Goal: Transaction & Acquisition: Purchase product/service

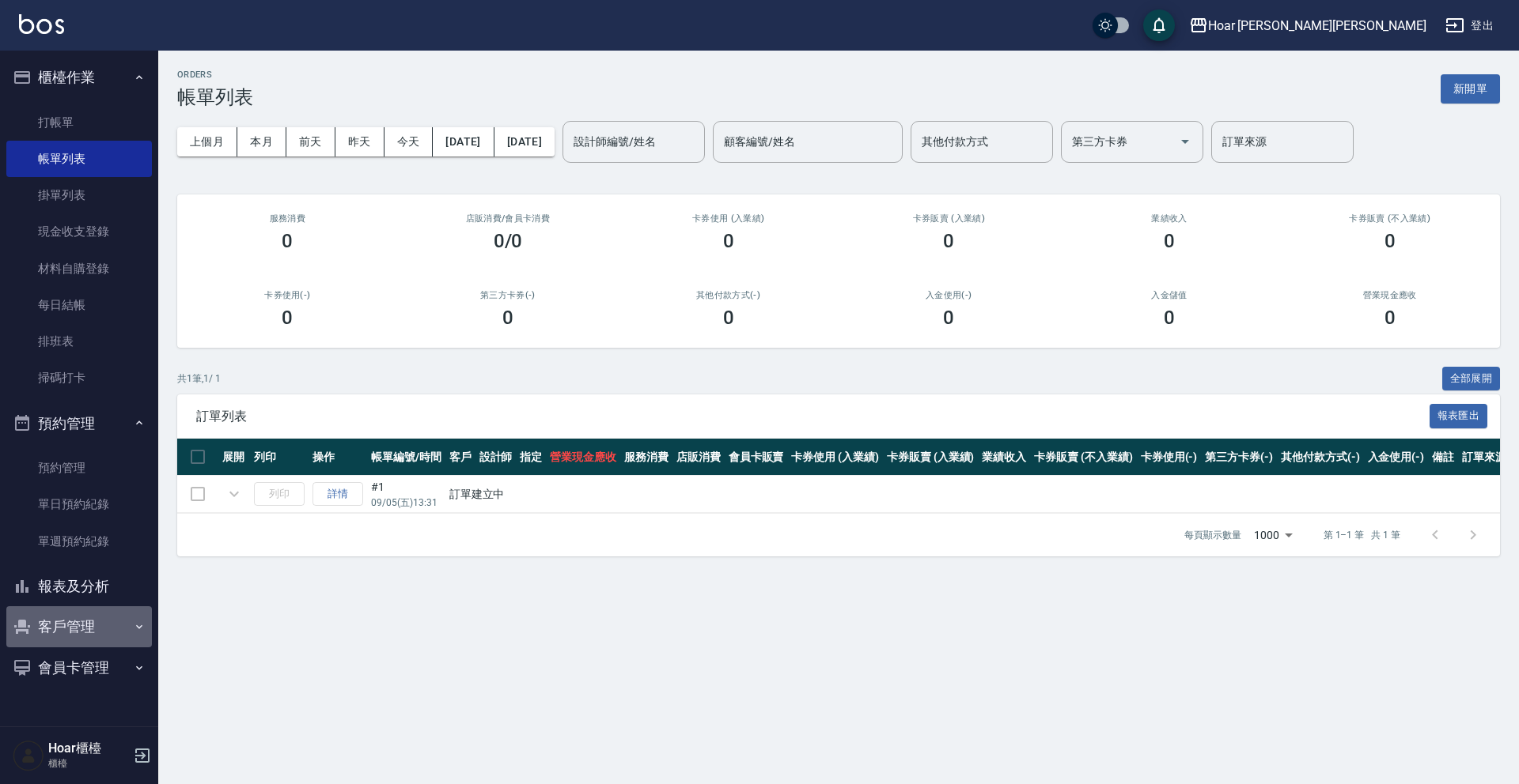
click at [64, 631] on button "客戶管理" at bounding box center [79, 627] width 145 height 41
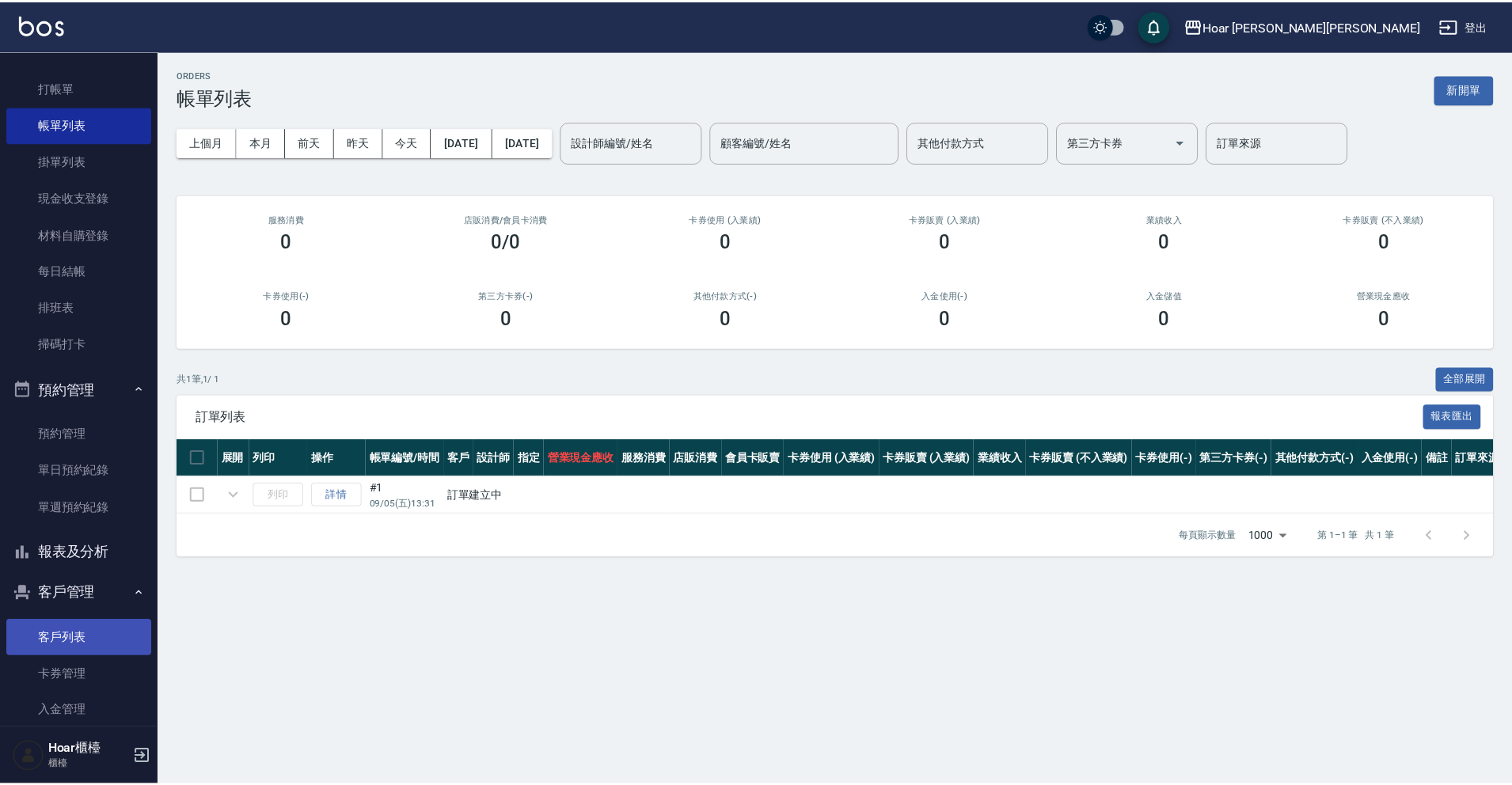
scroll to position [41, 0]
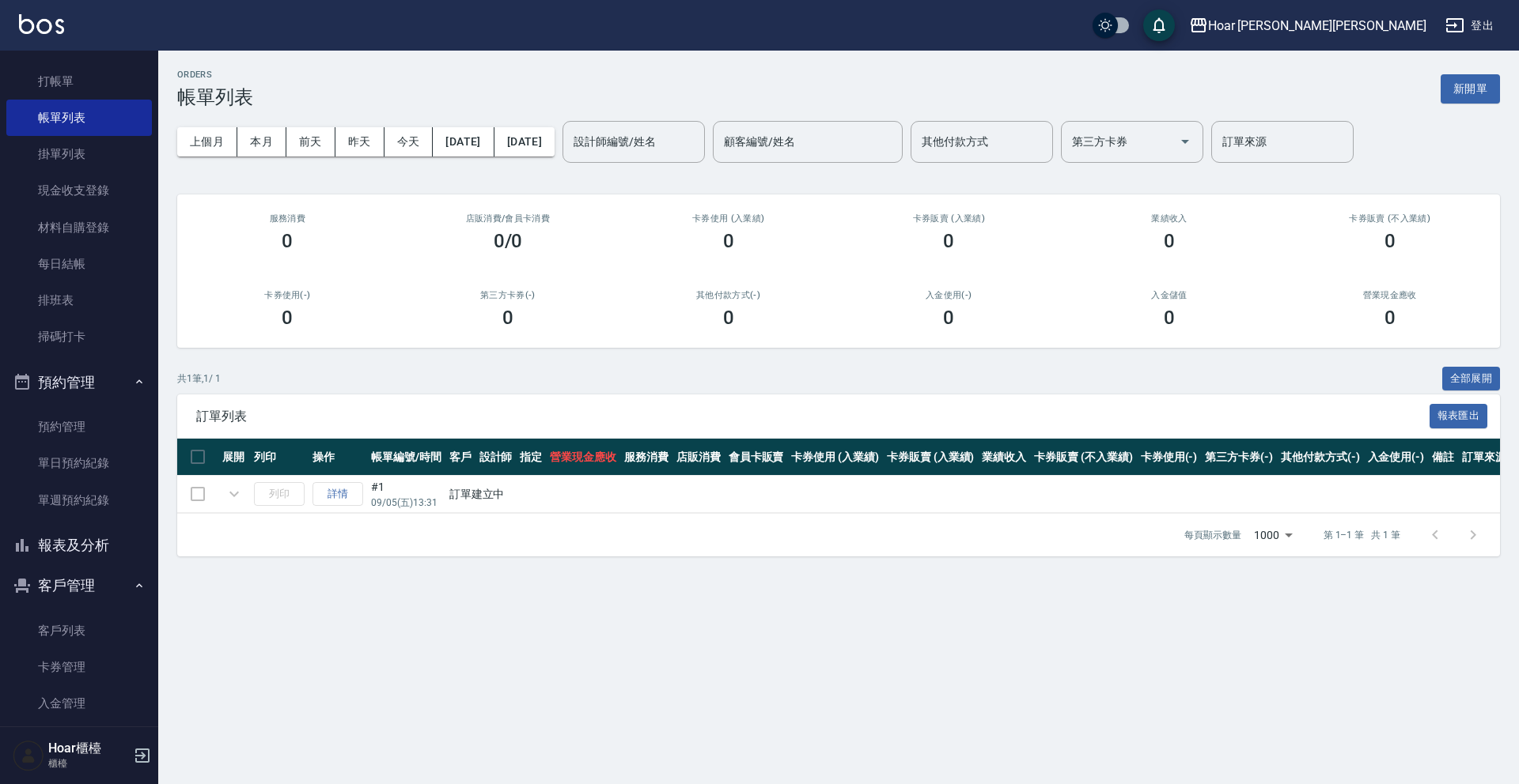
drag, startPoint x: 67, startPoint y: 628, endPoint x: 99, endPoint y: 593, distance: 47.4
click at [67, 628] on link "客戶列表" at bounding box center [79, 631] width 145 height 37
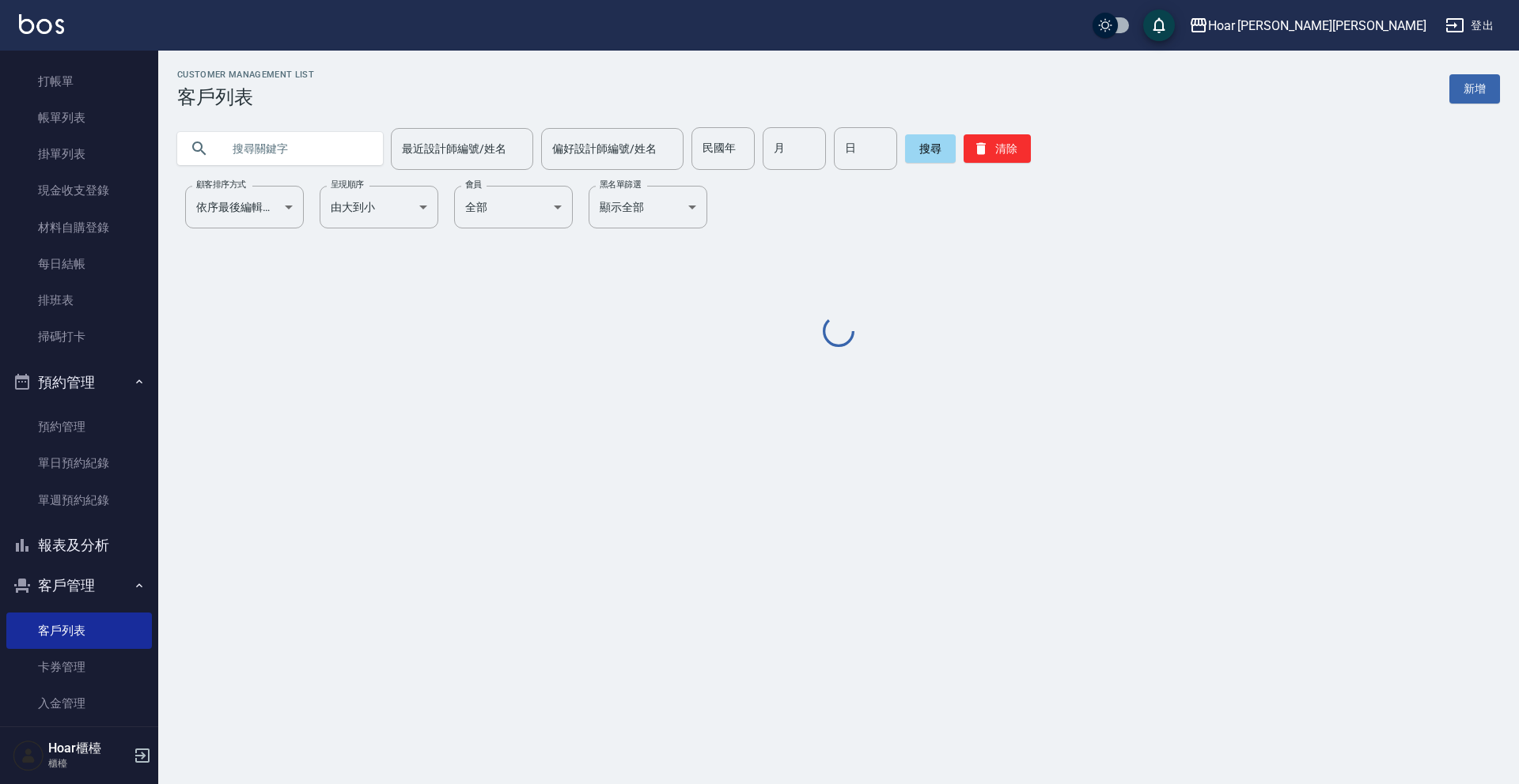
click at [295, 149] on input "text" at bounding box center [296, 148] width 149 height 42
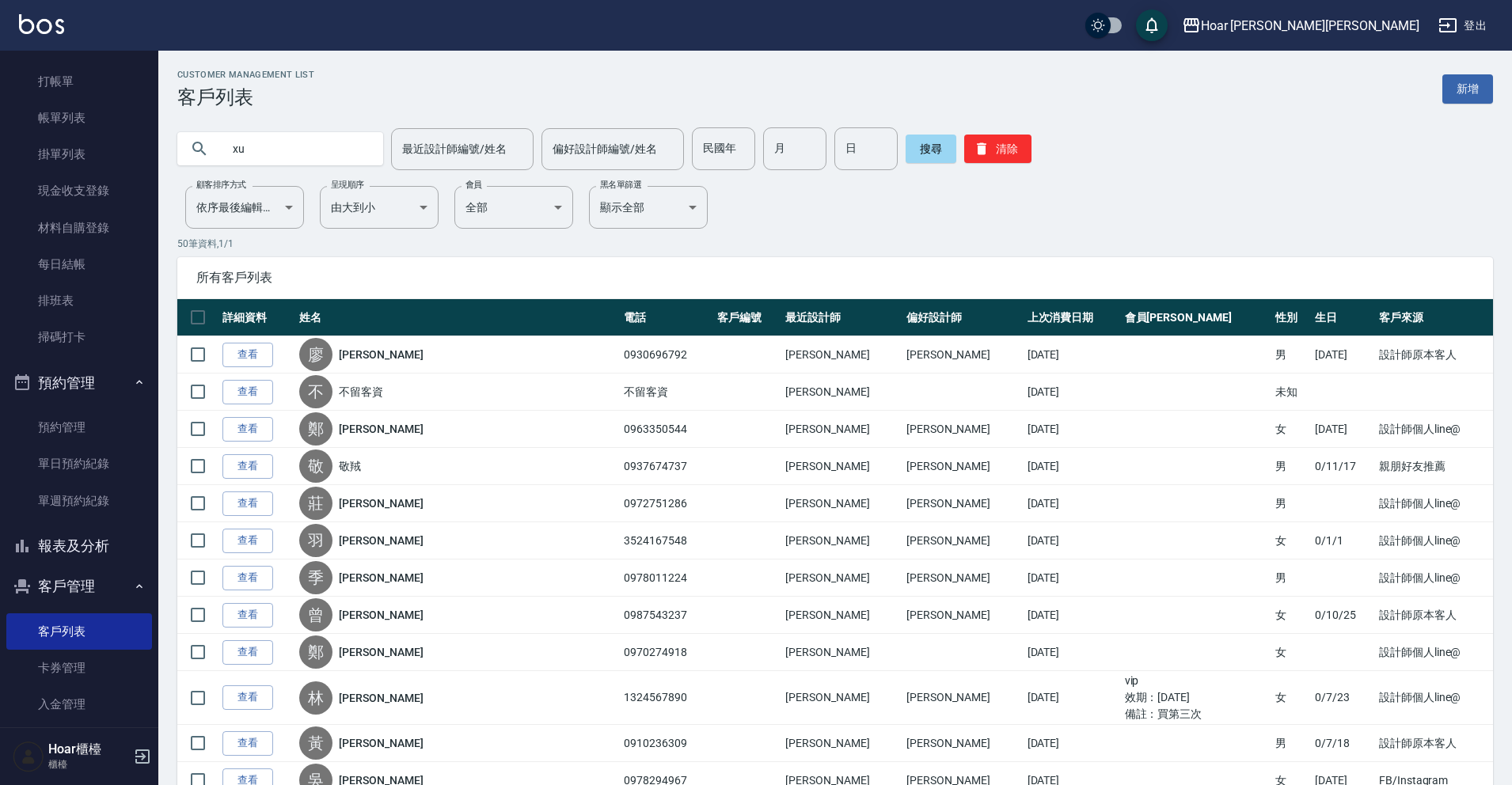
type input "x"
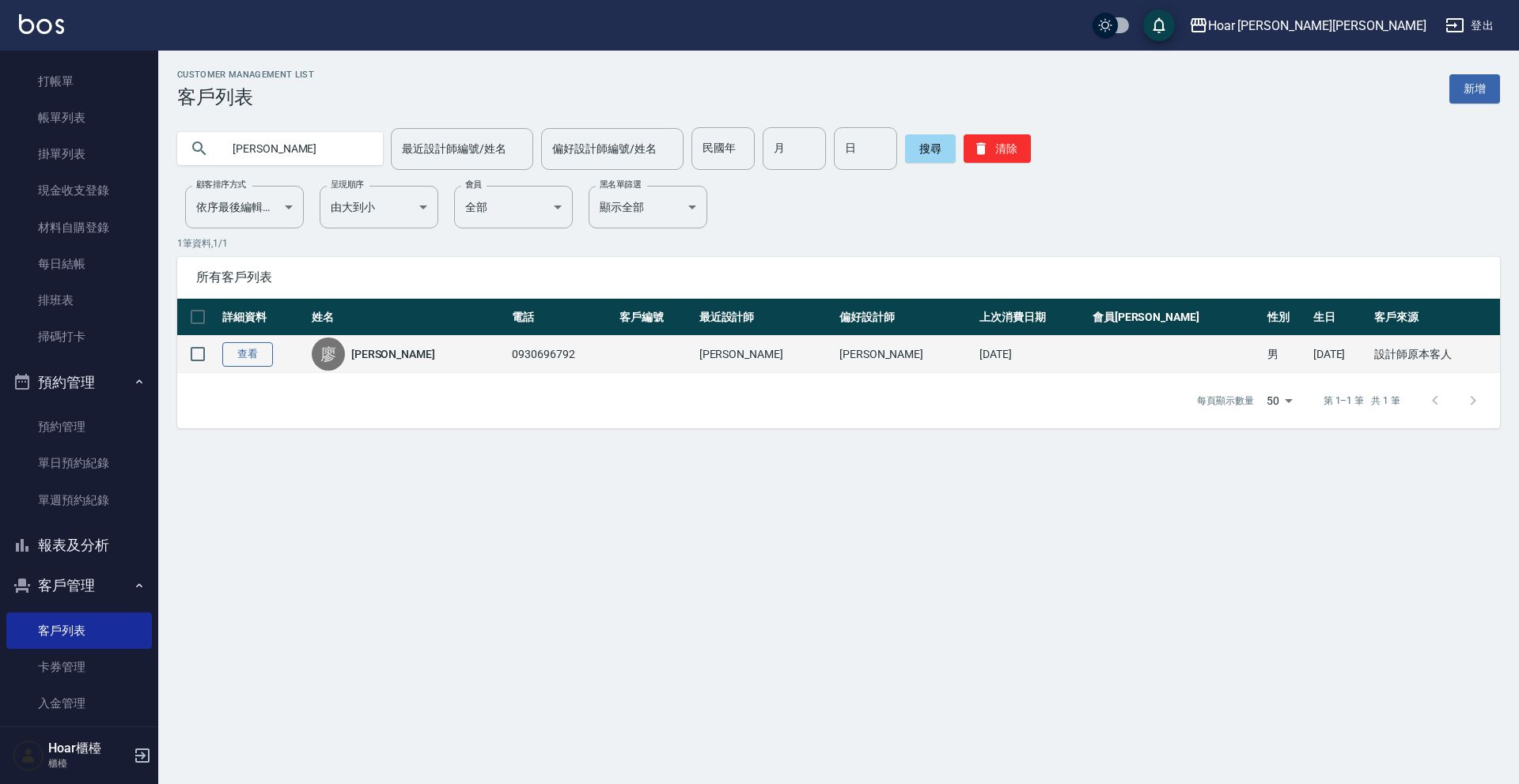
type input "廖偉"
click at [260, 355] on link "查看" at bounding box center [247, 354] width 51 height 25
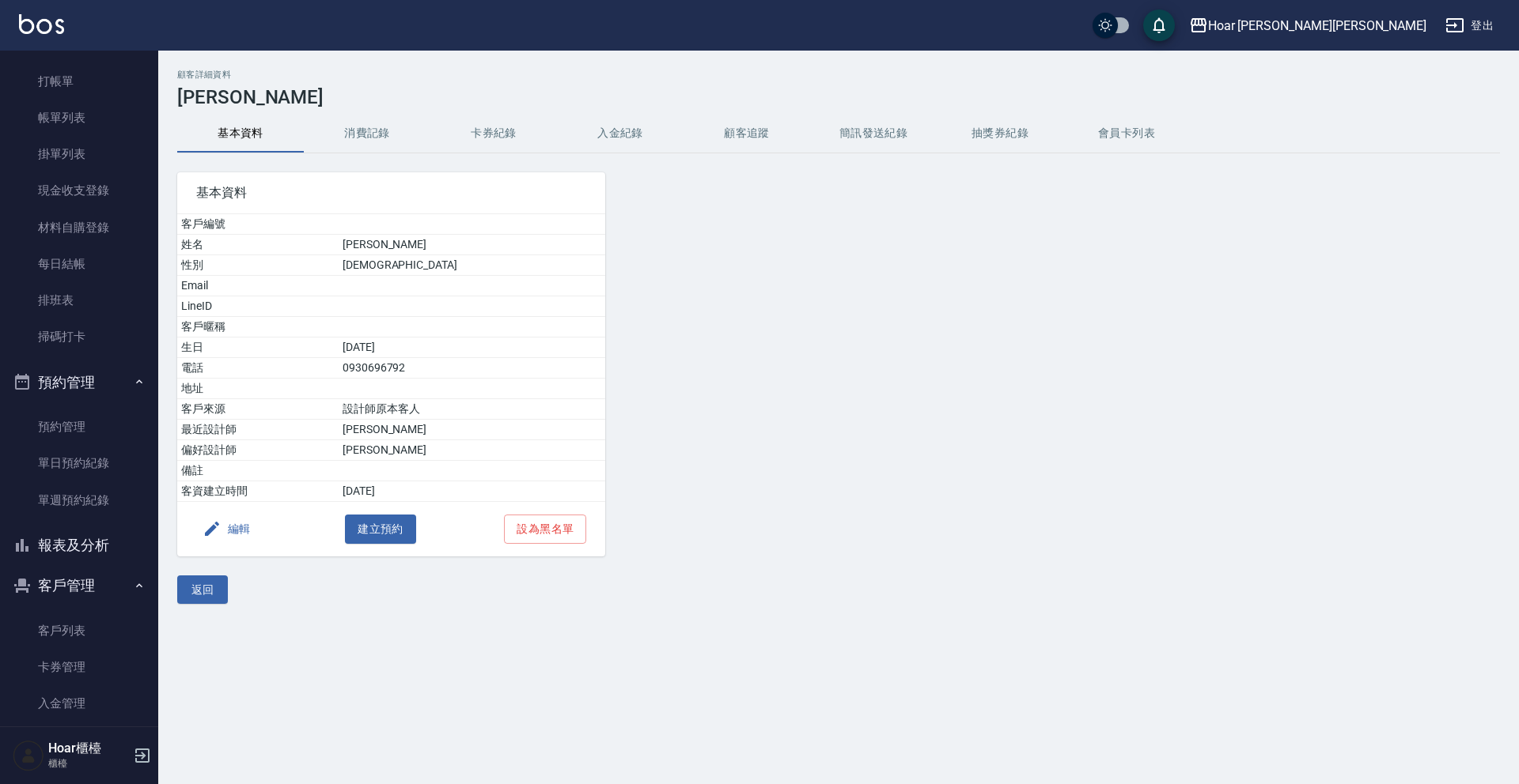
click at [366, 142] on button "消費記錄" at bounding box center [366, 133] width 126 height 38
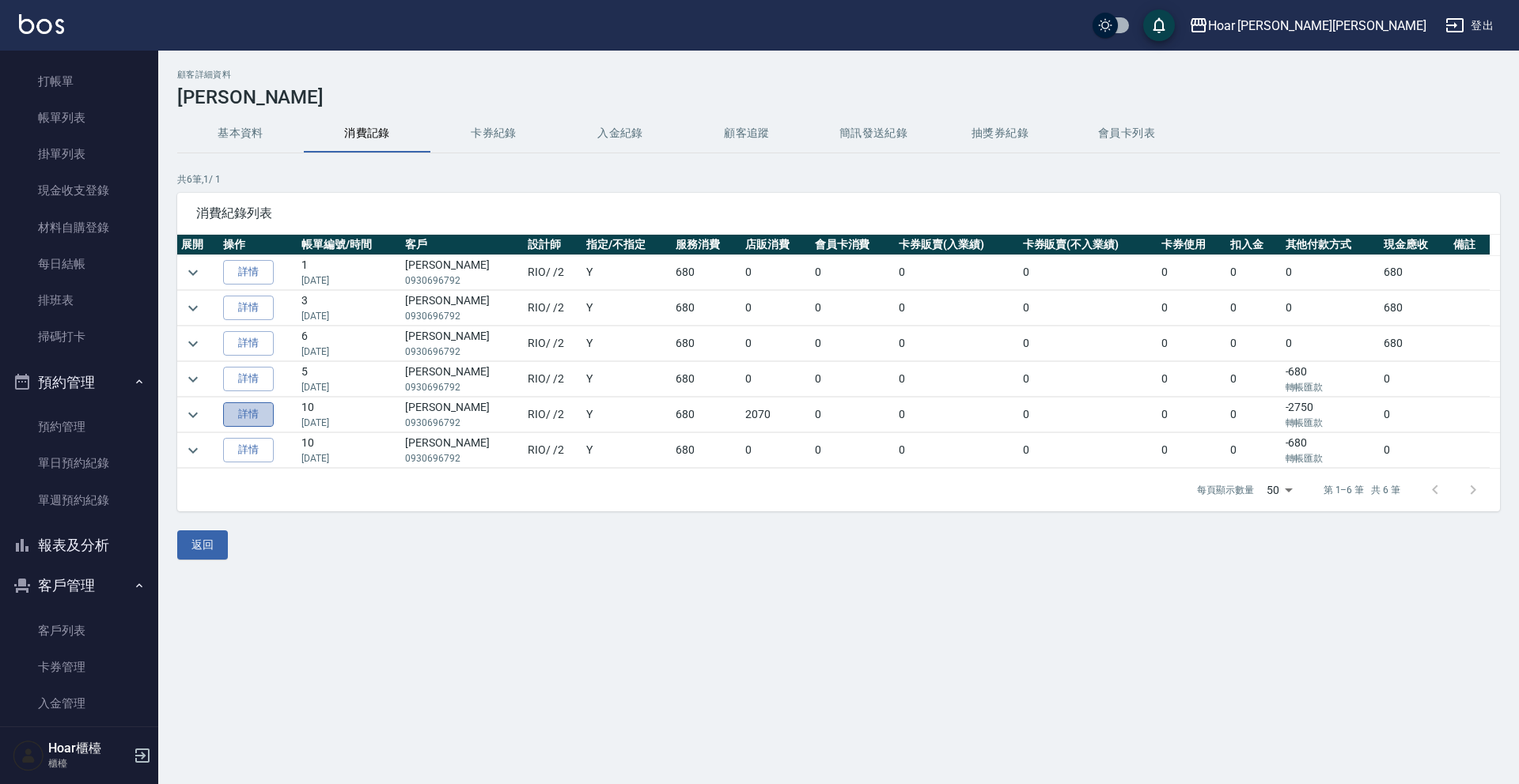
click at [259, 421] on link "詳情" at bounding box center [248, 414] width 51 height 25
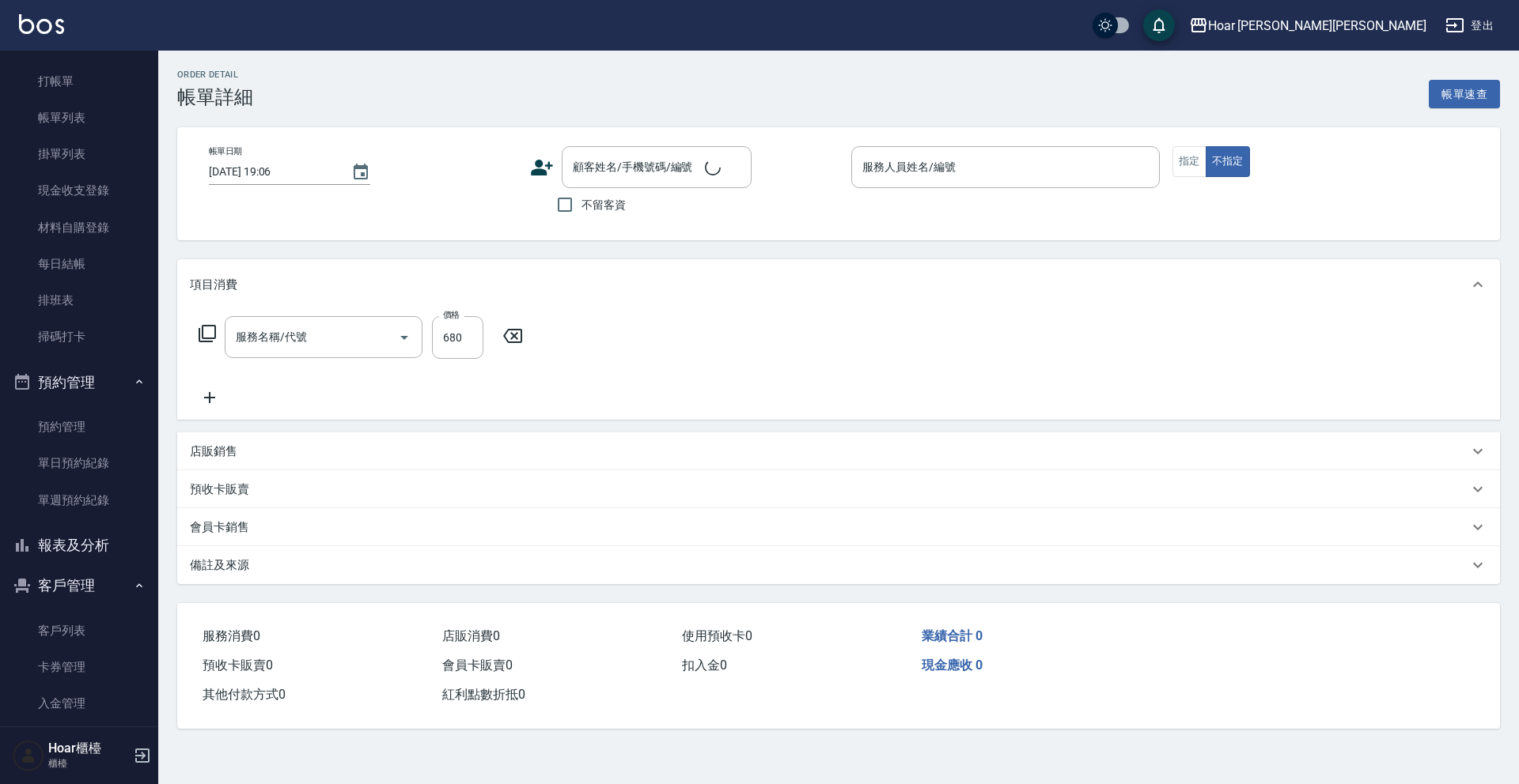
type input "2024/11/01 19:50"
type input "RIO-2"
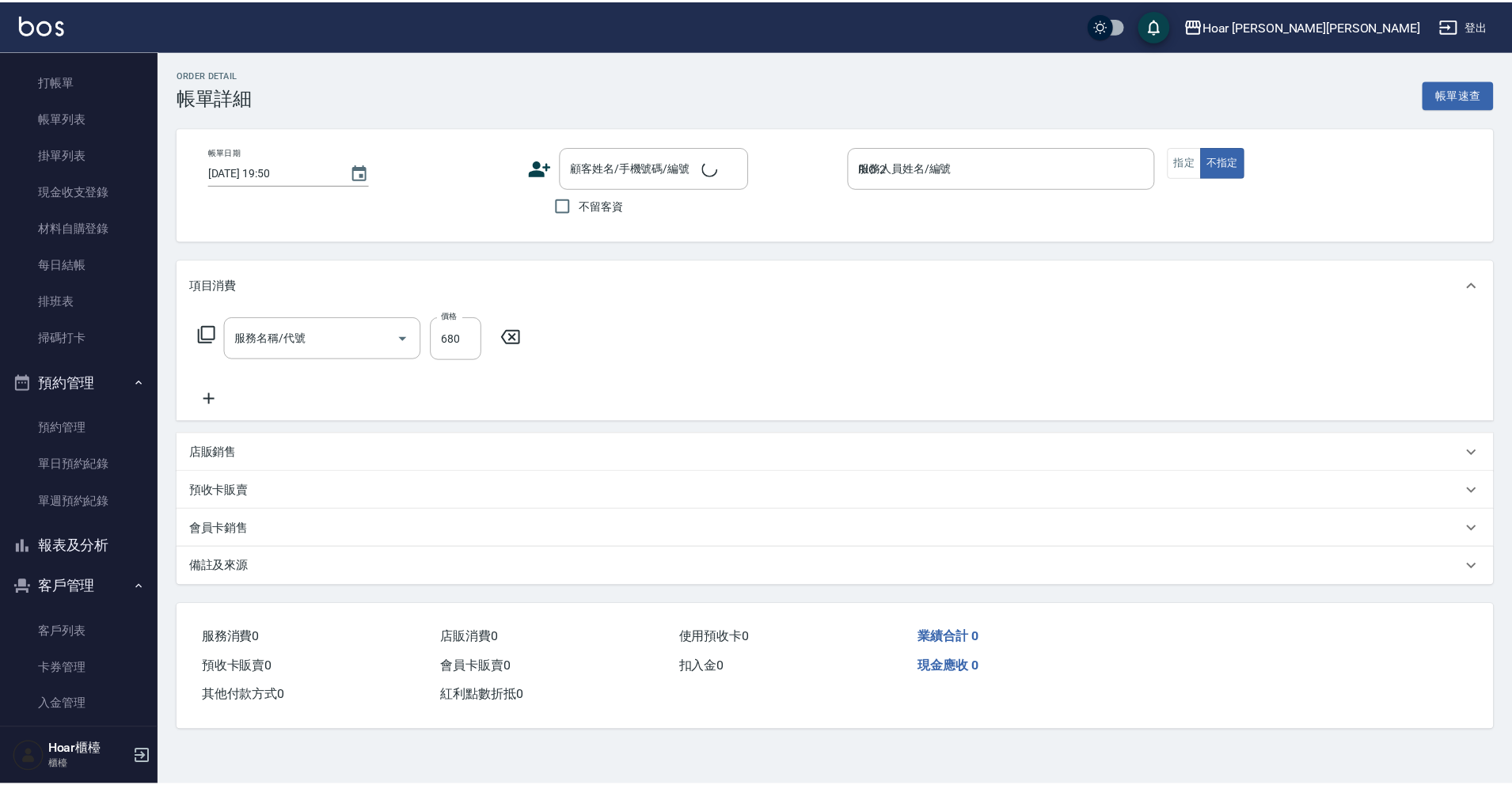
scroll to position [28, 0]
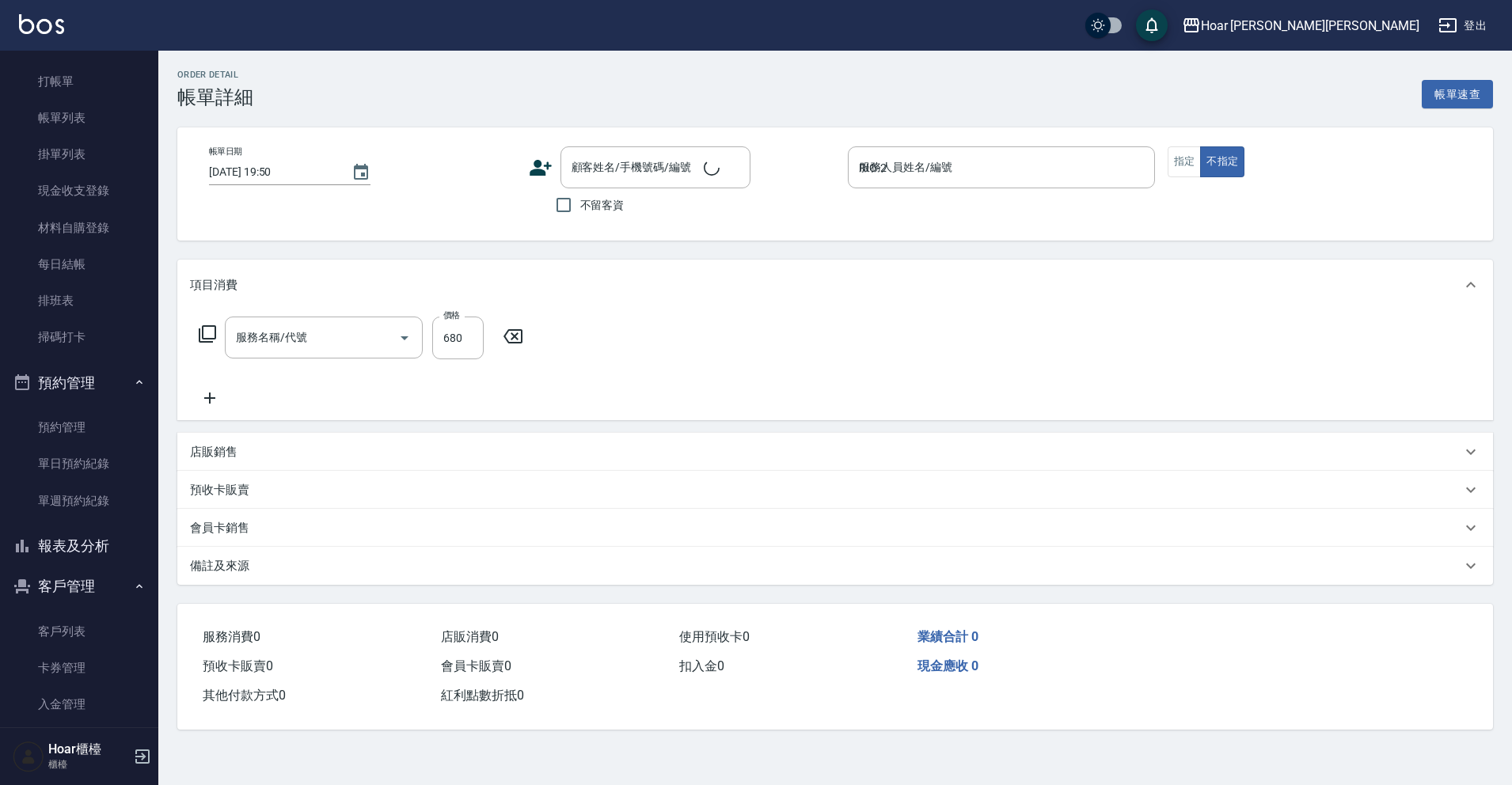
type input "[PERSON_NAME]/0930696792/"
type input "剪髮(201)"
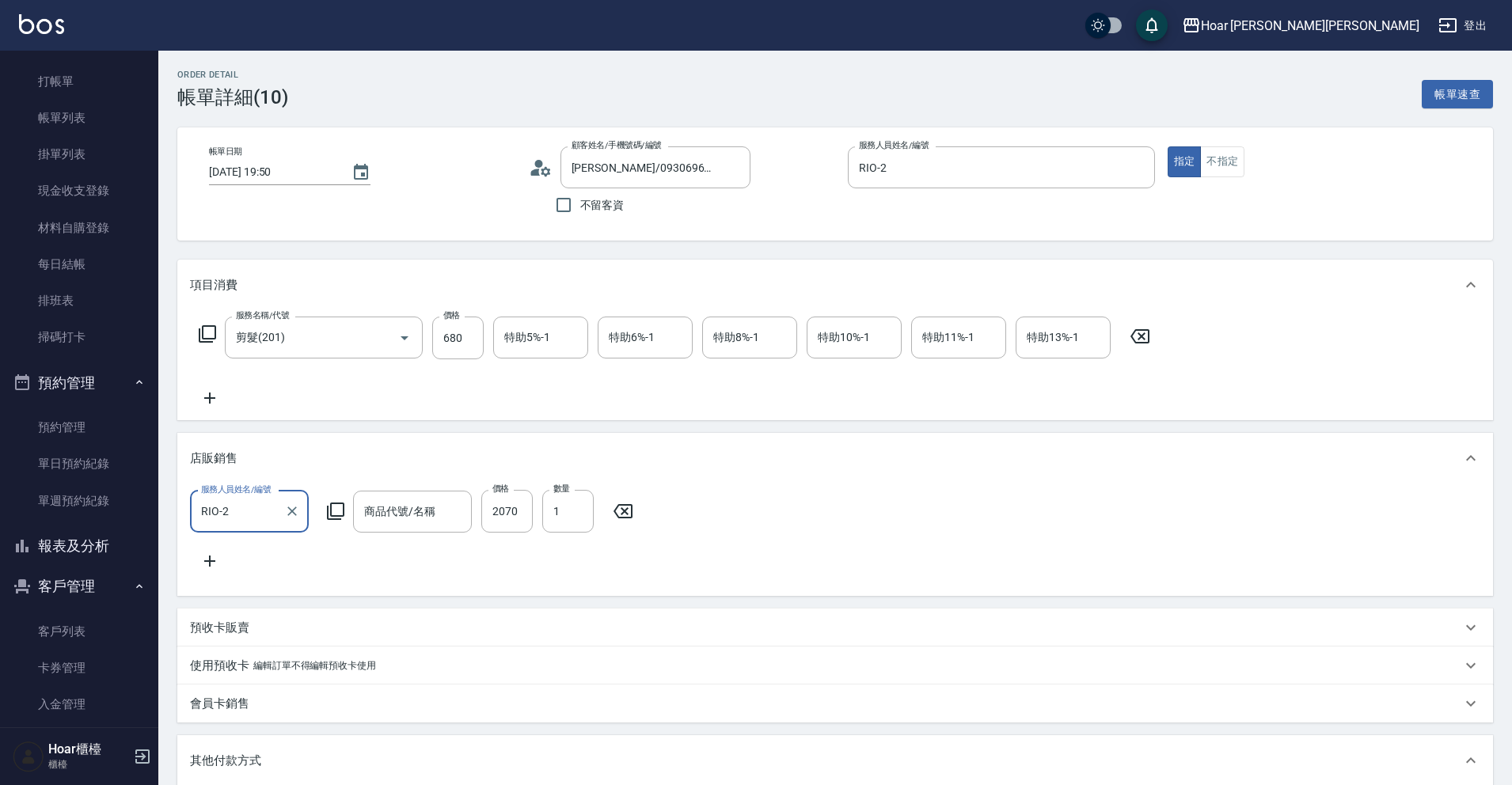
type input "賦活能量肌浴1000ml"
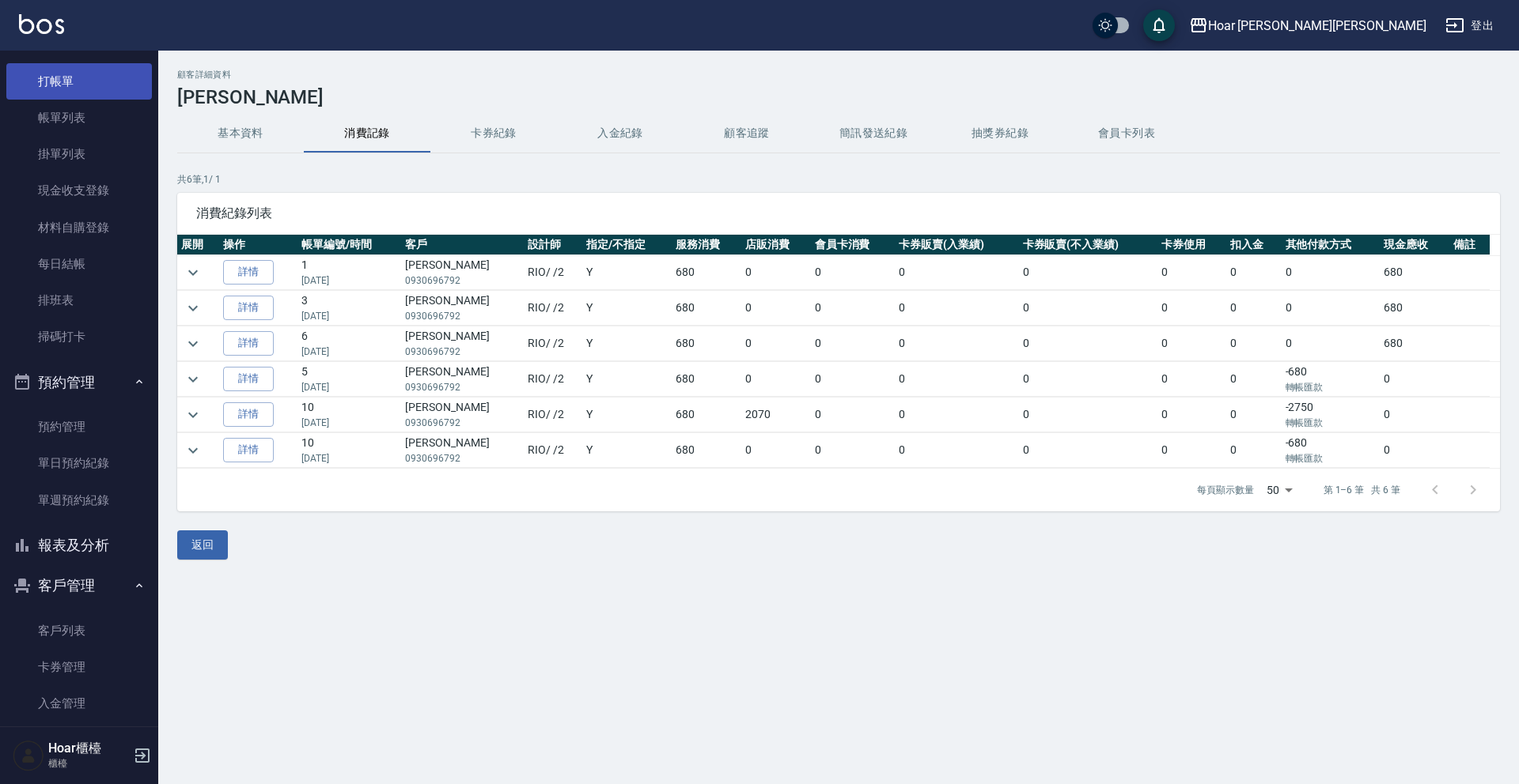
click at [51, 83] on link "打帳單" at bounding box center [79, 82] width 145 height 37
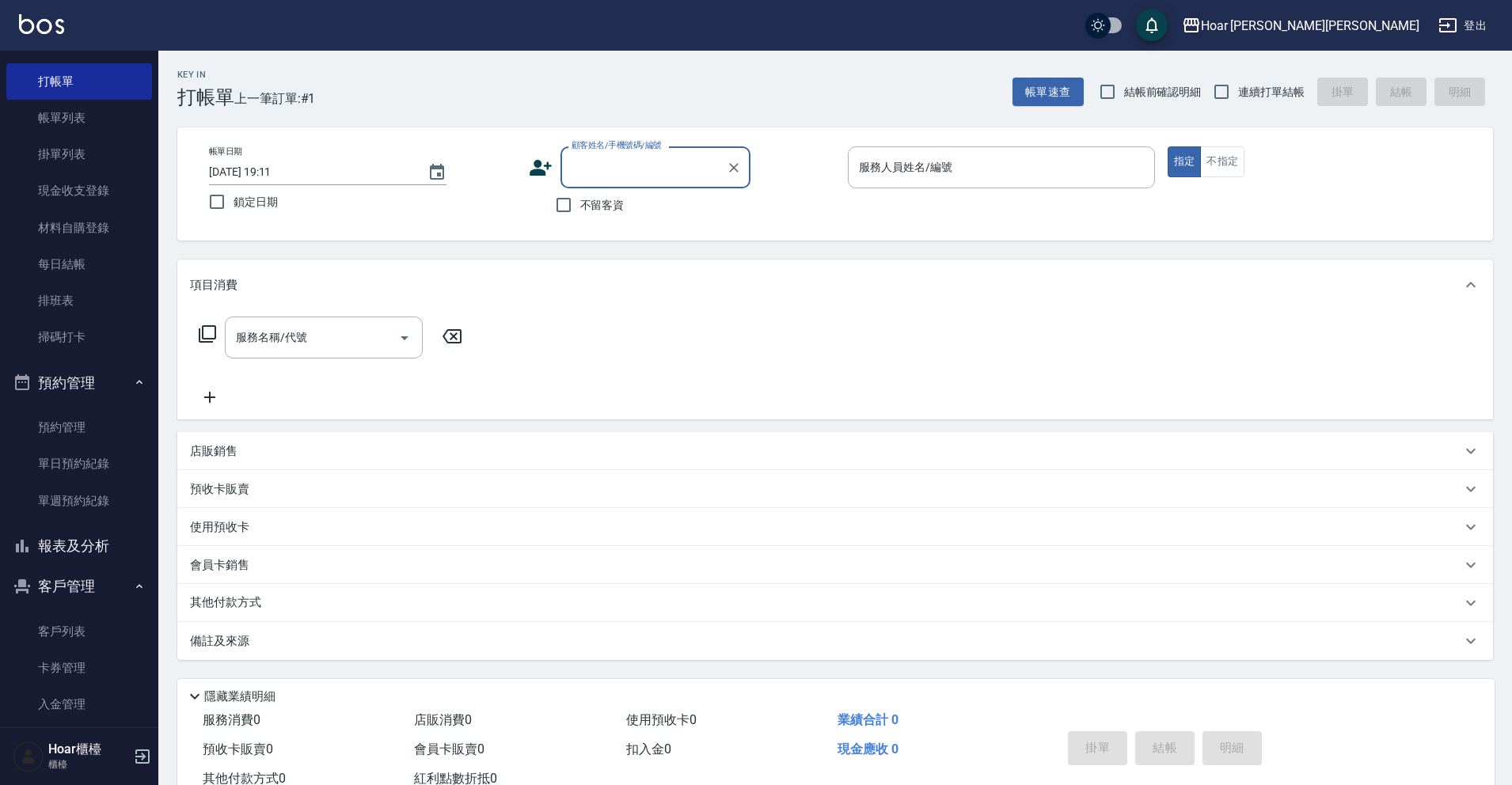
click at [668, 170] on input "顧客姓名/手機號碼/編號" at bounding box center [643, 168] width 152 height 28
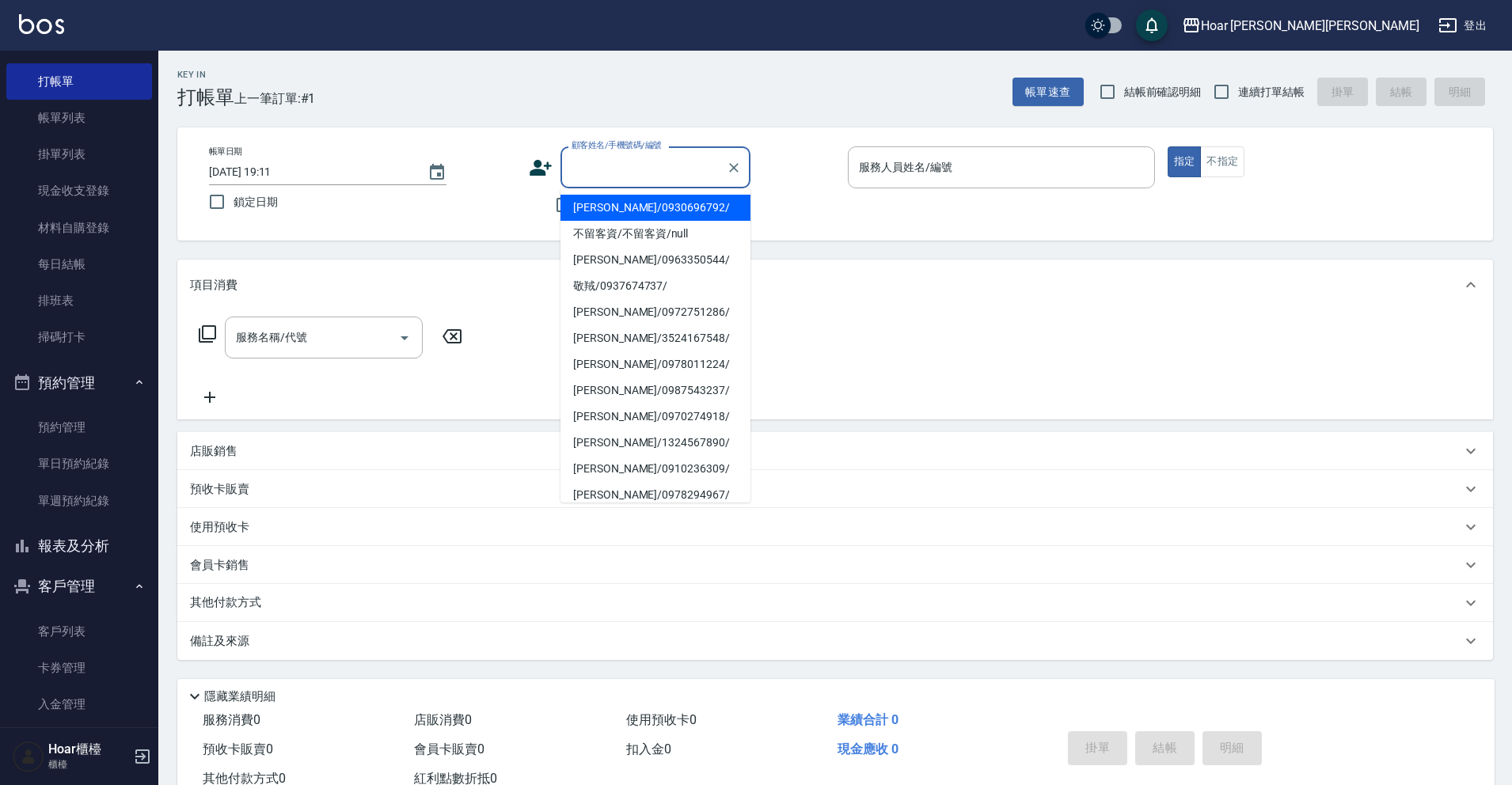
scroll to position [13, 0]
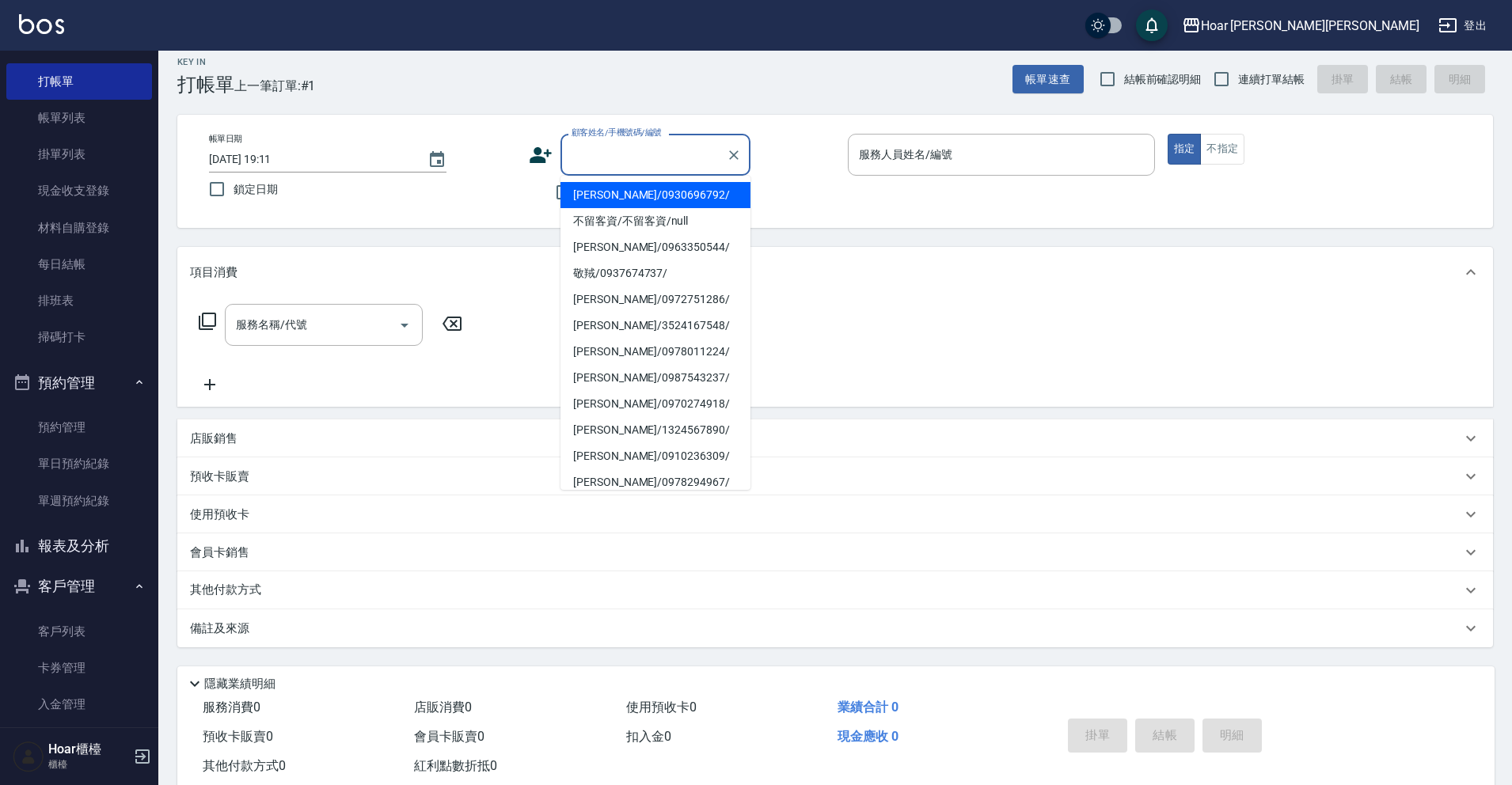
click at [661, 157] on input "顧客姓名/手機號碼/編號" at bounding box center [643, 155] width 152 height 28
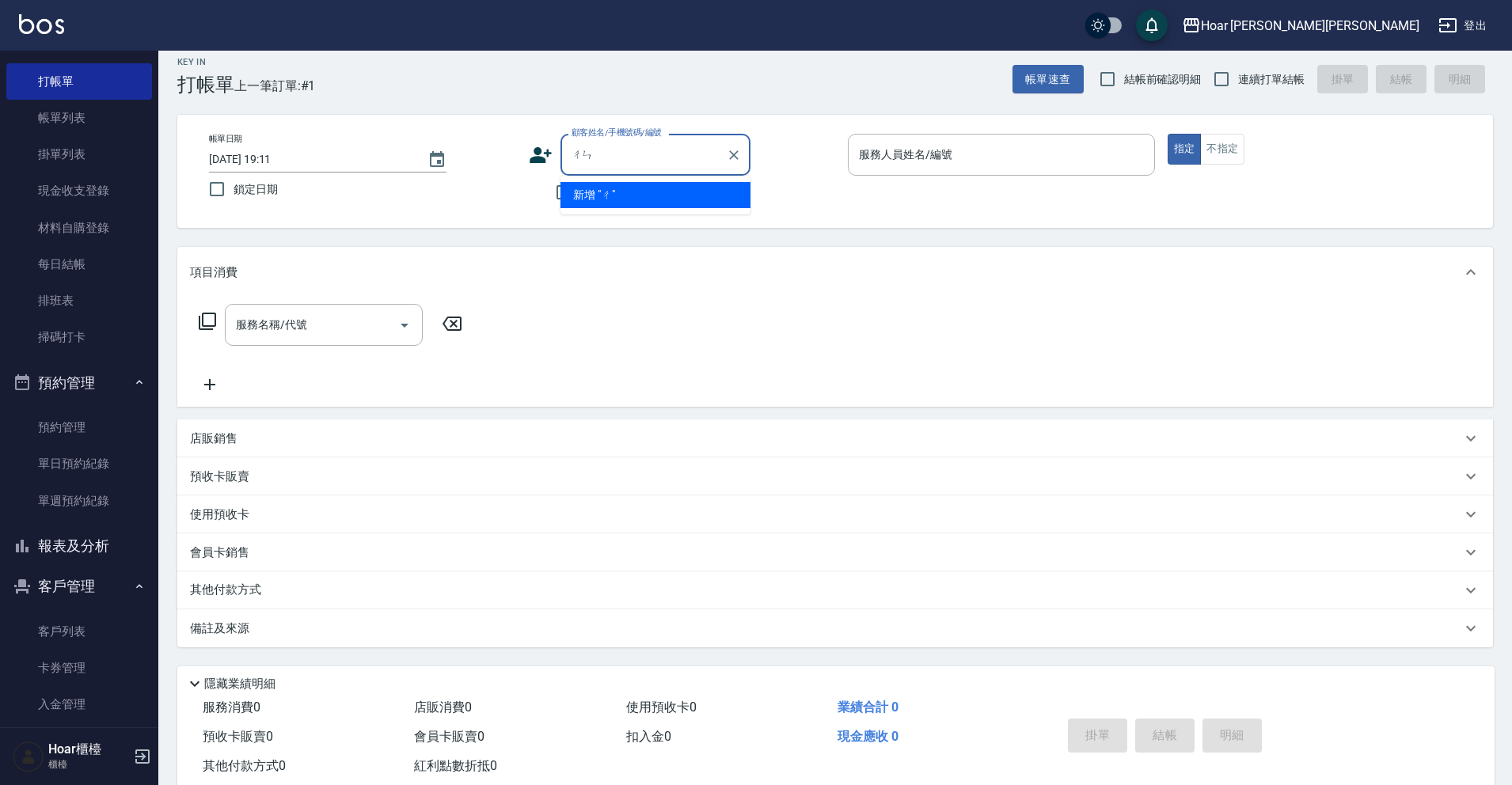
type input "辰"
type input "t"
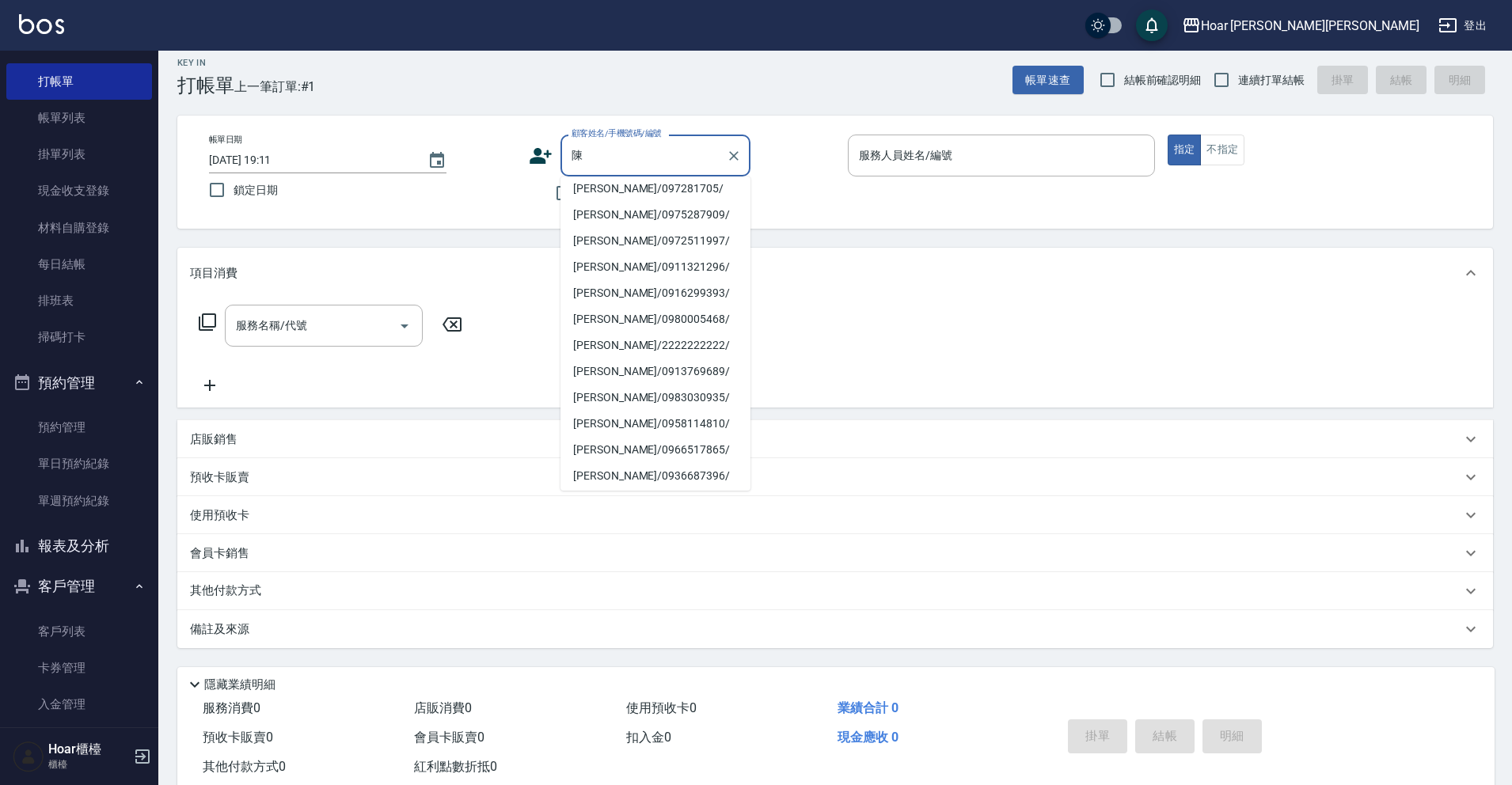
scroll to position [247, 0]
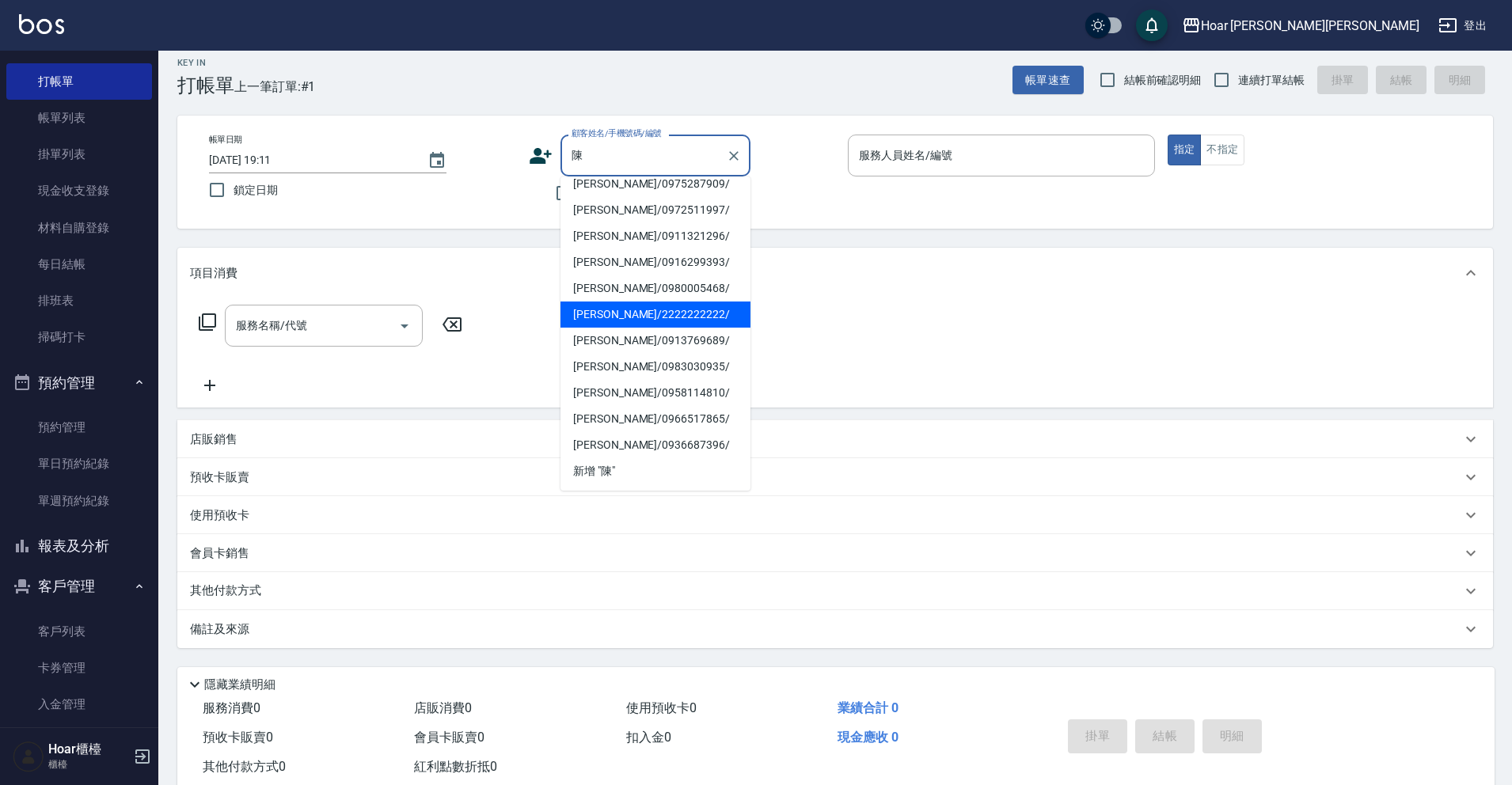
click at [640, 317] on li "[PERSON_NAME]/2222222222/" at bounding box center [655, 314] width 190 height 26
type input "[PERSON_NAME]/2222222222/"
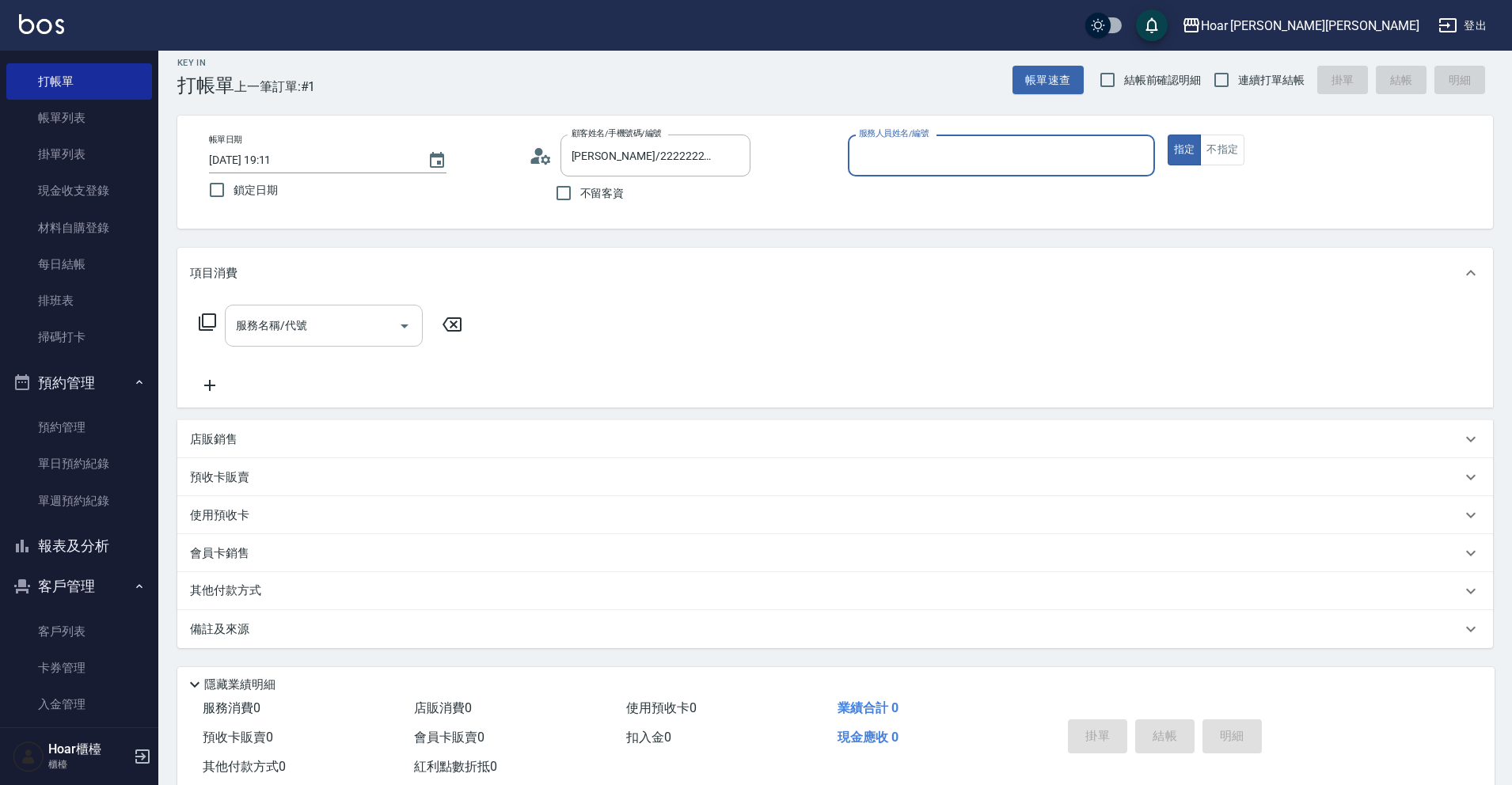
type input "RIO-2"
click at [350, 328] on input "服務名稱/代號" at bounding box center [312, 326] width 160 height 28
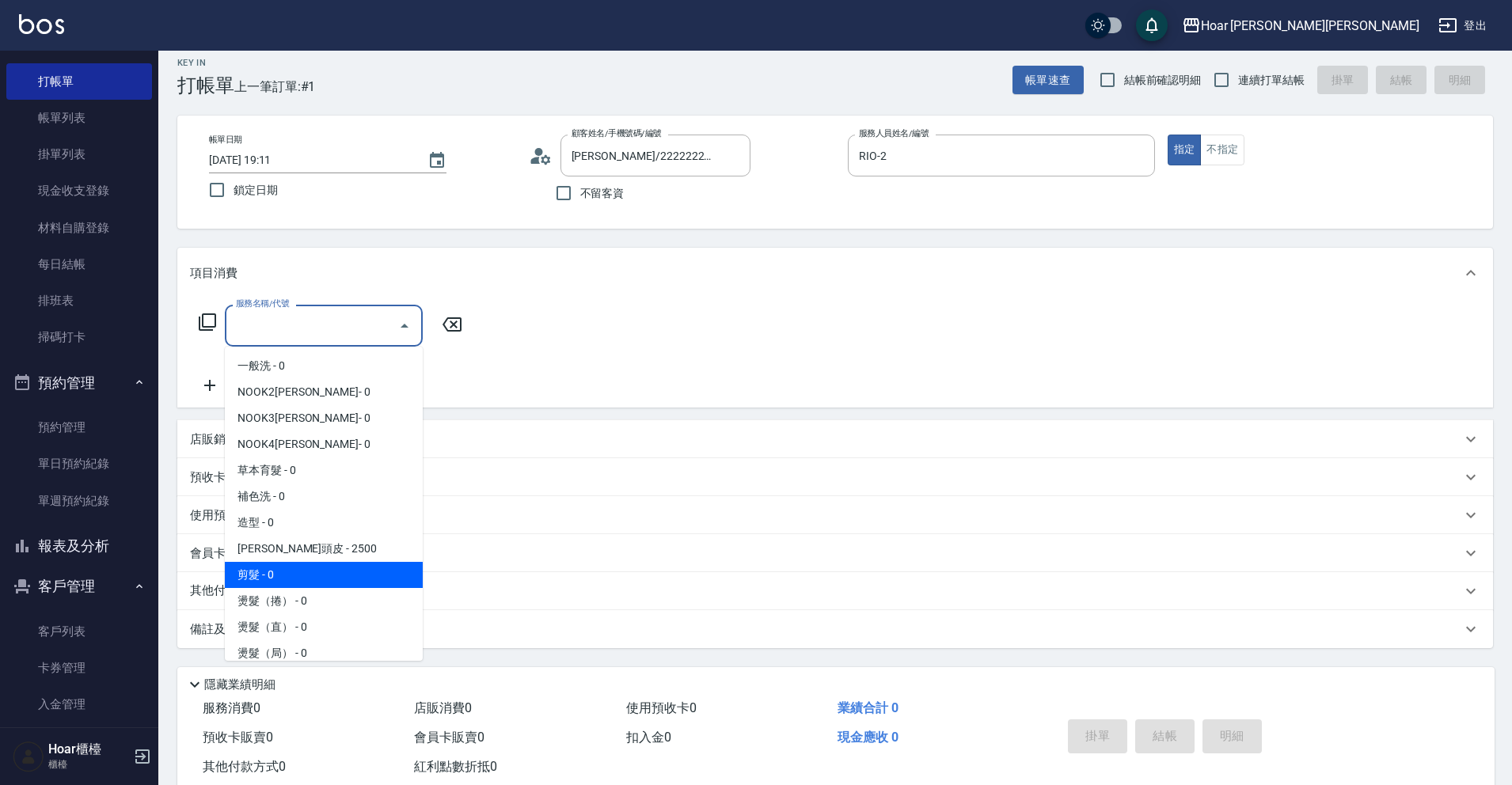
click at [251, 571] on span "剪髮 - 0" at bounding box center [323, 575] width 198 height 26
type input "剪髮(201)"
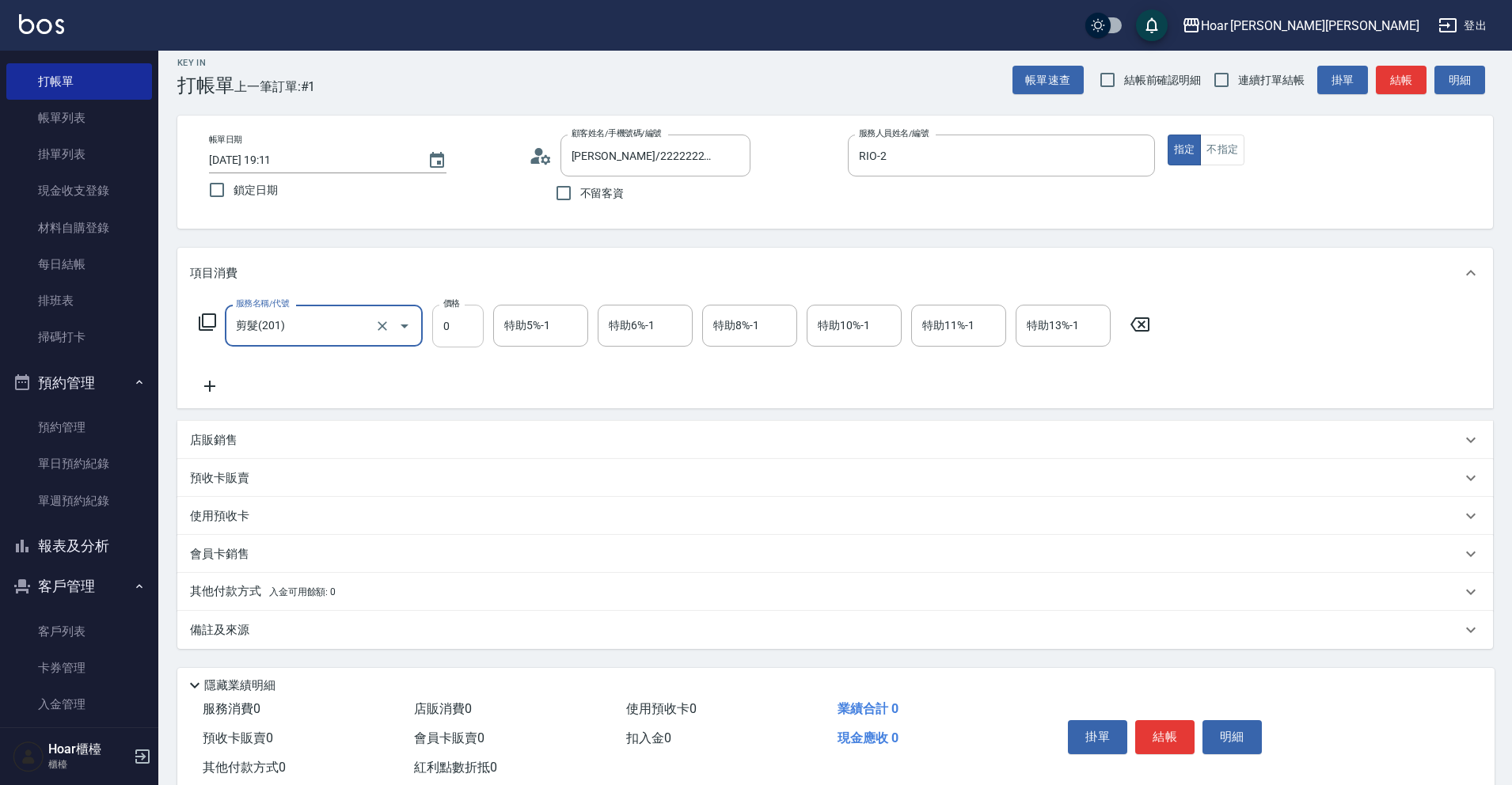
click at [450, 337] on input "0" at bounding box center [458, 326] width 52 height 42
type input "800"
click at [370, 352] on div "服務名稱/代號 剪髮(201) 服務名稱/代號 價格 800 價格 特助5%-1 特助5%-1 特助6%-1 特助6%-1 特助8%-1 特助8%-1 特助1…" at bounding box center [674, 350] width 969 height 91
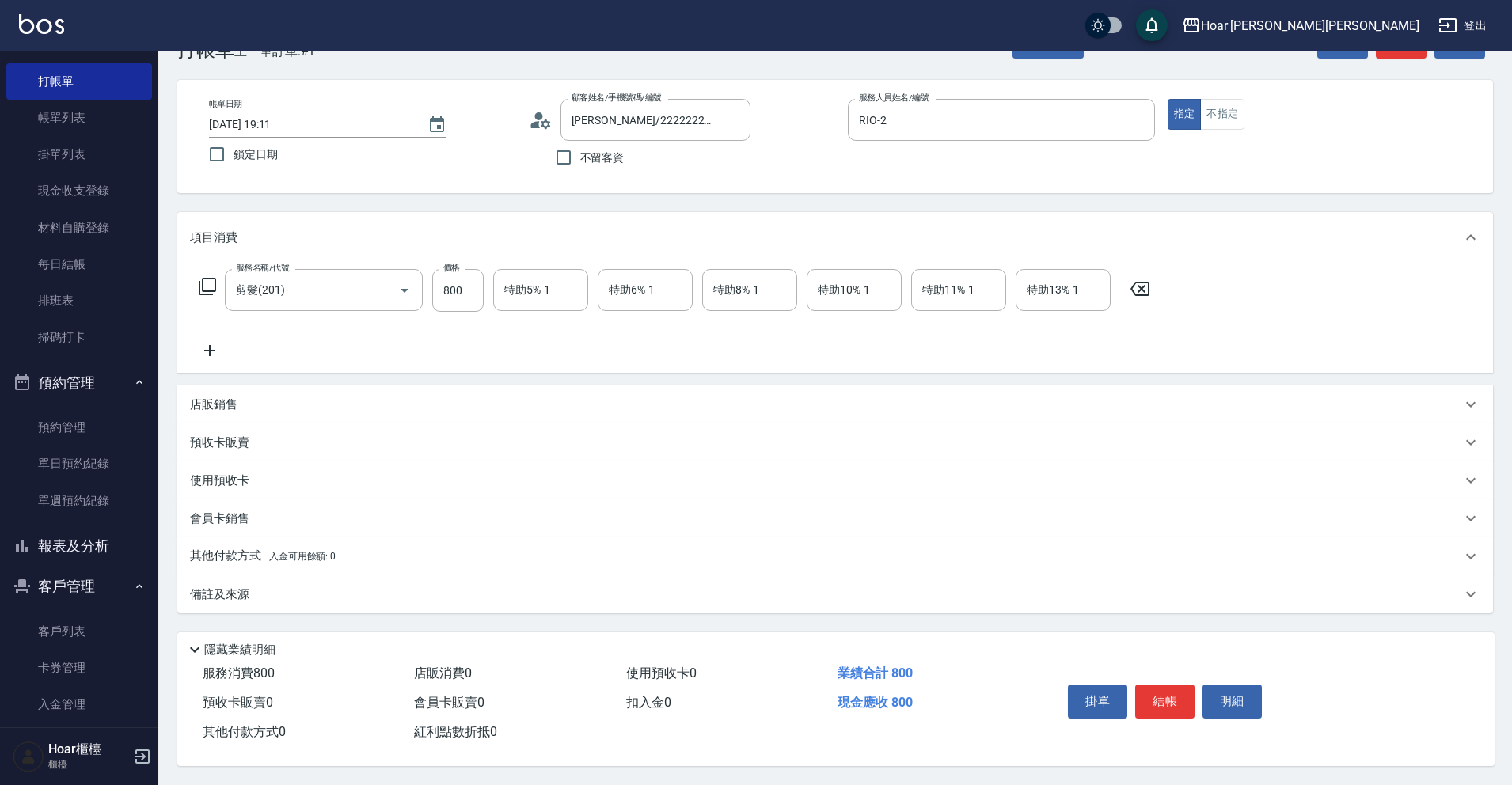
click at [263, 550] on p "其他付款方式 入金可用餘額: 0" at bounding box center [263, 557] width 146 height 18
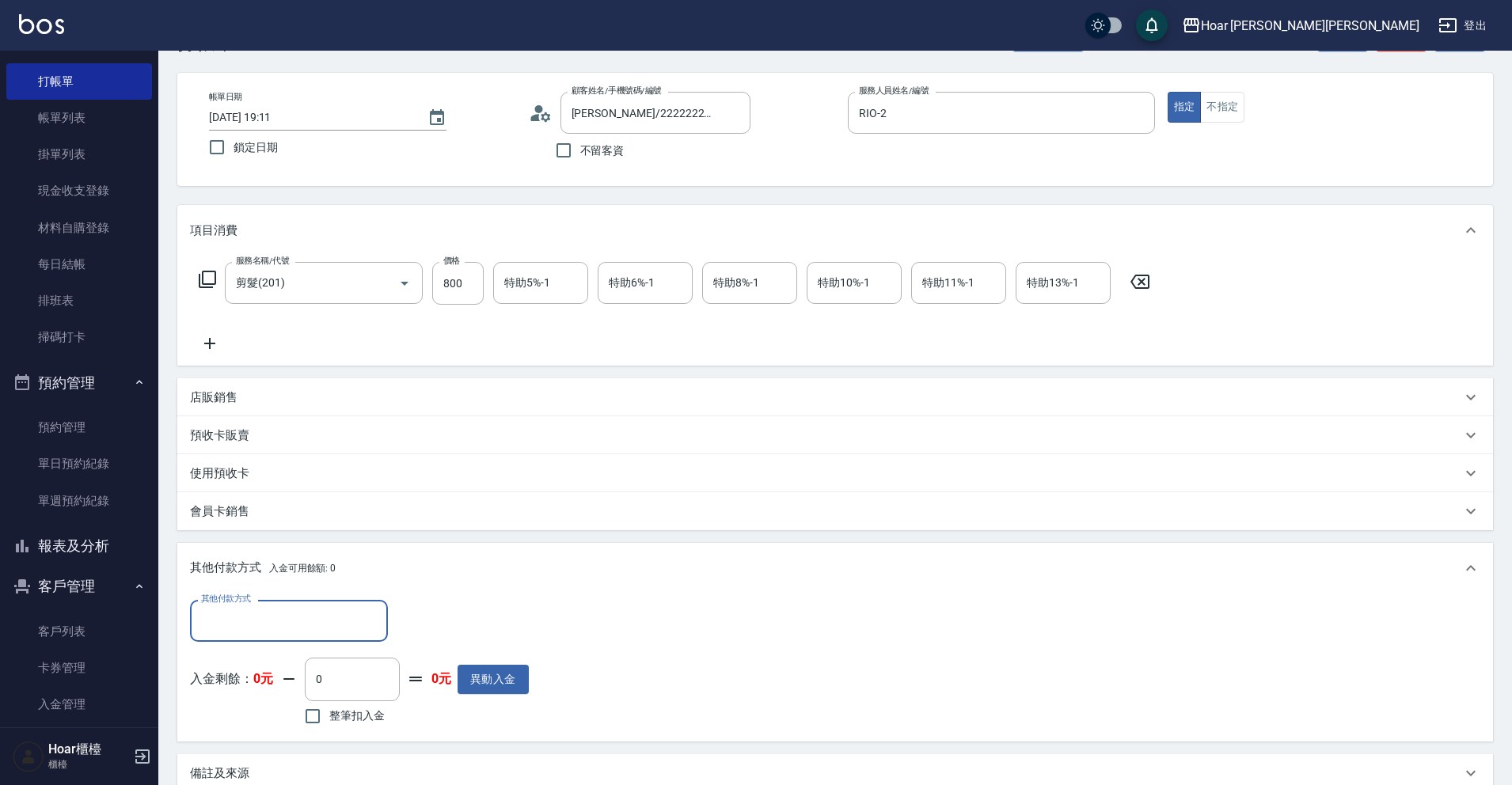
scroll to position [0, 0]
click at [242, 615] on input "其他付款方式" at bounding box center [288, 621] width 183 height 28
drag, startPoint x: 229, startPoint y: 683, endPoint x: 332, endPoint y: 671, distance: 103.7
click at [239, 684] on span "轉帳匯款" at bounding box center [288, 687] width 198 height 26
type input "轉帳匯款"
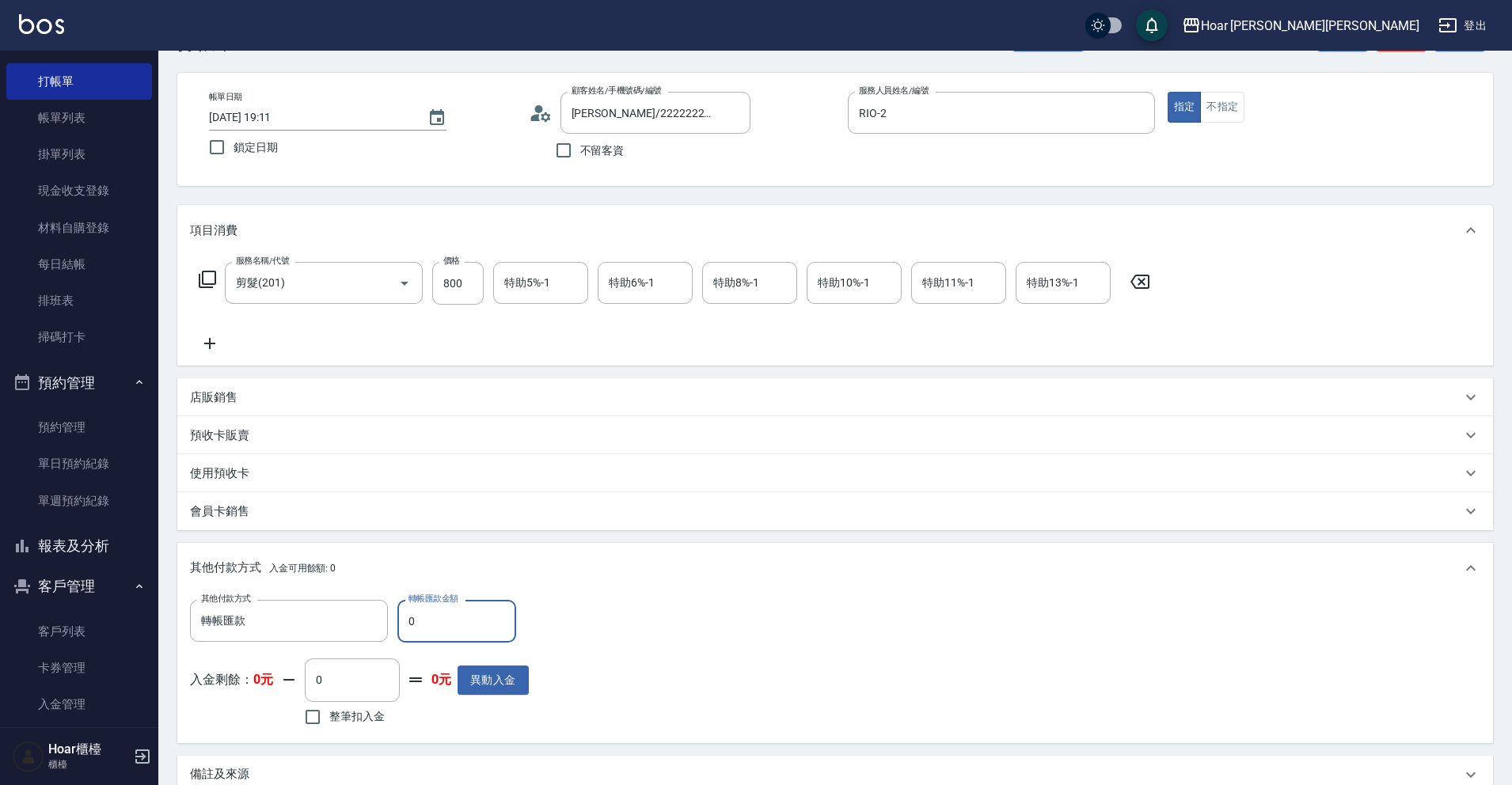
click at [455, 627] on input "0" at bounding box center [456, 621] width 119 height 42
type input "800"
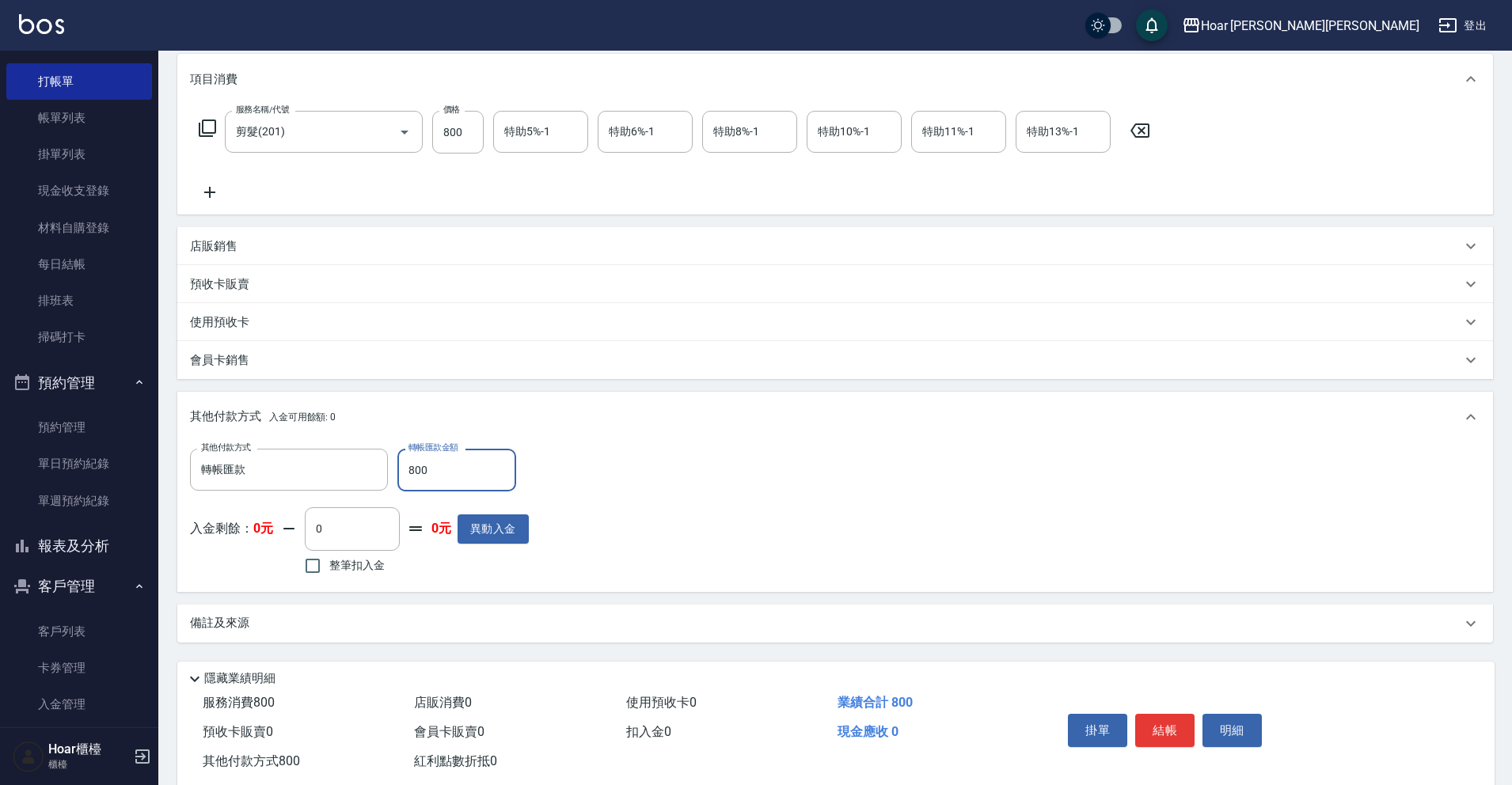
scroll to position [242, 0]
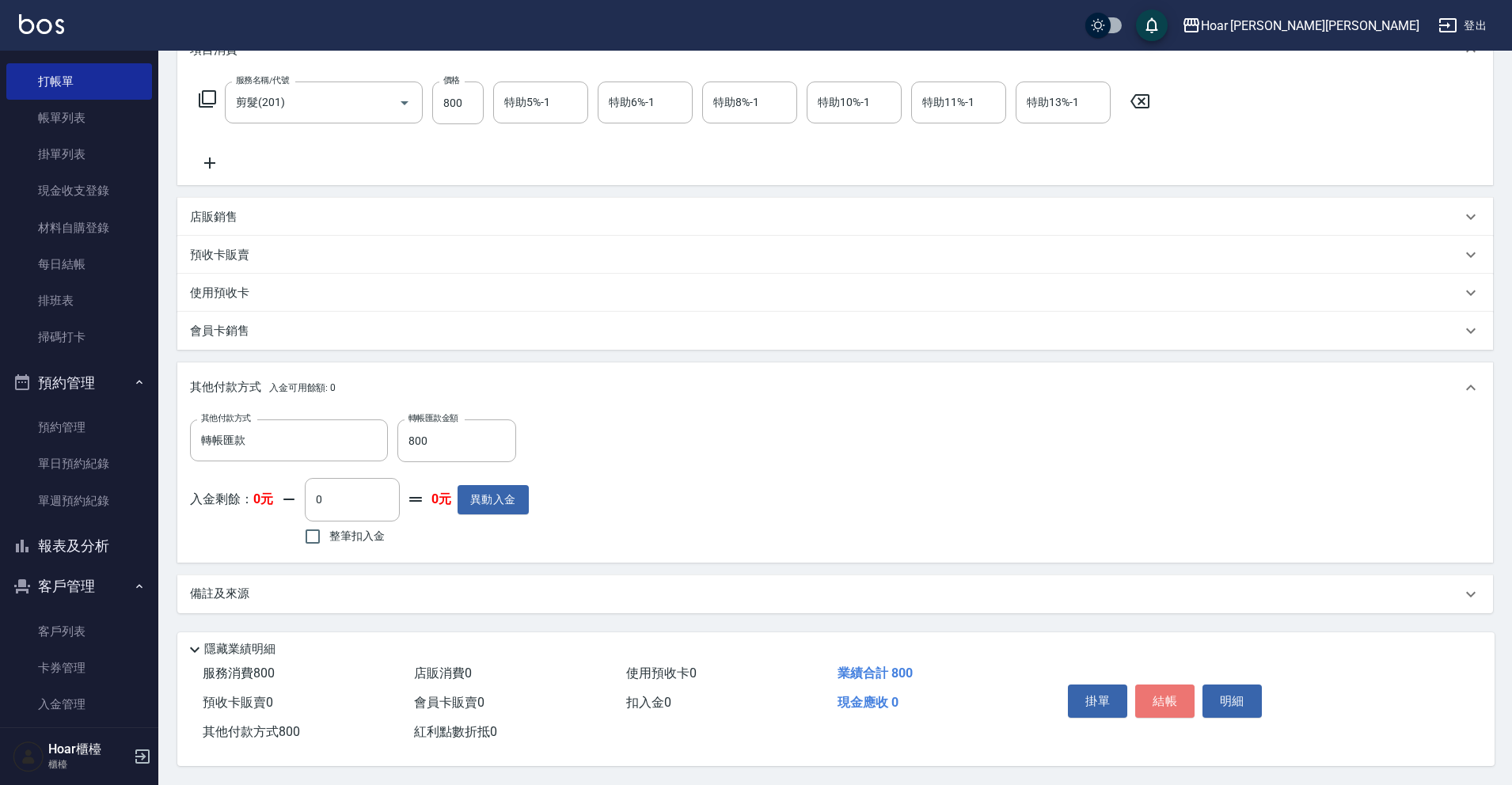
click at [1175, 695] on button "結帳" at bounding box center [1165, 701] width 59 height 33
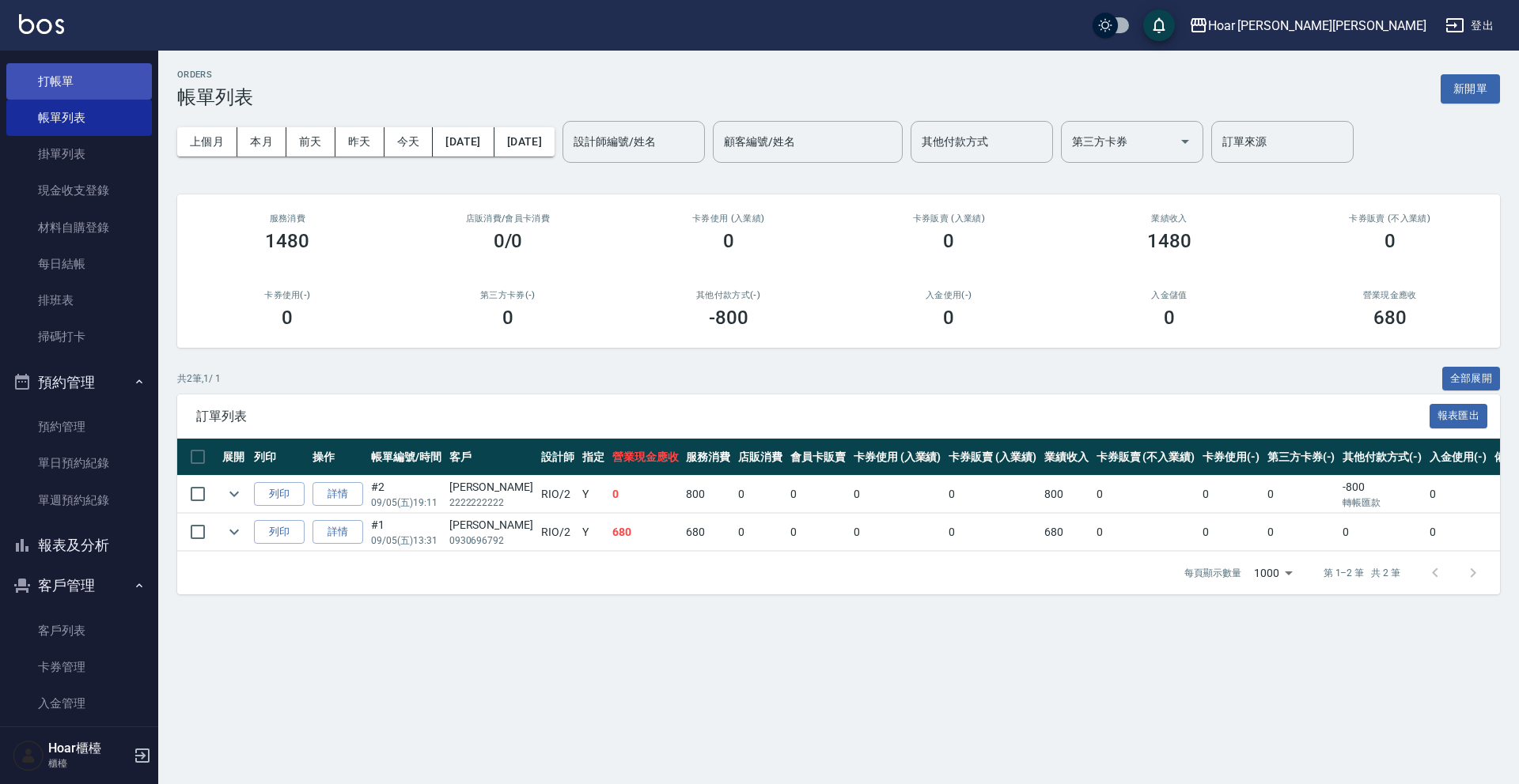
click at [49, 77] on link "打帳單" at bounding box center [79, 82] width 145 height 37
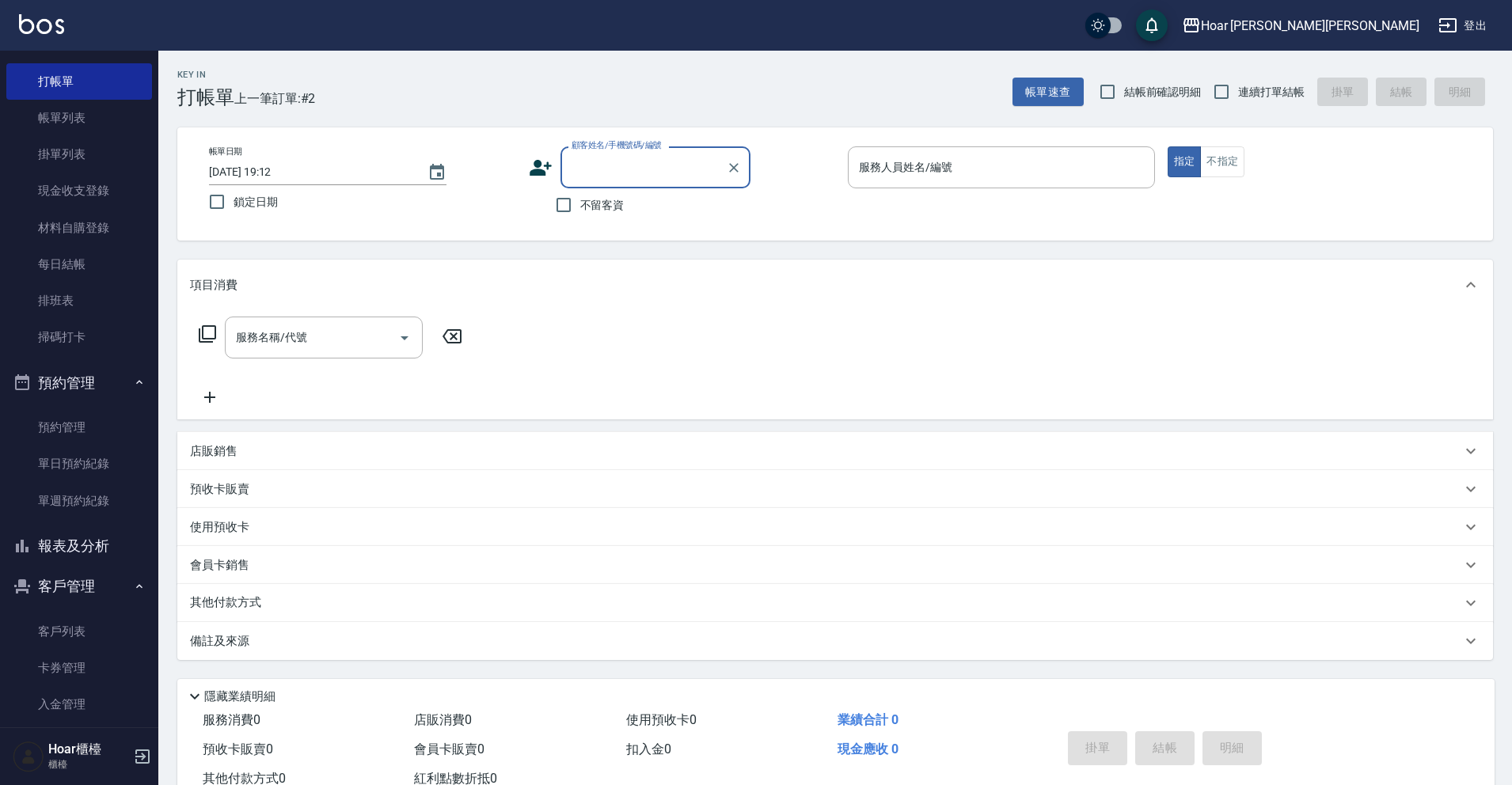
click at [612, 170] on input "顧客姓名/手機號碼/編號" at bounding box center [643, 168] width 152 height 28
type input "1"
drag, startPoint x: 583, startPoint y: 206, endPoint x: 593, endPoint y: 207, distance: 10.0
click at [584, 206] on li "[PERSON_NAME]/[PERSON_NAME]/null" at bounding box center [655, 207] width 190 height 26
type input "[PERSON_NAME]/[PERSON_NAME]/null"
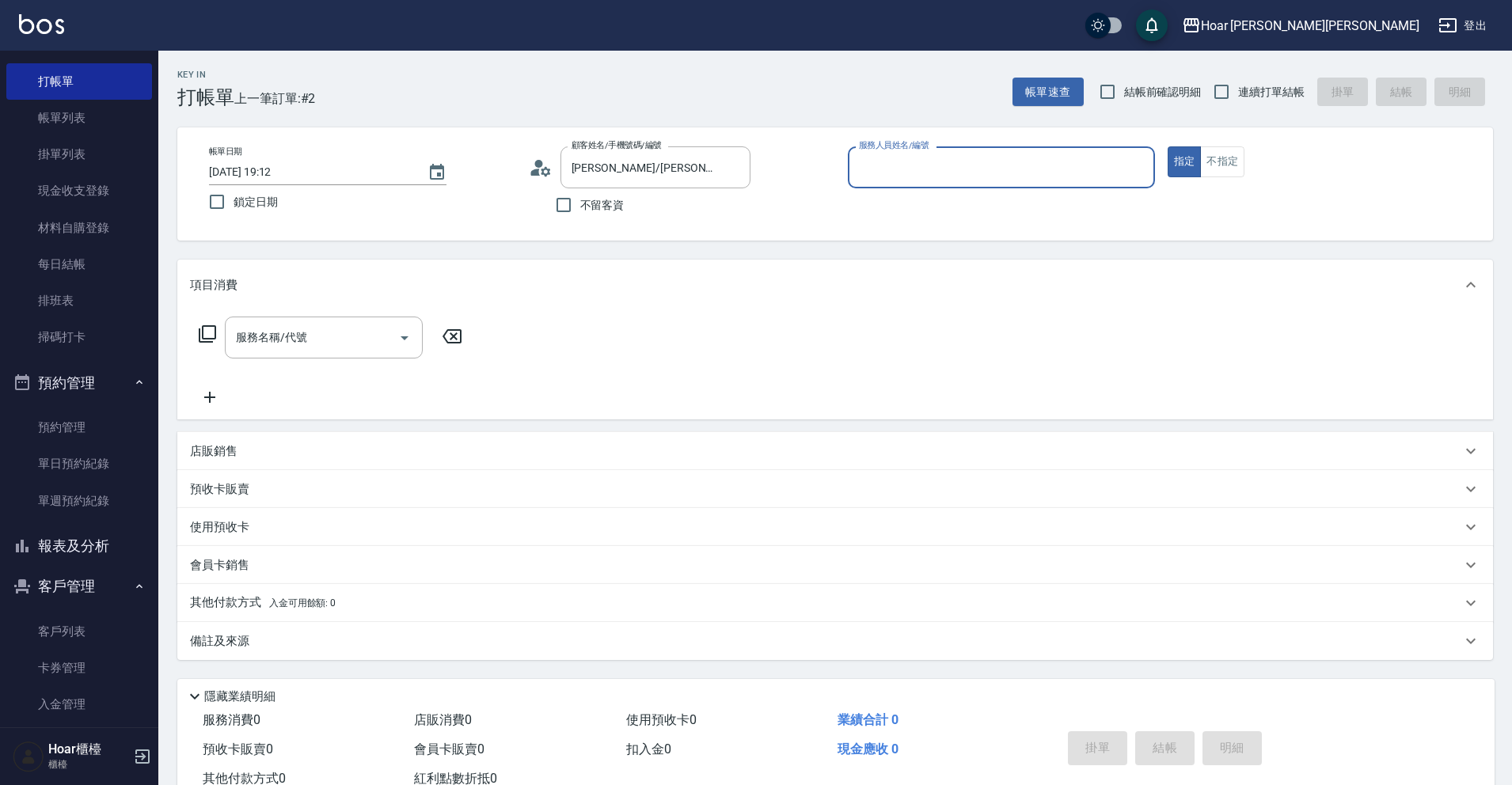
click at [911, 177] on input "服務人員姓名/編號" at bounding box center [1002, 168] width 293 height 28
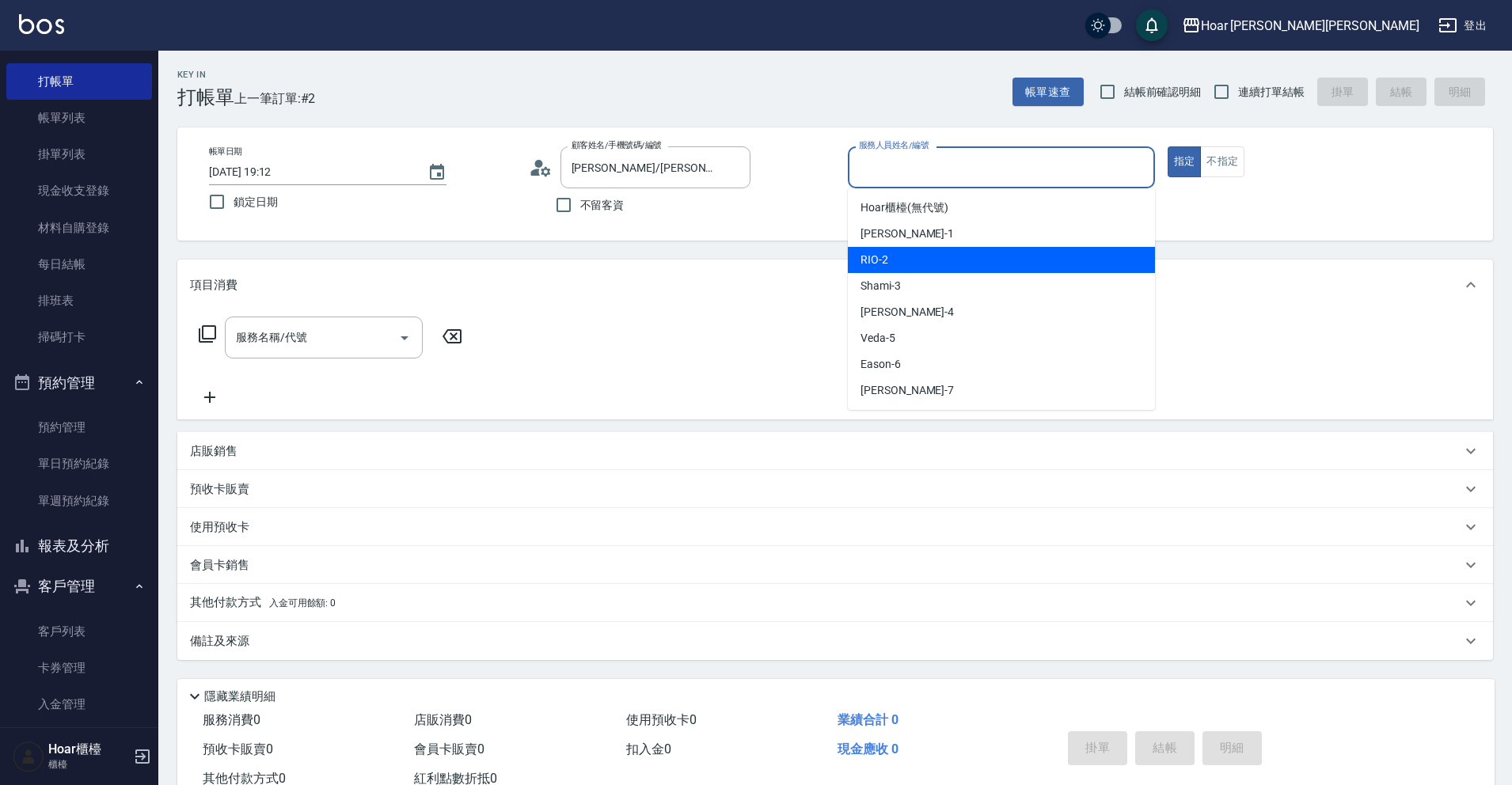
drag, startPoint x: 892, startPoint y: 253, endPoint x: 687, endPoint y: 287, distance: 207.8
click at [892, 253] on div "RIO -2" at bounding box center [1001, 260] width 307 height 26
type input "RIO-2"
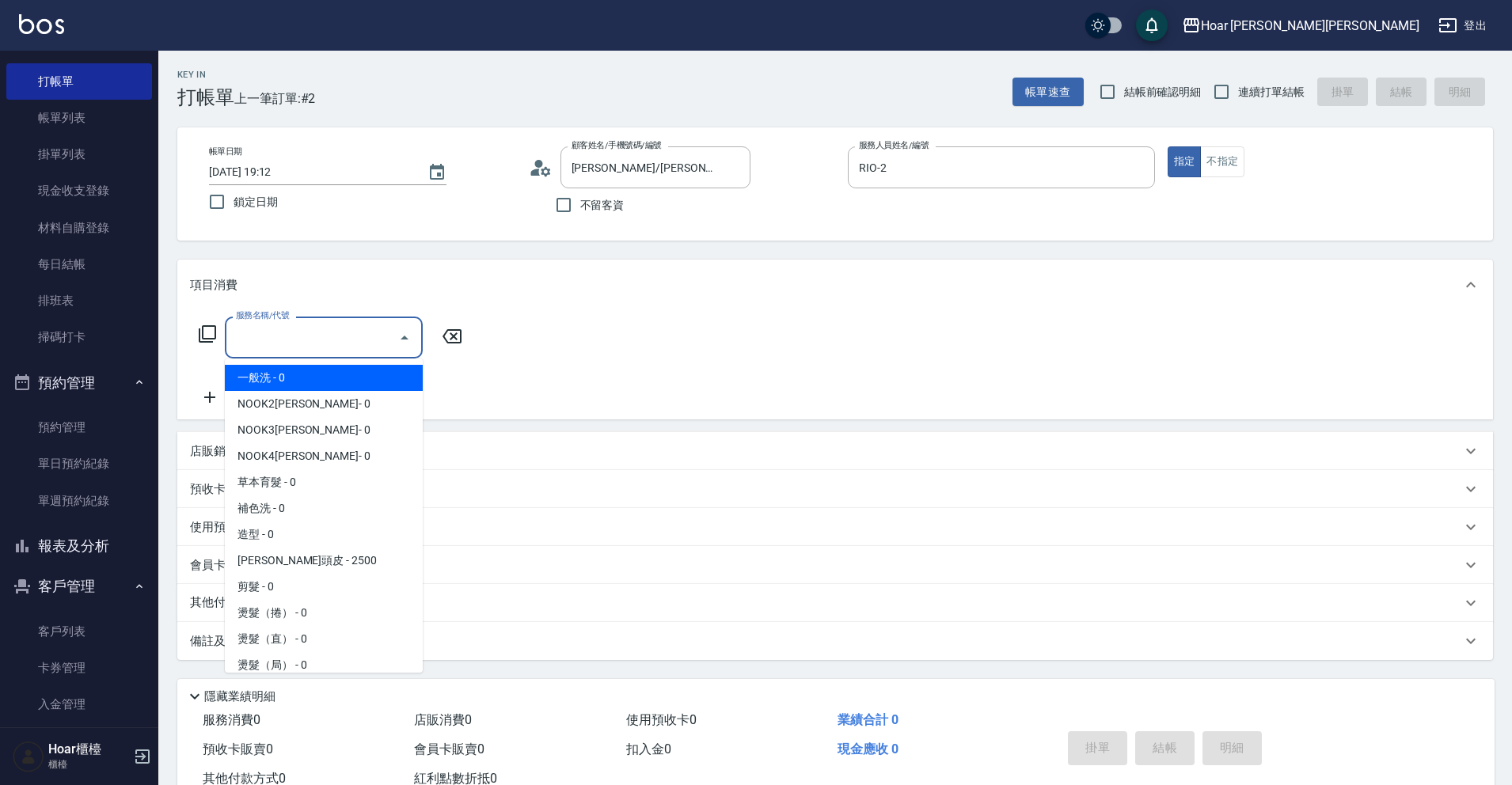
click at [295, 343] on input "服務名稱/代號" at bounding box center [312, 337] width 160 height 28
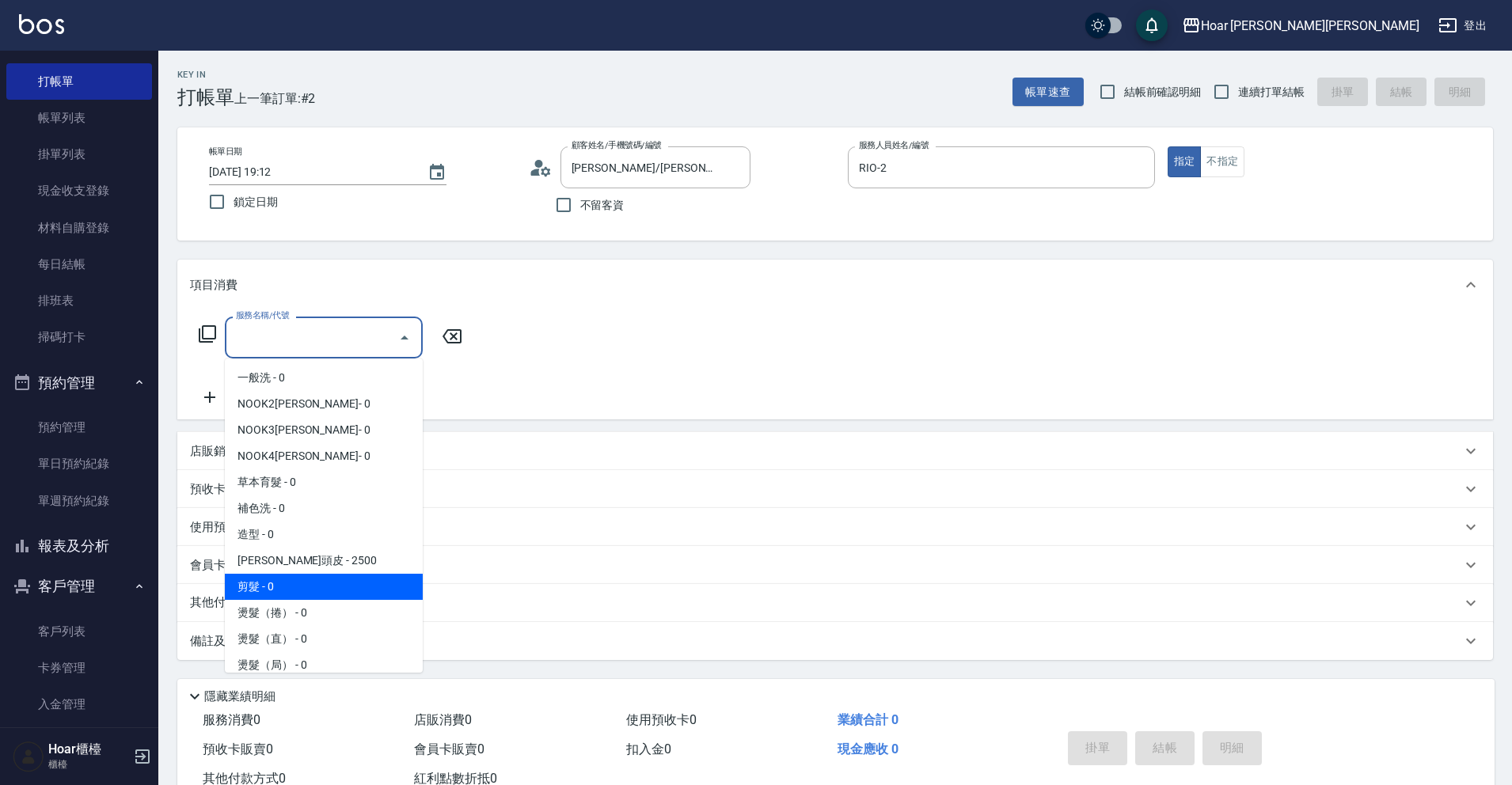
drag, startPoint x: 270, startPoint y: 589, endPoint x: 282, endPoint y: 579, distance: 15.6
click at [271, 590] on span "剪髮 - 0" at bounding box center [323, 587] width 198 height 26
type input "剪髮(201)"
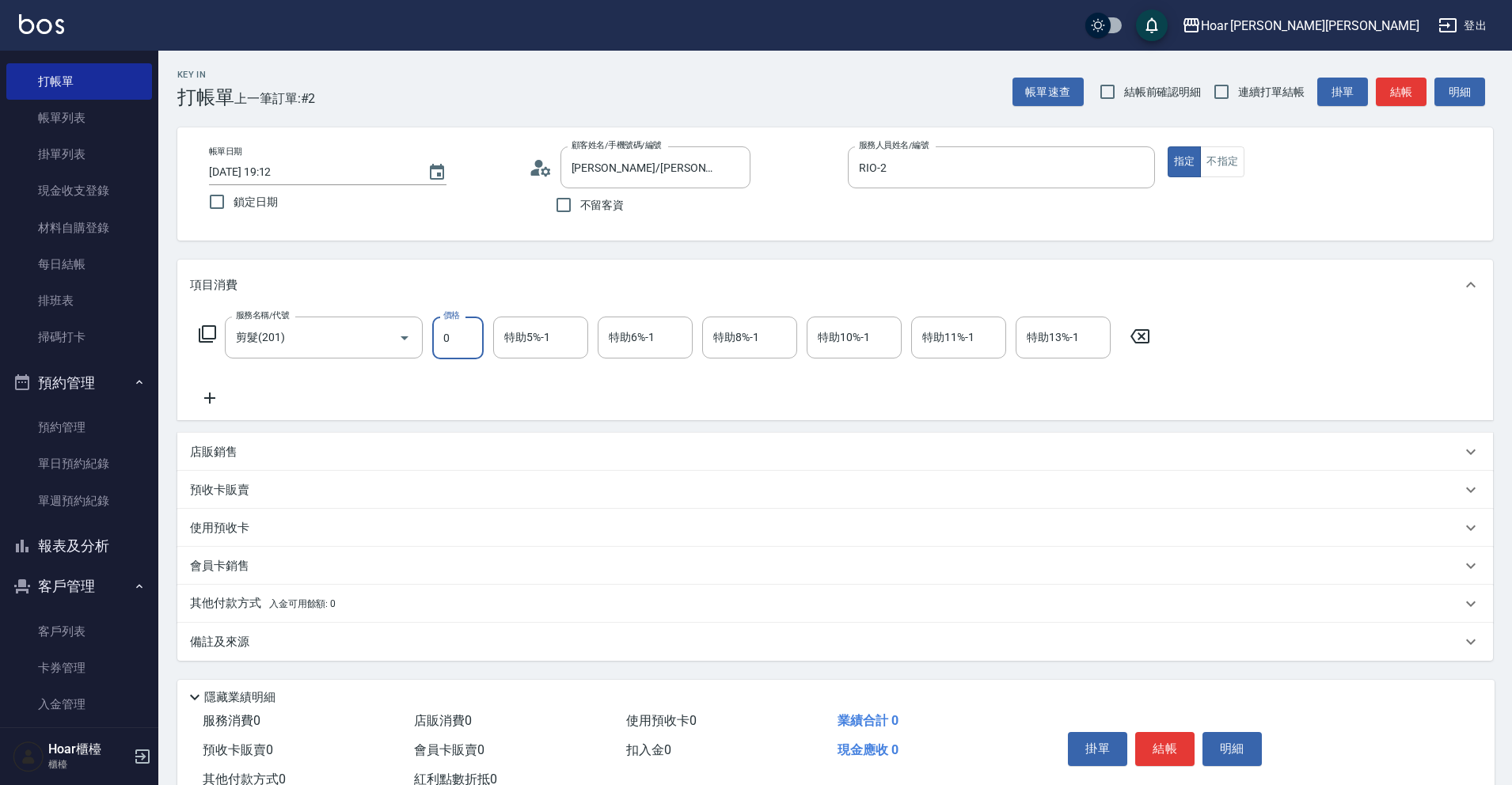
click at [459, 353] on input "0" at bounding box center [458, 338] width 52 height 42
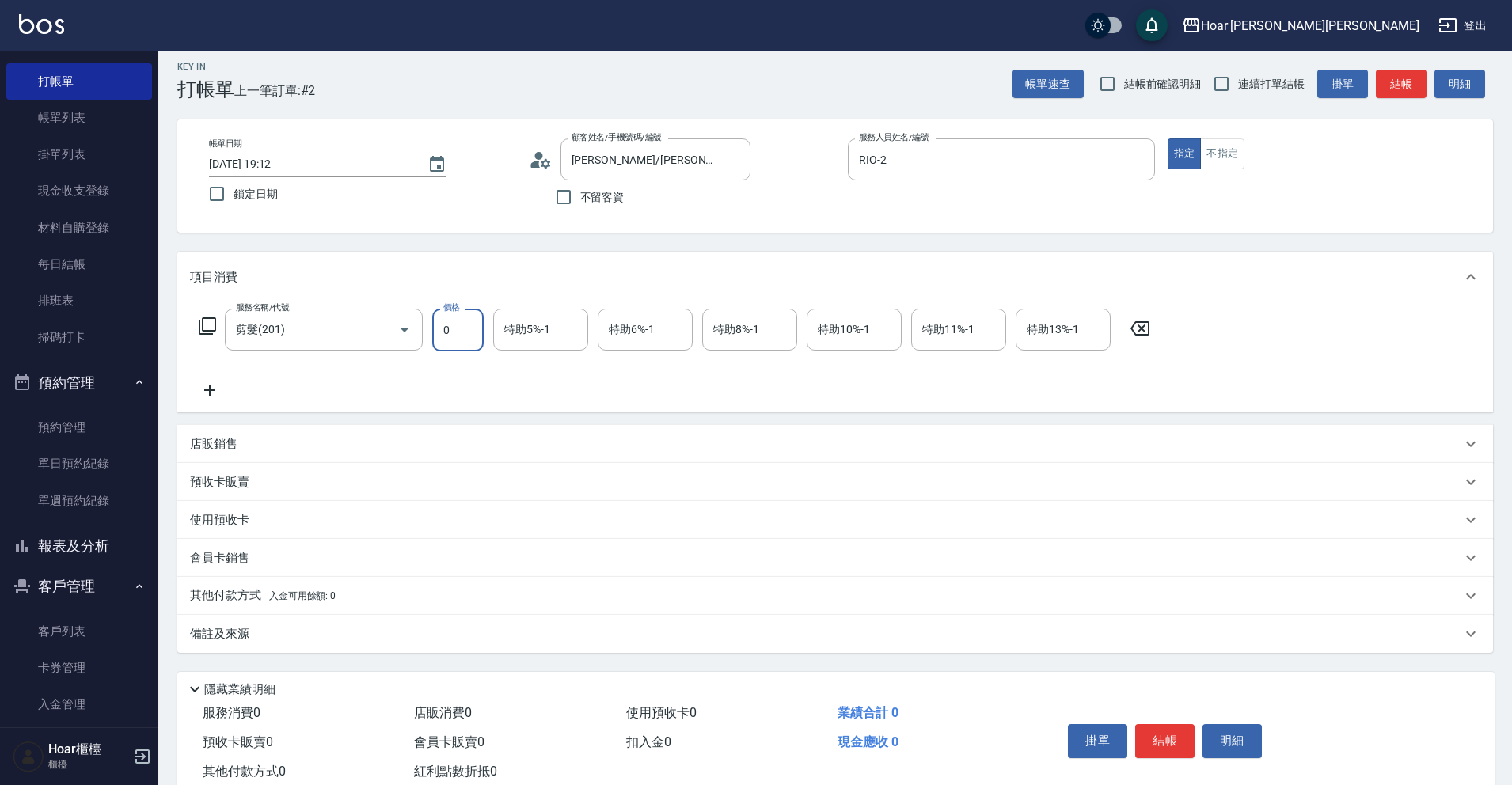
scroll to position [8, 0]
type input "800"
click at [340, 380] on div "服務名稱/代號 剪髮(201) 服務名稱/代號 價格 800 價格 特助5%-1 特助5%-1 特助6%-1 特助6%-1 特助8%-1 特助8%-1 特助1…" at bounding box center [674, 353] width 969 height 91
click at [193, 385] on icon at bounding box center [209, 389] width 40 height 19
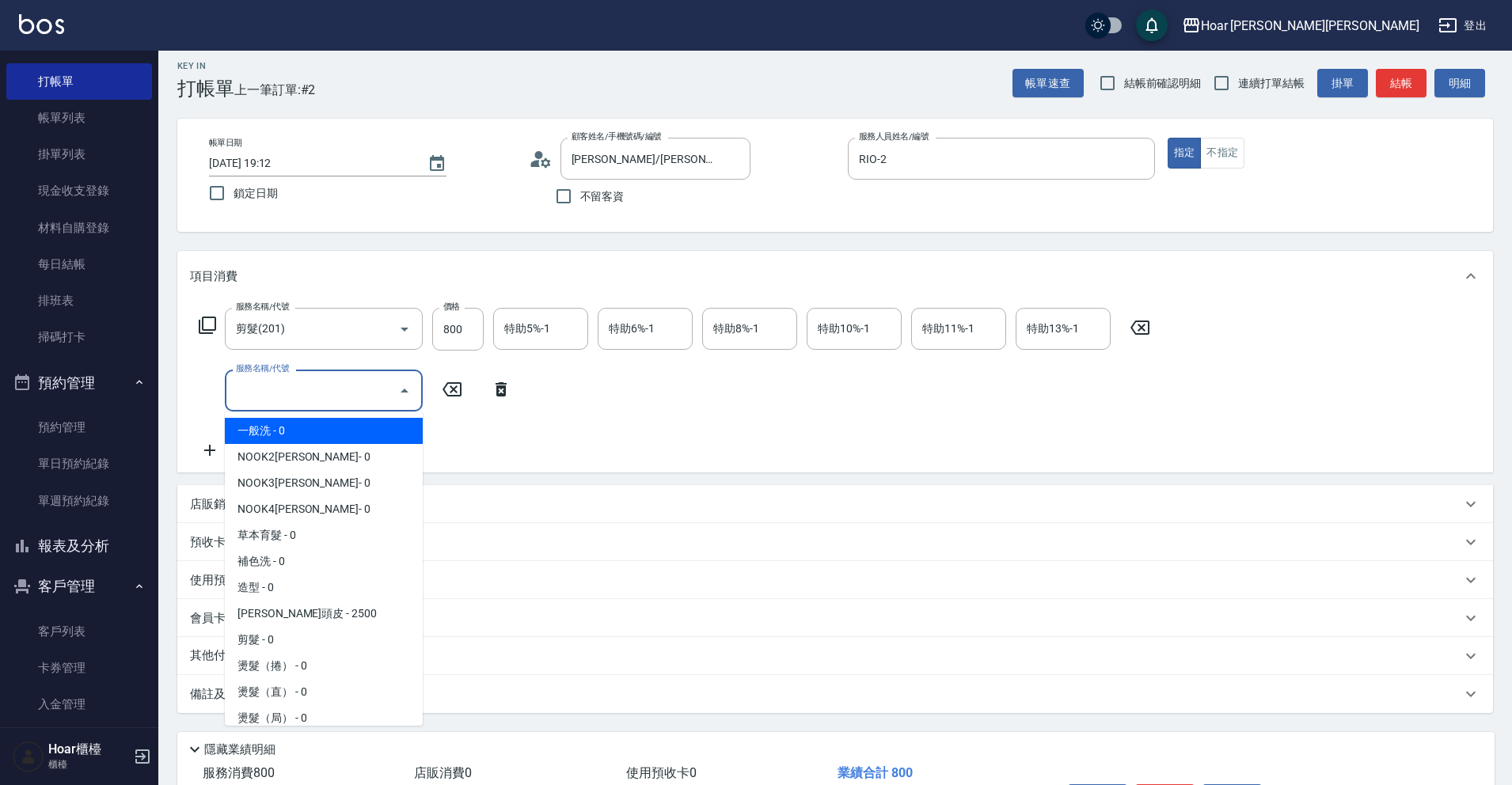
click at [324, 380] on input "服務名稱/代號" at bounding box center [312, 391] width 160 height 28
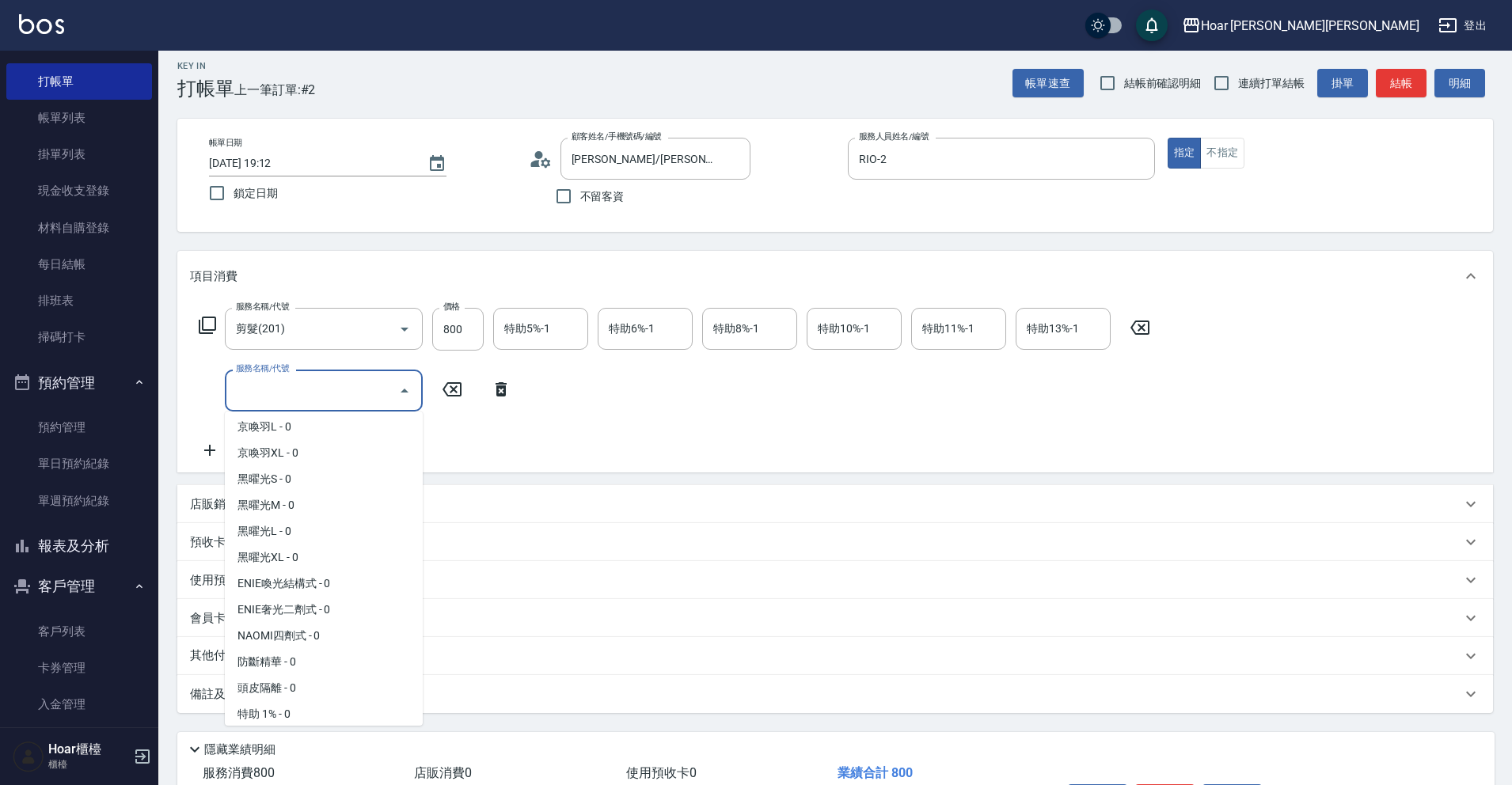
scroll to position [1004, 0]
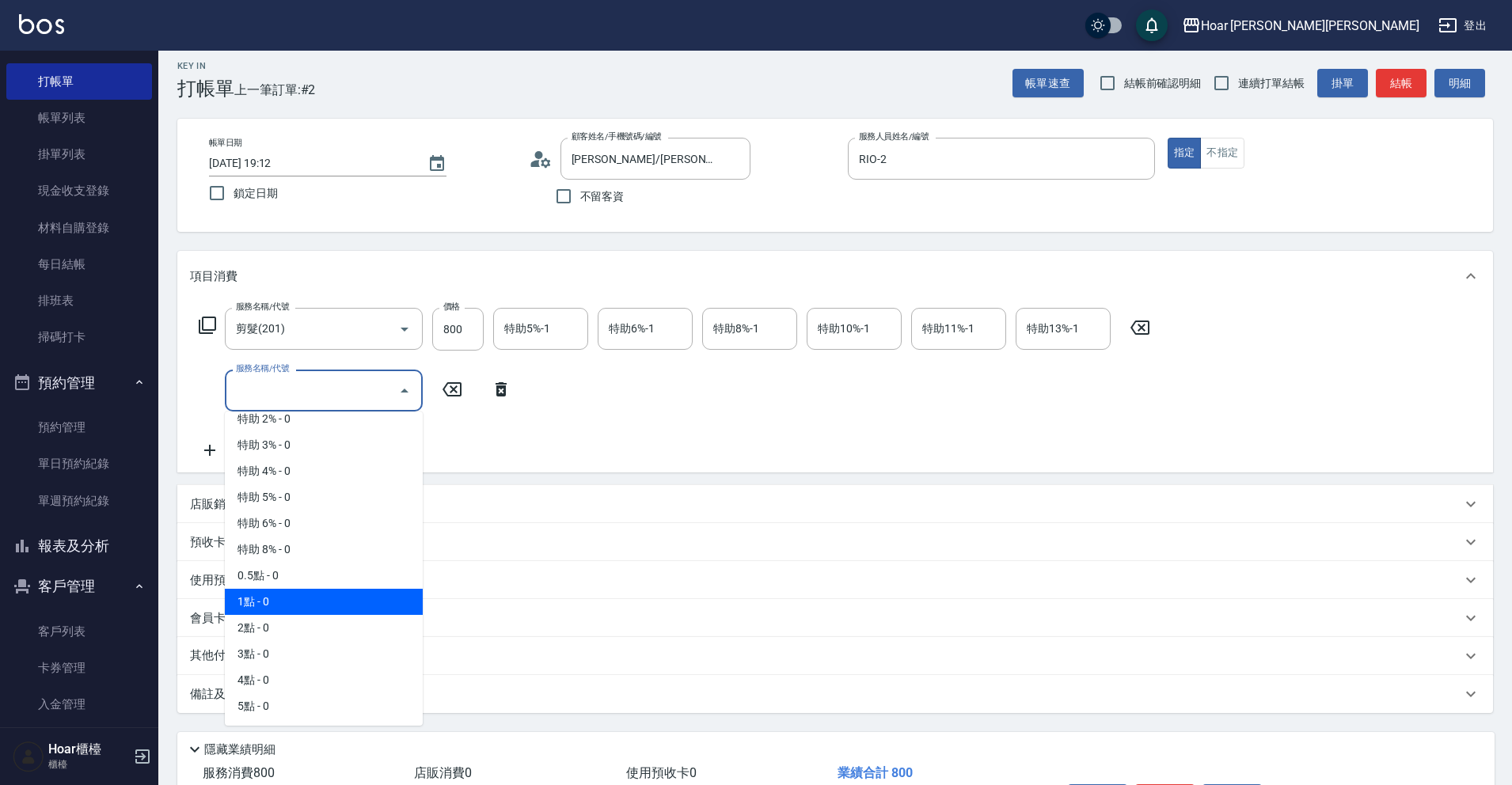
click at [281, 609] on span "1點 - 0" at bounding box center [323, 602] width 198 height 26
type input "1點(P1)"
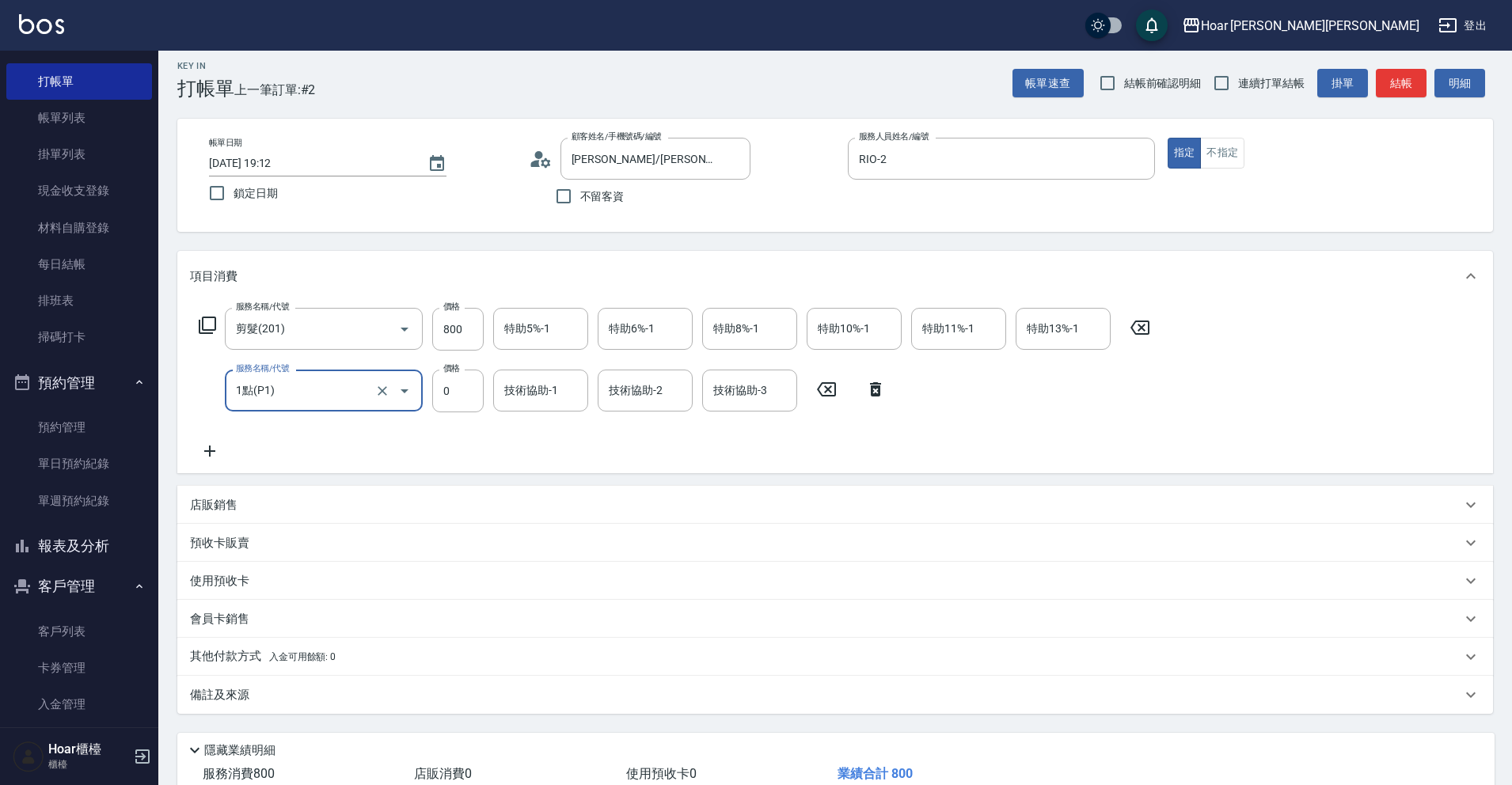
click at [515, 412] on div "技術協助-1 技術協助-1" at bounding box center [540, 391] width 95 height 42
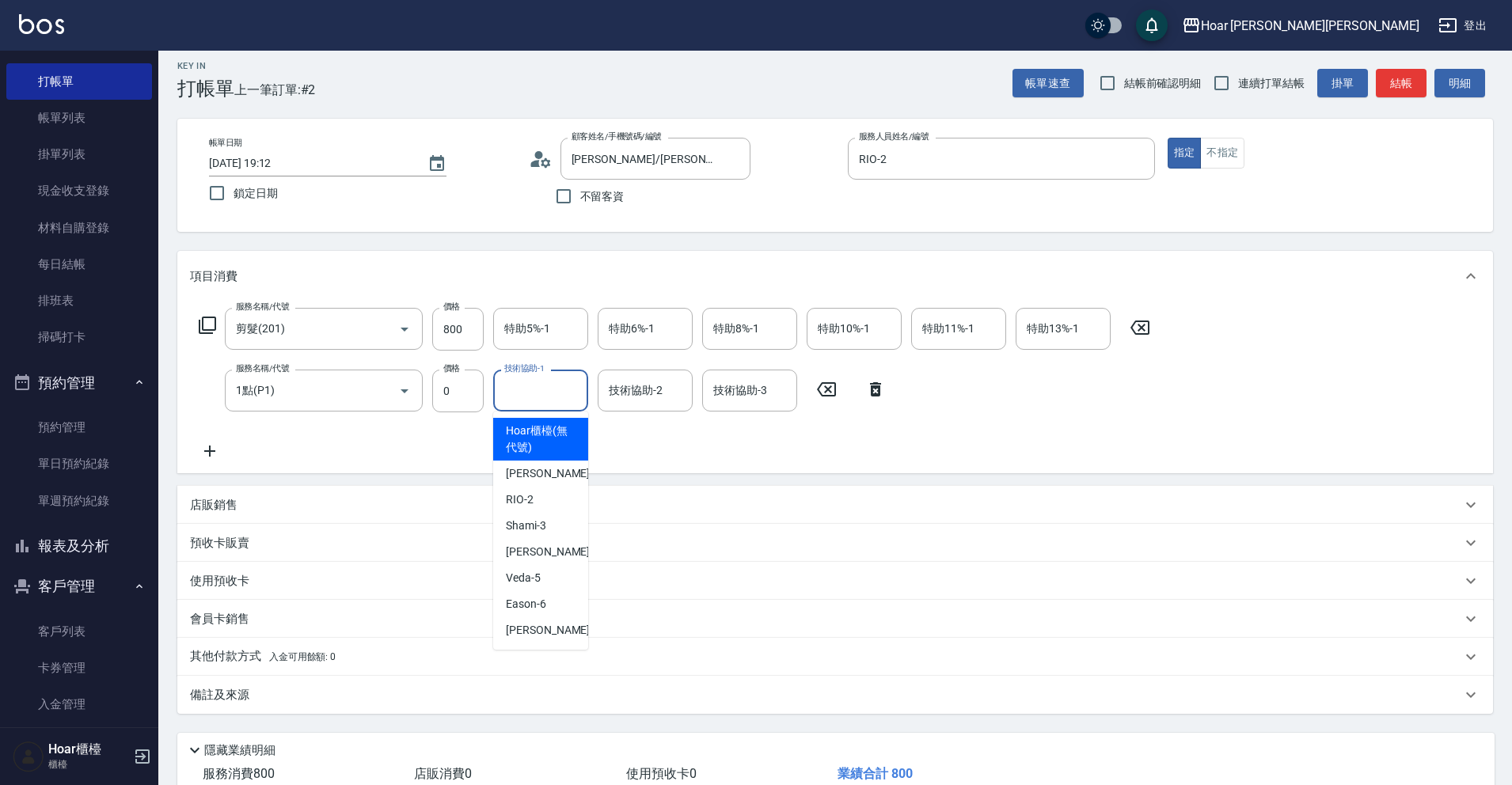
click at [515, 396] on input "技術協助-1" at bounding box center [541, 391] width 81 height 28
drag, startPoint x: 527, startPoint y: 545, endPoint x: 552, endPoint y: 510, distance: 43.0
click at [528, 545] on span "Emma -4" at bounding box center [552, 552] width 93 height 17
type input "Emma-4"
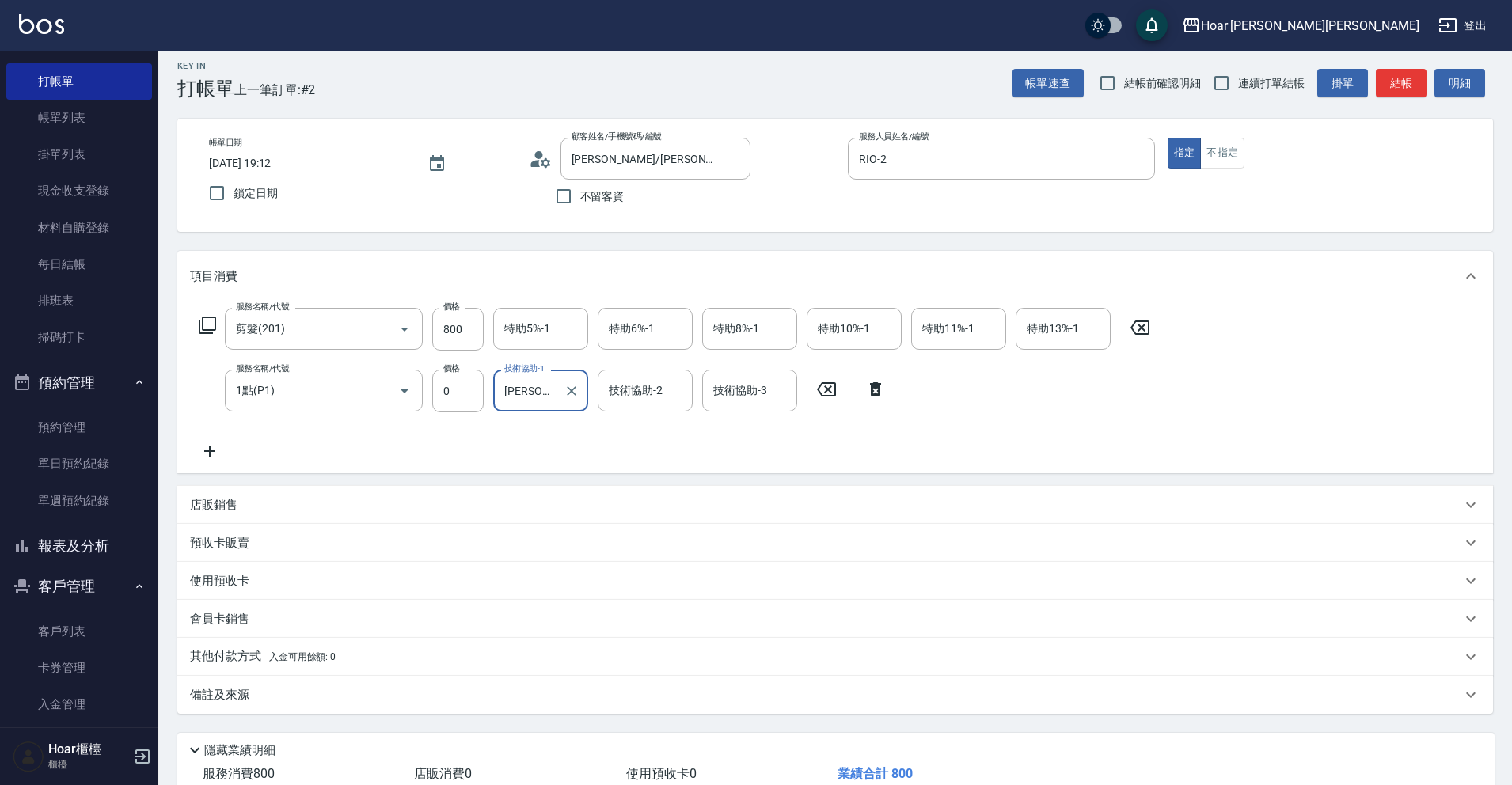
drag, startPoint x: 551, startPoint y: 452, endPoint x: 538, endPoint y: 450, distance: 13.2
click at [549, 452] on div "服務名稱/代號 剪髮(201) 服務名稱/代號 價格 800 價格 特助5%-1 特助5%-1 特助6%-1 特助6%-1 特助8%-1 特助8%-1 特助1…" at bounding box center [674, 384] width 969 height 153
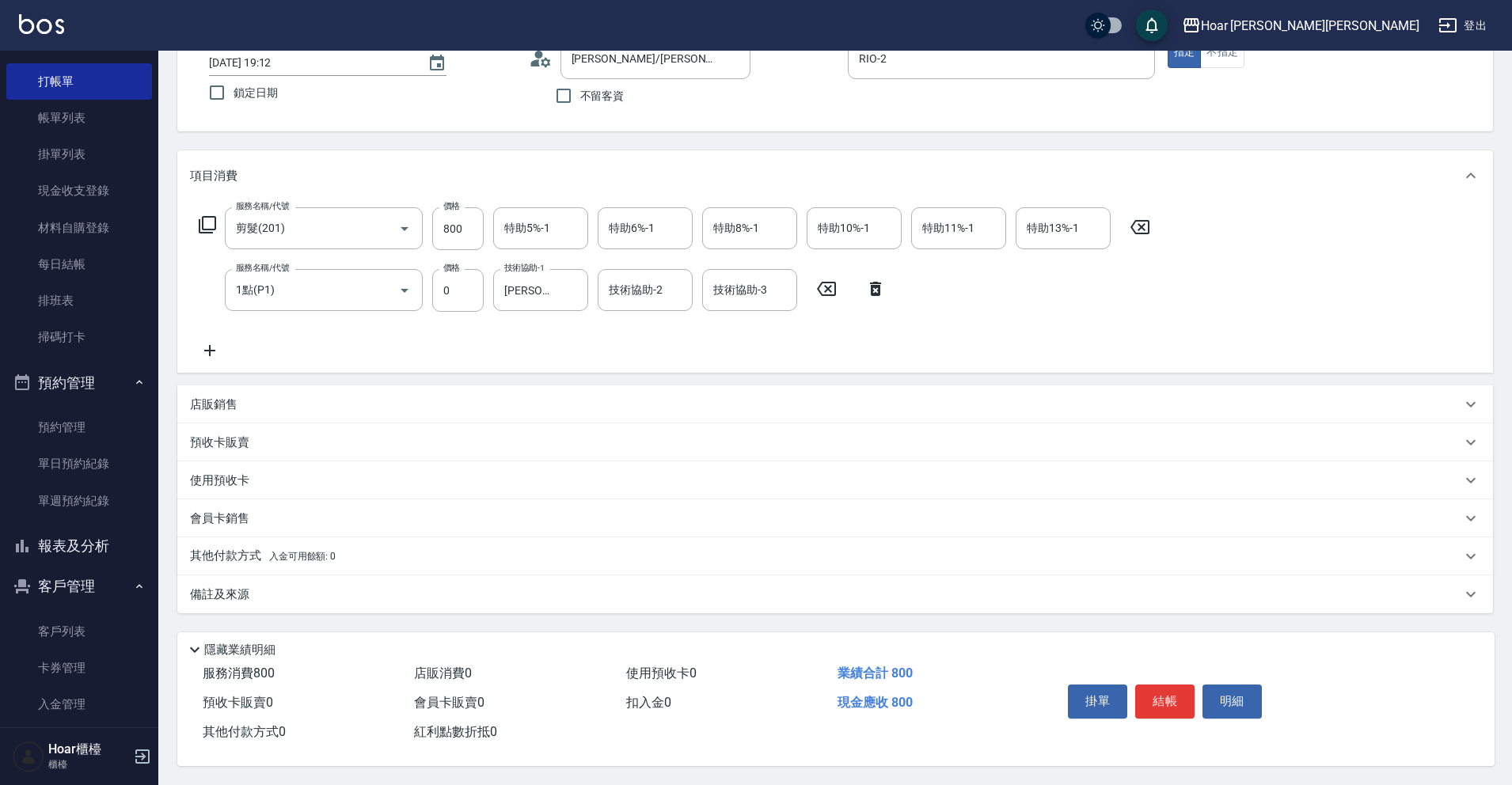
click at [240, 548] on p "其他付款方式 入金可用餘額: 0" at bounding box center [263, 557] width 146 height 18
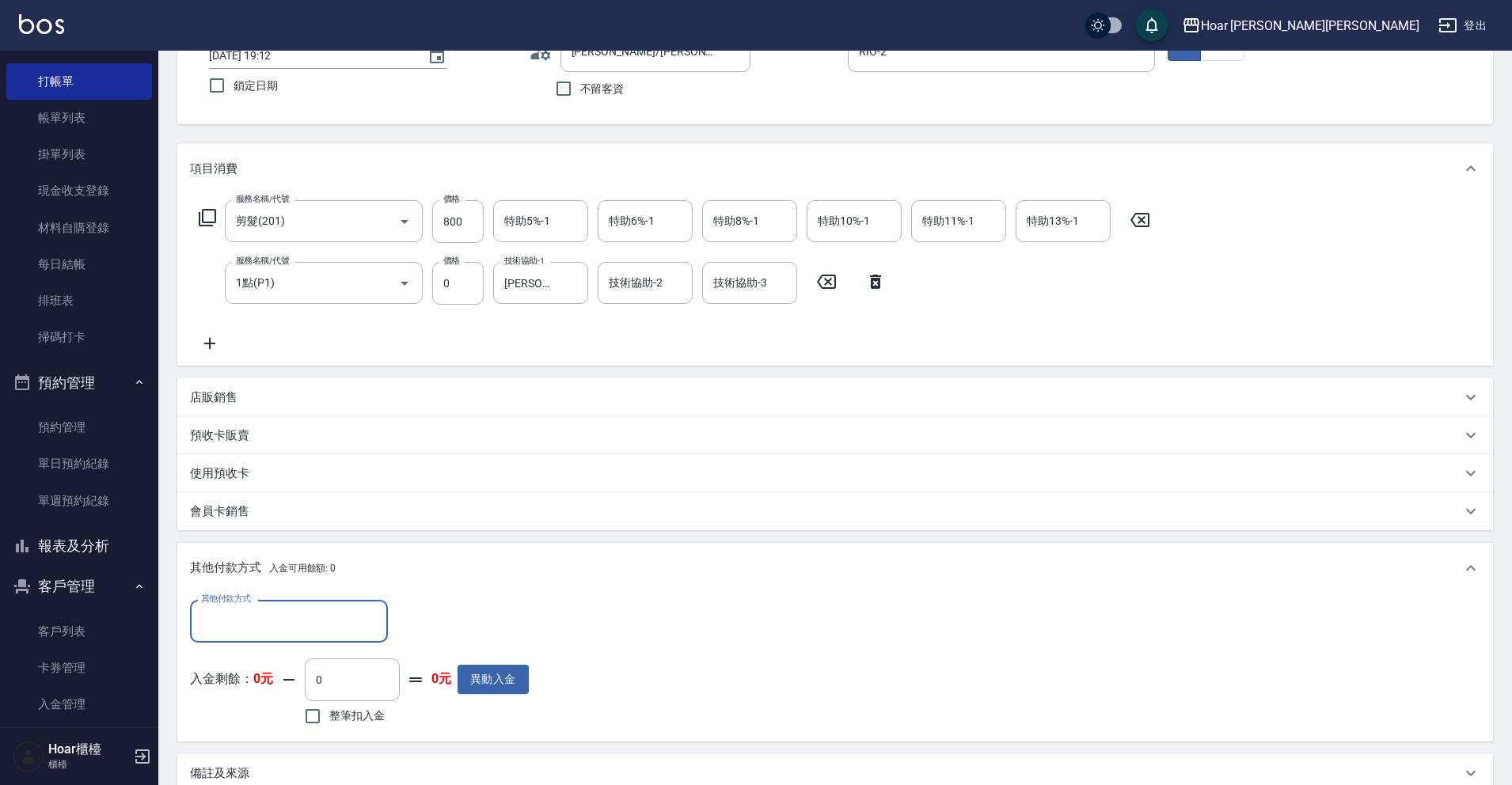
scroll to position [0, 0]
click at [235, 608] on input "其他付款方式" at bounding box center [288, 621] width 183 height 28
drag, startPoint x: 252, startPoint y: 688, endPoint x: 284, endPoint y: 686, distance: 32.1
click at [256, 688] on span "轉帳匯款" at bounding box center [288, 689] width 198 height 26
type input "轉帳匯款"
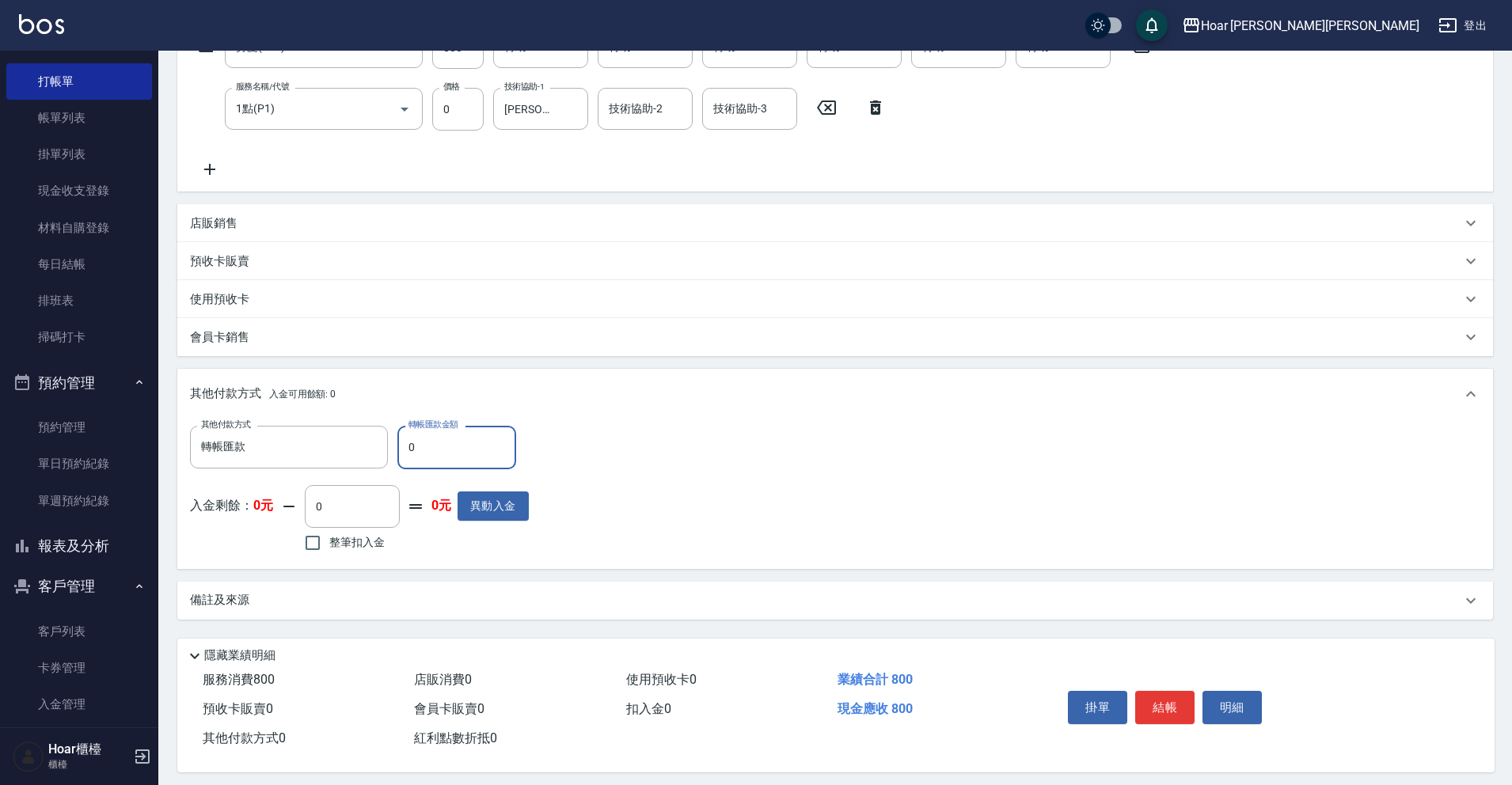
scroll to position [304, 0]
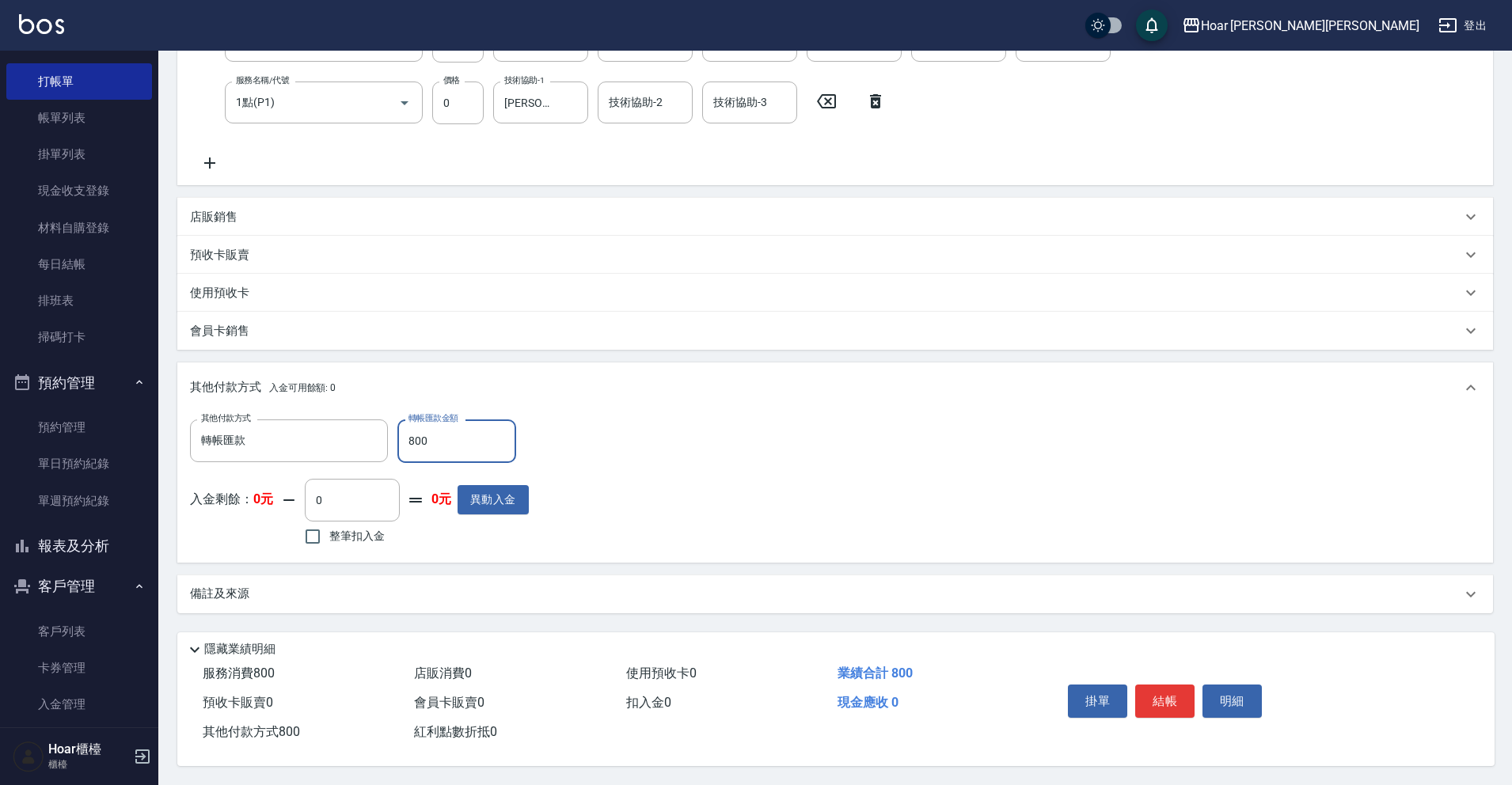
type input "800"
drag, startPoint x: 968, startPoint y: 483, endPoint x: 1143, endPoint y: 610, distance: 216.2
click at [968, 481] on div "其他付款方式 轉帳匯款 其他付款方式 轉帳匯款金額 800 轉帳匯款金額 入金剩餘： 0元 0 ​ 整筆扣入金 0元 異動入金" at bounding box center [835, 484] width 1290 height 130
click at [1178, 696] on button "結帳" at bounding box center [1165, 701] width 59 height 33
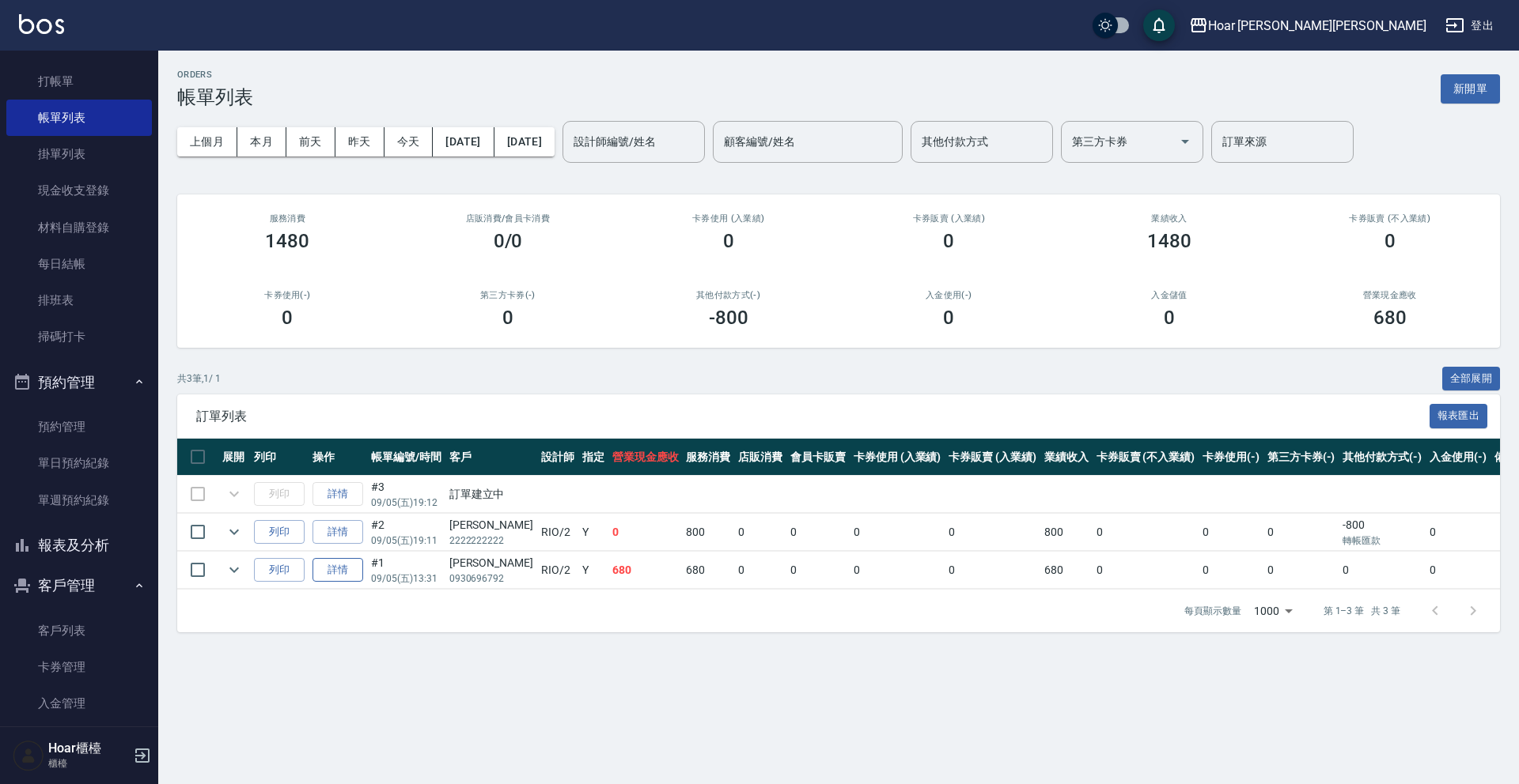
click at [340, 568] on link "詳情" at bounding box center [337, 571] width 51 height 25
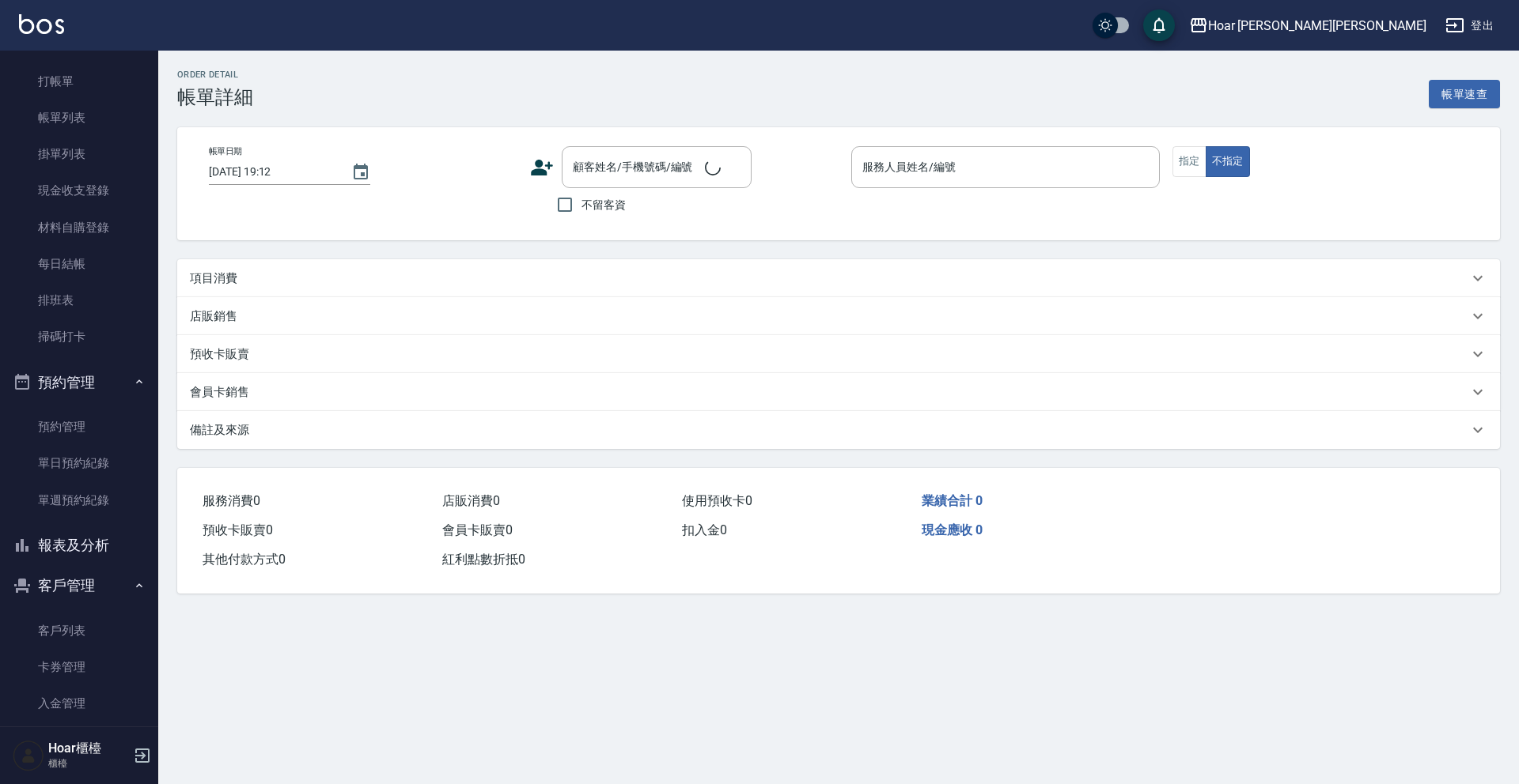
type input "2025/09/05 13:31"
type input "RIO-2"
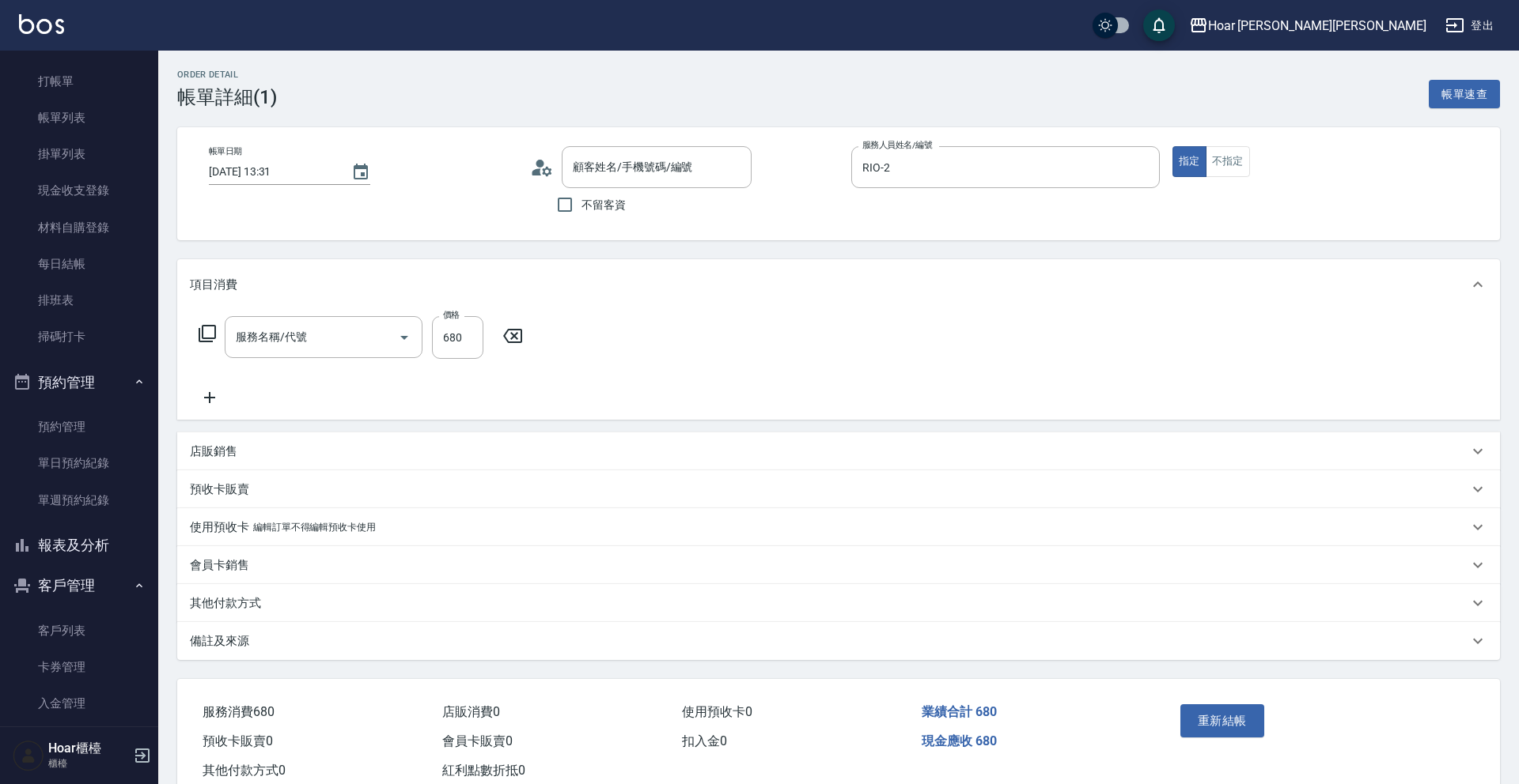
type input "[PERSON_NAME]/0930696792/"
type input "剪髮(201)"
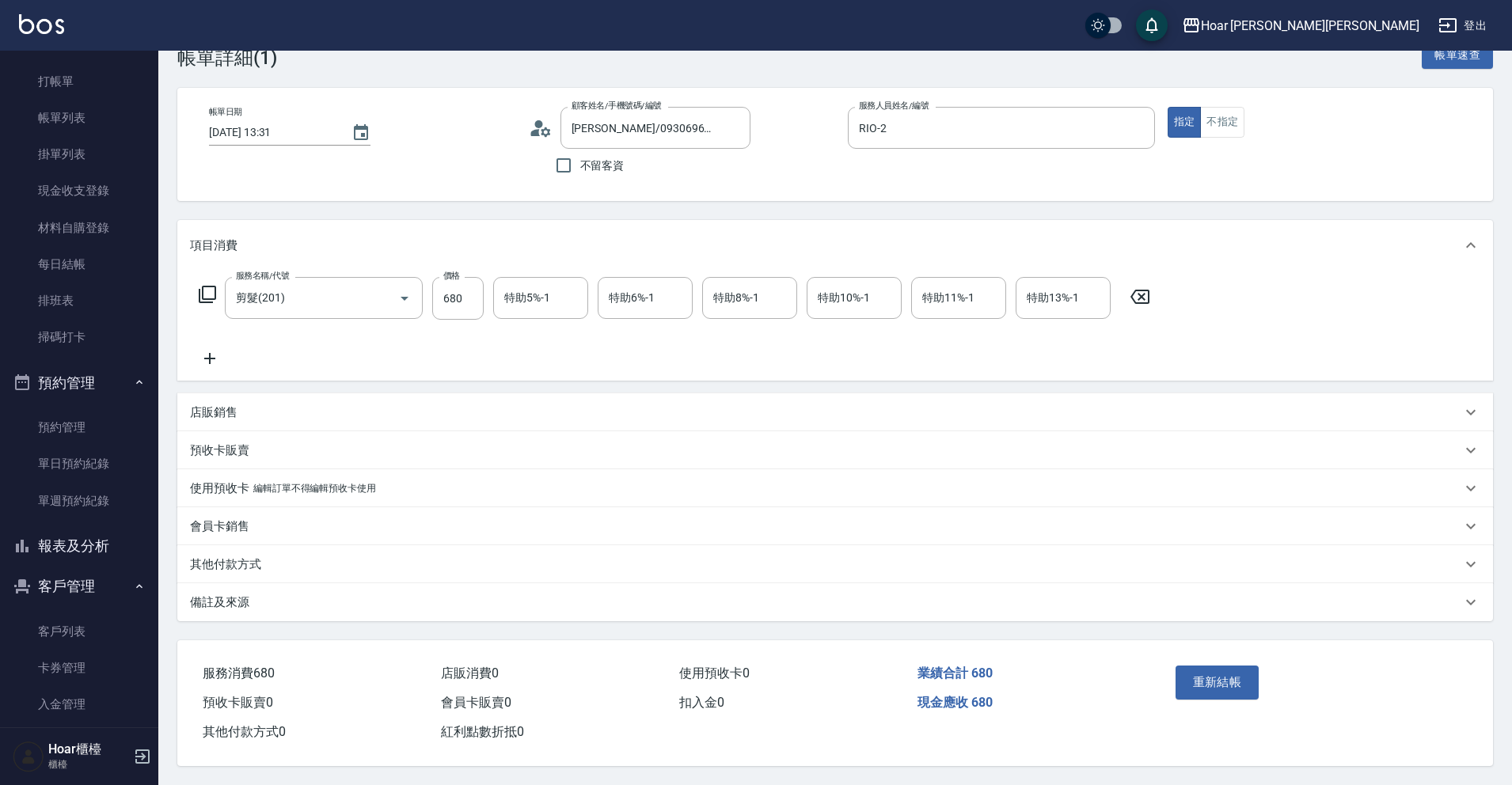
click at [228, 548] on div "其他付款方式" at bounding box center [835, 564] width 1316 height 38
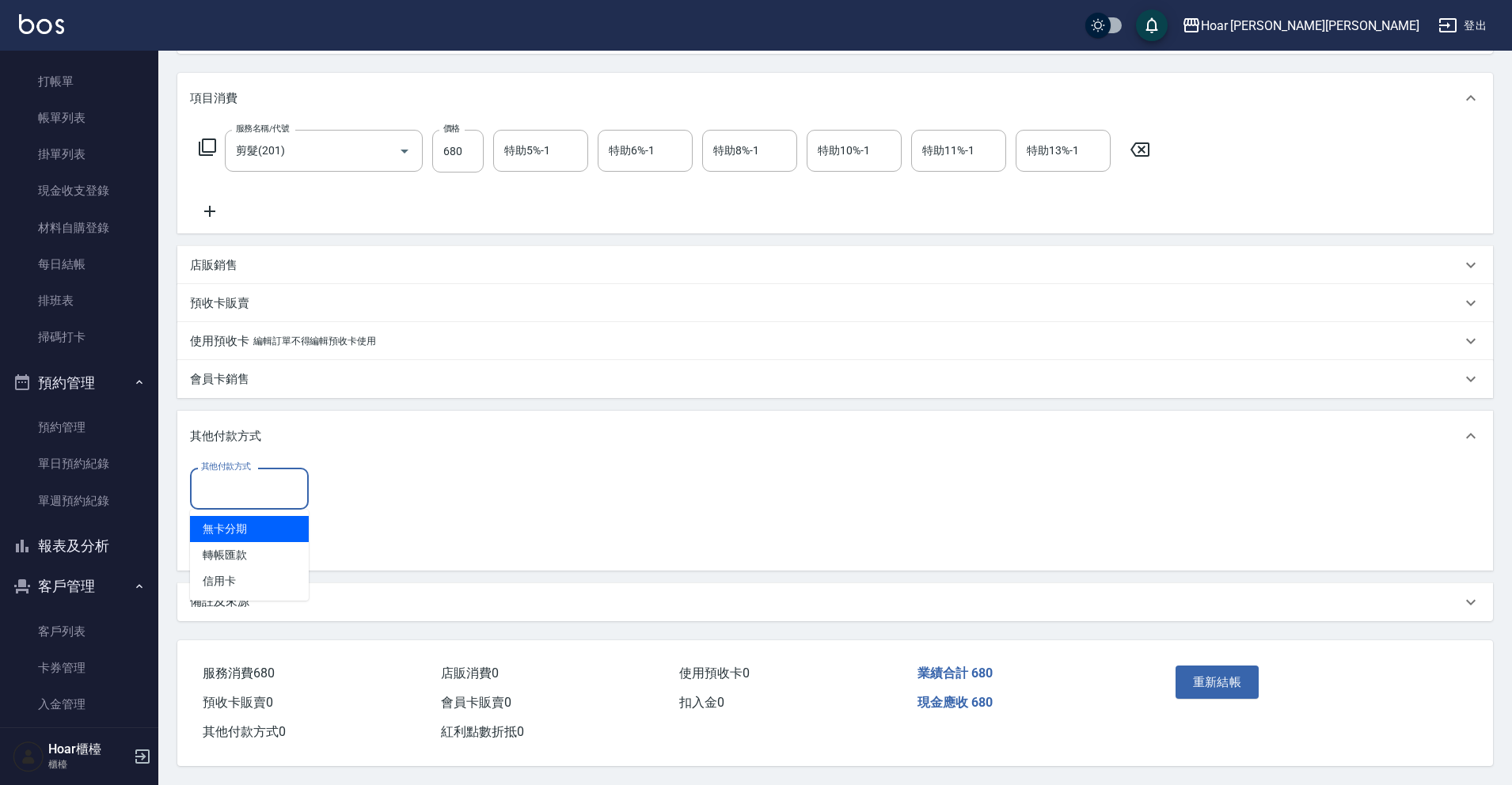
click at [249, 489] on input "其他付款方式" at bounding box center [249, 489] width 104 height 28
click at [233, 557] on span "轉帳匯款" at bounding box center [249, 556] width 119 height 26
type input "轉帳匯款"
click at [289, 486] on icon "Clear" at bounding box center [291, 488] width 16 height 16
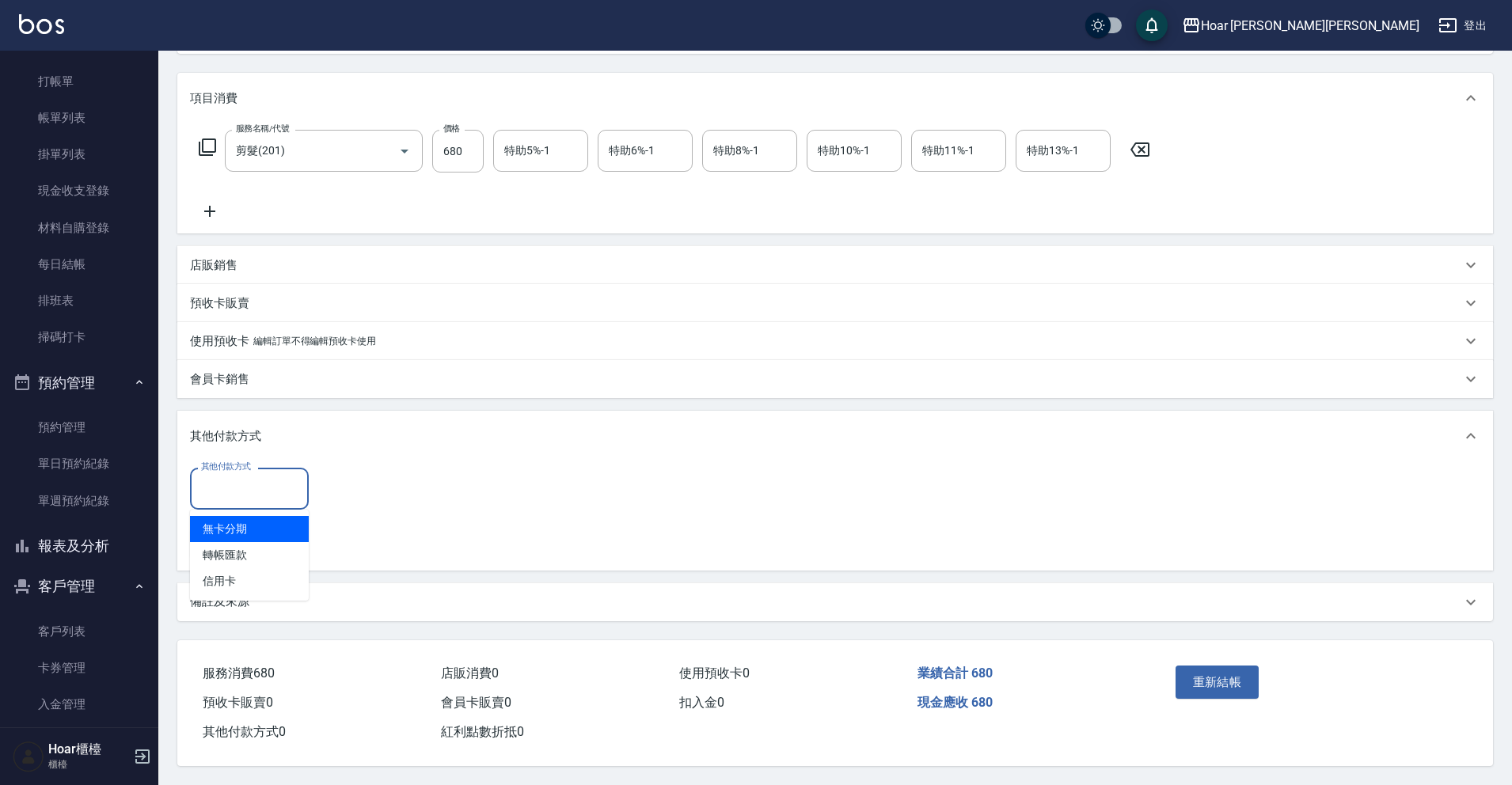
click at [289, 486] on input "其他付款方式" at bounding box center [249, 489] width 104 height 28
click at [401, 500] on div "其他付款方式 其他付款方式 異動入金" at bounding box center [835, 513] width 1290 height 90
click at [301, 487] on div "其他付款方式" at bounding box center [249, 489] width 119 height 42
drag, startPoint x: 395, startPoint y: 470, endPoint x: 331, endPoint y: 374, distance: 115.4
click at [393, 462] on div "其他付款方式 其他付款方式 異動入金" at bounding box center [835, 516] width 1316 height 110
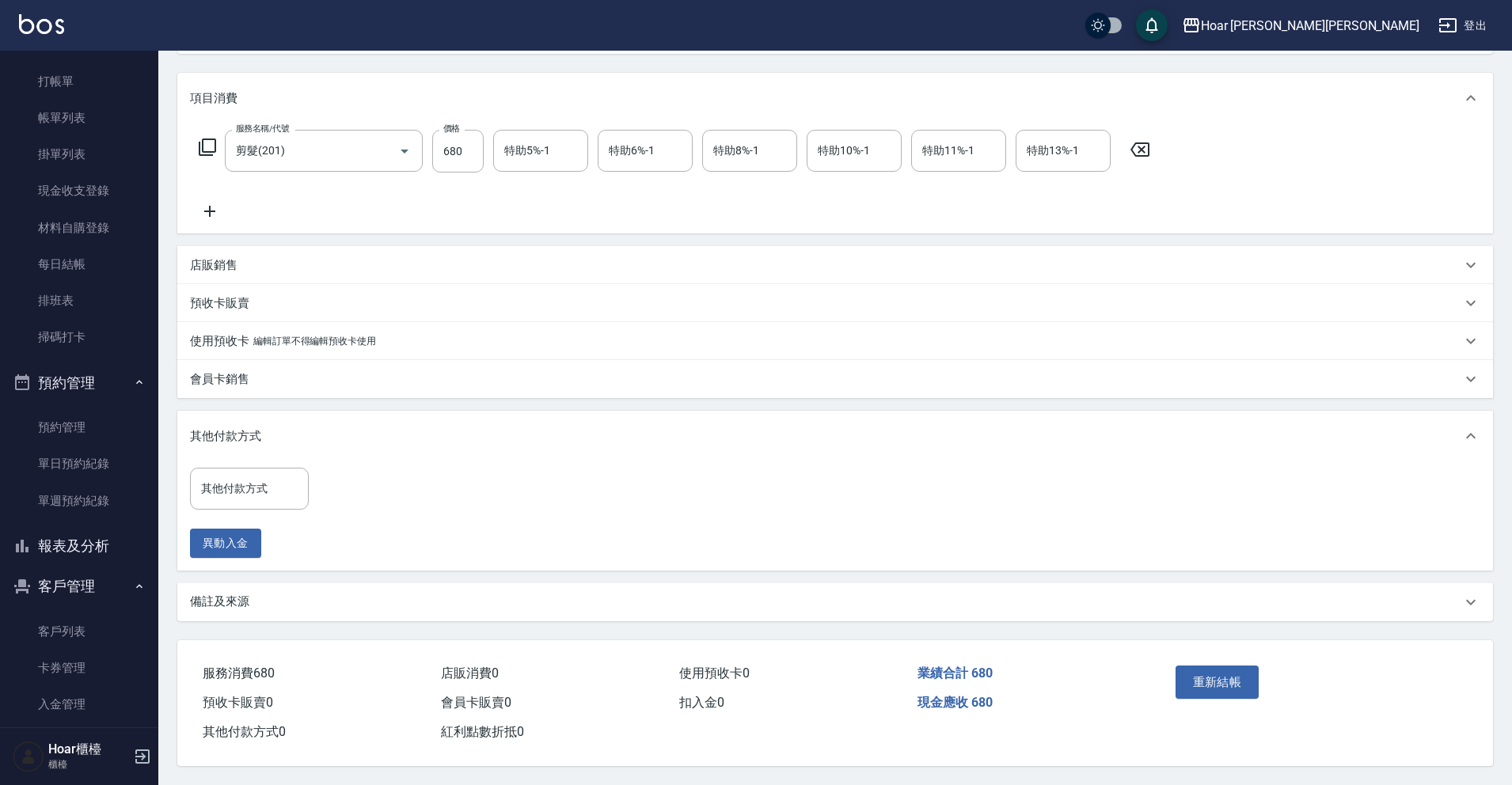
click at [233, 262] on p "店販銷售" at bounding box center [214, 265] width 48 height 17
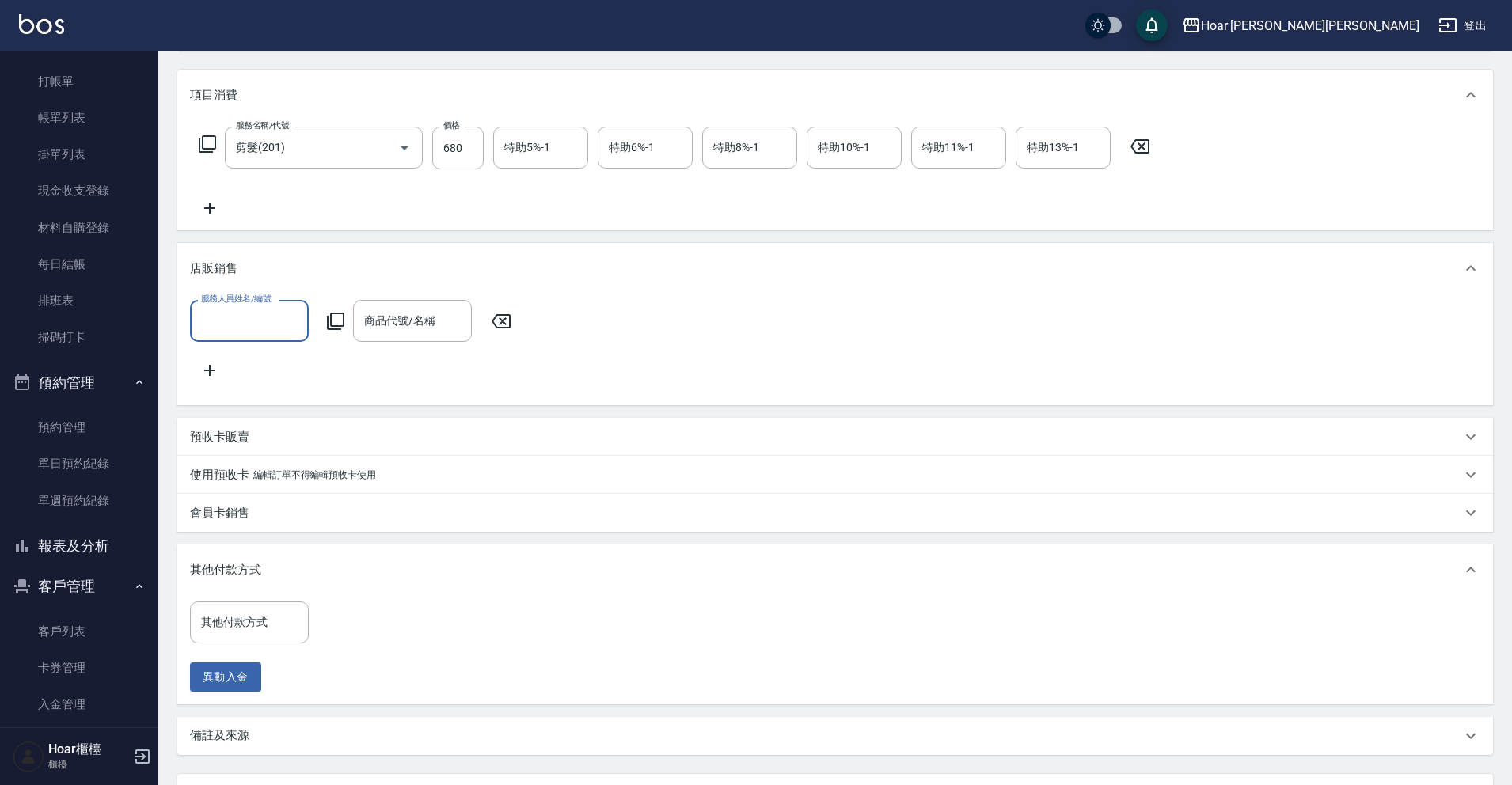
scroll to position [0, 0]
click at [246, 307] on input "服務人員姓名/編號" at bounding box center [249, 321] width 104 height 28
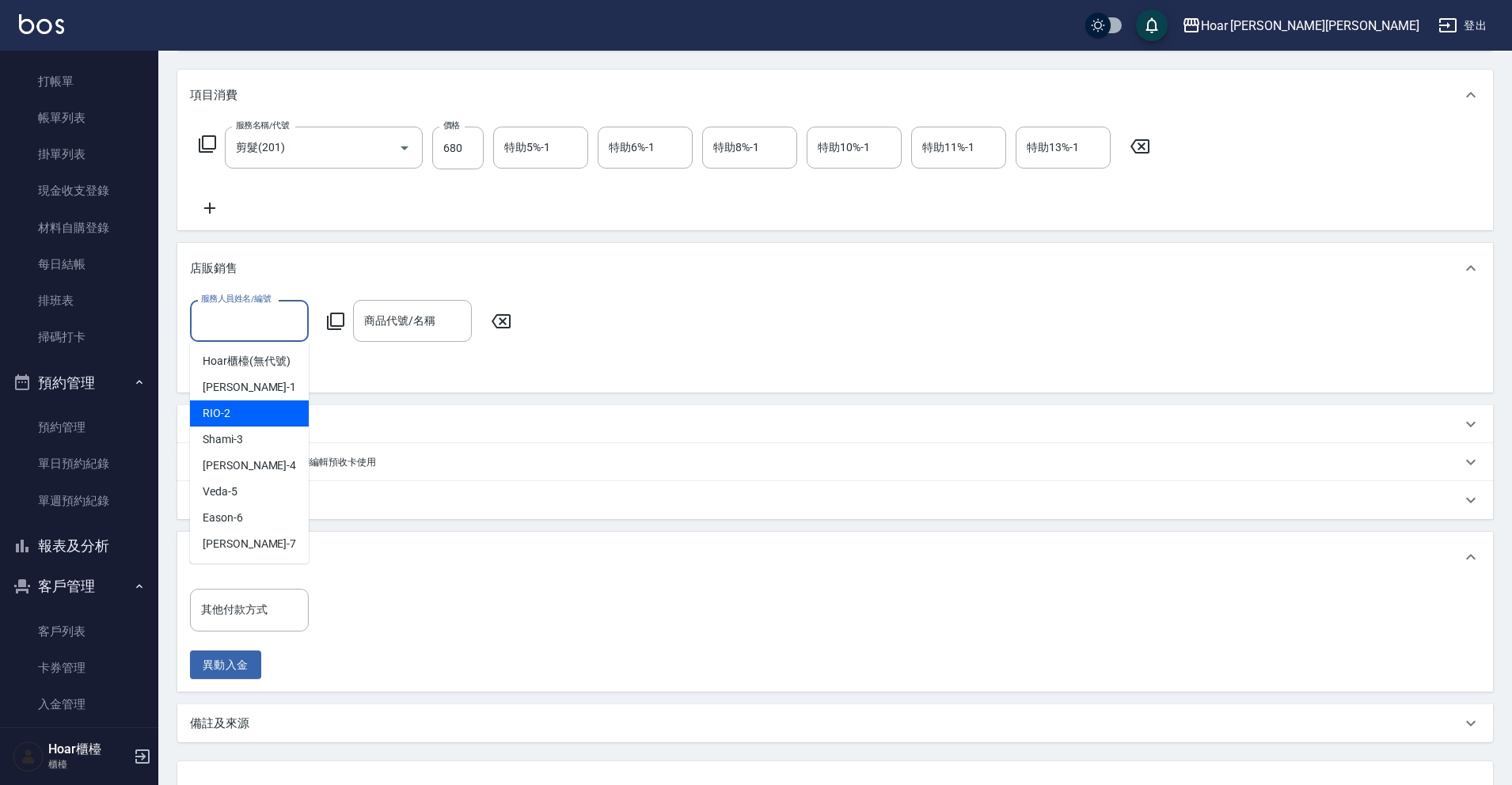
drag, startPoint x: 229, startPoint y: 404, endPoint x: 278, endPoint y: 385, distance: 52.6
click at [229, 404] on div "RIO -2" at bounding box center [249, 414] width 119 height 26
type input "RIO-2"
click at [452, 310] on input "商品代號/名稱" at bounding box center [412, 321] width 104 height 28
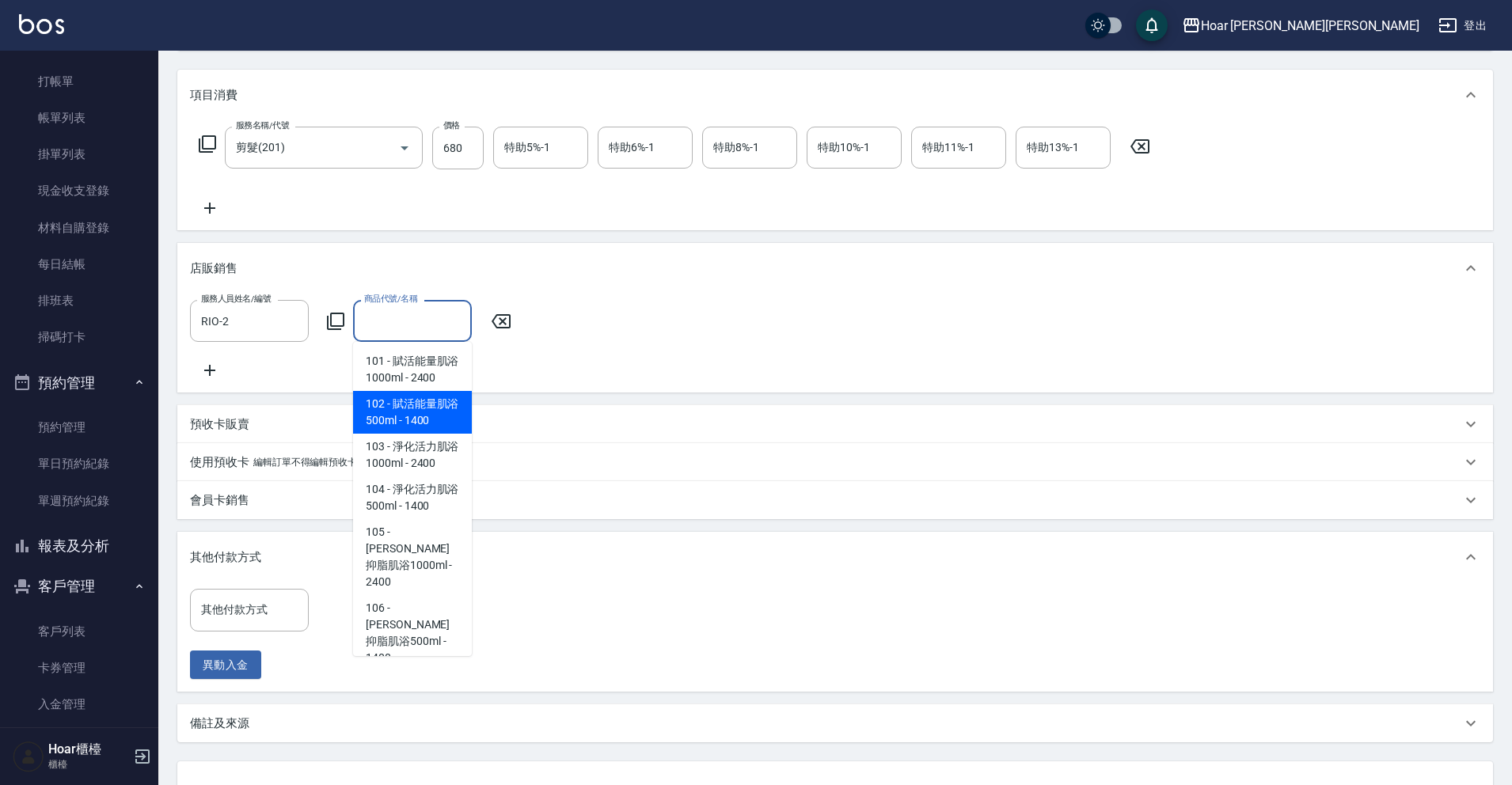
click at [418, 409] on span "102 - 賦活能量肌浴500ml - 1400" at bounding box center [412, 412] width 119 height 42
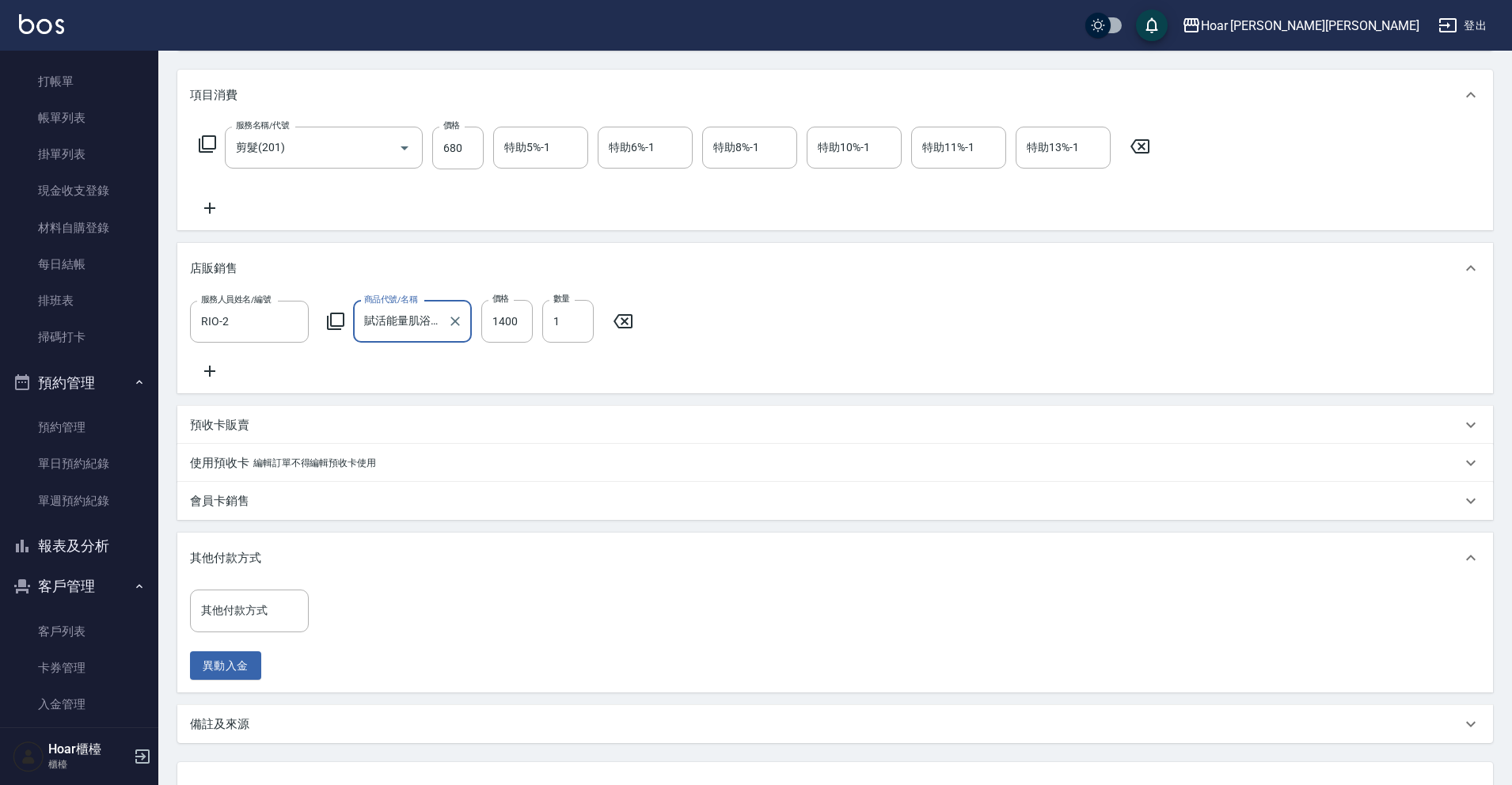
click at [445, 328] on div at bounding box center [454, 322] width 20 height 42
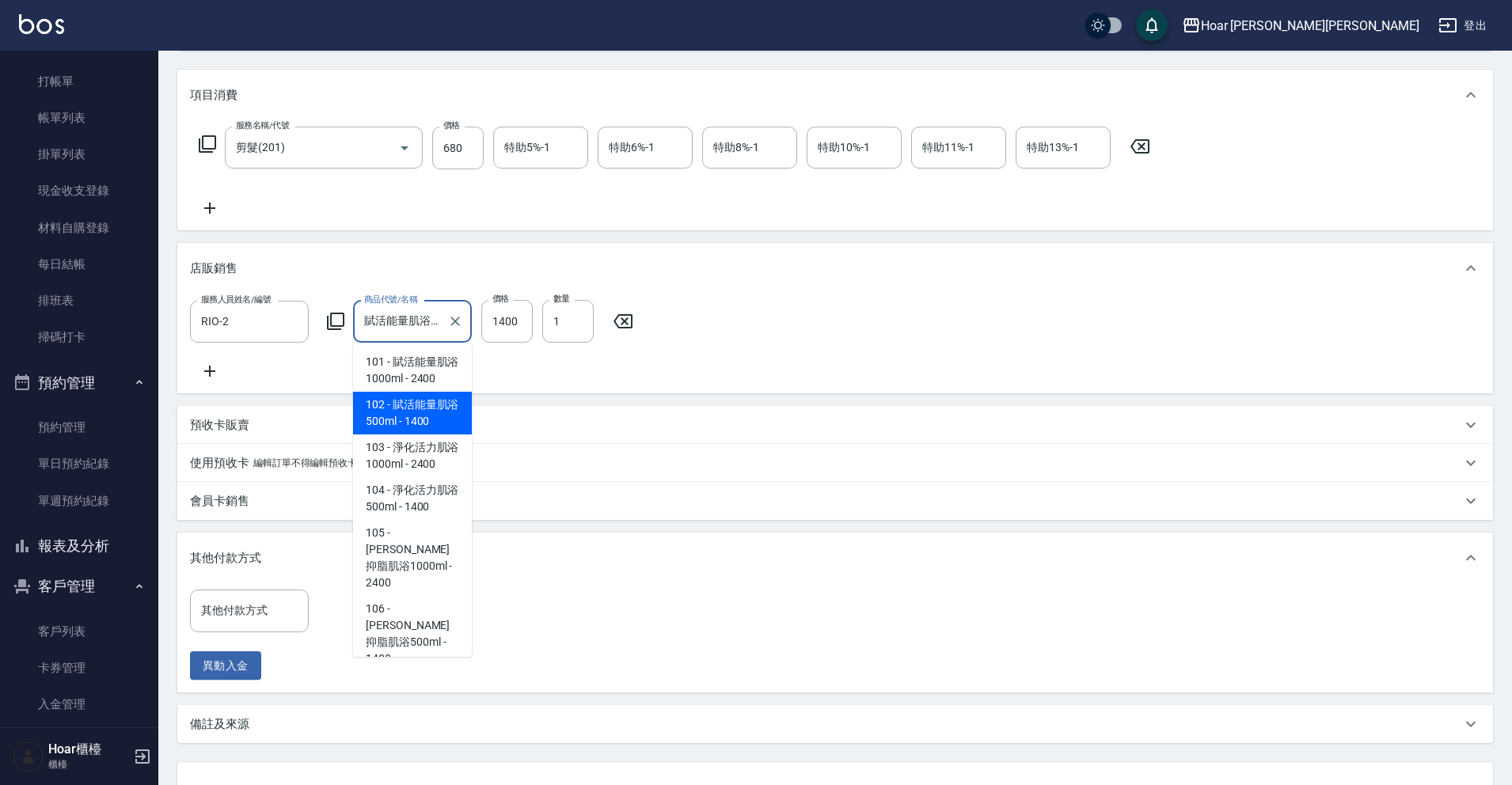
click at [439, 322] on input "賦活能量肌浴500ml" at bounding box center [401, 322] width 81 height 28
drag, startPoint x: 440, startPoint y: 361, endPoint x: 458, endPoint y: 351, distance: 20.6
click at [440, 361] on span "101 - 賦活能量肌浴1000ml - 2400" at bounding box center [412, 370] width 119 height 42
type input "賦活能量肌浴1000ml"
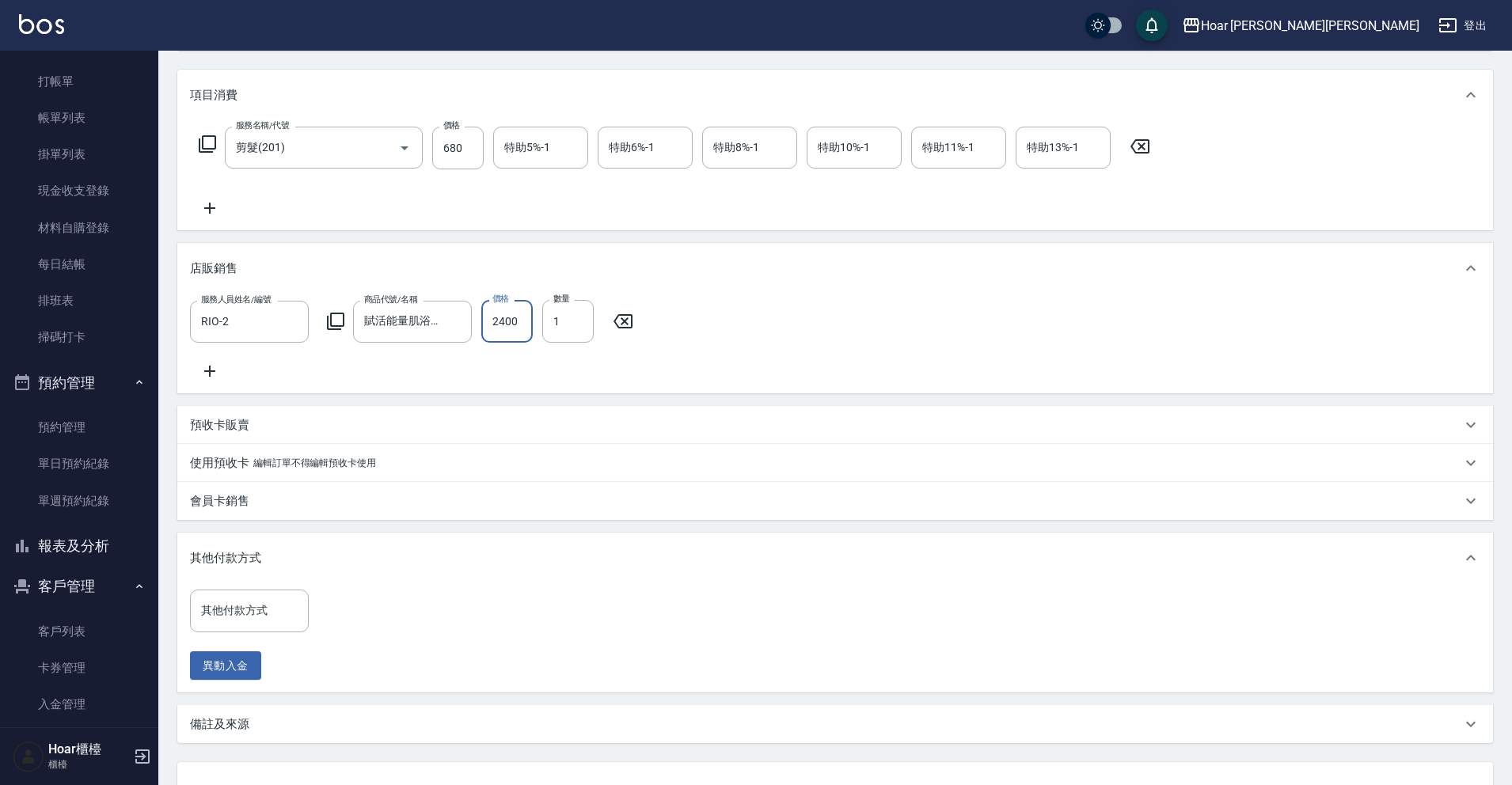
drag, startPoint x: 522, startPoint y: 322, endPoint x: 495, endPoint y: 323, distance: 27.0
click at [495, 323] on input "2400" at bounding box center [507, 322] width 52 height 42
drag, startPoint x: 498, startPoint y: 323, endPoint x: 533, endPoint y: 323, distance: 35.0
click at [533, 323] on div "服務人員姓名/編號 RIO-2 服務人員姓名/編號 商品代號/名稱 賦活能量肌浴1000ml 商品代號/名稱 價格 2400 價格 數量 1 數量" at bounding box center [416, 322] width 452 height 42
type input "2070"
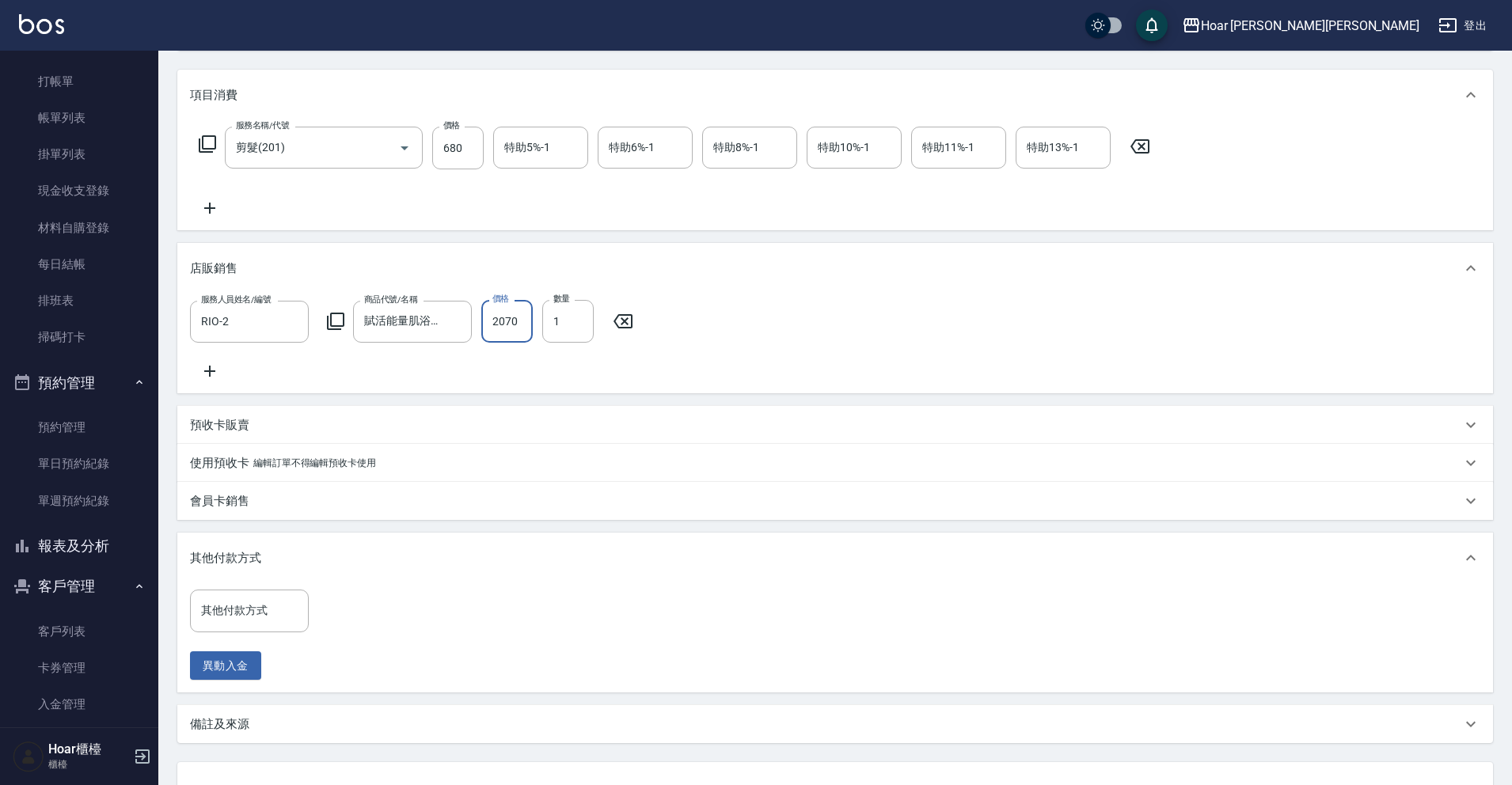
click at [764, 318] on div "服務人員姓名/編號 RIO-2 服務人員姓名/編號 商品代號/名稱 賦活能量肌浴1000ml 商品代號/名稱 價格 2070 價格 數量 1 數量" at bounding box center [835, 341] width 1290 height 81
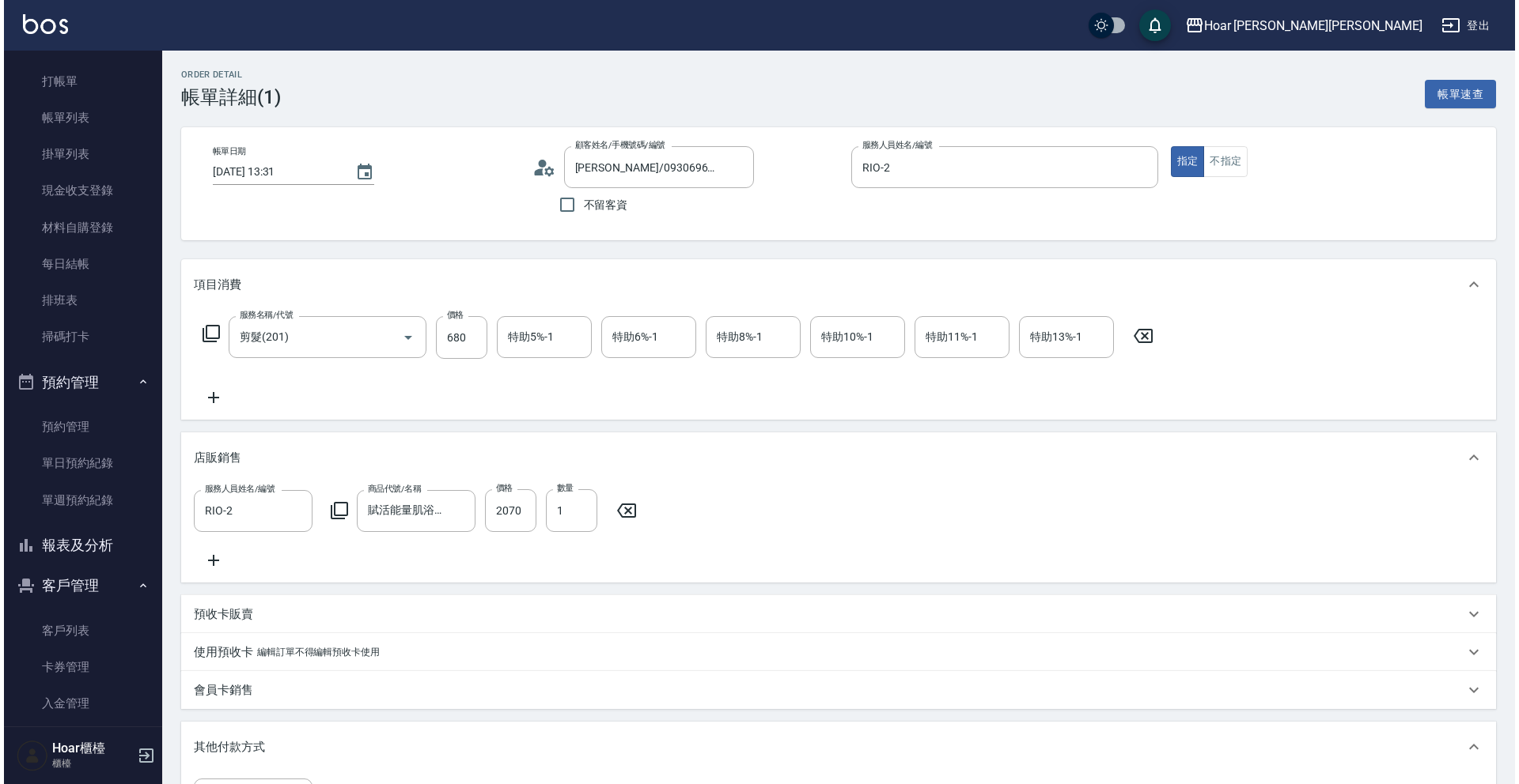
scroll to position [331, 0]
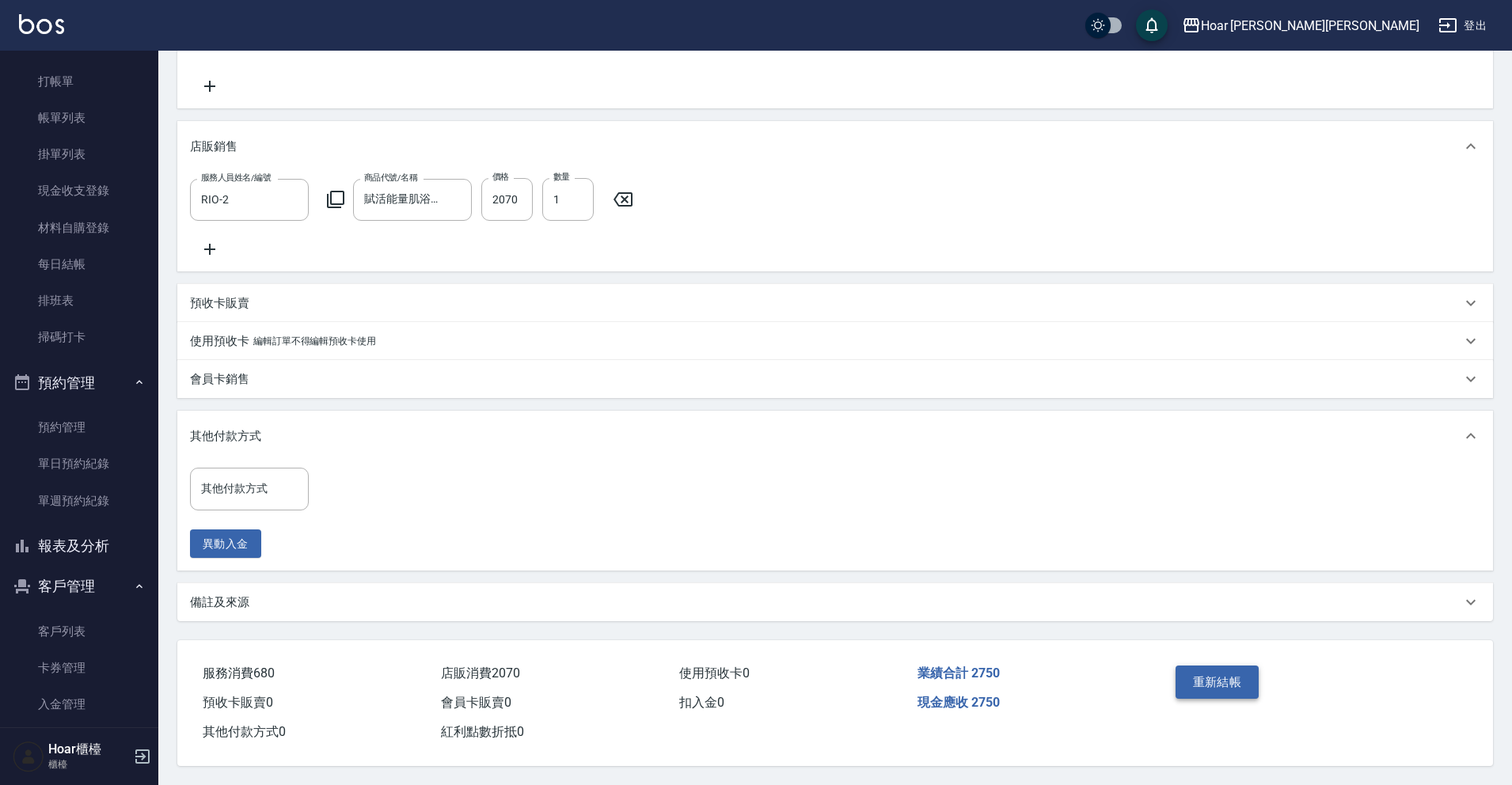
click at [1217, 674] on button "重新結帳" at bounding box center [1217, 683] width 84 height 33
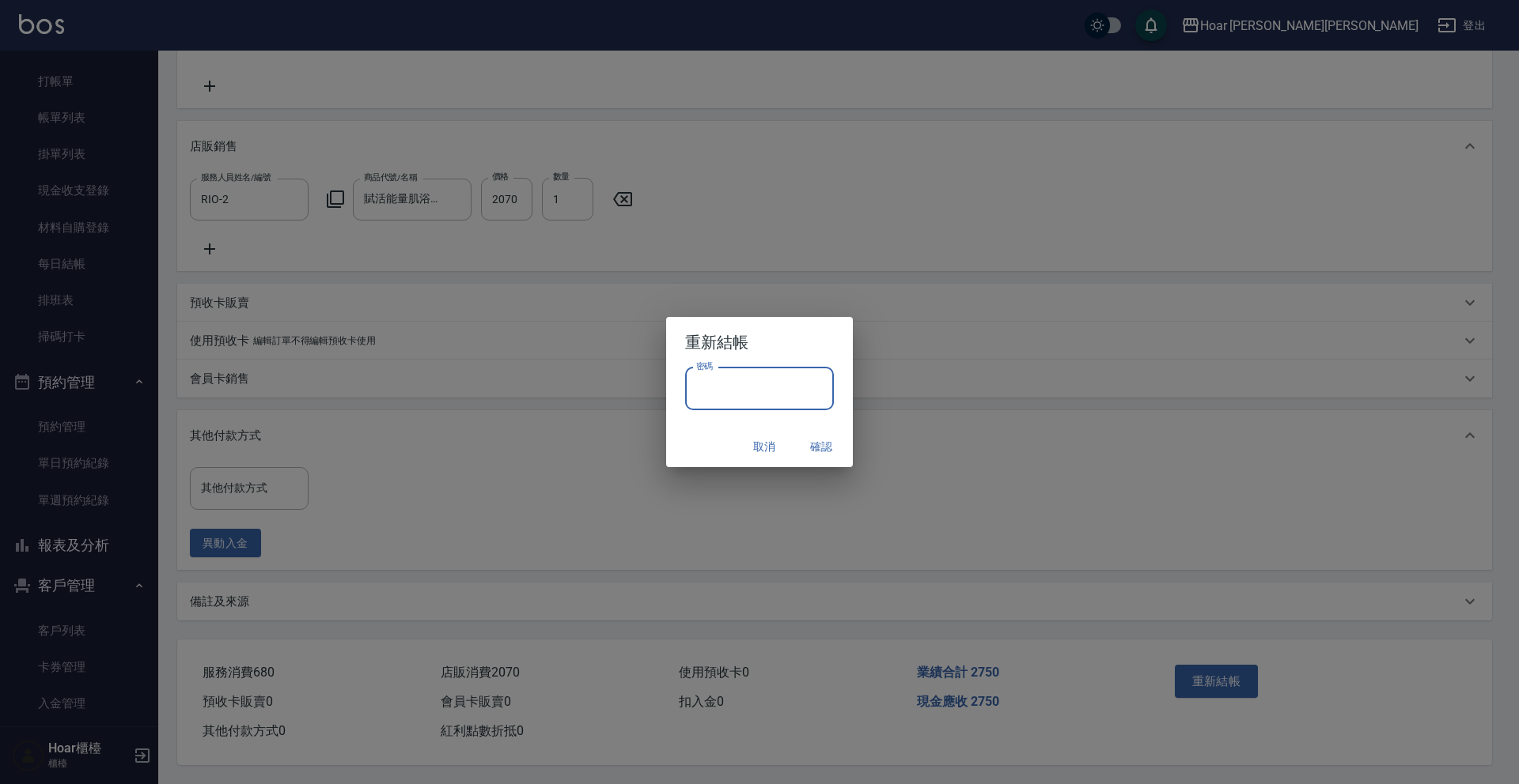
click at [744, 399] on input "密碼" at bounding box center [760, 389] width 149 height 42
type input "*"
type input "****"
click at [830, 445] on button "確認" at bounding box center [820, 447] width 51 height 29
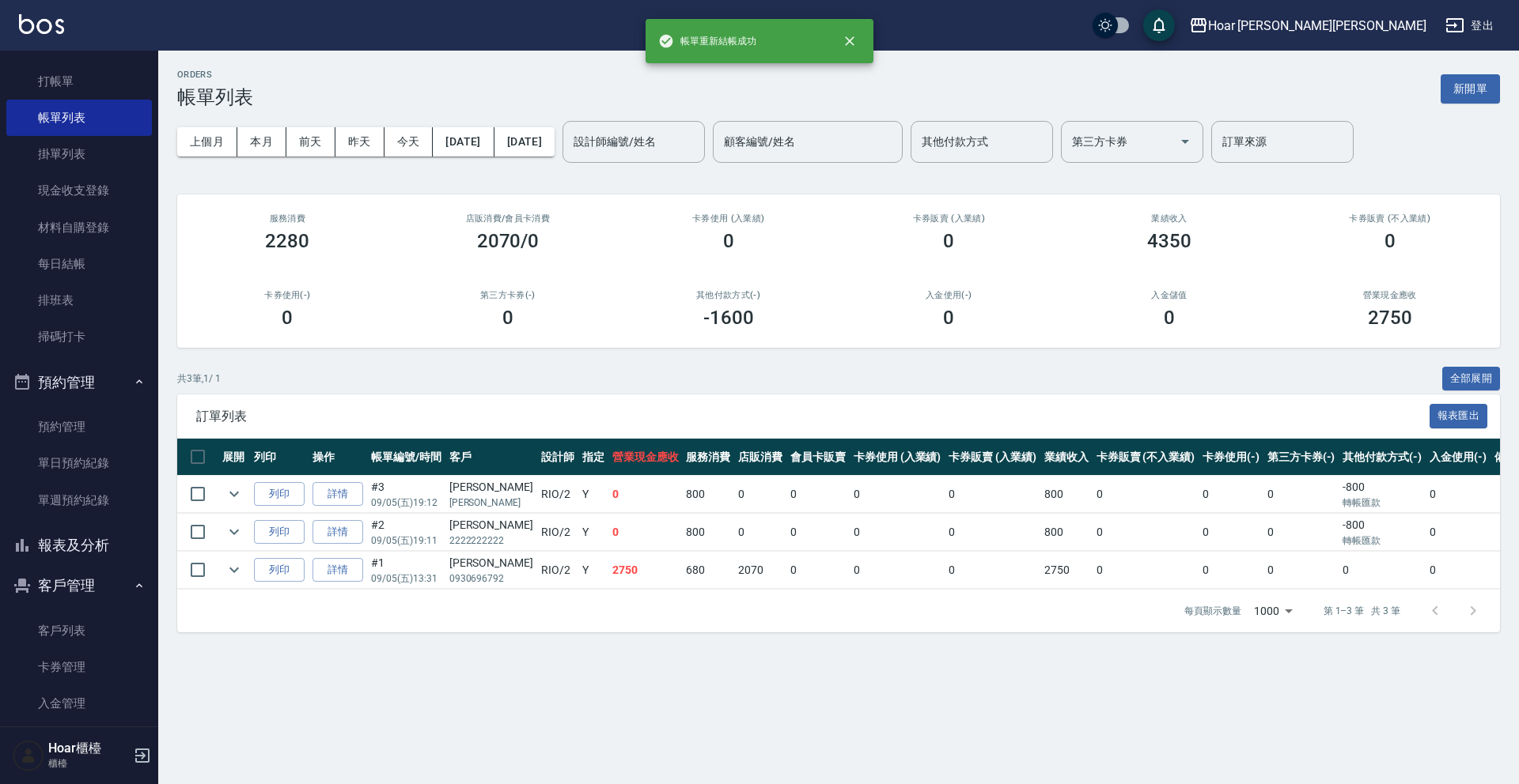
click at [583, 398] on div "訂單列表 報表匯出" at bounding box center [838, 416] width 1323 height 43
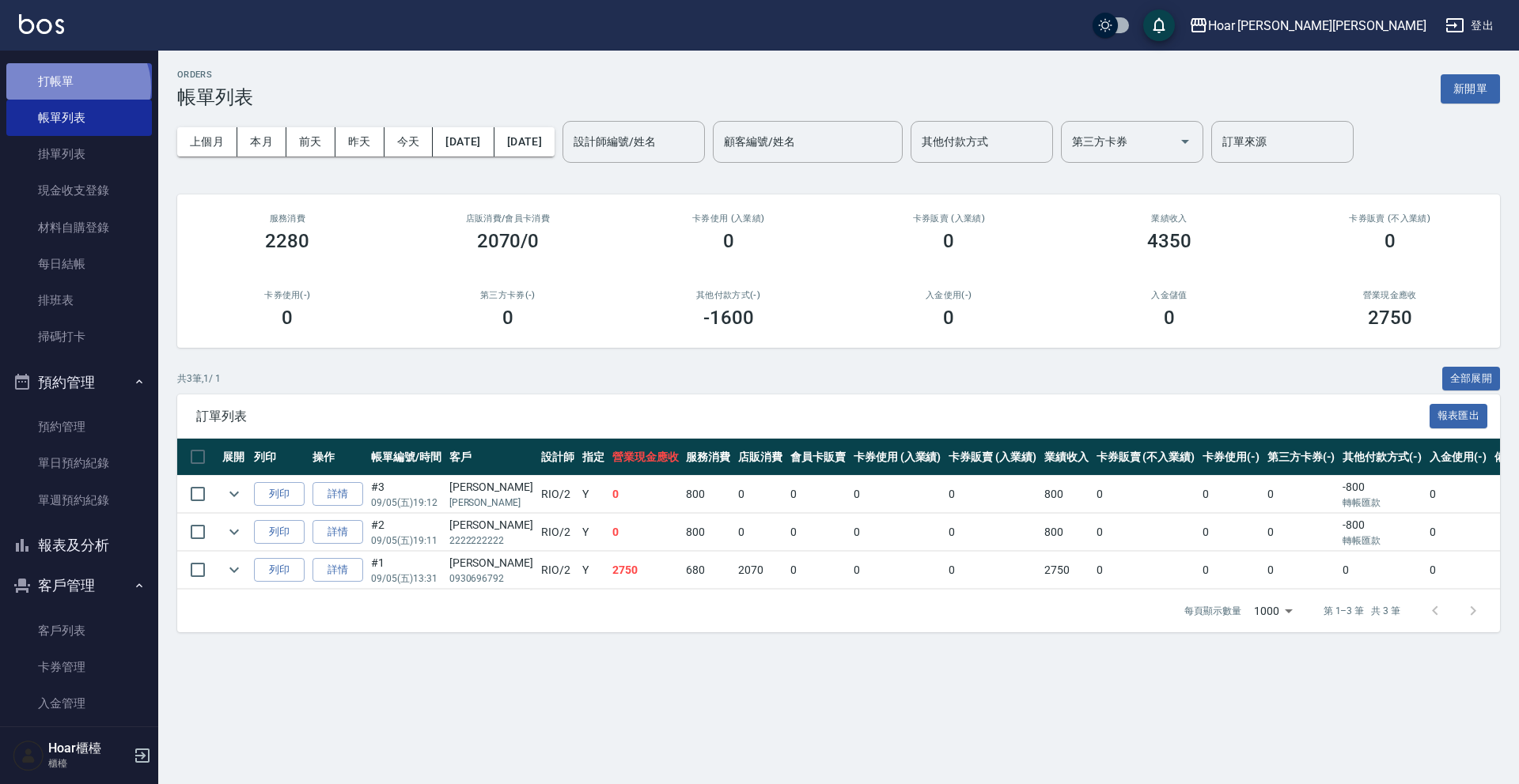
click at [75, 87] on link "打帳單" at bounding box center [79, 82] width 145 height 37
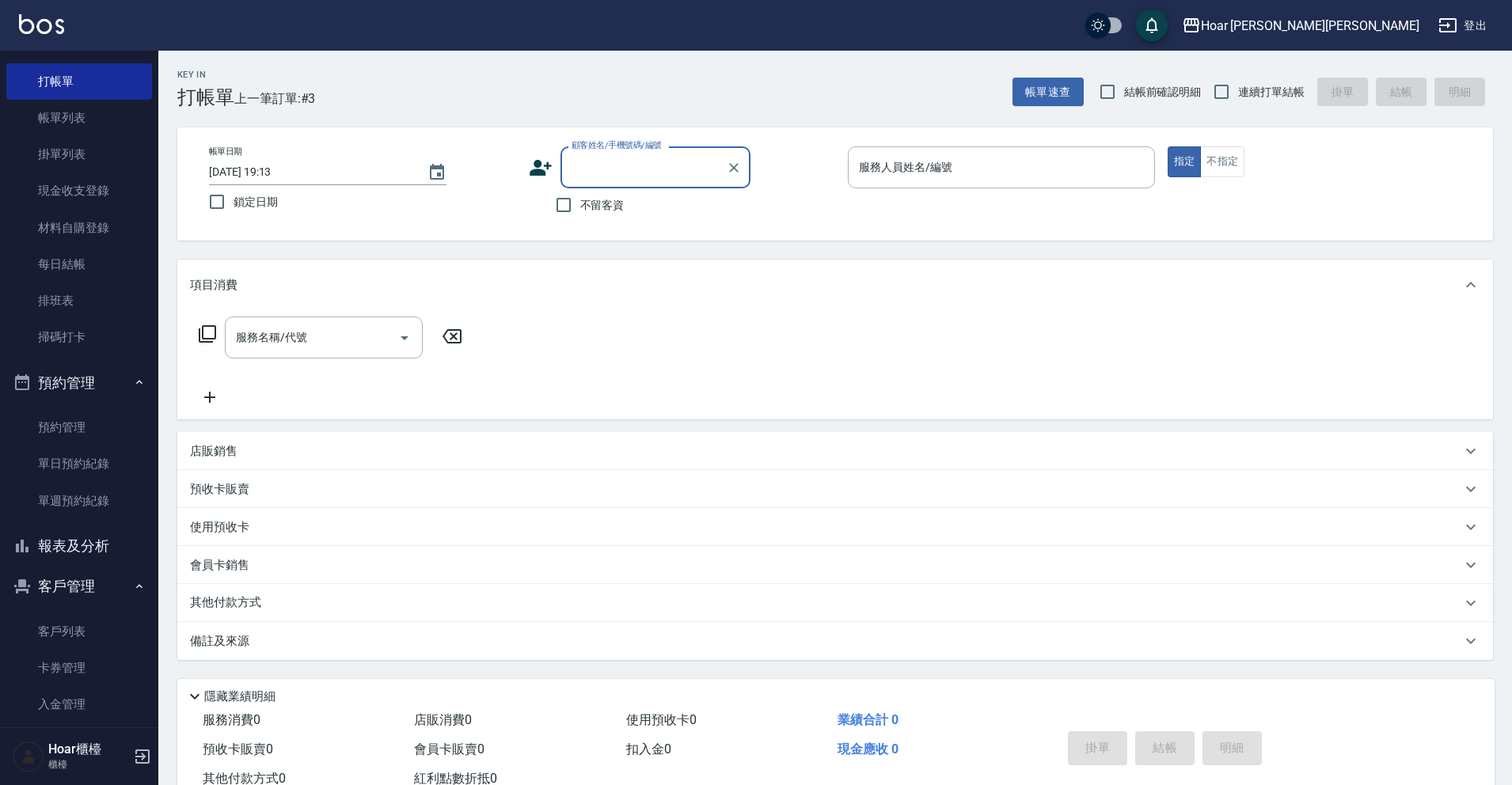
click at [610, 176] on input "顧客姓名/手機號碼/編號" at bounding box center [643, 168] width 152 height 28
type input "j"
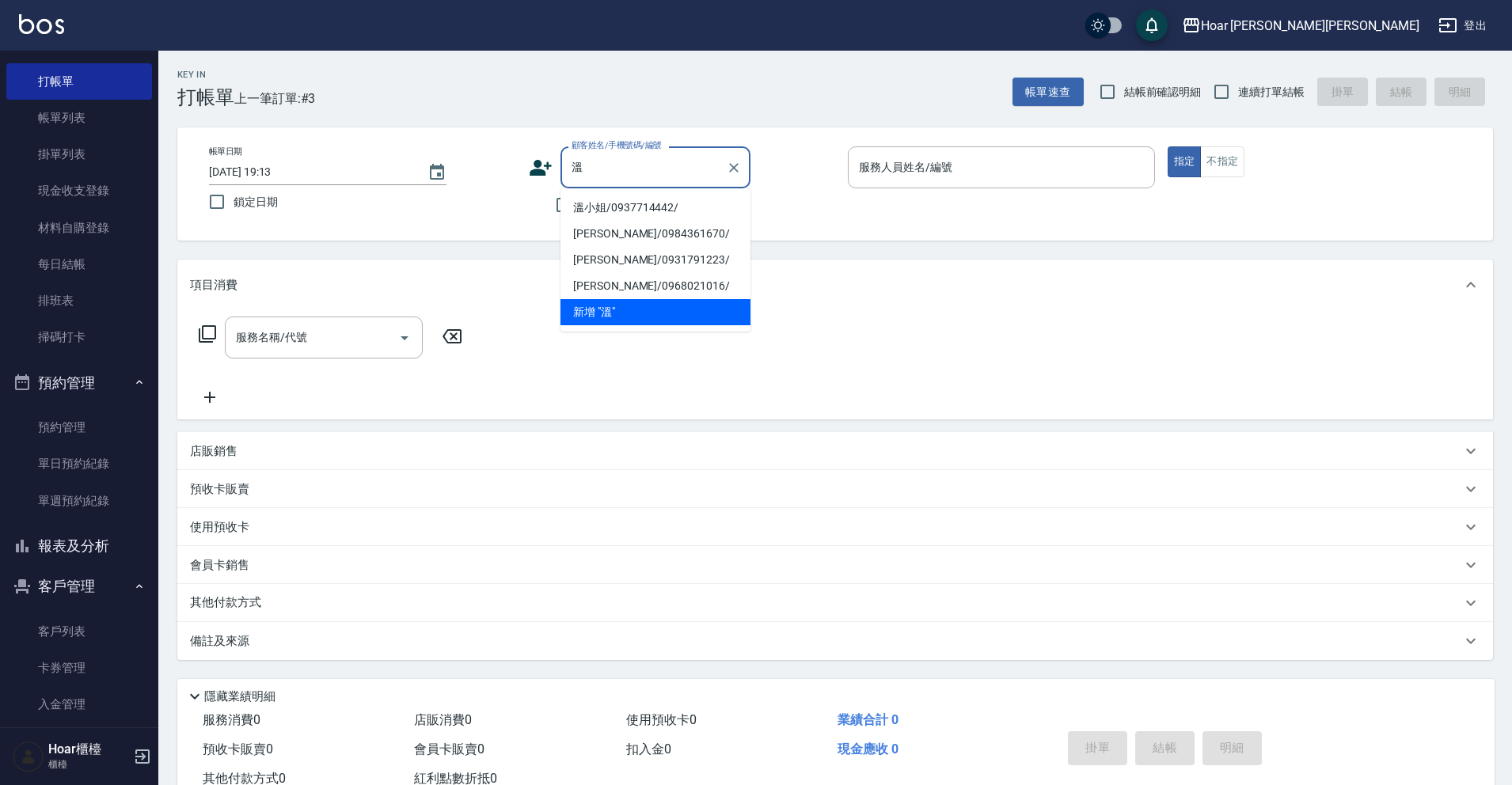
click at [618, 210] on li "溫小姐/0937714442/" at bounding box center [655, 207] width 190 height 26
type input "溫小姐/0937714442/"
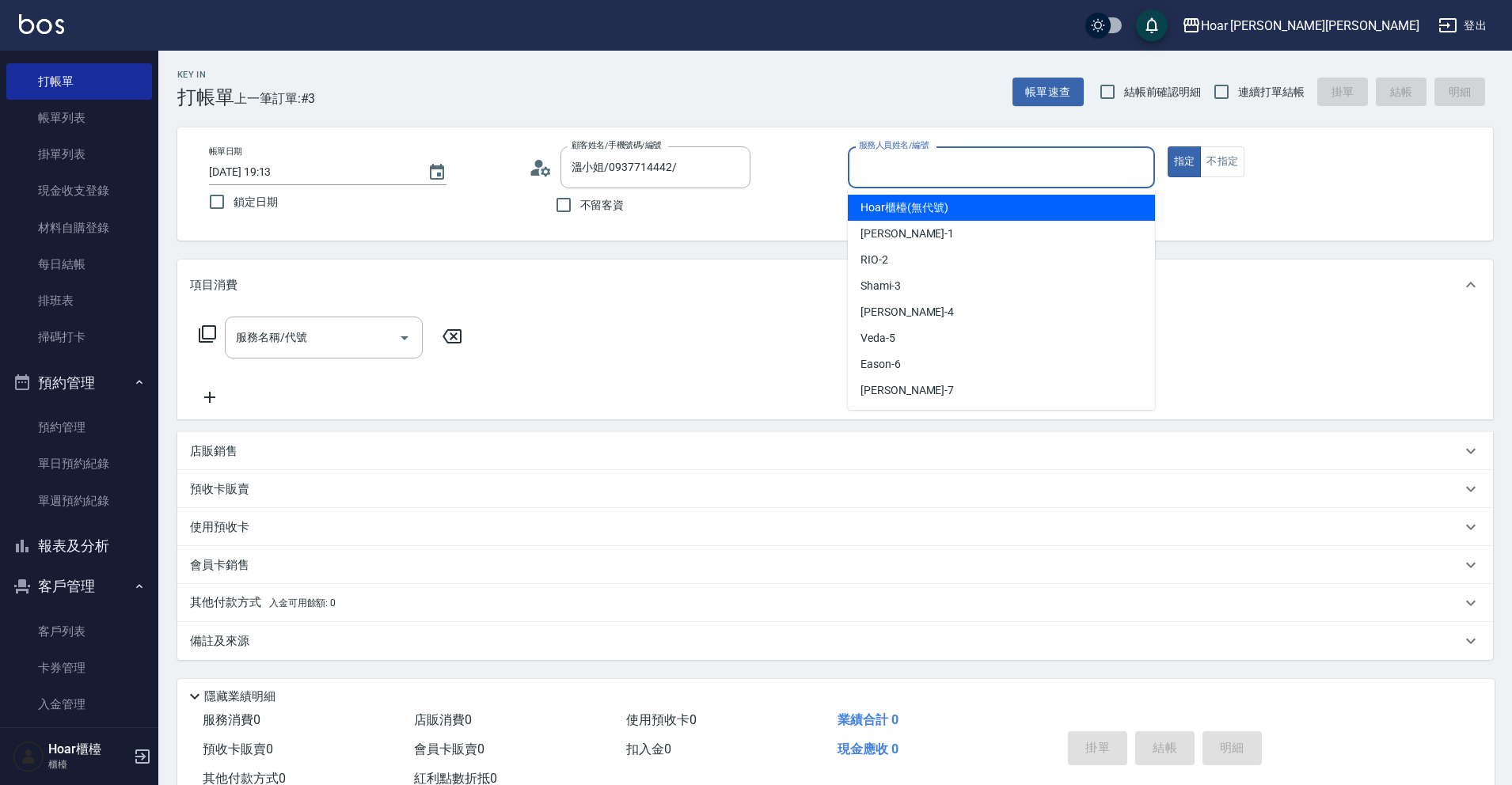
drag, startPoint x: 875, startPoint y: 158, endPoint x: 874, endPoint y: 188, distance: 30.0
click at [875, 158] on input "服務人員姓名/編號" at bounding box center [1002, 168] width 293 height 28
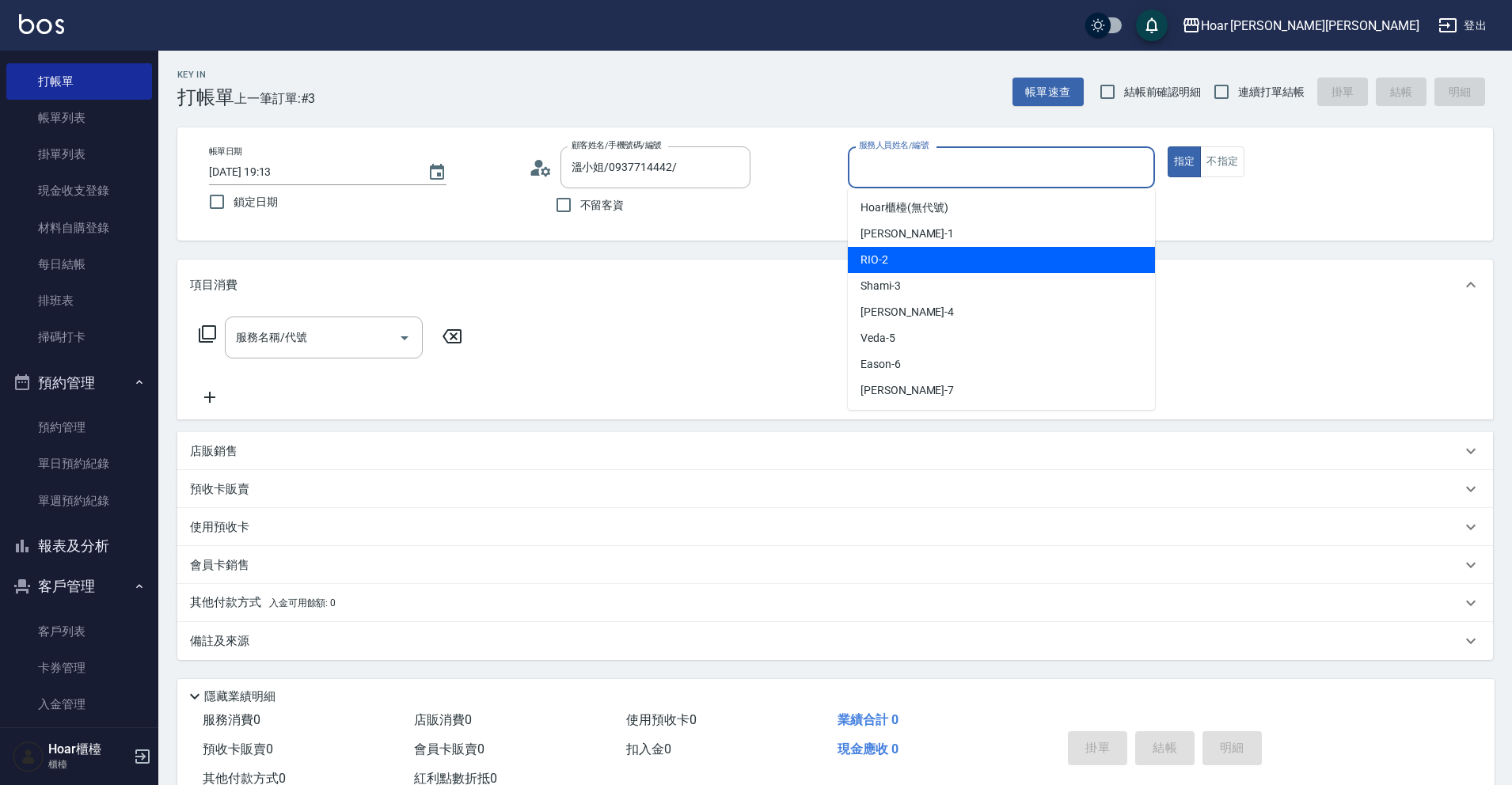
drag, startPoint x: 869, startPoint y: 253, endPoint x: 722, endPoint y: 270, distance: 148.0
click at [869, 253] on span "RIO -2" at bounding box center [874, 260] width 28 height 17
type input "RIO-2"
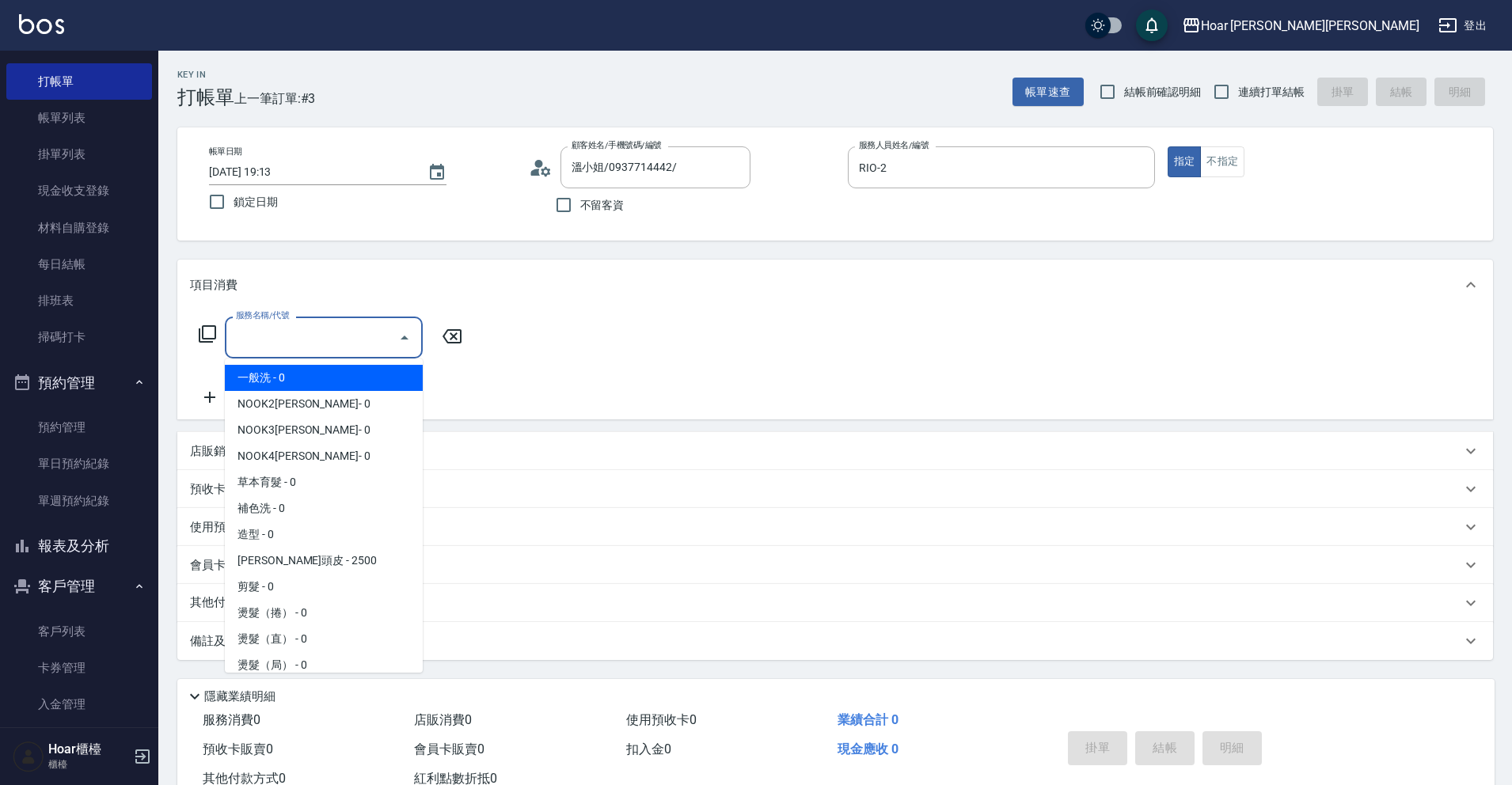
click at [335, 335] on input "服務名稱/代號" at bounding box center [312, 337] width 160 height 28
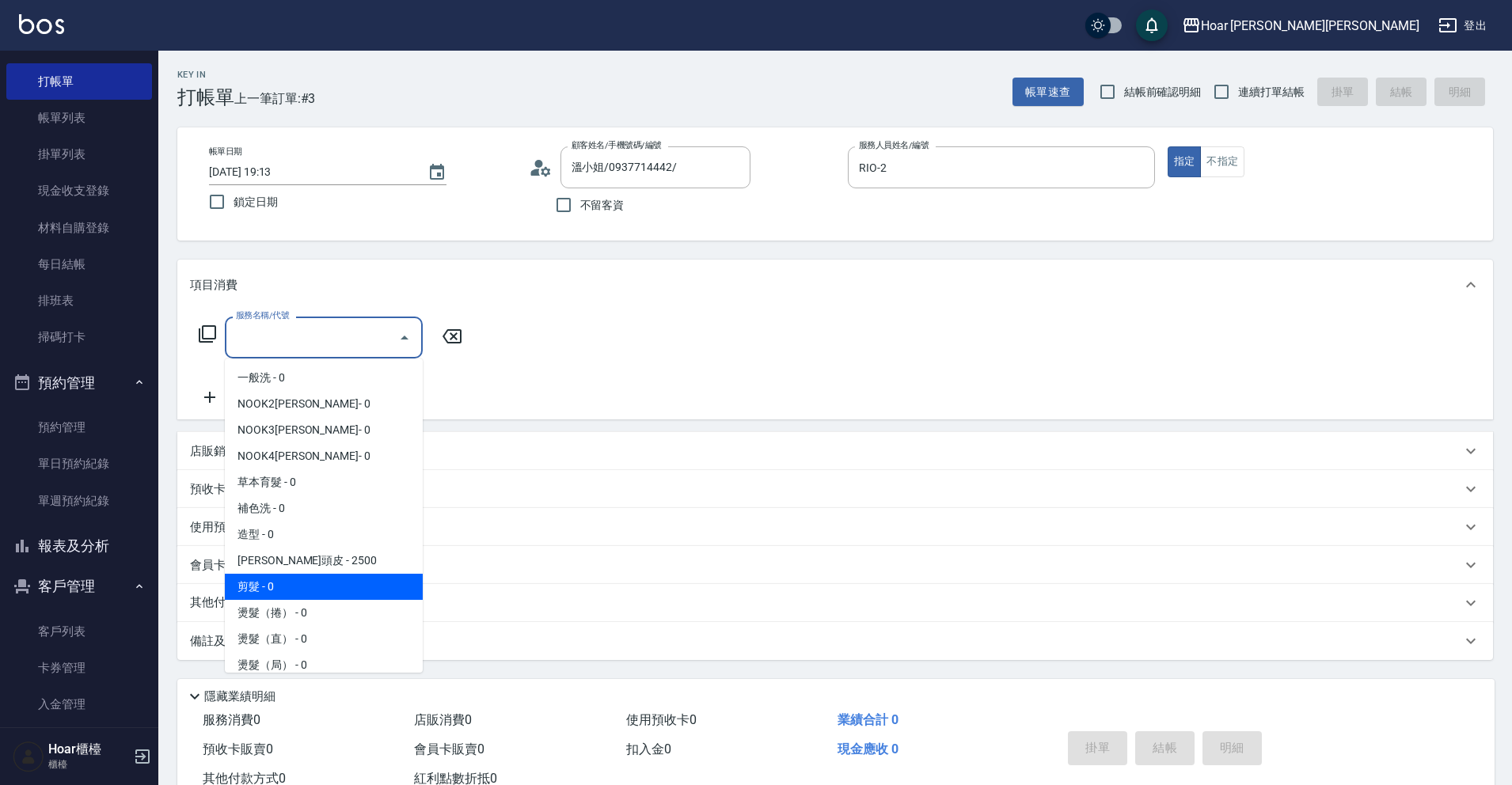
drag, startPoint x: 287, startPoint y: 580, endPoint x: 311, endPoint y: 555, distance: 34.7
click at [288, 580] on span "剪髮 - 0" at bounding box center [323, 587] width 198 height 26
type input "剪髮(201)"
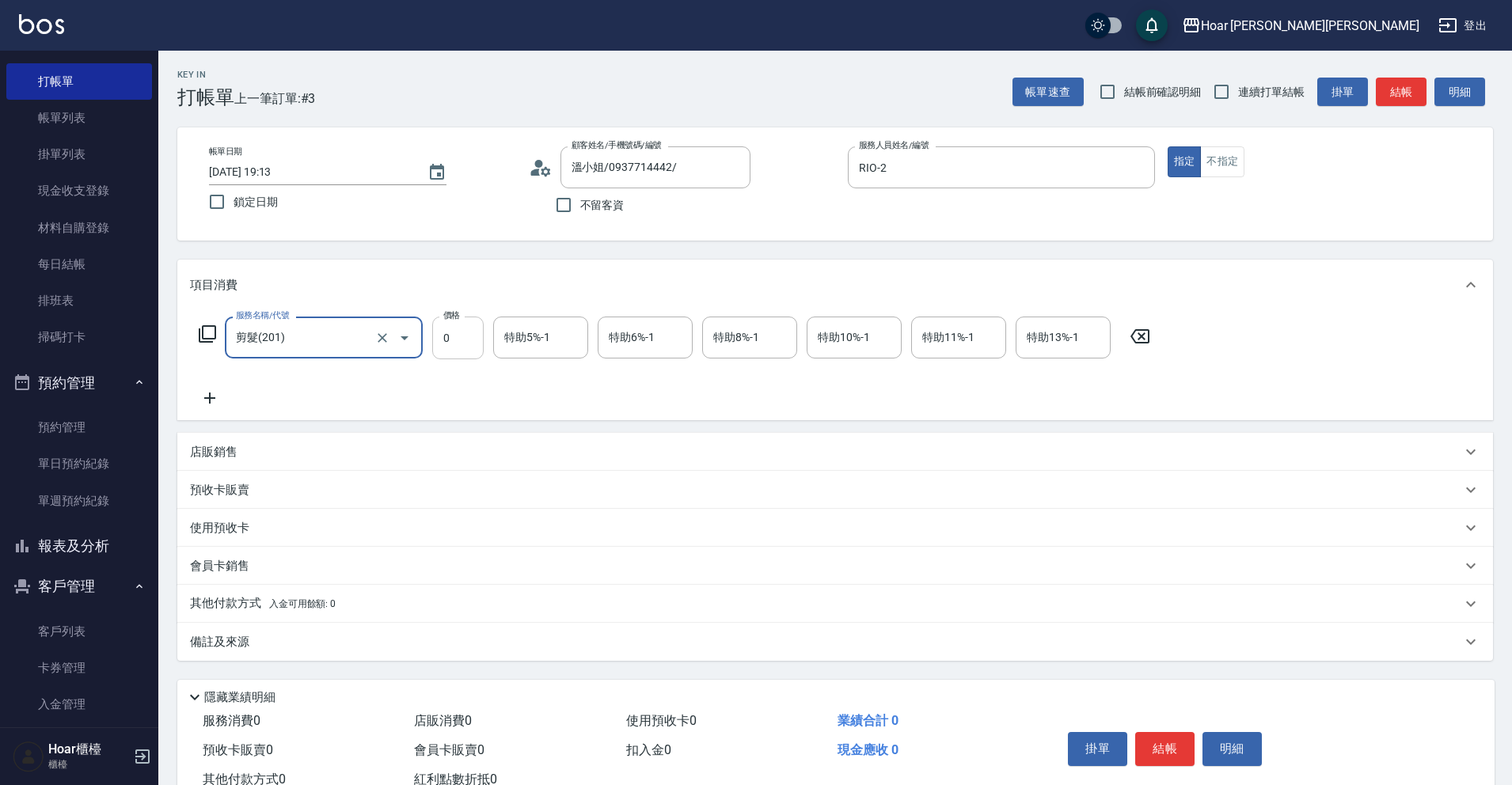
click at [466, 338] on input "0" at bounding box center [458, 338] width 52 height 42
type input "800"
click at [207, 397] on icon at bounding box center [209, 398] width 40 height 19
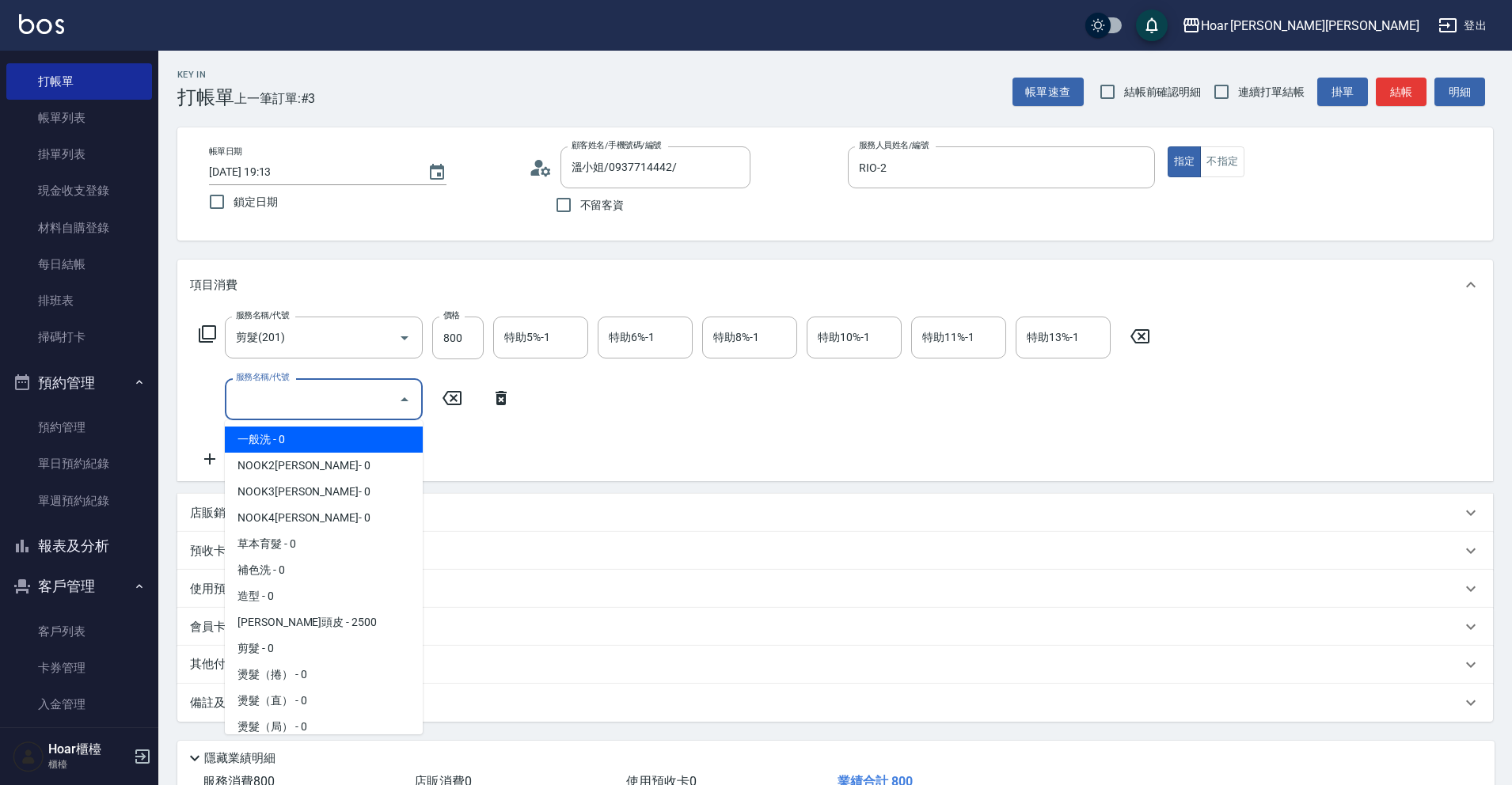
click at [265, 401] on input "服務名稱/代號" at bounding box center [312, 399] width 160 height 28
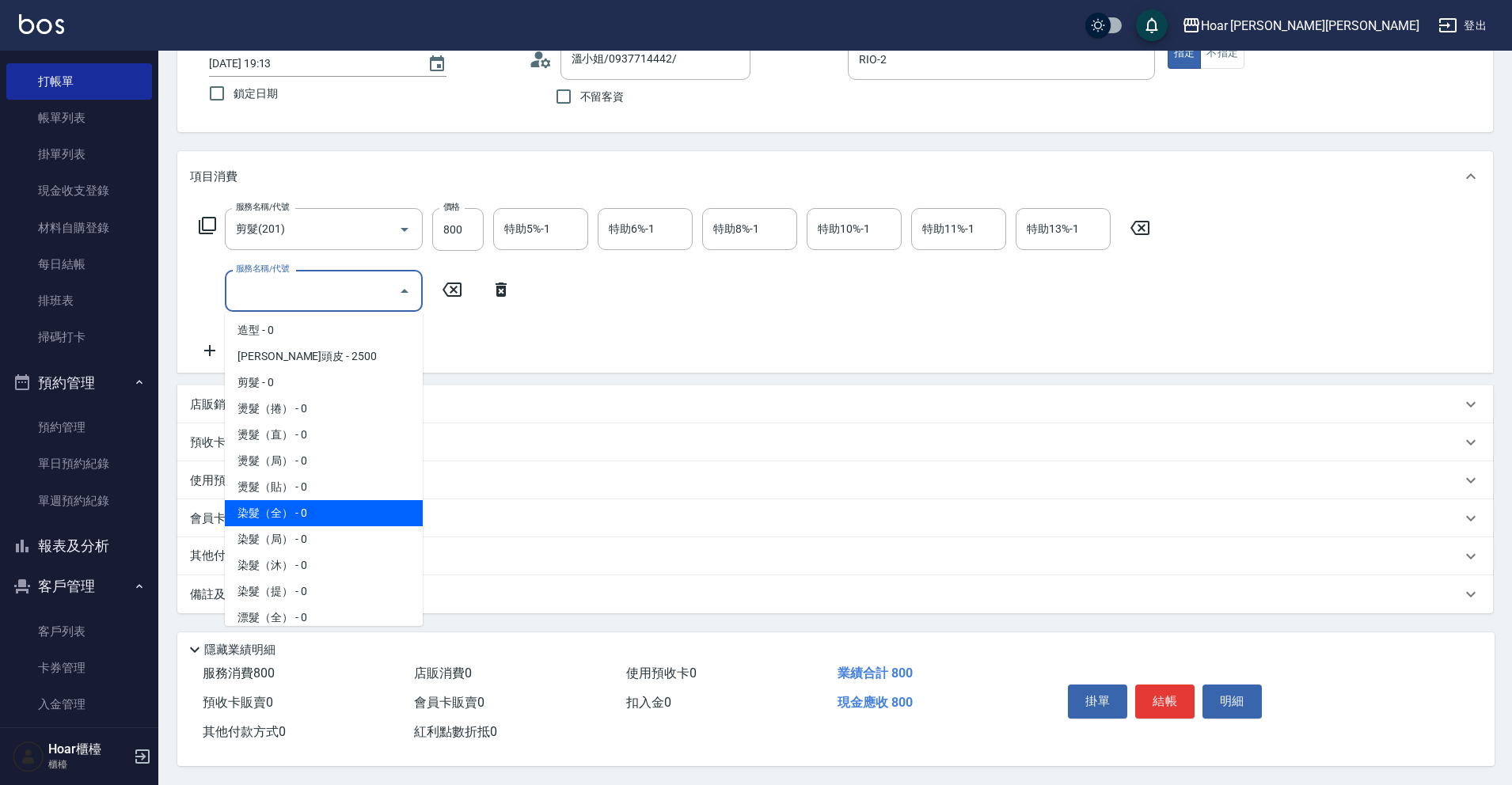
scroll to position [166, 0]
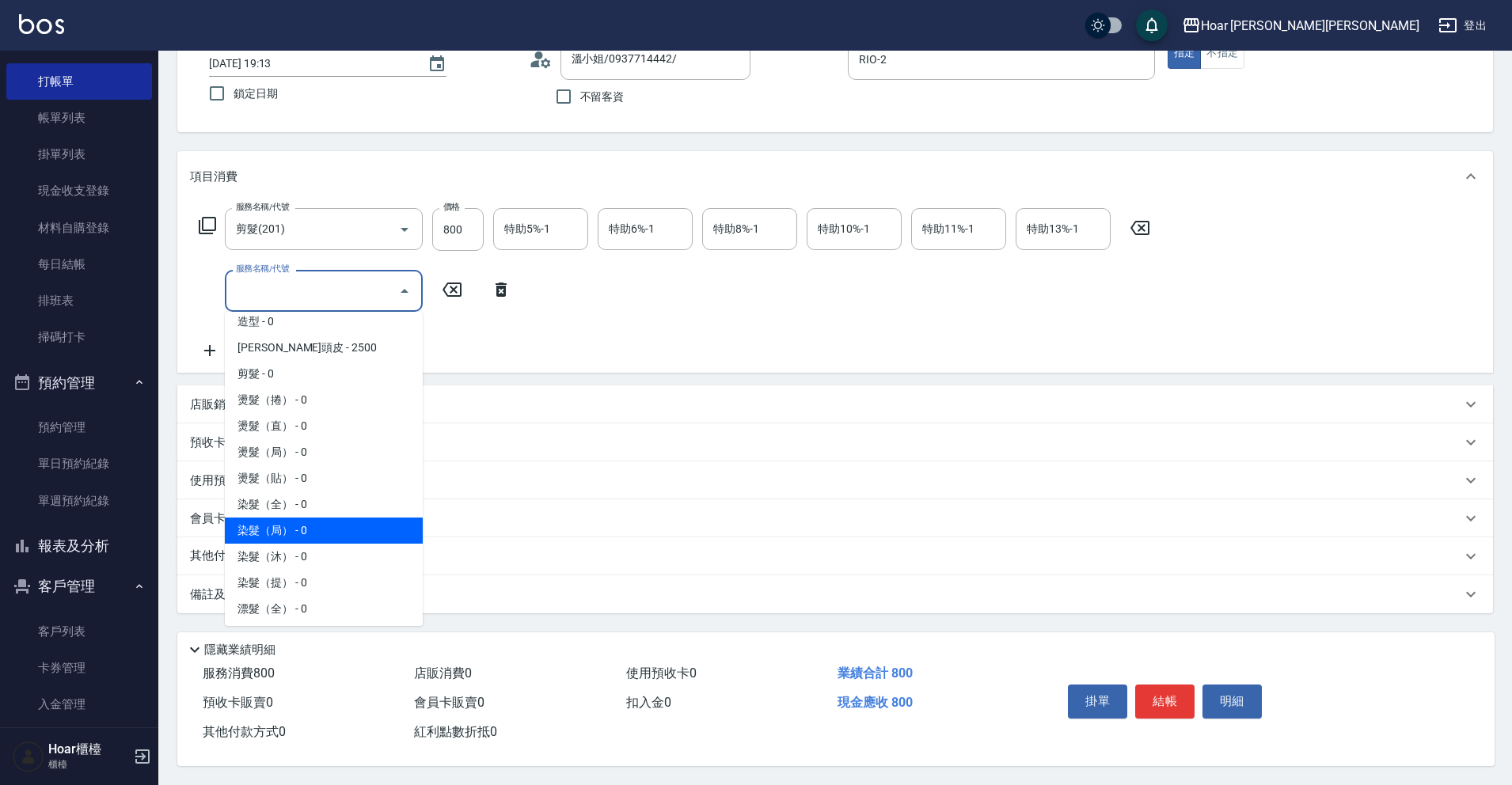
drag, startPoint x: 284, startPoint y: 525, endPoint x: 321, endPoint y: 503, distance: 43.0
click at [284, 525] on span "染髮（局） - 0" at bounding box center [323, 531] width 198 height 26
type input "染髮（局）(402)"
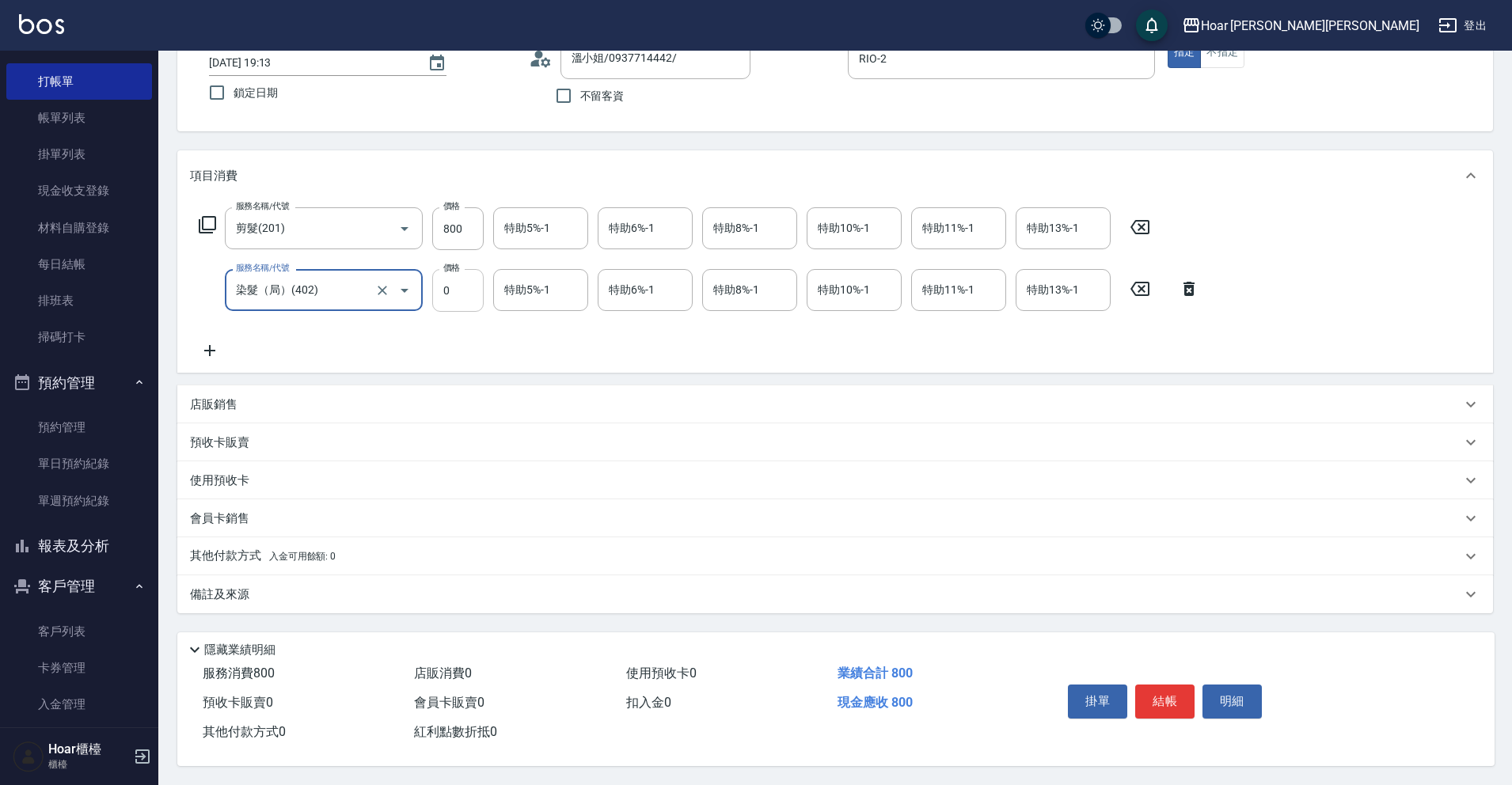
click at [473, 294] on input "0" at bounding box center [458, 290] width 52 height 42
type input "1500"
click at [581, 340] on div "服務名稱/代號 剪髮(201) 服務名稱/代號 價格 800 價格 特助5%-1 特助5%-1 特助6%-1 特助6%-1 特助8%-1 特助8%-1 特助1…" at bounding box center [699, 284] width 1019 height 153
click at [213, 341] on icon at bounding box center [209, 350] width 40 height 19
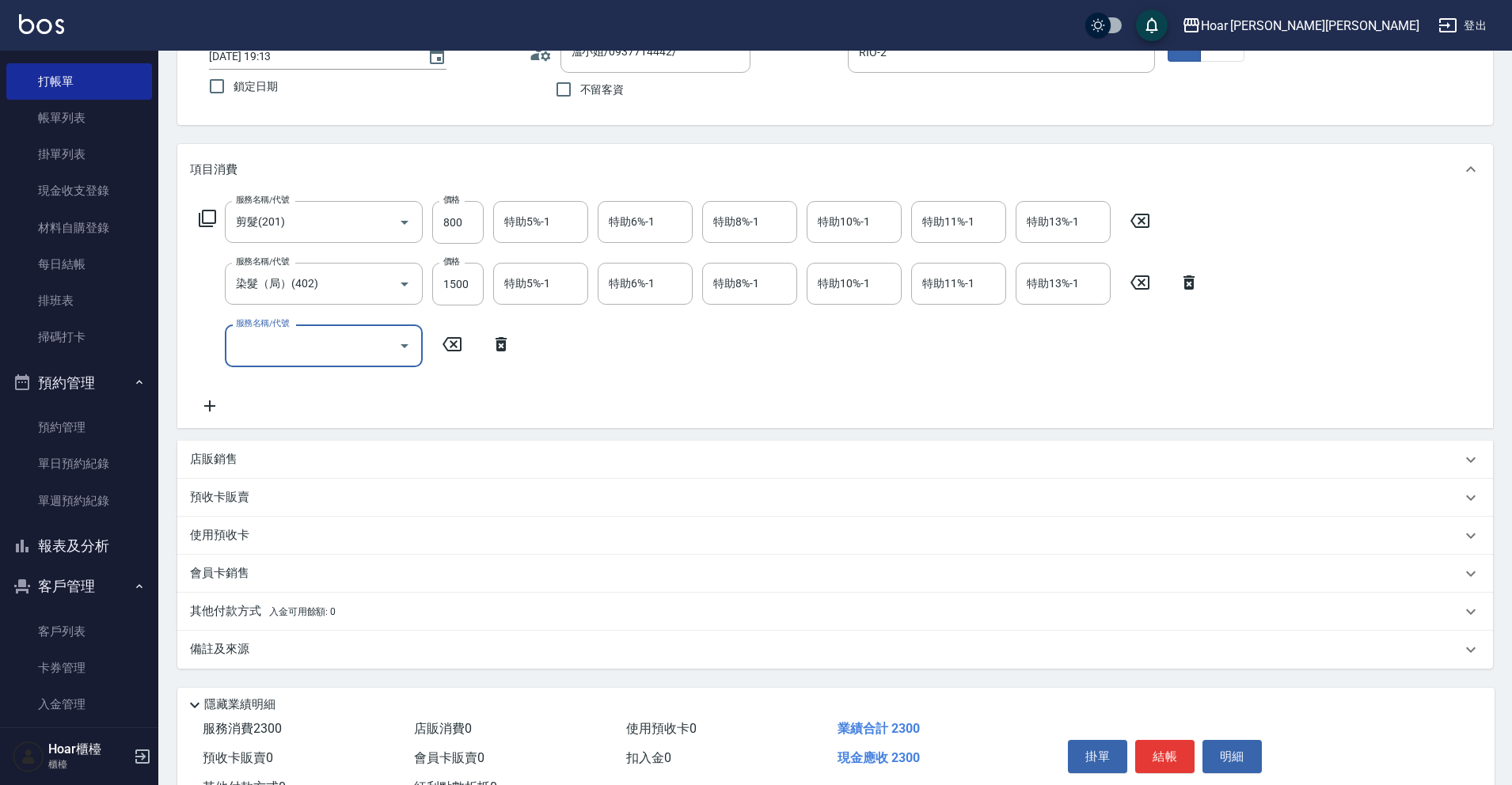
click at [288, 340] on input "服務名稱/代號" at bounding box center [312, 346] width 160 height 28
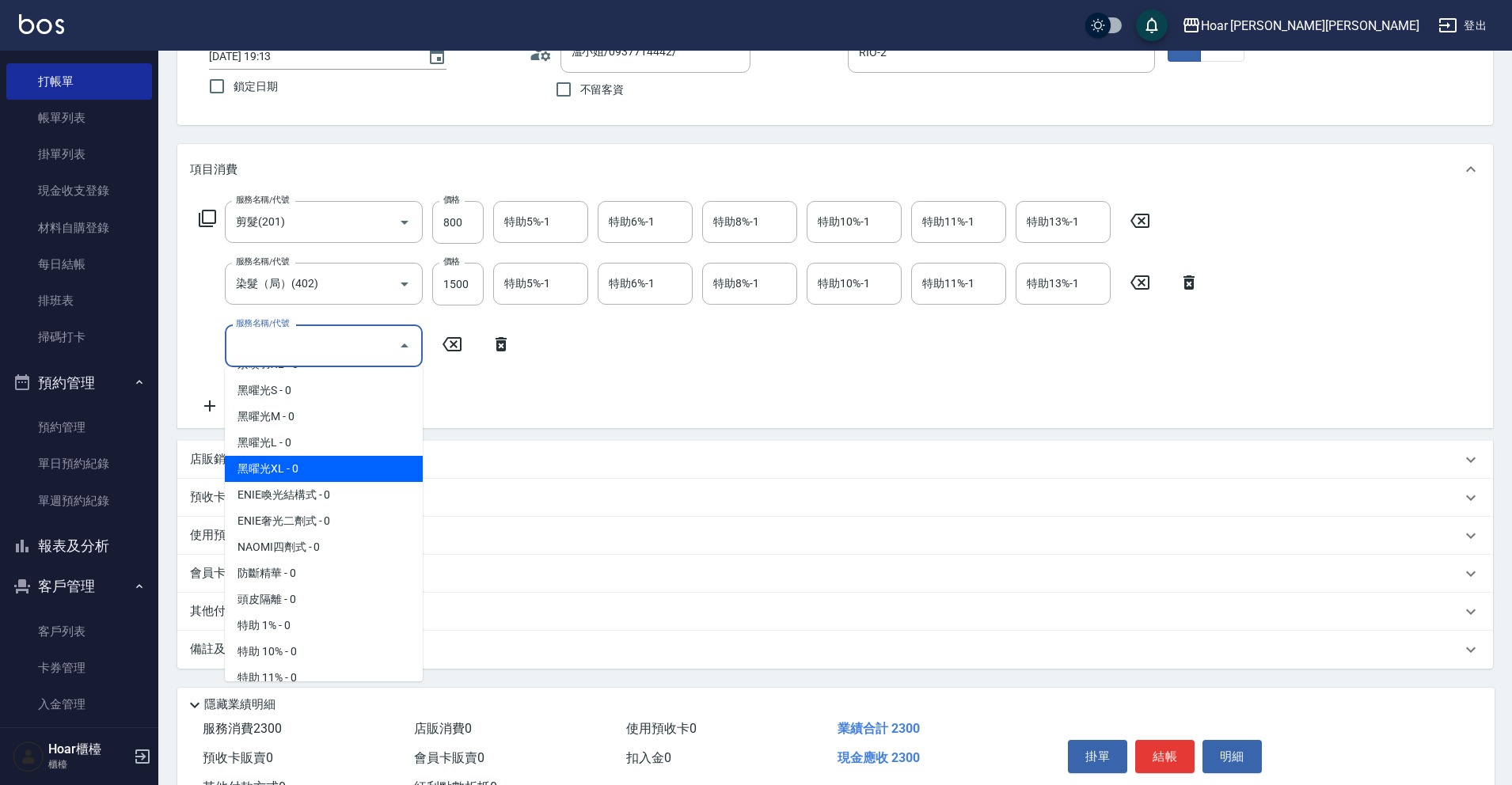
scroll to position [1004, 0]
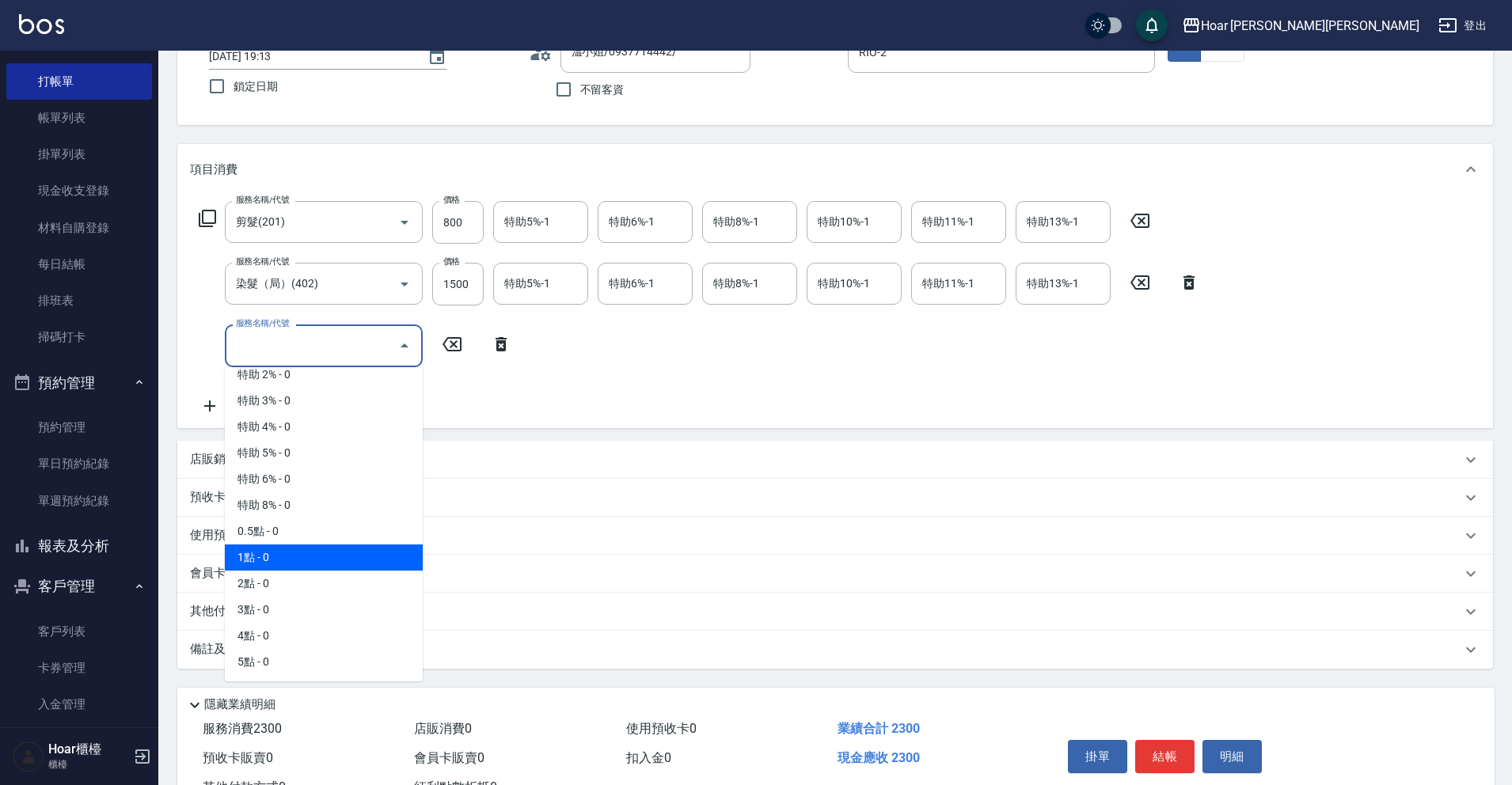
click at [264, 549] on span "1點 - 0" at bounding box center [323, 557] width 198 height 26
type input "1點(P1)"
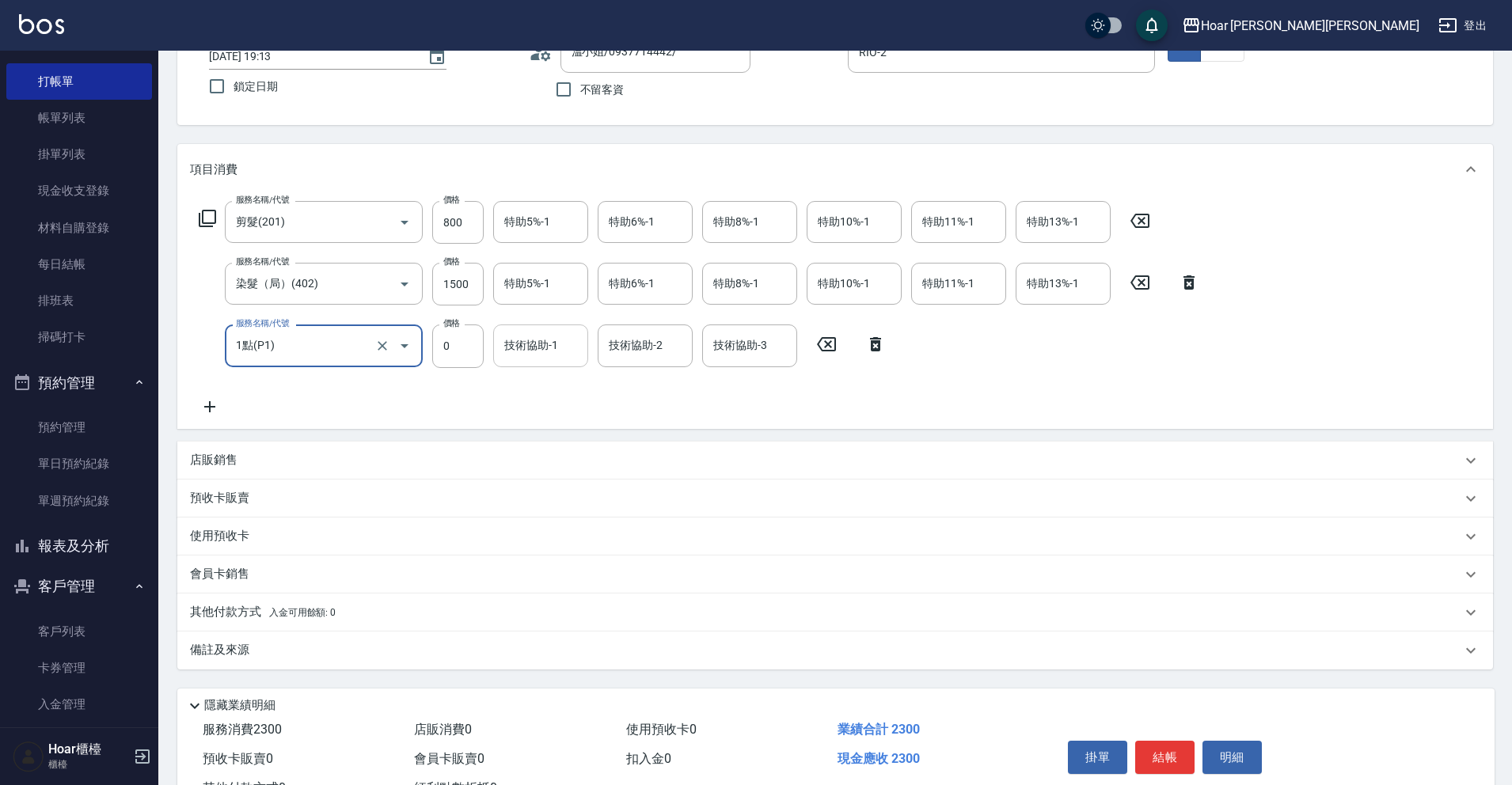
click at [530, 361] on div "技術協助-1" at bounding box center [540, 346] width 95 height 42
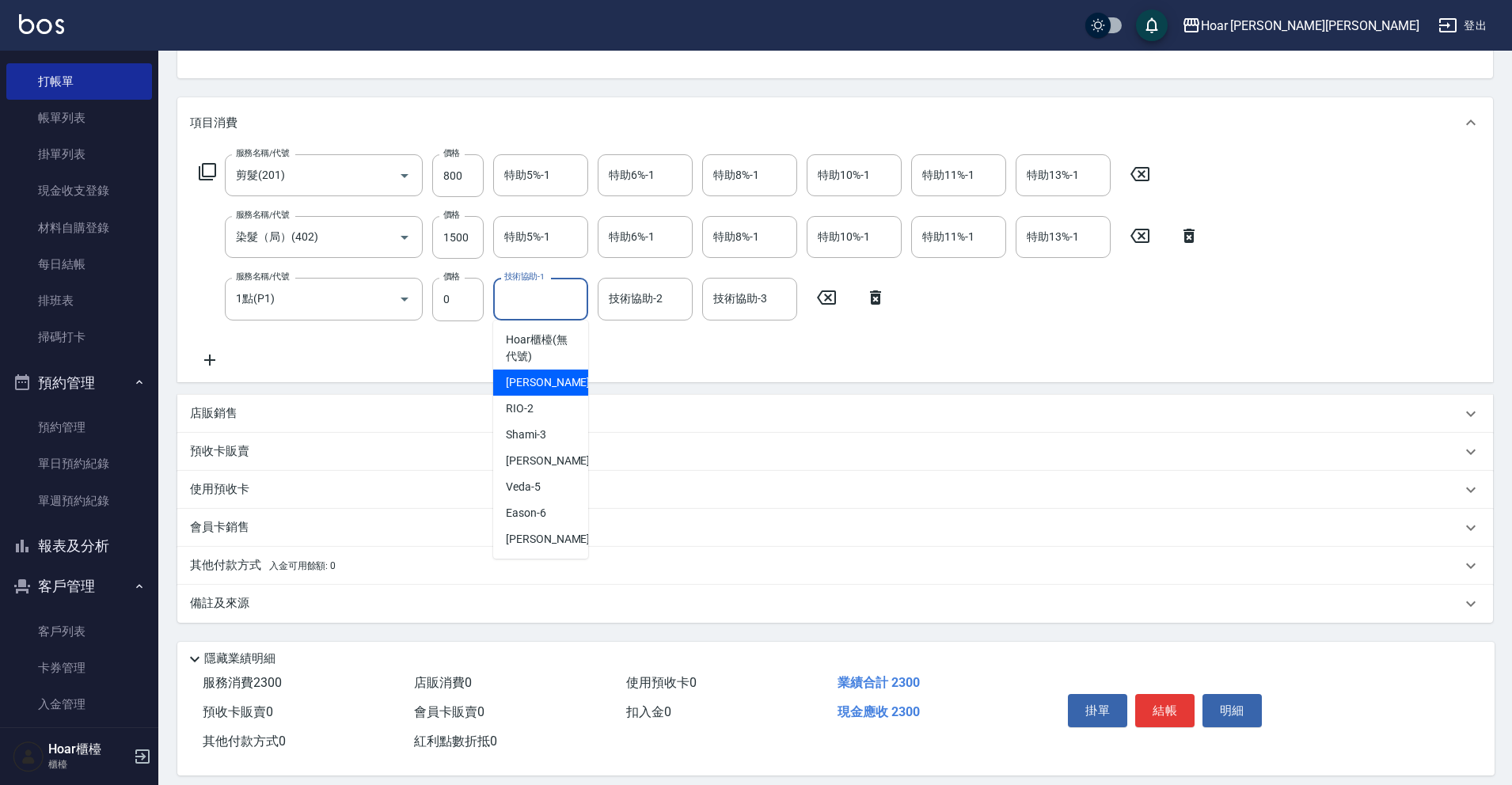
scroll to position [163, 0]
drag, startPoint x: 537, startPoint y: 465, endPoint x: 581, endPoint y: 396, distance: 81.8
click at [537, 465] on span "Emma -4" at bounding box center [552, 461] width 93 height 17
type input "Emma-4"
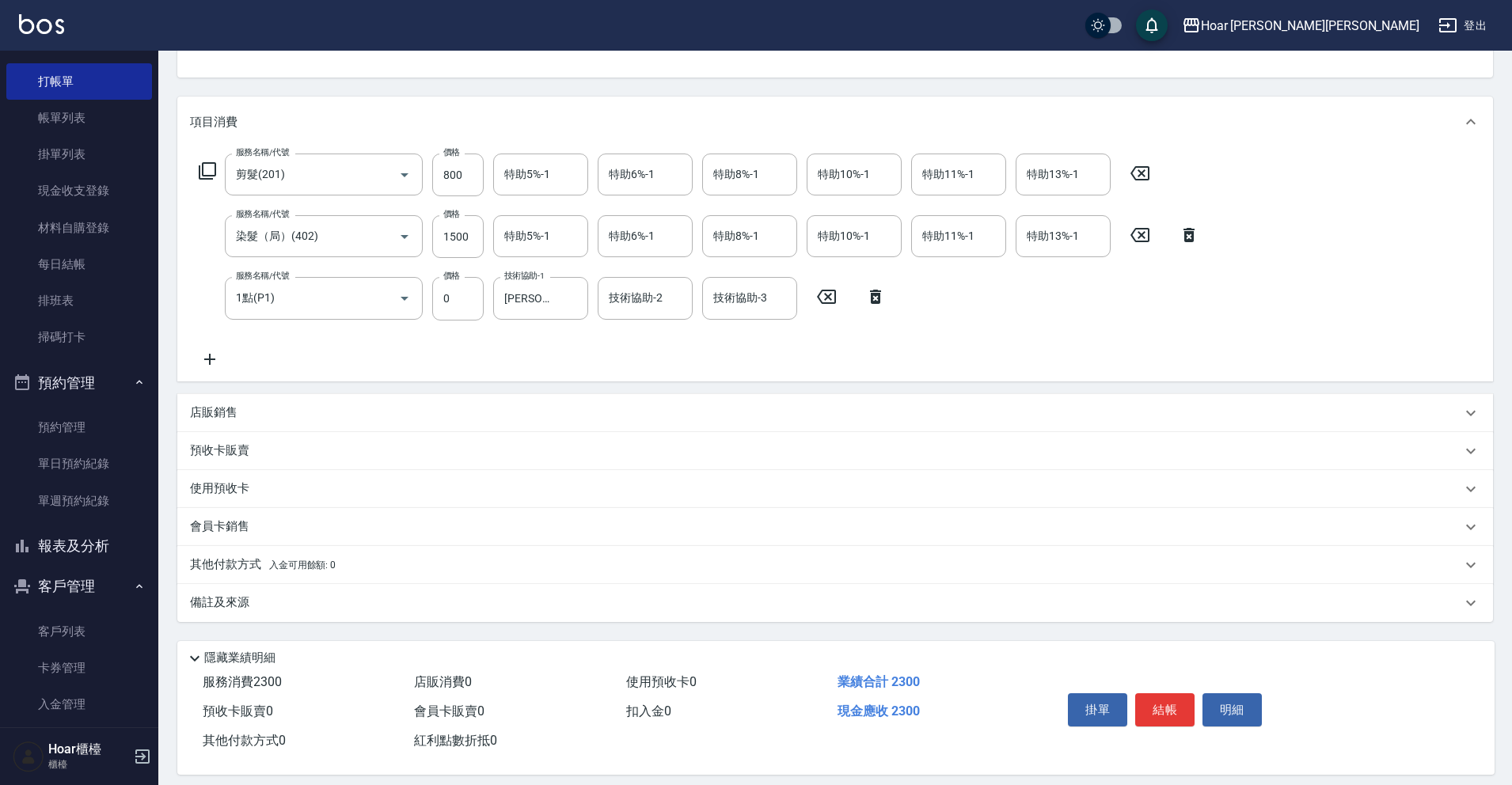
click at [593, 331] on div "服務名稱/代號 剪髮(201) 服務名稱/代號 價格 800 價格 特助5%-1 特助5%-1 特助6%-1 特助6%-1 特助8%-1 特助8%-1 特助1…" at bounding box center [699, 261] width 1019 height 215
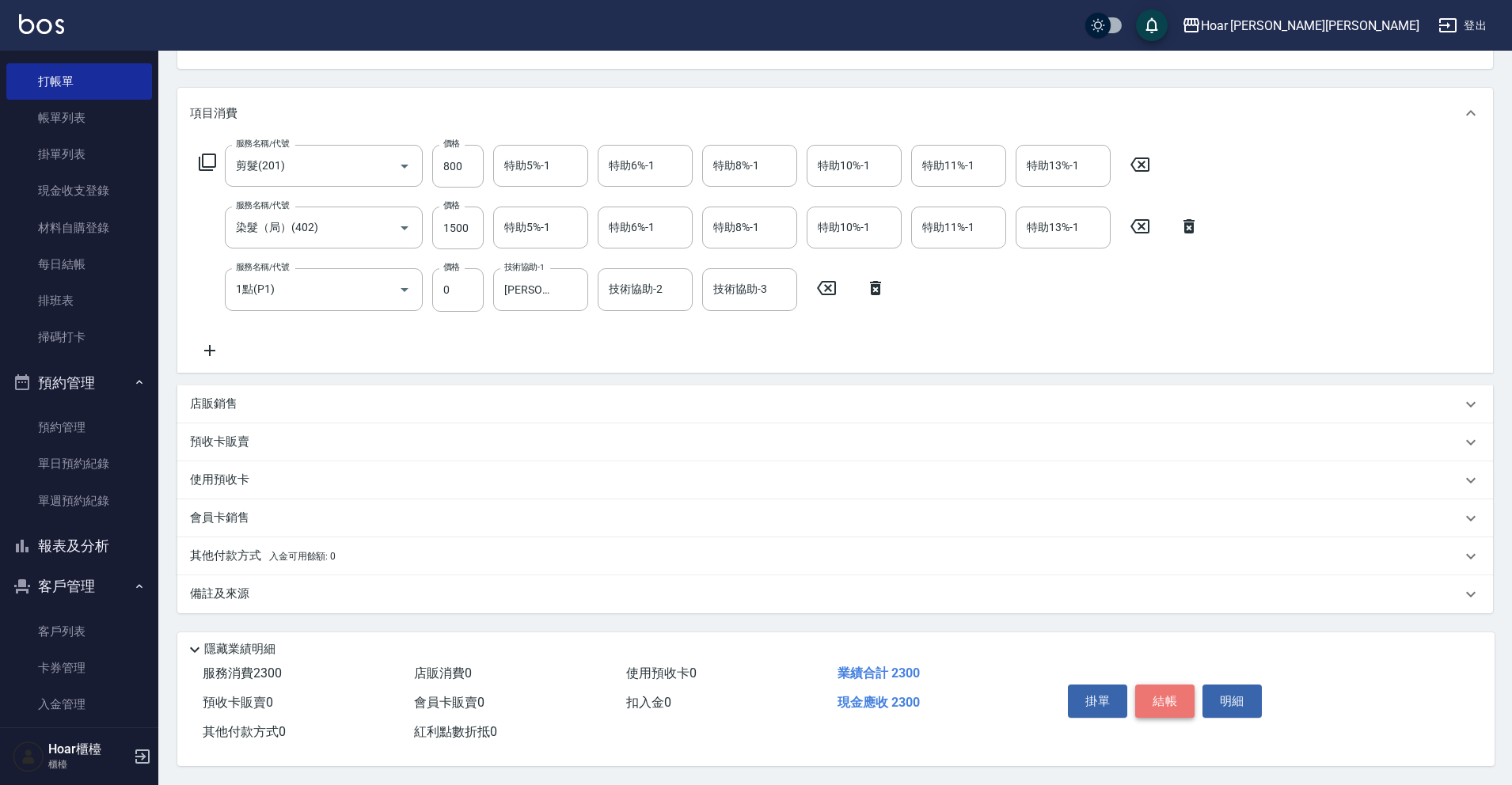
click at [1165, 696] on button "結帳" at bounding box center [1165, 701] width 59 height 33
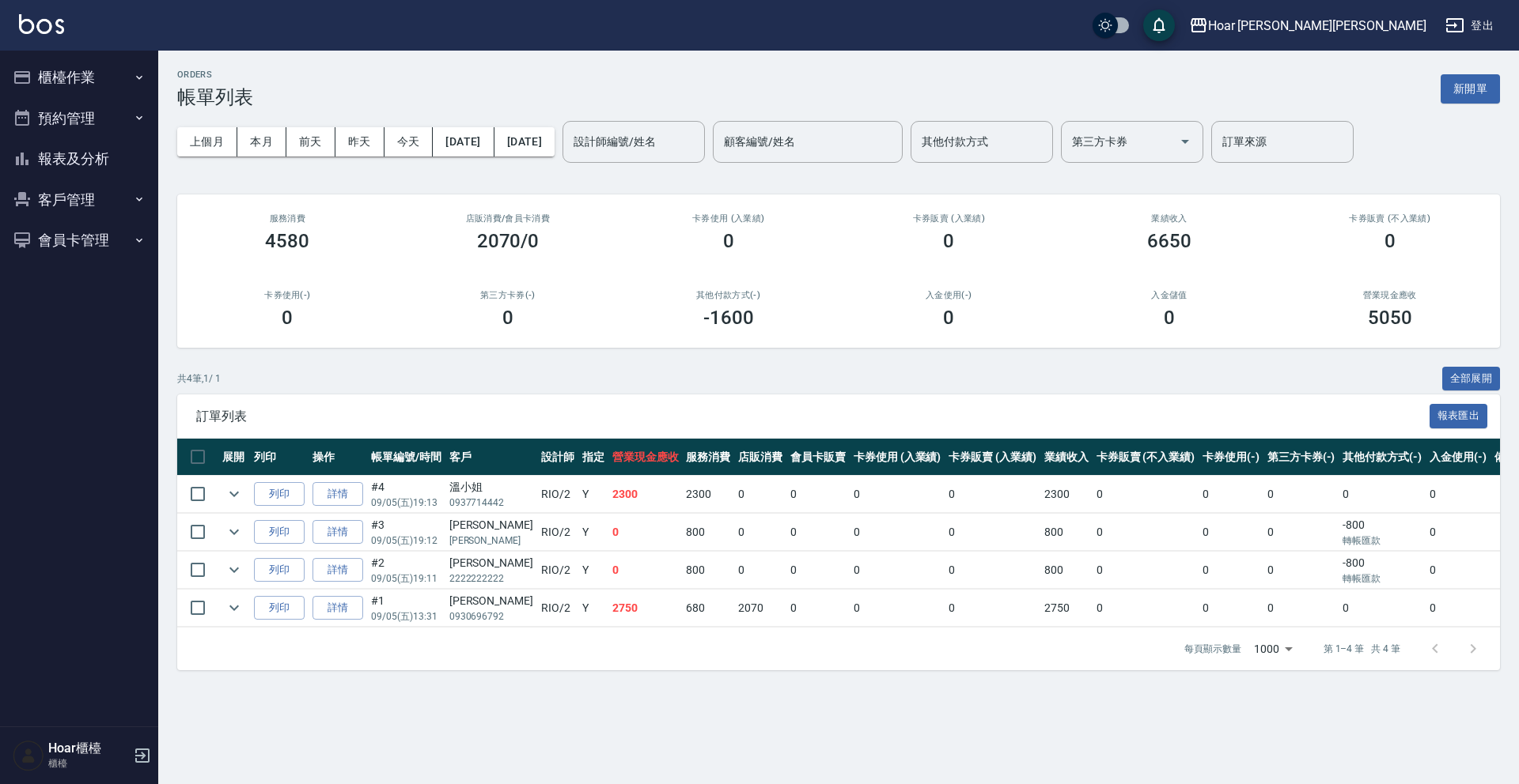
click at [88, 90] on button "櫃檯作業" at bounding box center [79, 77] width 145 height 41
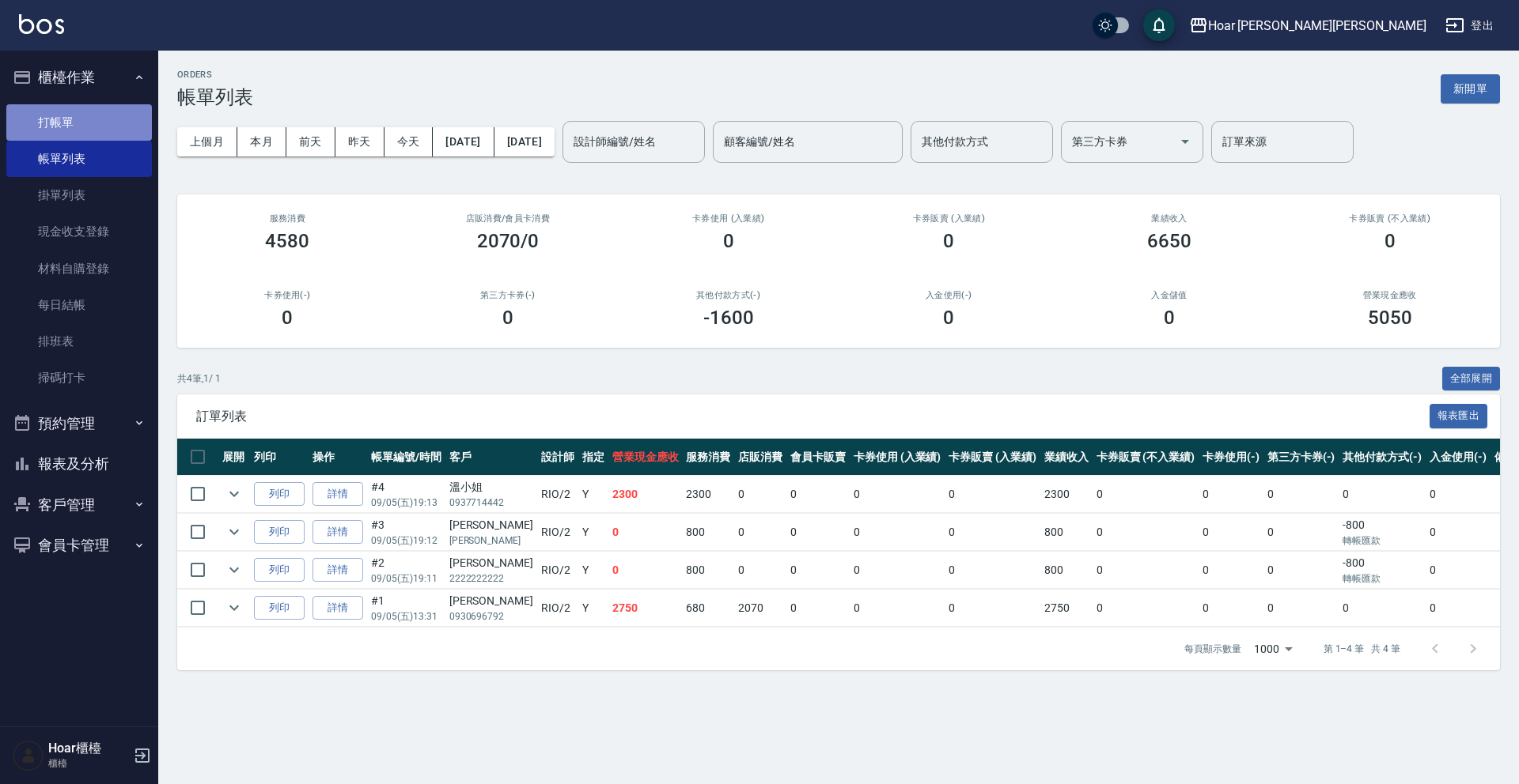
click at [81, 126] on link "打帳單" at bounding box center [79, 122] width 145 height 37
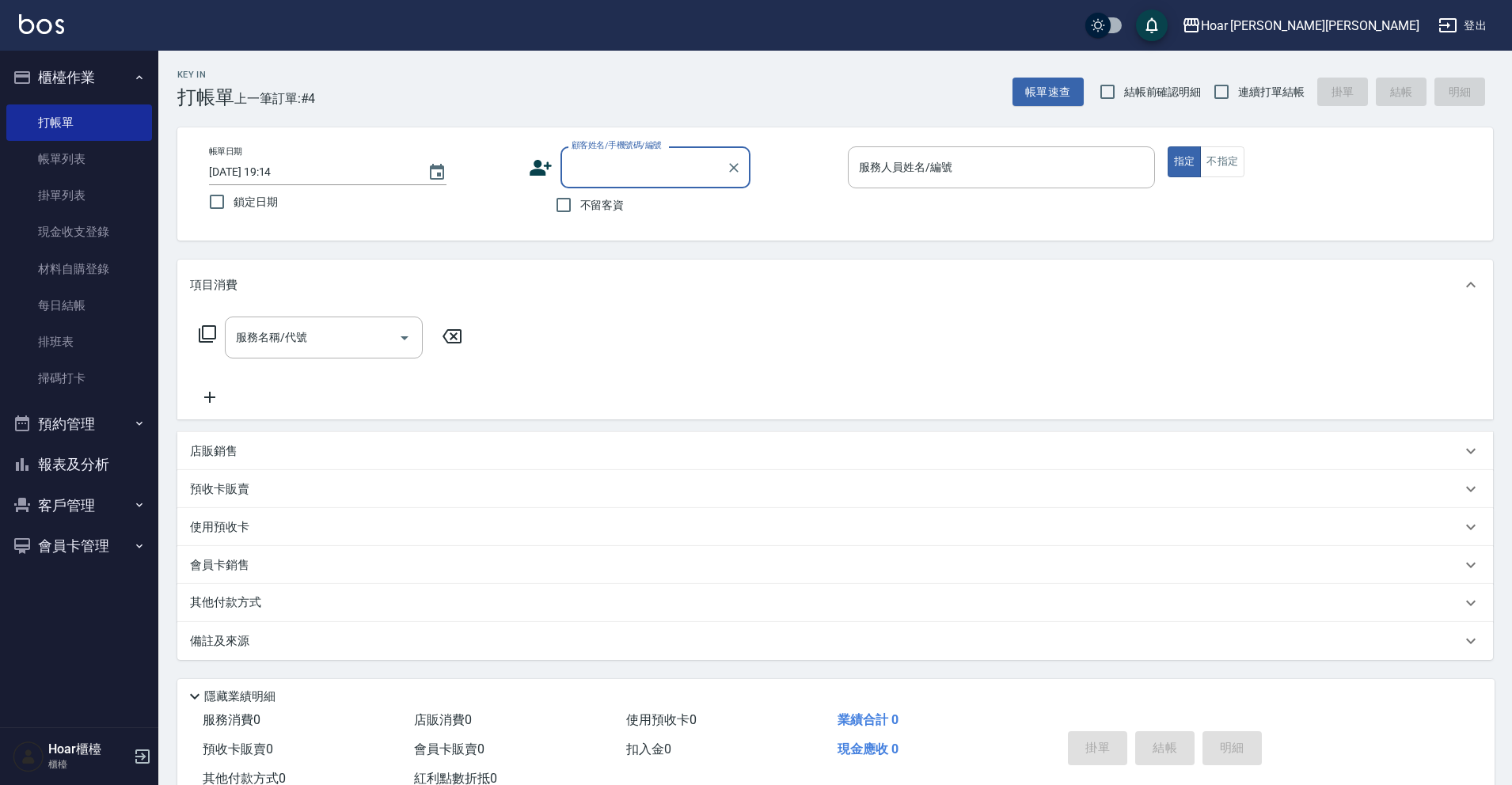
click at [699, 182] on div "顧客姓名/手機號碼/編號" at bounding box center [655, 168] width 190 height 42
type input "w"
type input "廷"
type input "陳"
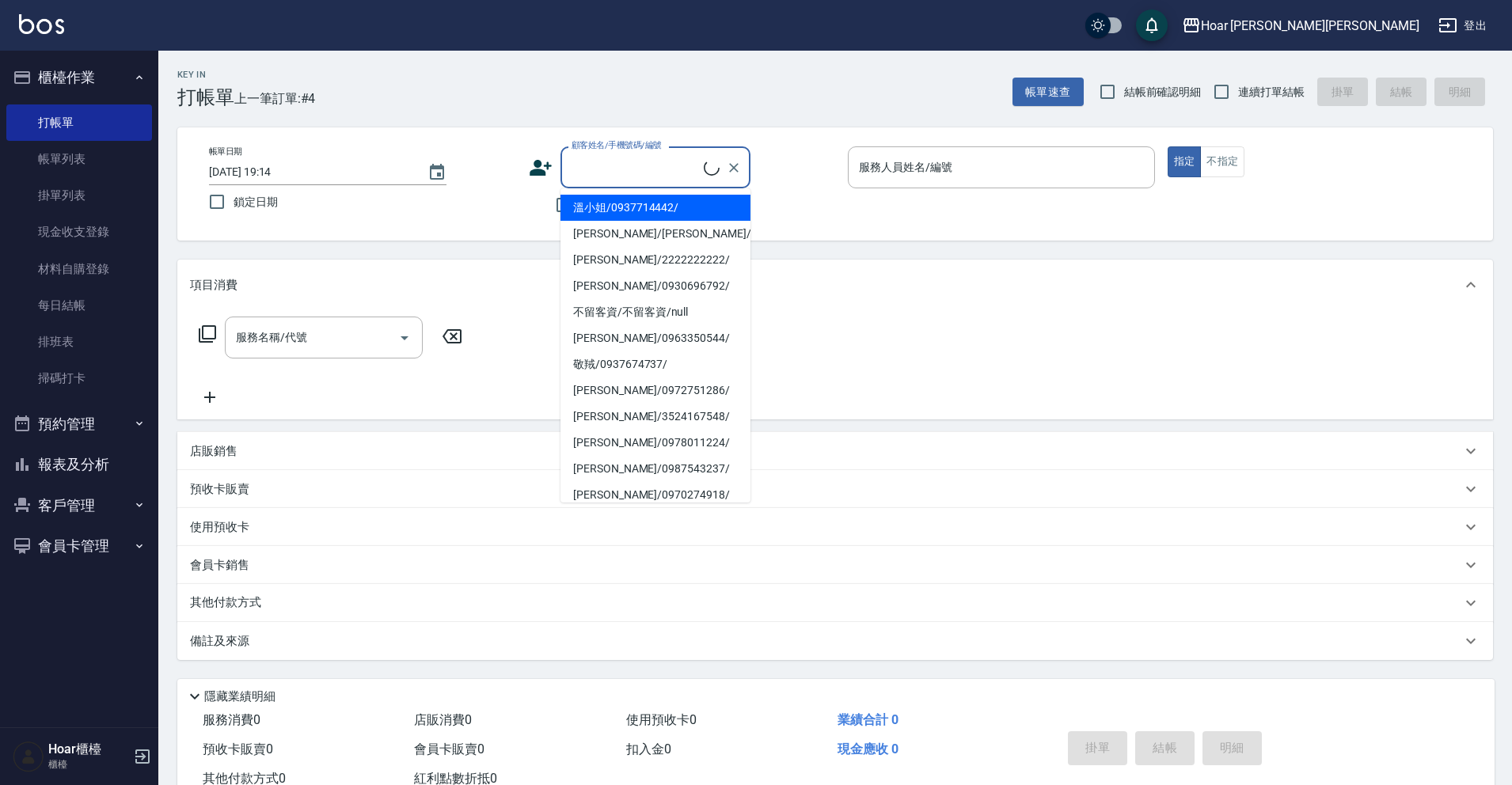
click at [721, 105] on div "Key In 打帳單 上一筆訂單:#4 帳單速查 結帳前確認明細 連續打單結帳 掛單 結帳 明細" at bounding box center [826, 79] width 1335 height 58
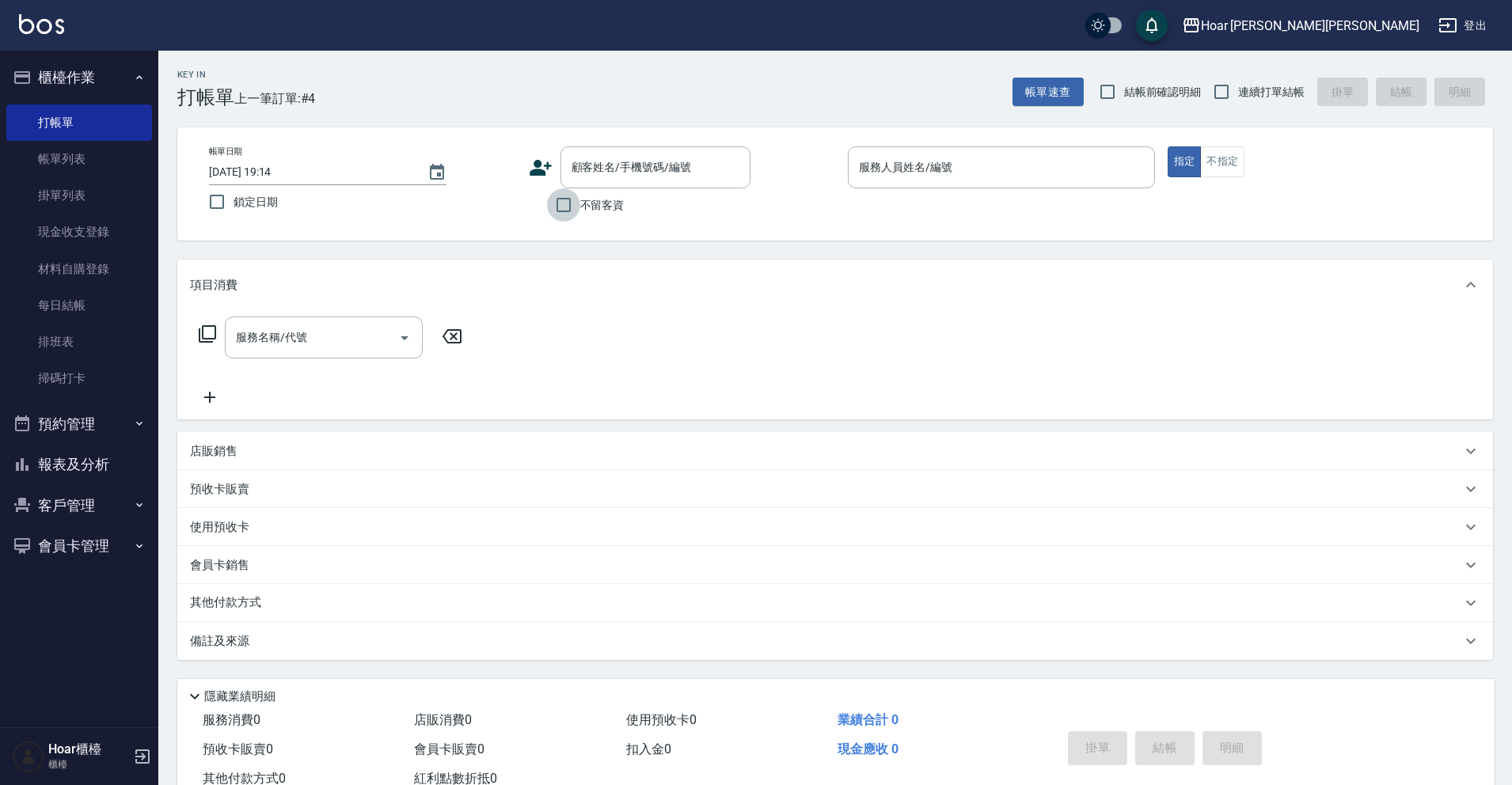
drag, startPoint x: 578, startPoint y: 203, endPoint x: 915, endPoint y: 202, distance: 337.0
click at [578, 202] on input "不留客資" at bounding box center [564, 205] width 33 height 33
checkbox input "true"
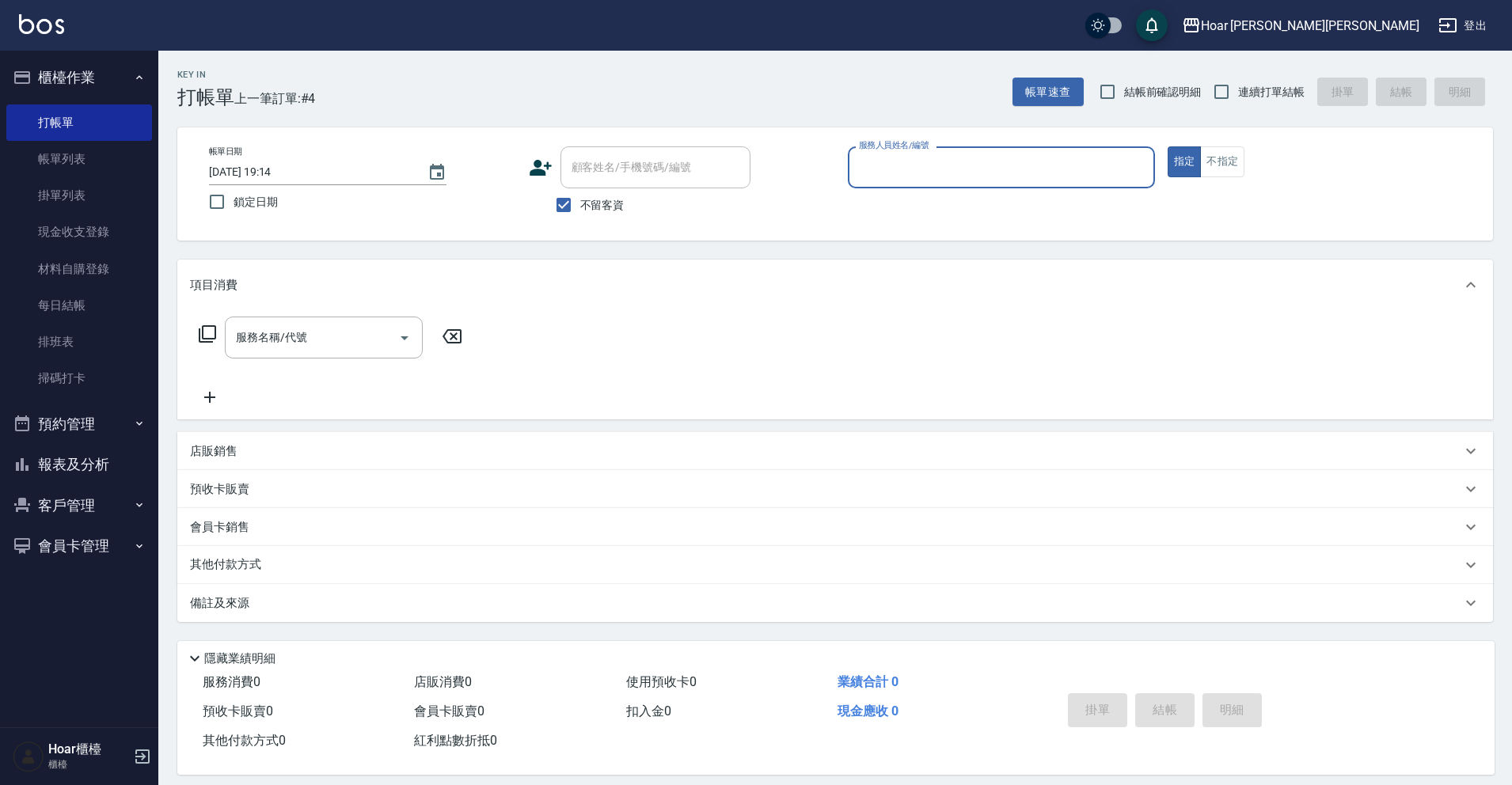
click at [996, 179] on input "服務人員姓名/編號" at bounding box center [1002, 168] width 293 height 28
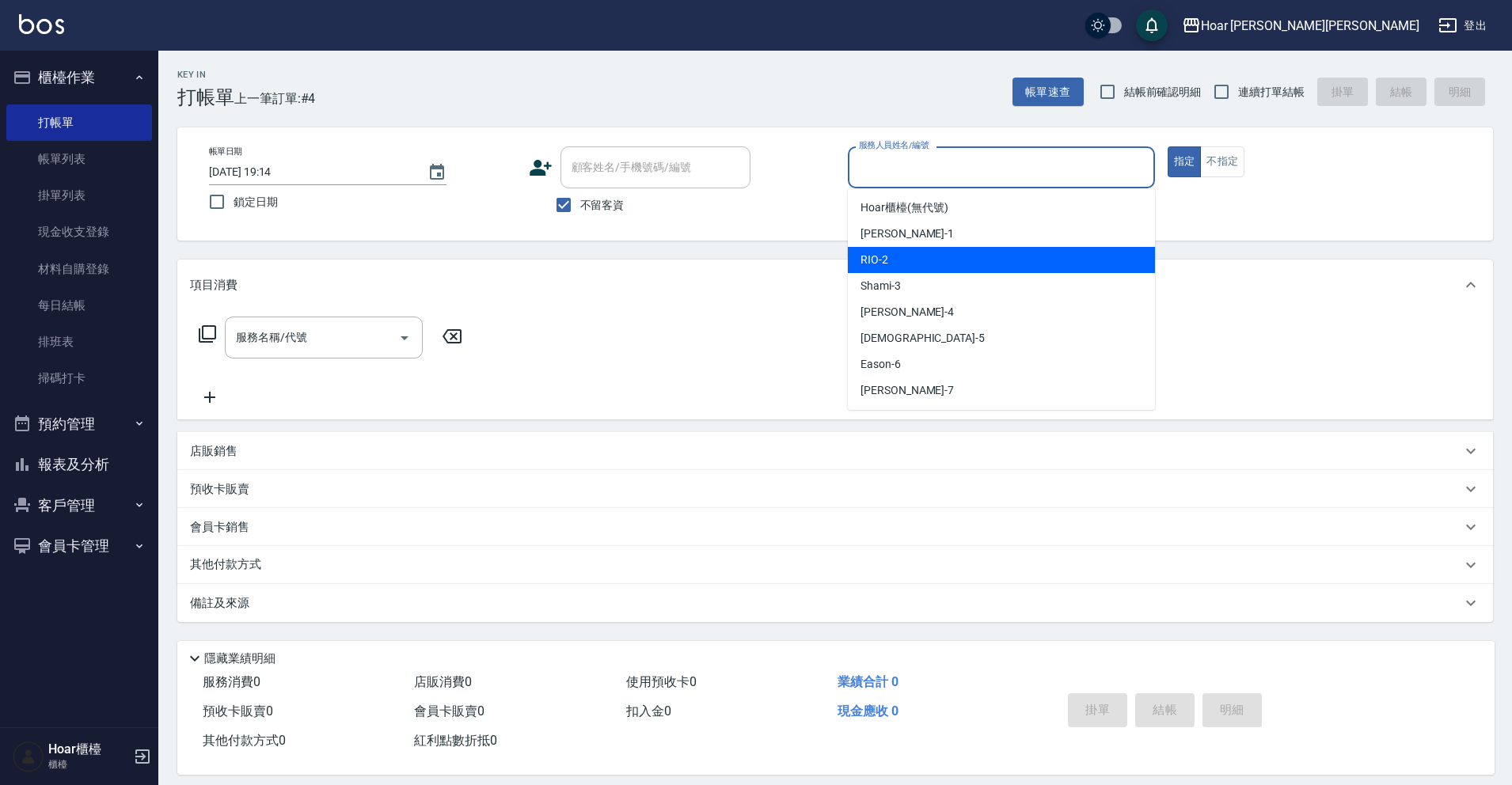
drag, startPoint x: 927, startPoint y: 250, endPoint x: 882, endPoint y: 256, distance: 45.4
click at [927, 250] on div "RIO -2" at bounding box center [1001, 260] width 307 height 26
type input "RIO-2"
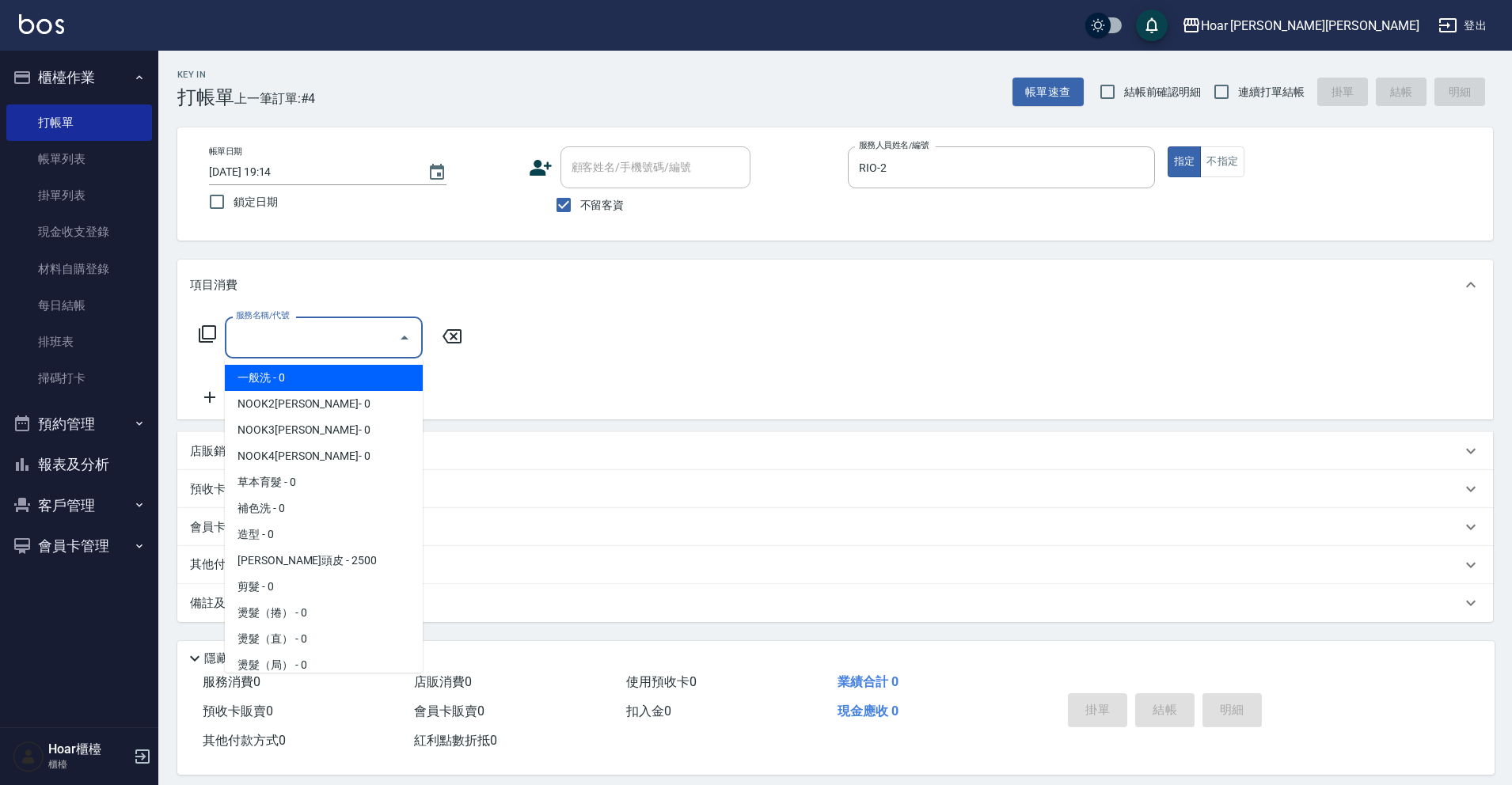
click at [262, 340] on input "服務名稱/代號" at bounding box center [312, 337] width 160 height 28
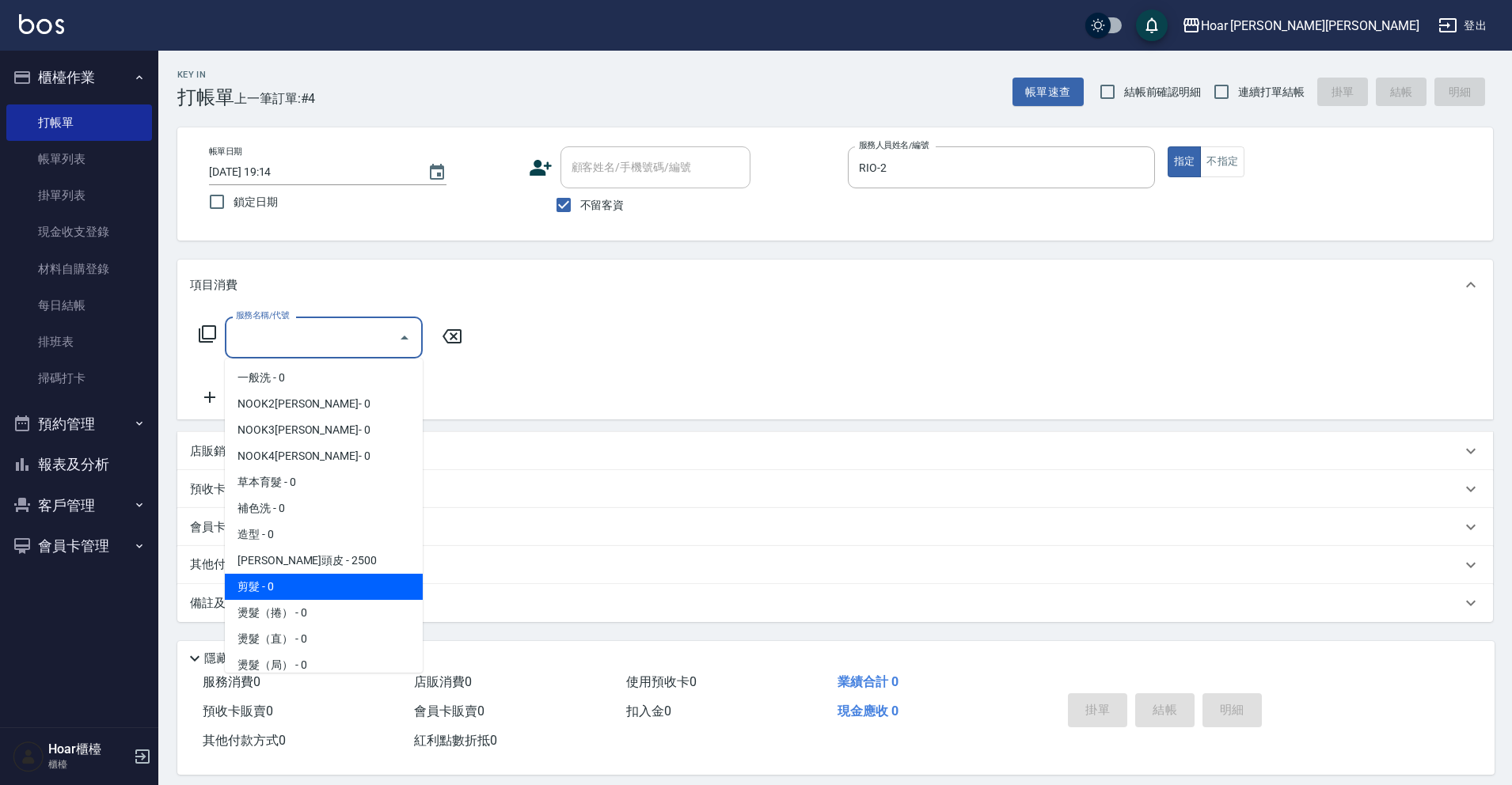
drag, startPoint x: 270, startPoint y: 589, endPoint x: 358, endPoint y: 451, distance: 163.7
click at [270, 589] on span "剪髮 - 0" at bounding box center [323, 587] width 198 height 26
type input "剪髮(201)"
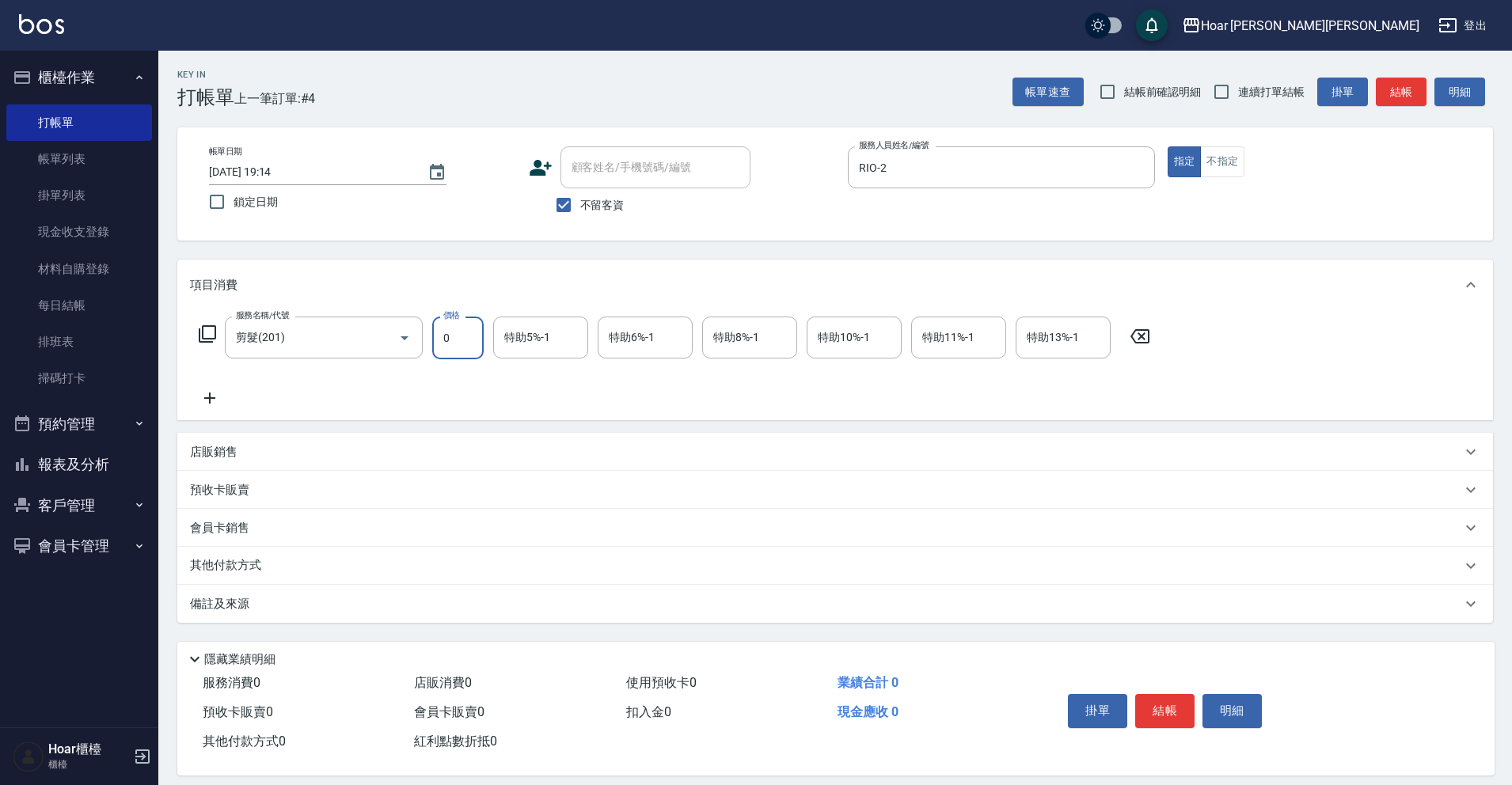
click at [468, 340] on input "0" at bounding box center [458, 338] width 52 height 42
type input "700"
click at [363, 385] on div "服務名稱/代號 剪髮(201) 服務名稱/代號 價格 700 價格 特助5%-1 特助5%-1 特助6%-1 特助6%-1 特助8%-1 特助8%-1 特助1…" at bounding box center [674, 362] width 969 height 91
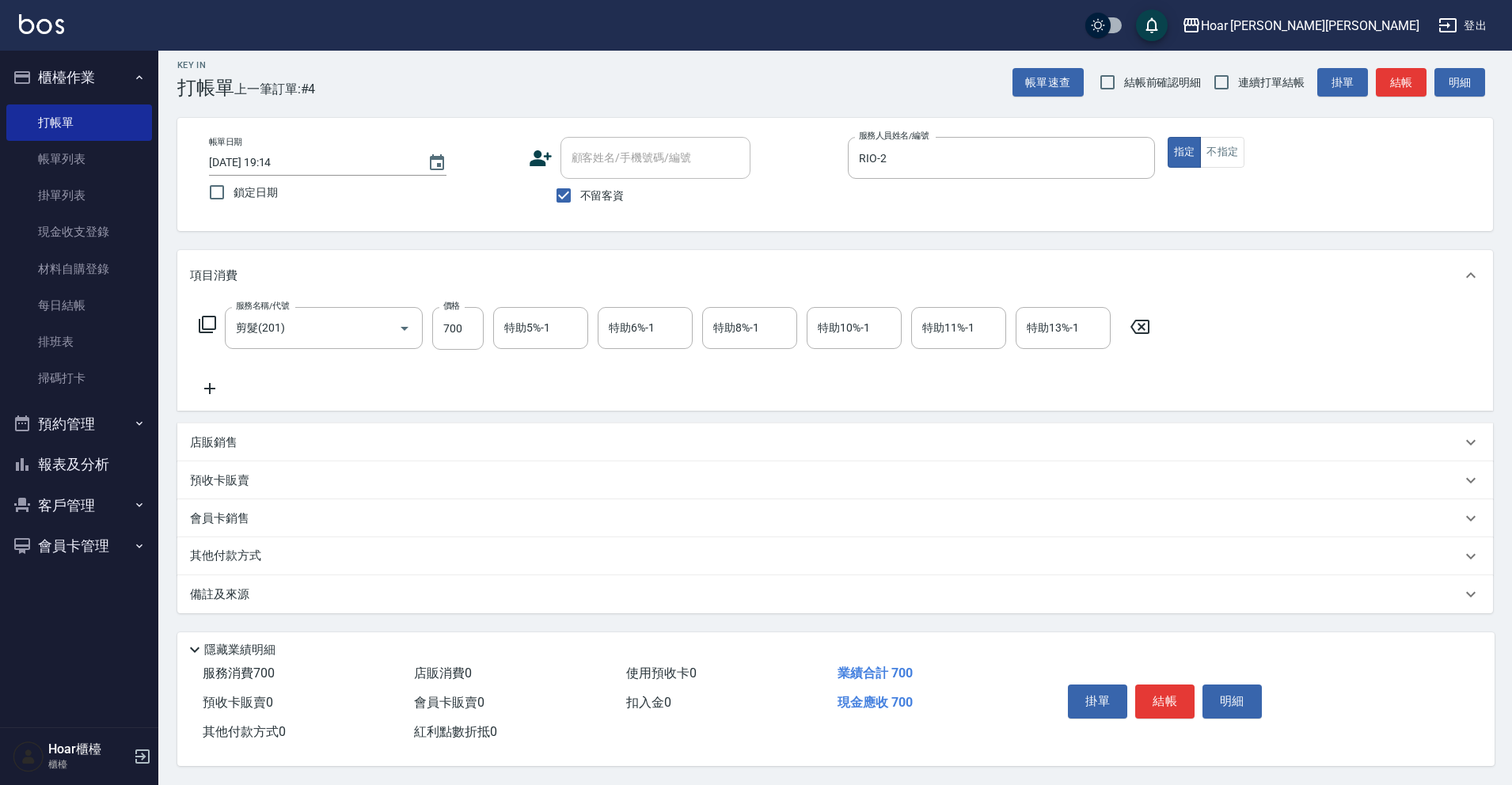
click at [262, 548] on p "其他付款方式" at bounding box center [229, 557] width 79 height 18
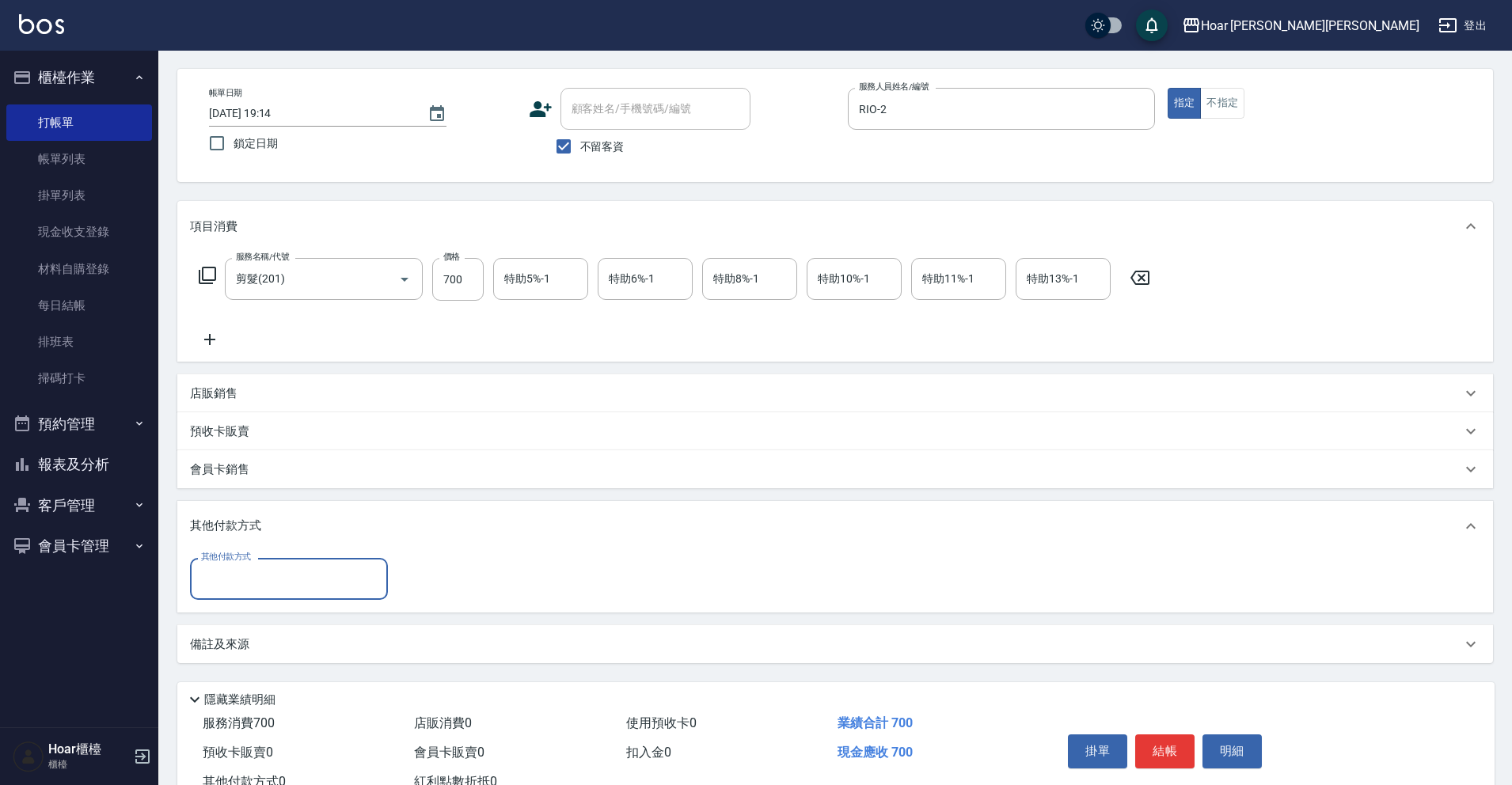
scroll to position [115, 0]
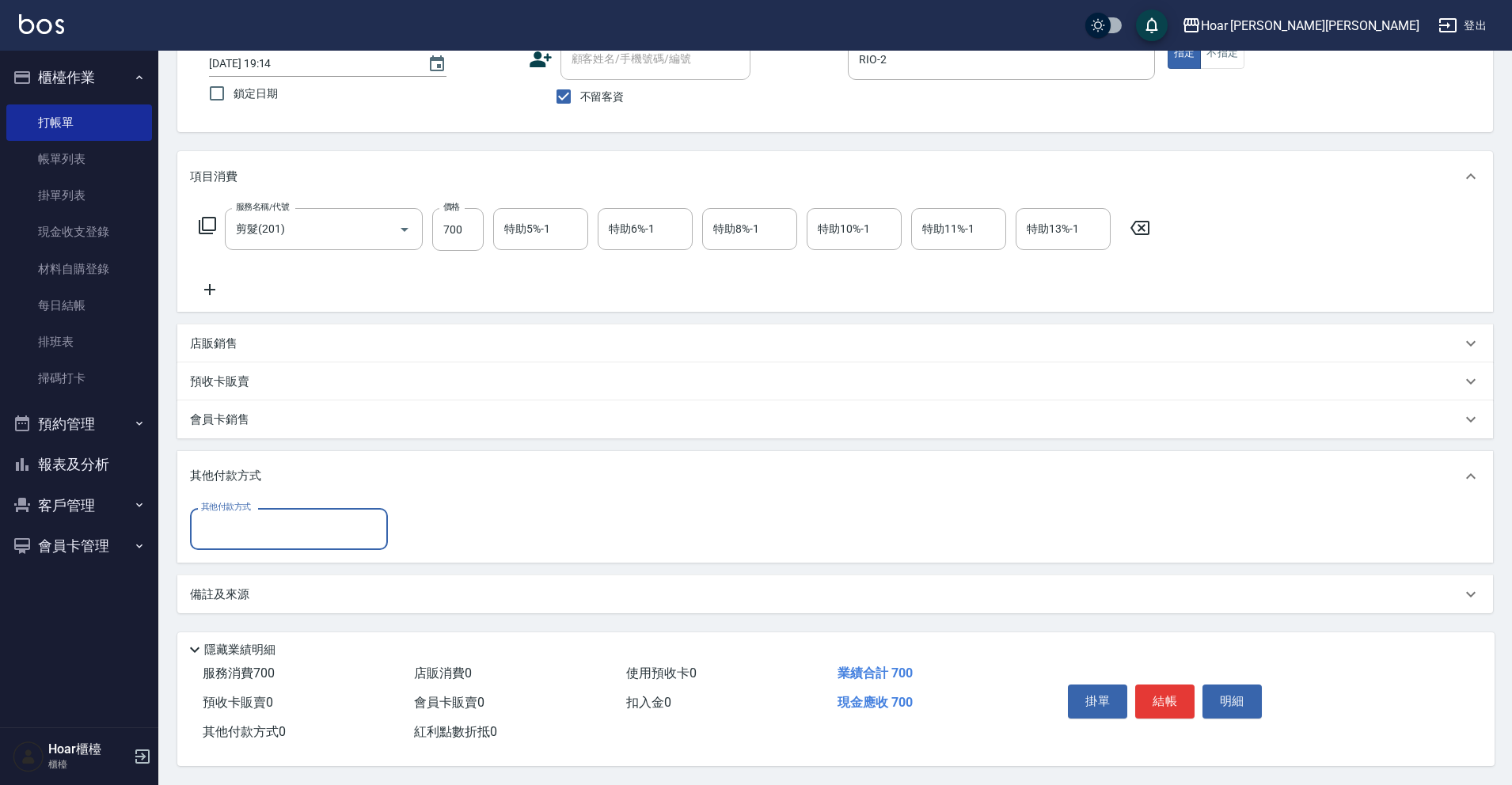
click at [258, 509] on div "其他付款方式" at bounding box center [288, 530] width 198 height 42
click at [252, 584] on span "轉帳匯款" at bounding box center [288, 595] width 198 height 26
type input "轉帳匯款"
type input "700"
drag, startPoint x: 750, startPoint y: 539, endPoint x: 843, endPoint y: 548, distance: 93.4
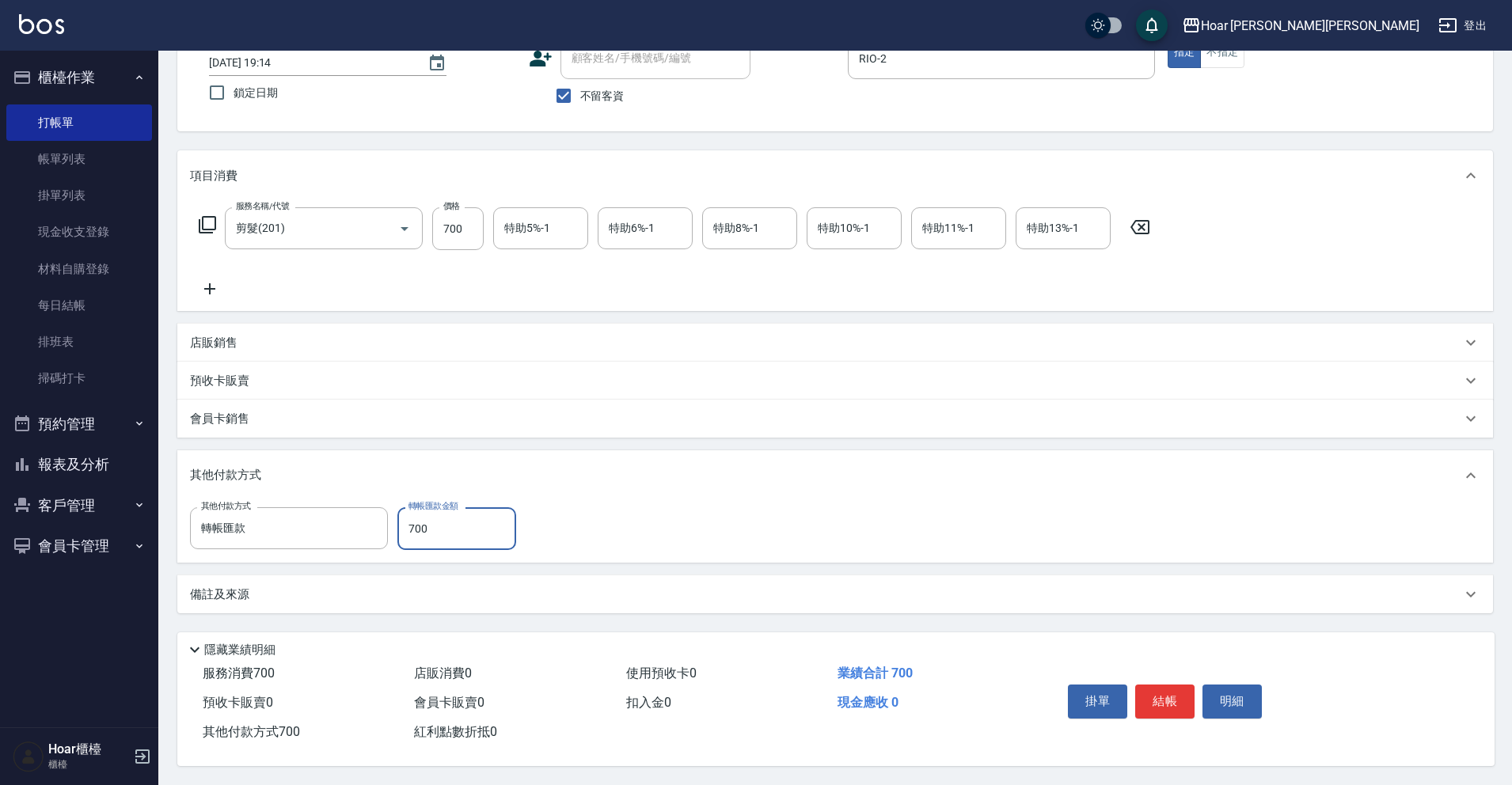
click at [750, 538] on div "其他付款方式 轉帳匯款 其他付款方式 轉帳匯款金額 700 轉帳匯款金額" at bounding box center [835, 529] width 1290 height 42
click at [1167, 695] on button "結帳" at bounding box center [1165, 701] width 59 height 33
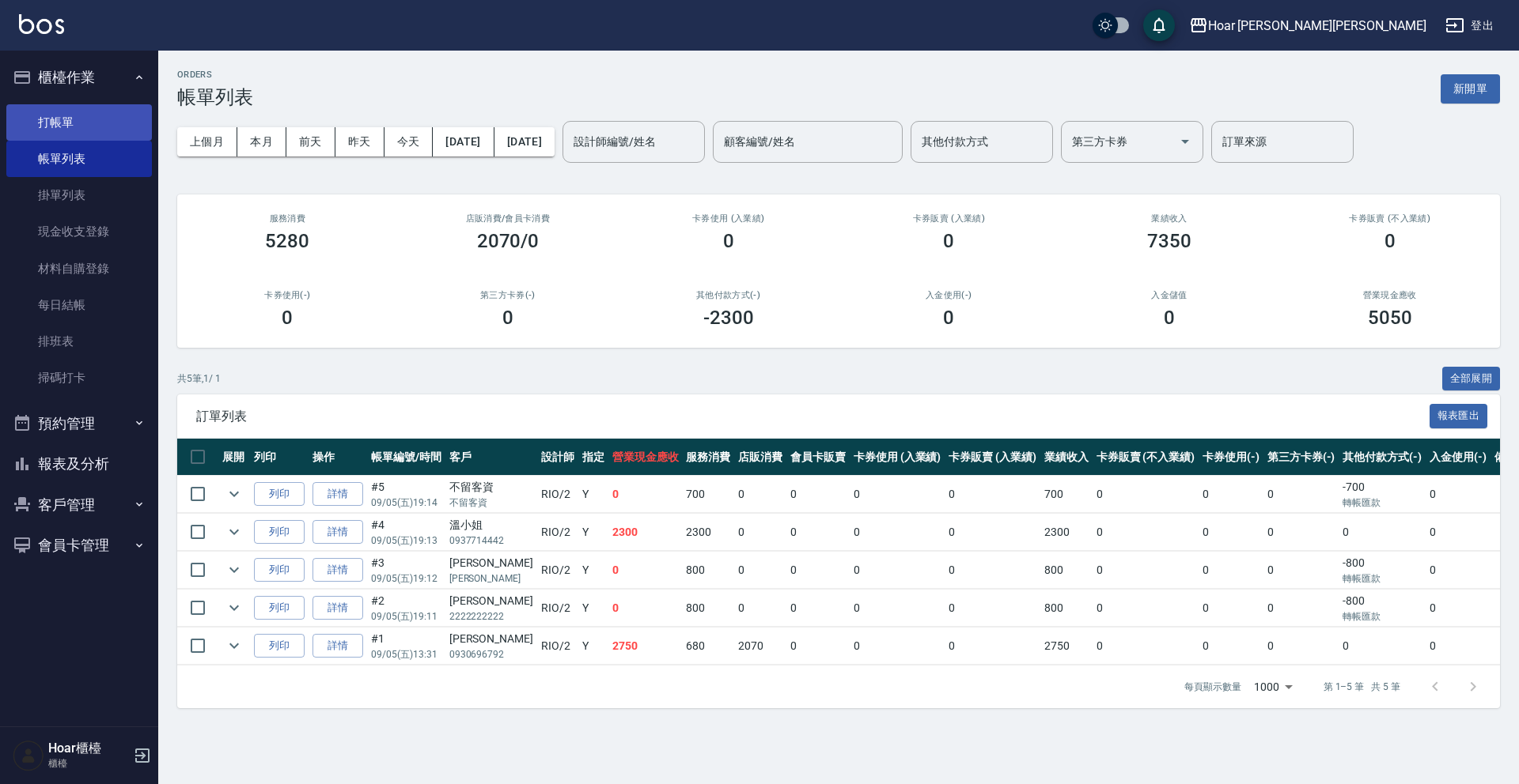
click at [50, 121] on link "打帳單" at bounding box center [79, 122] width 145 height 37
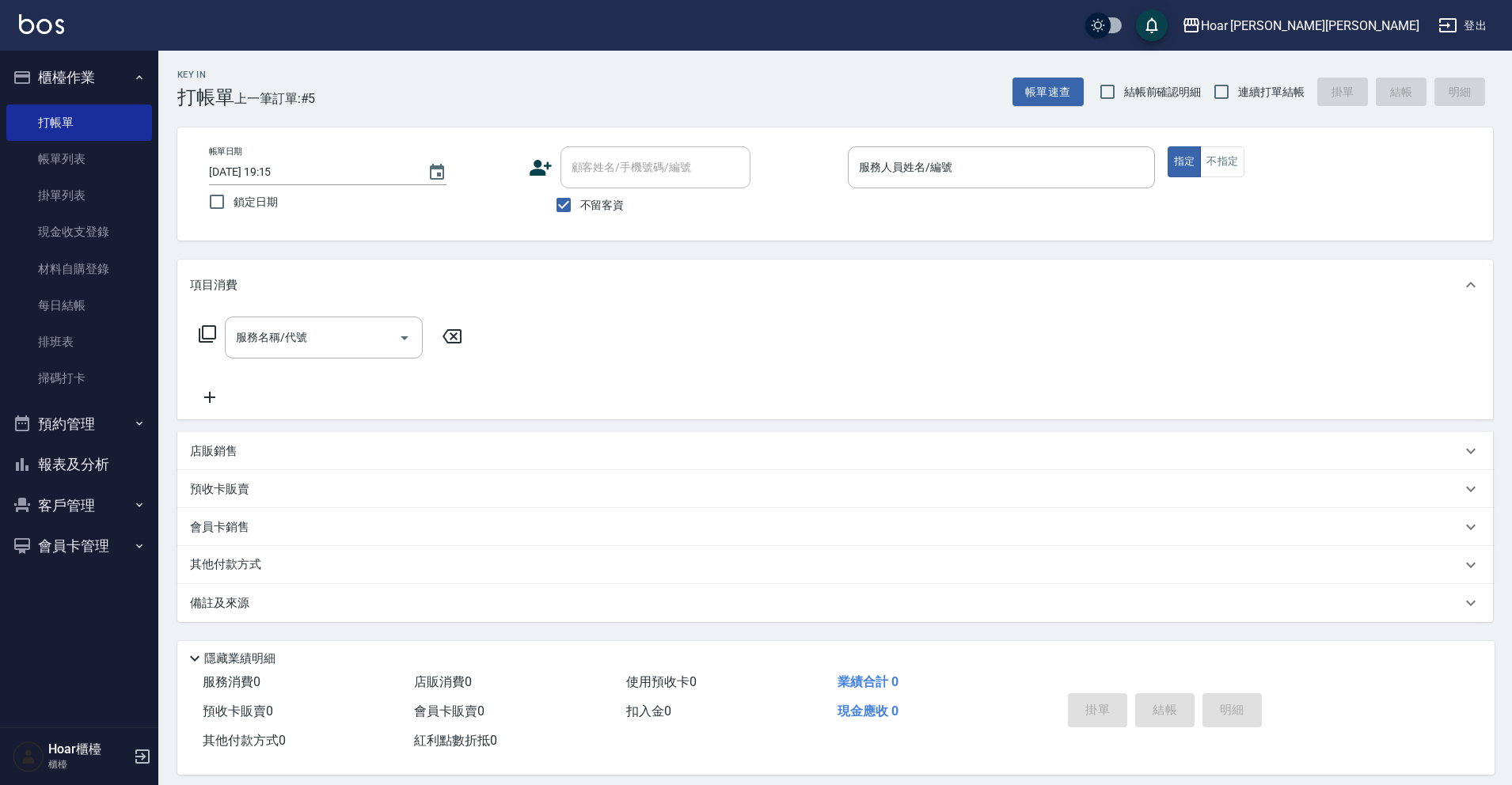
drag, startPoint x: 588, startPoint y: 200, endPoint x: 599, endPoint y: 183, distance: 20.2
click at [588, 200] on span "不留客資" at bounding box center [603, 205] width 44 height 17
click at [580, 200] on input "不留客資" at bounding box center [564, 205] width 33 height 33
checkbox input "false"
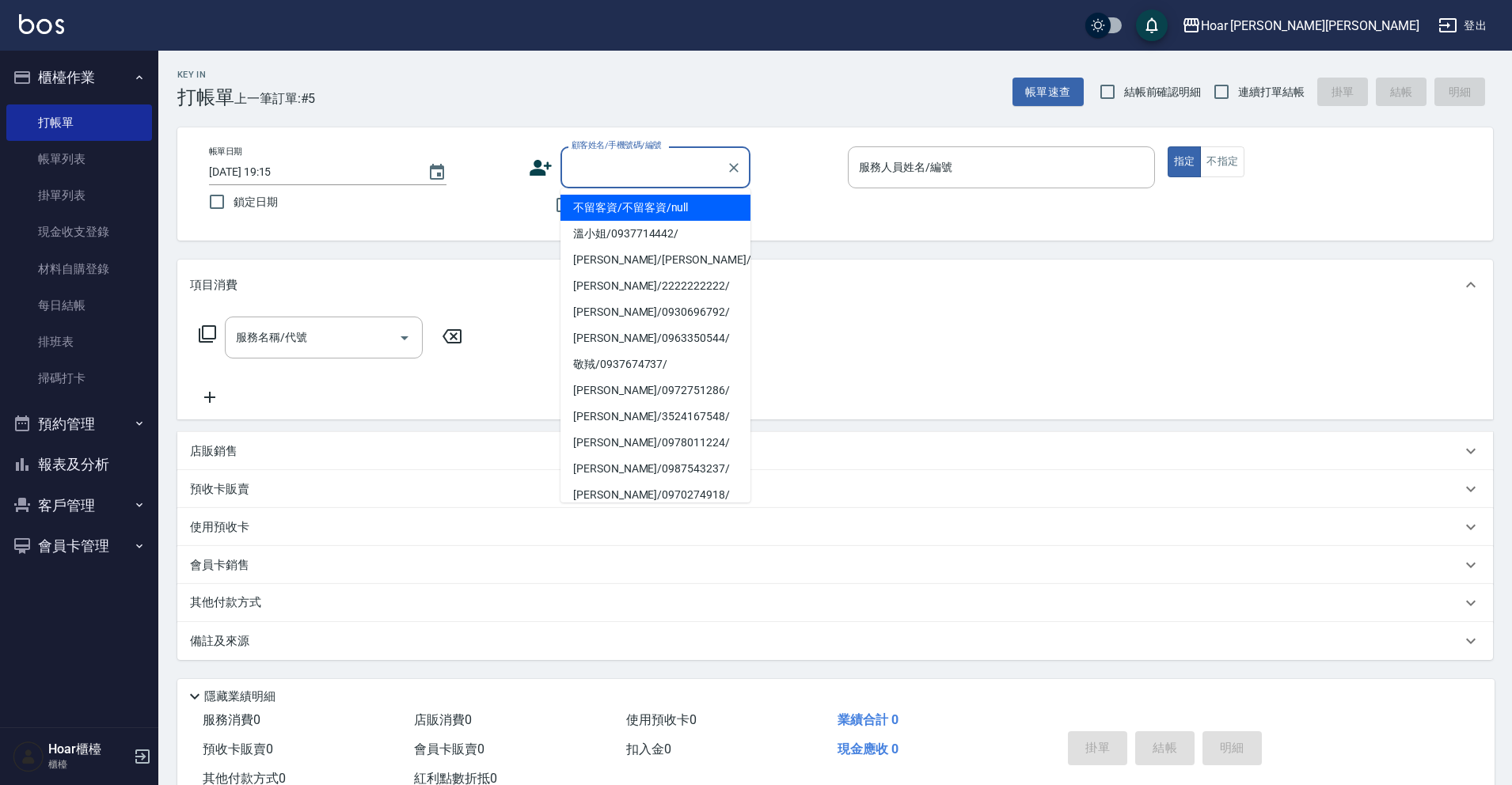
click at [614, 170] on input "顧客姓名/手機號碼/編號" at bounding box center [643, 168] width 152 height 28
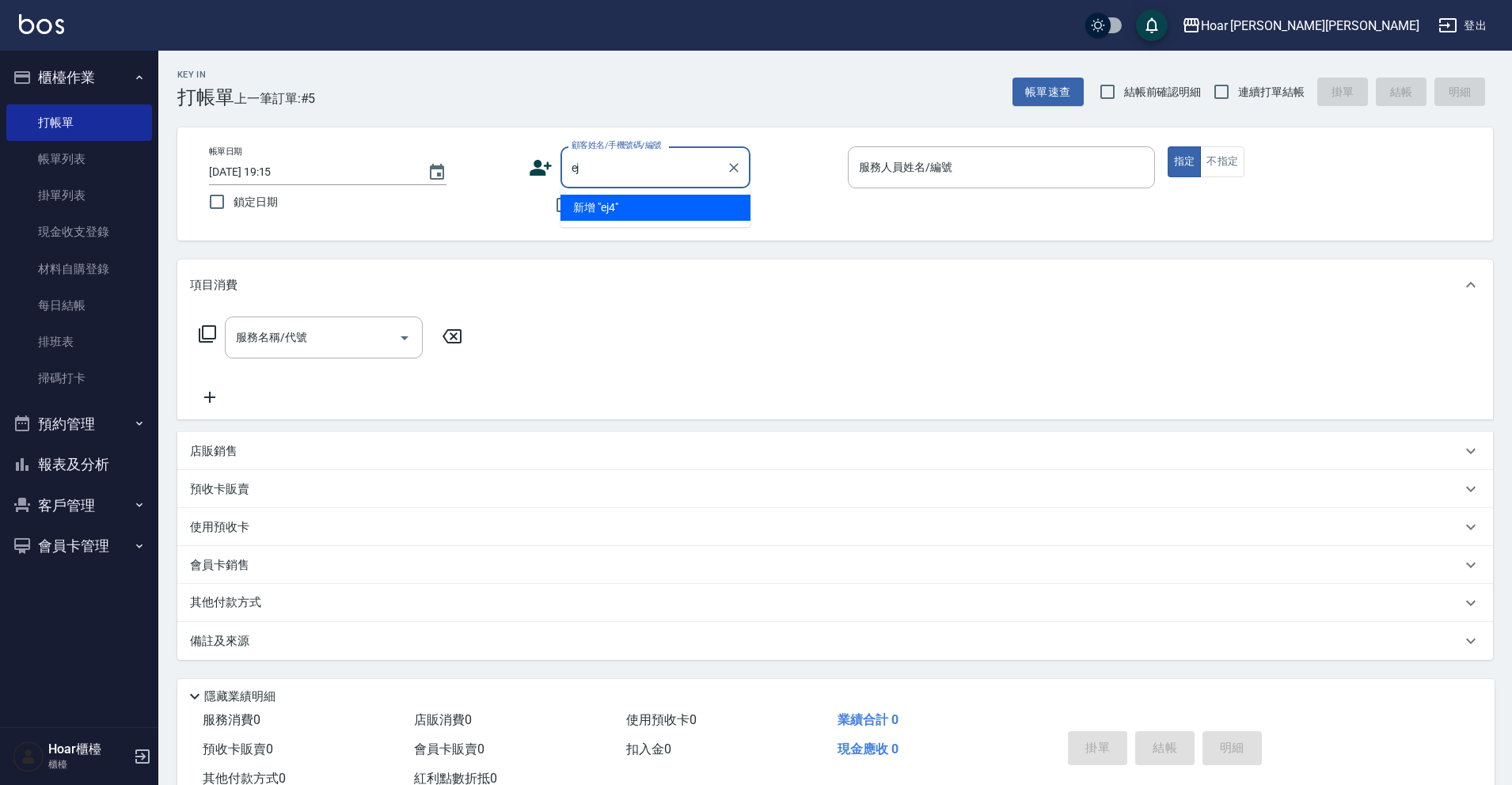
type input "e"
type input "冠廷"
click at [1167, 146] on button "指定" at bounding box center [1184, 162] width 34 height 31
type button "true"
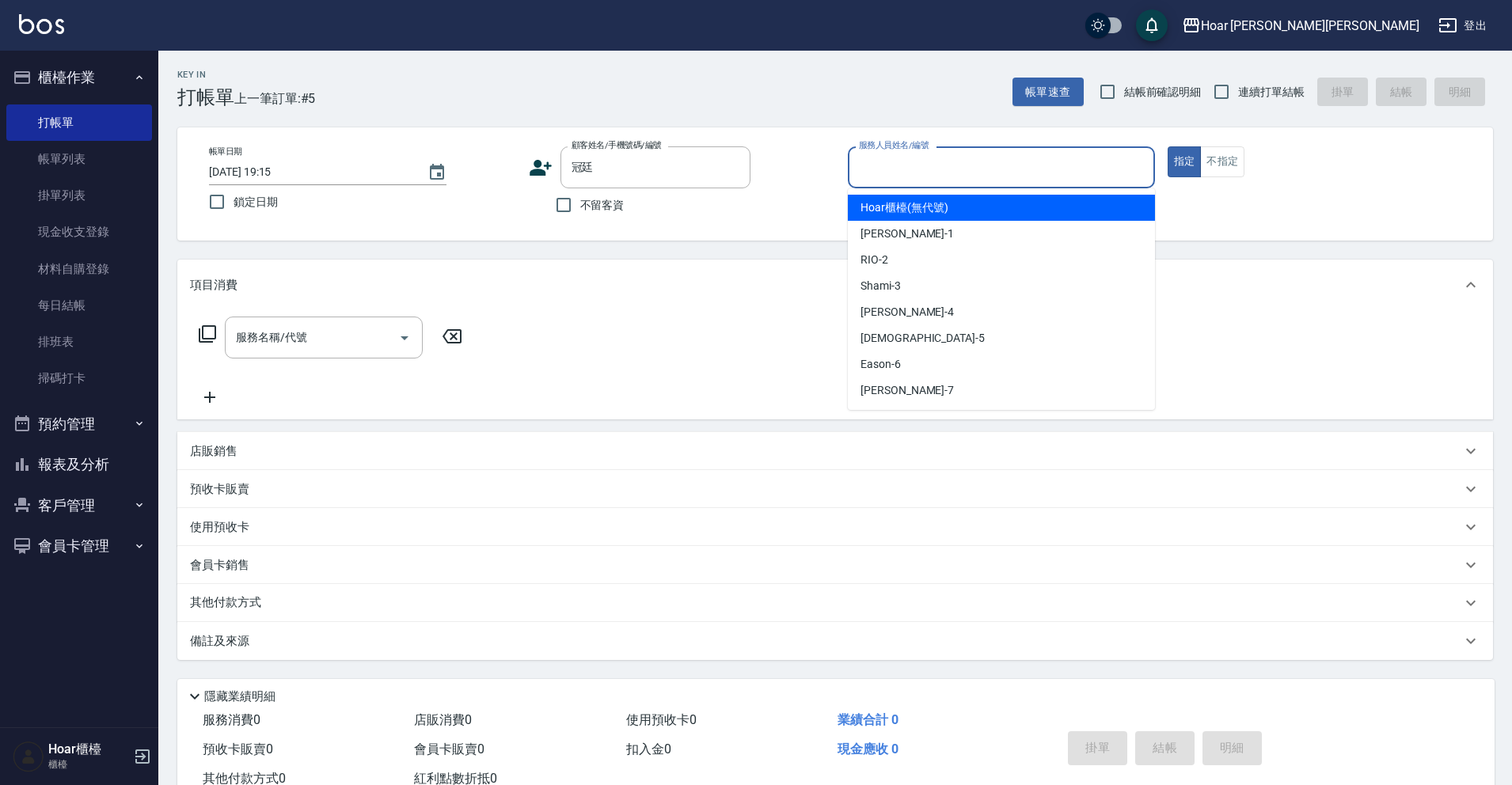
click at [897, 166] on input "服務人員姓名/編號" at bounding box center [1002, 168] width 293 height 28
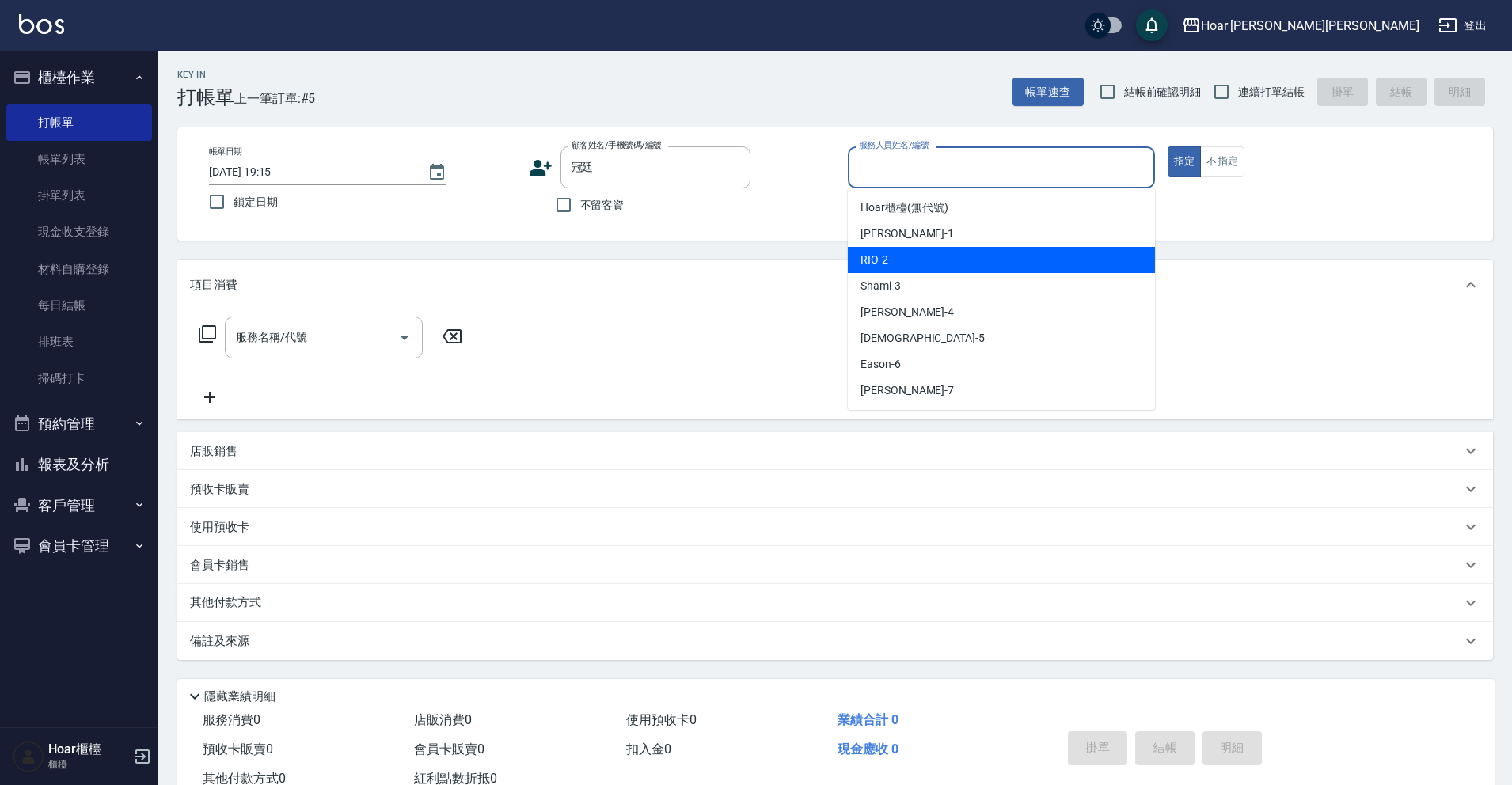
drag, startPoint x: 891, startPoint y: 266, endPoint x: 627, endPoint y: 318, distance: 269.1
click at [891, 266] on div "RIO -2" at bounding box center [1001, 260] width 307 height 26
type input "RIO-2"
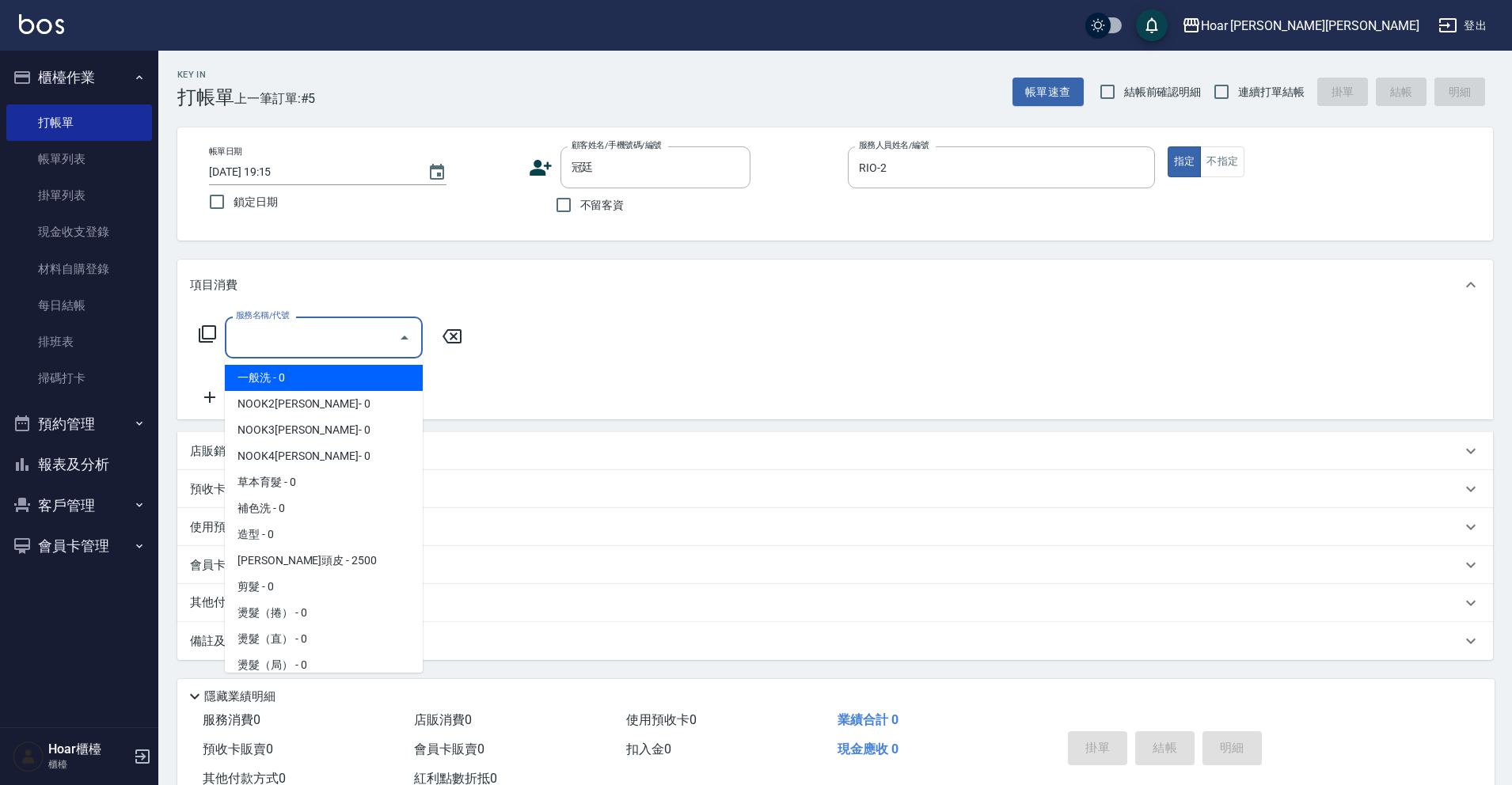
click at [296, 340] on input "服務名稱/代號" at bounding box center [312, 337] width 160 height 28
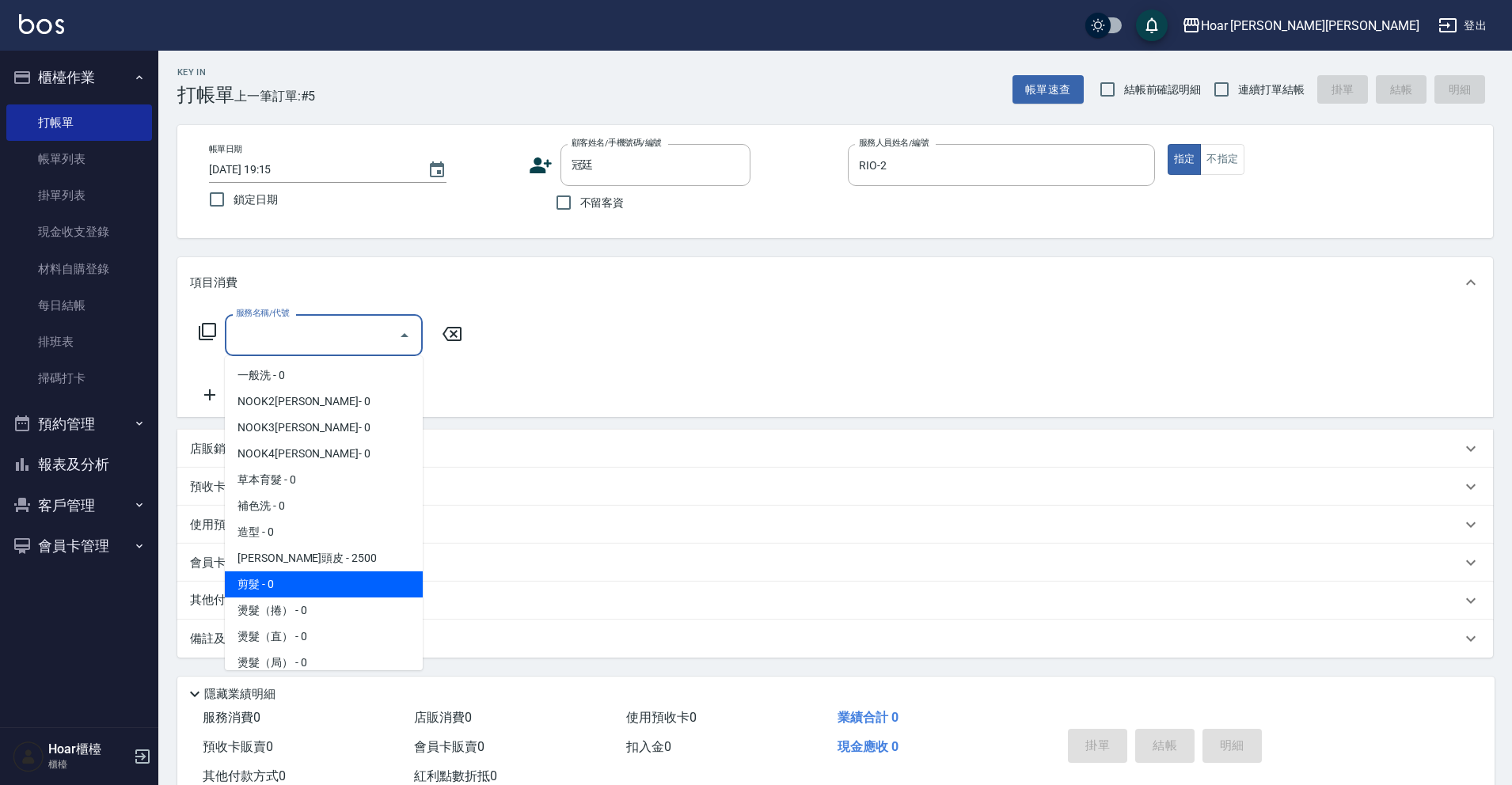
click at [291, 583] on span "剪髮 - 0" at bounding box center [323, 584] width 198 height 26
type input "剪髮(201)"
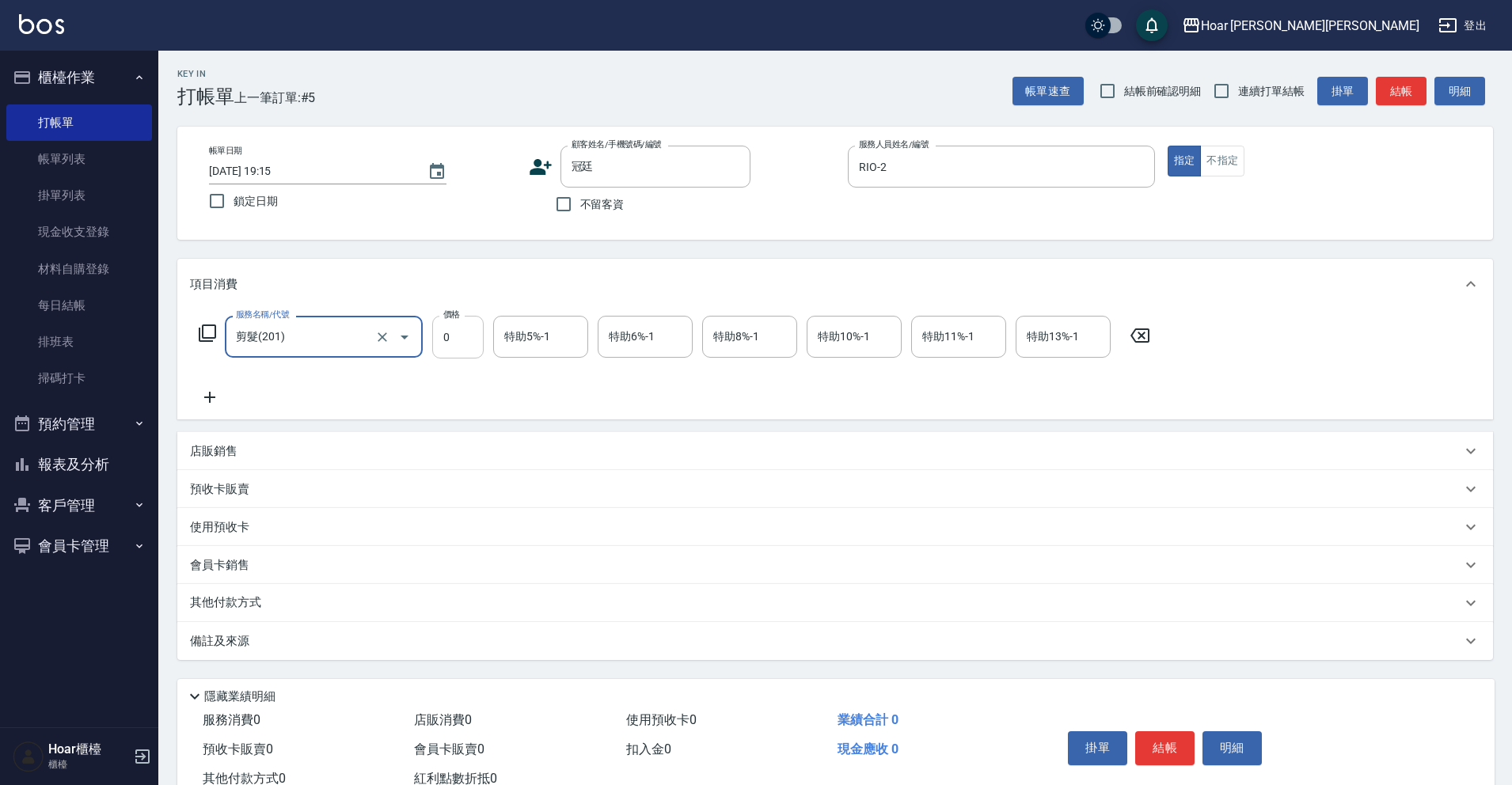
click at [459, 346] on input "0" at bounding box center [458, 337] width 52 height 42
type input "800"
drag, startPoint x: 351, startPoint y: 374, endPoint x: 333, endPoint y: 378, distance: 18.4
click at [351, 374] on div "服務名稱/代號 剪髮(201) 服務名稱/代號 價格 800 價格 特助5%-1 特助5%-1 特助6%-1 特助6%-1 特助8%-1 特助8%-1 特助1…" at bounding box center [674, 360] width 969 height 91
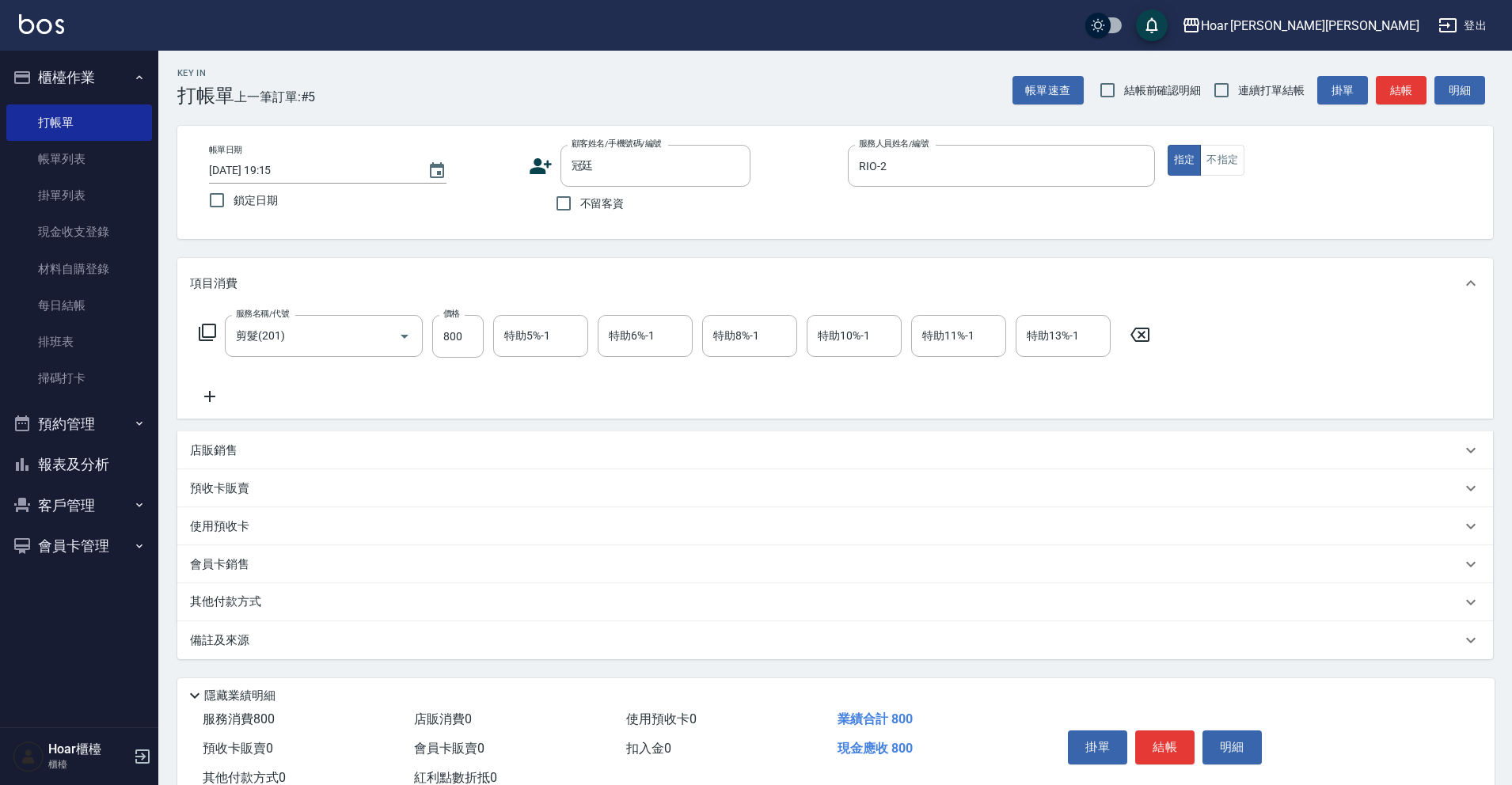
click at [209, 396] on icon at bounding box center [210, 396] width 11 height 11
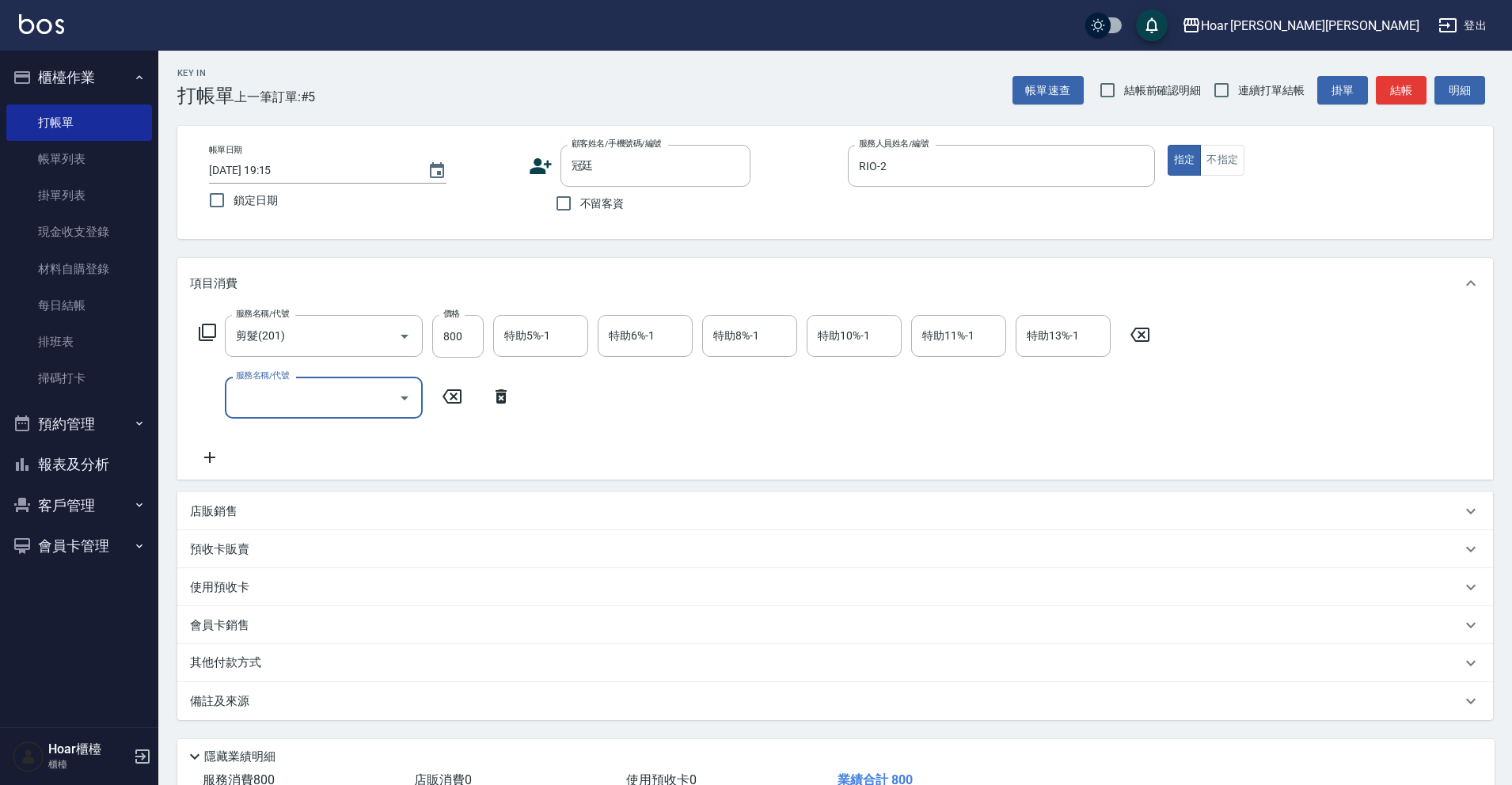
drag, startPoint x: 299, startPoint y: 400, endPoint x: 285, endPoint y: 409, distance: 16.6
click at [299, 400] on input "服務名稱/代號" at bounding box center [312, 398] width 160 height 28
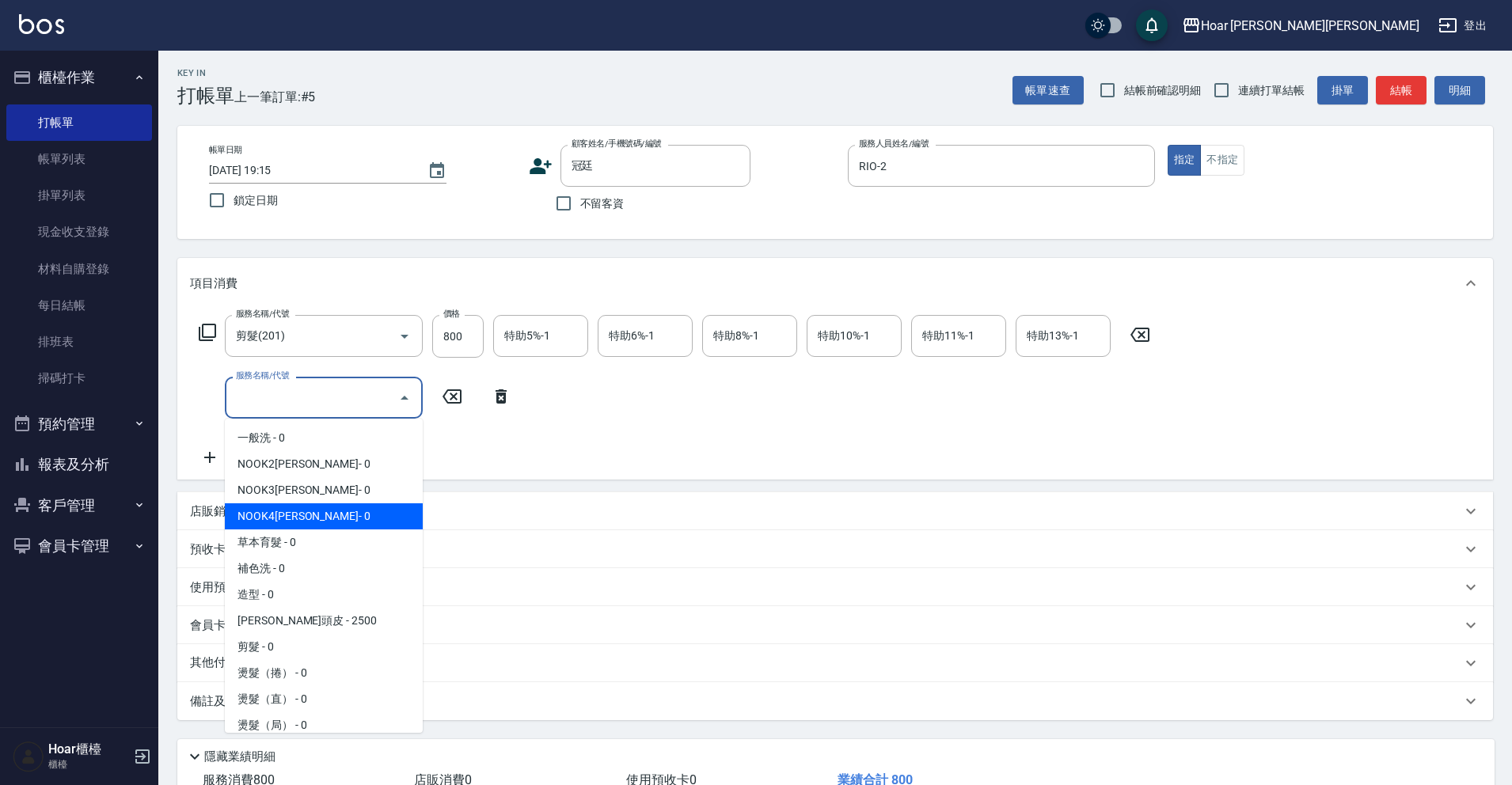
scroll to position [1, 0]
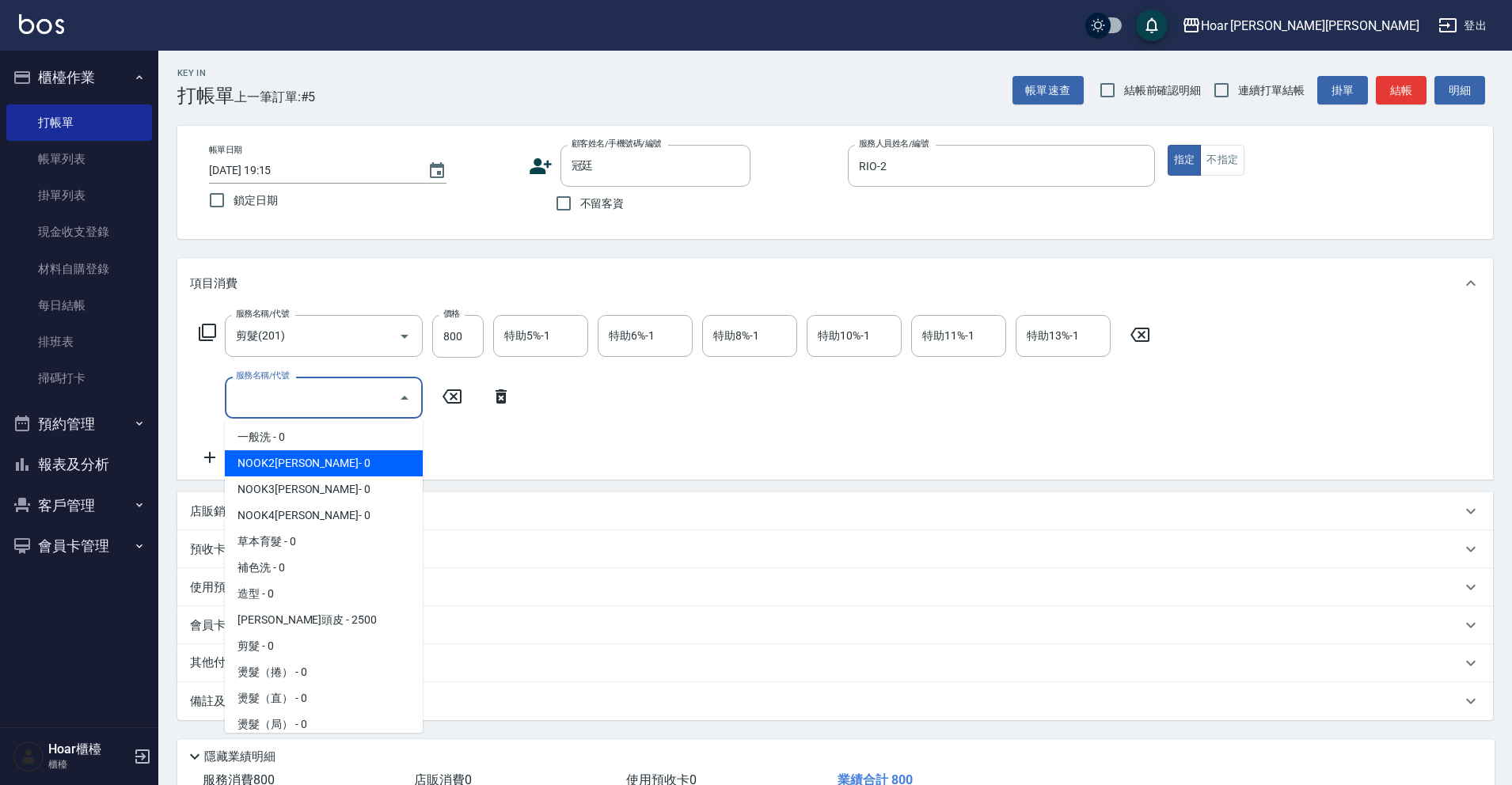
click at [644, 432] on div "服務名稱/代號 剪髮(201) 服務名稱/代號 價格 800 價格 特助5%-1 特助5%-1 特助6%-1 特助6%-1 特助8%-1 特助8%-1 特助1…" at bounding box center [674, 391] width 969 height 152
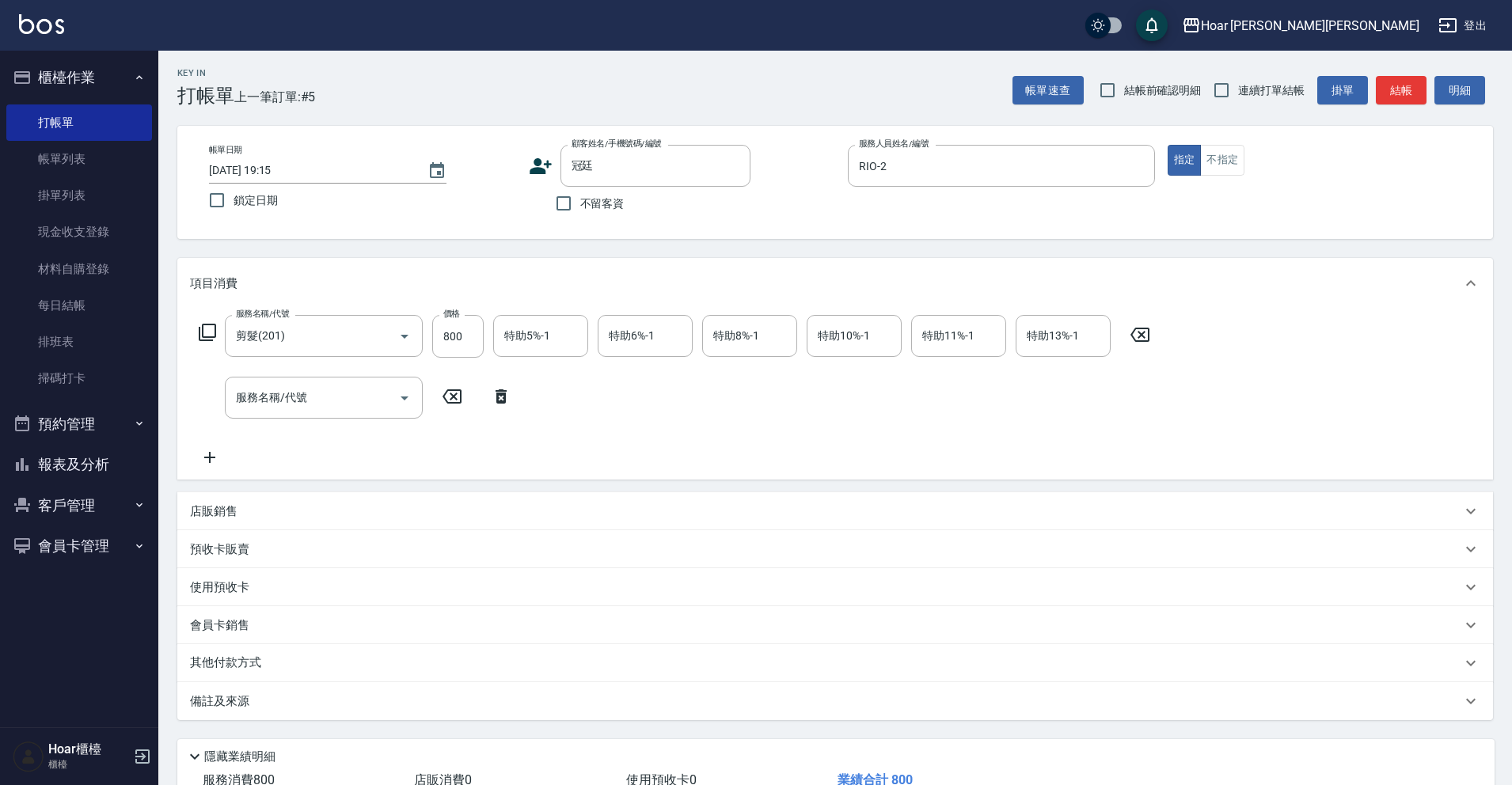
click at [282, 385] on div "服務名稱/代號 服務名稱/代號" at bounding box center [323, 398] width 198 height 42
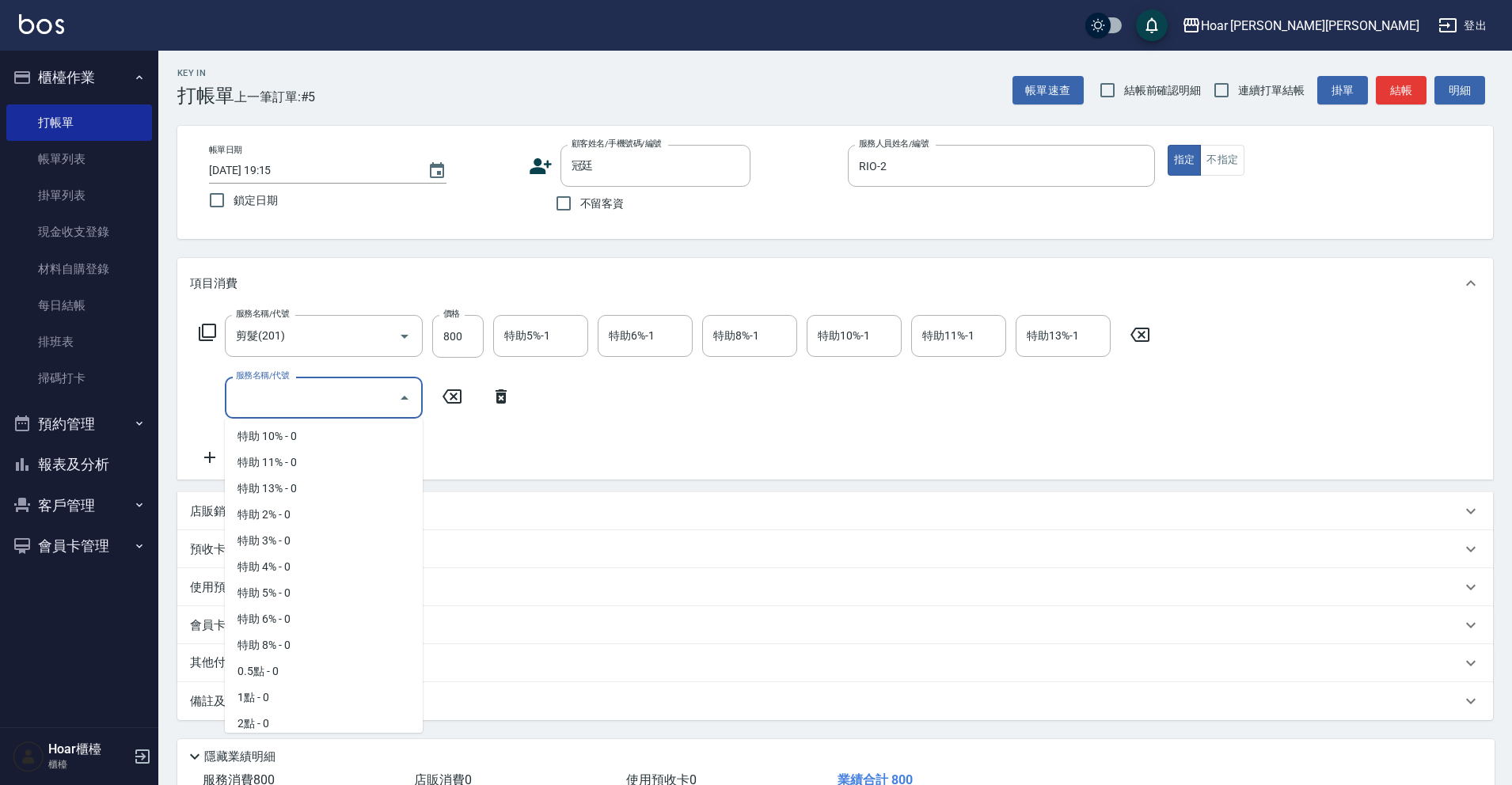
scroll to position [1004, 0]
click at [271, 583] on span "0.5點 - 0" at bounding box center [323, 583] width 198 height 26
type input "0.5點(P05)"
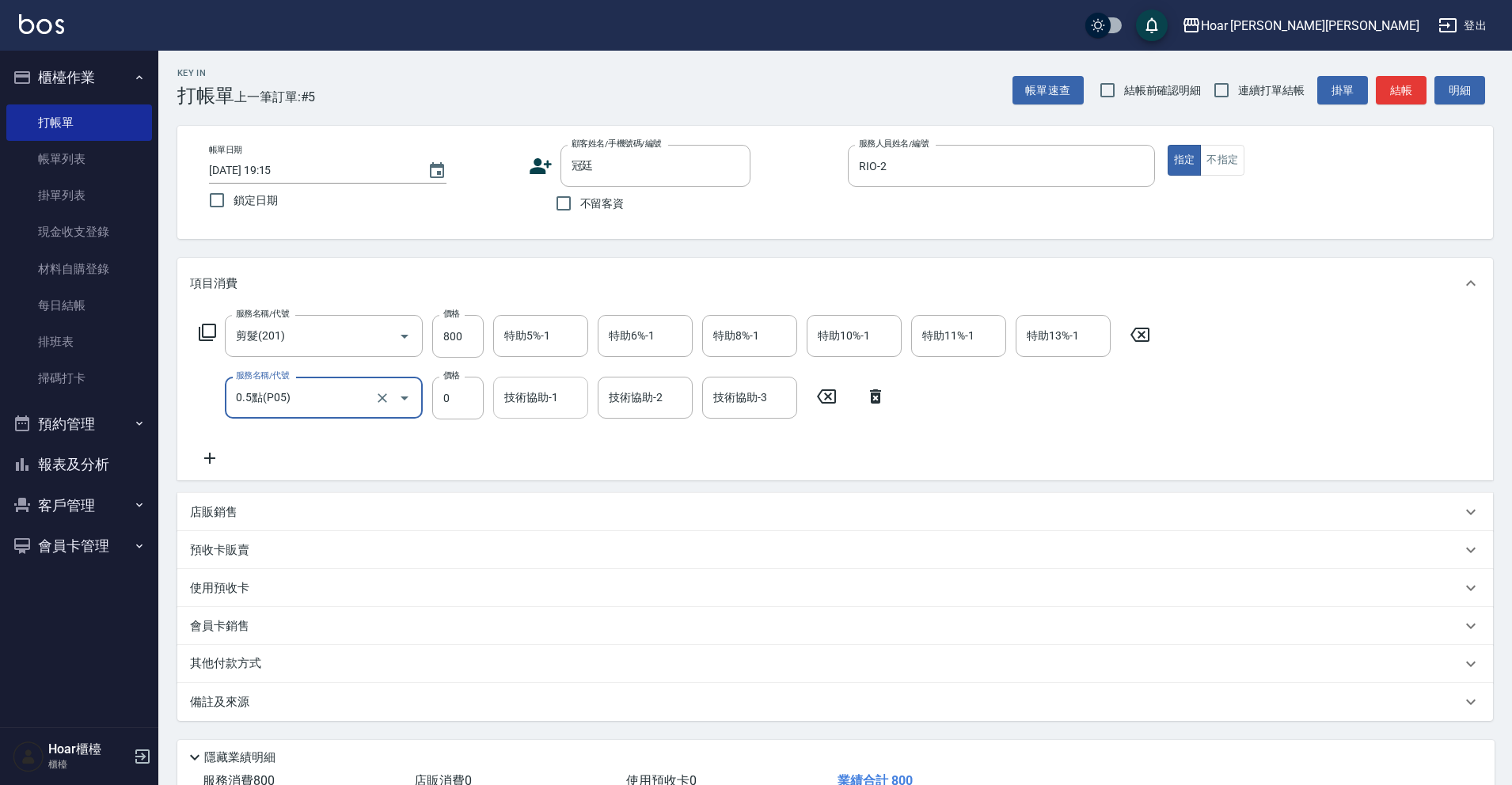
click at [545, 417] on div "技術協助-1" at bounding box center [540, 398] width 95 height 42
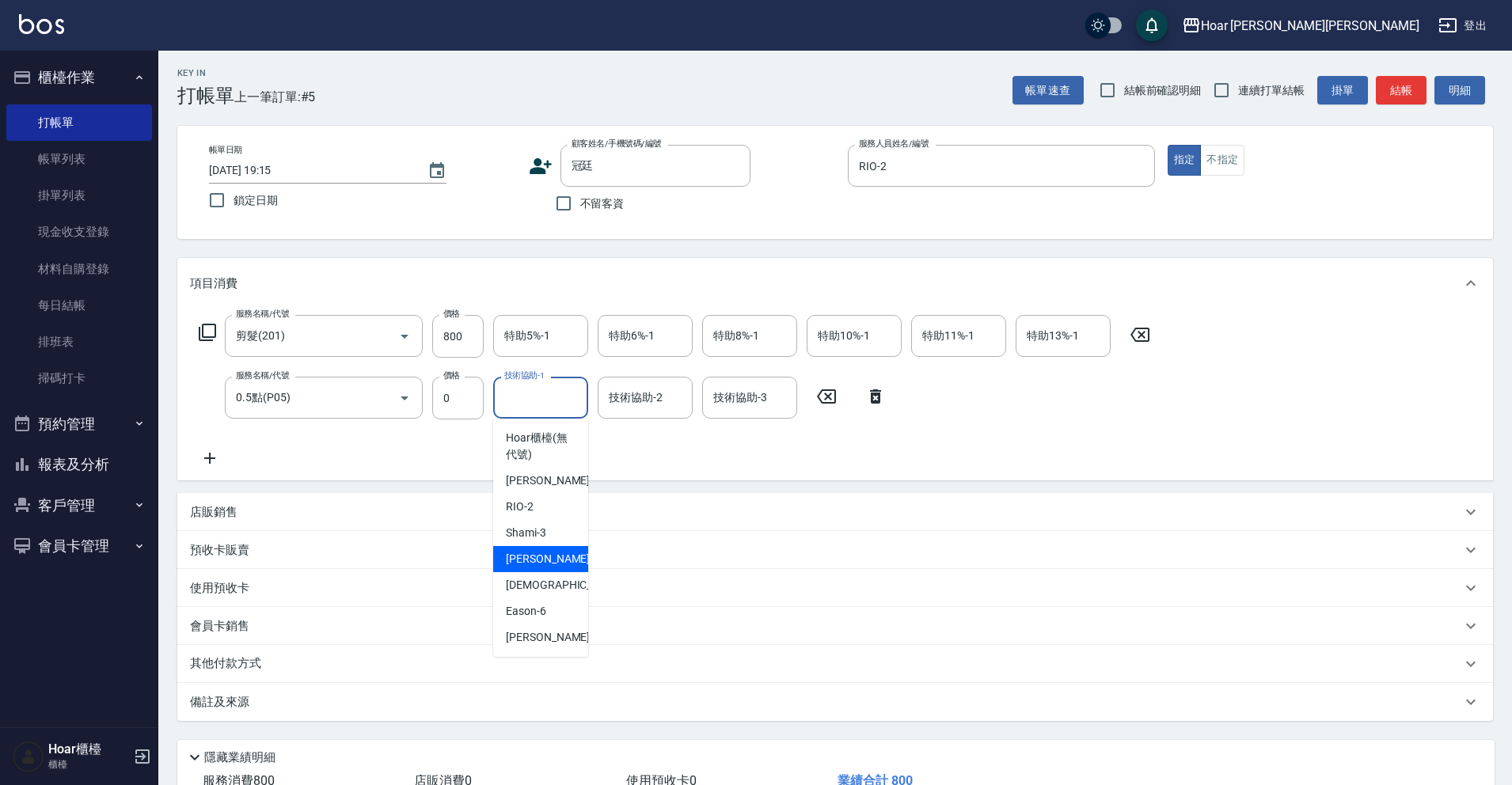
scroll to position [0, 0]
click at [528, 564] on span "Emma -4" at bounding box center [552, 561] width 93 height 17
type input "Emma-4"
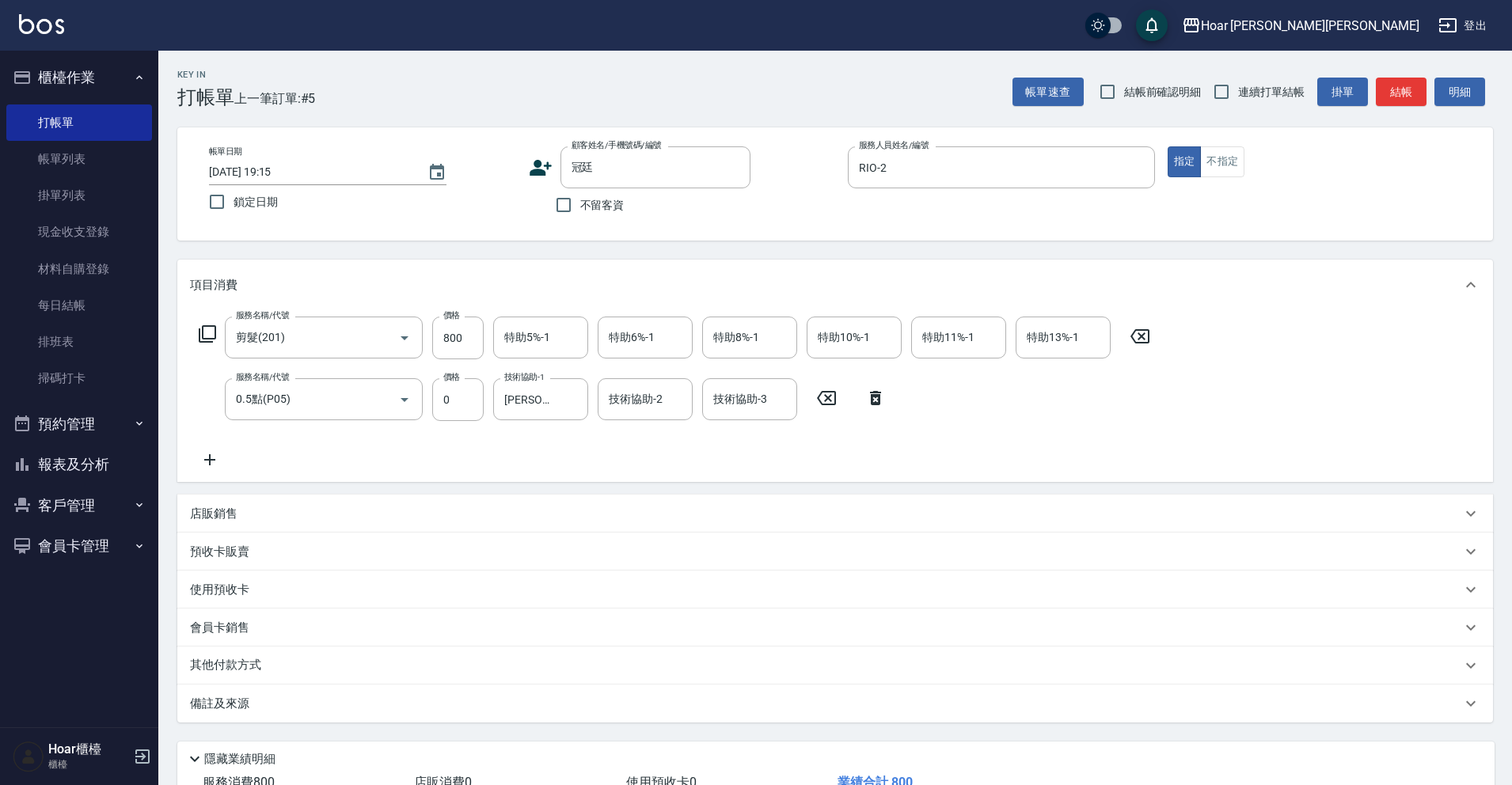
click at [576, 451] on div "服務名稱/代號 剪髮(201) 服務名稱/代號 價格 800 價格 特助5%-1 特助5%-1 特助6%-1 特助6%-1 特助8%-1 特助8%-1 特助1…" at bounding box center [674, 393] width 969 height 153
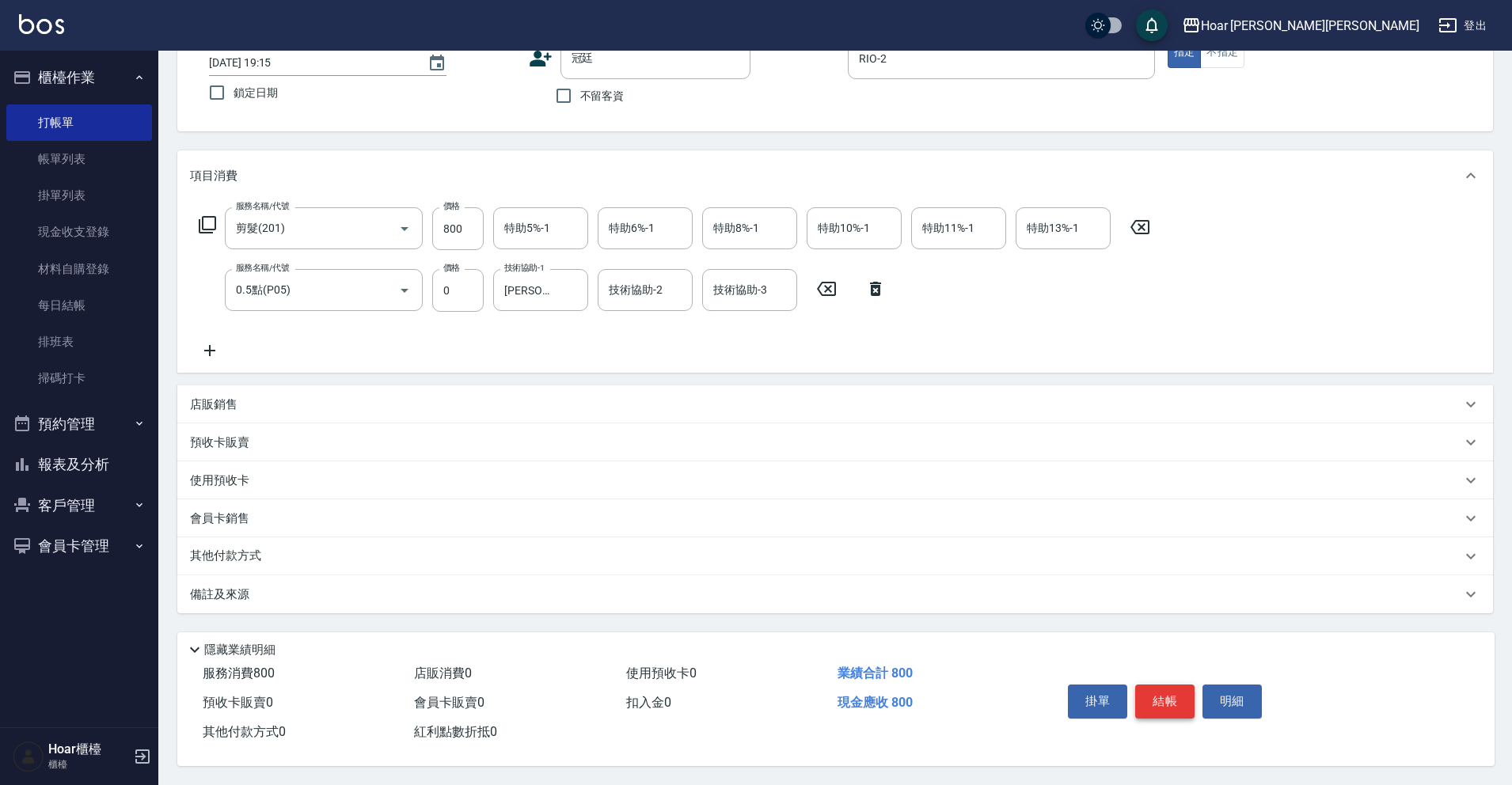
click at [1169, 697] on button "結帳" at bounding box center [1165, 701] width 59 height 33
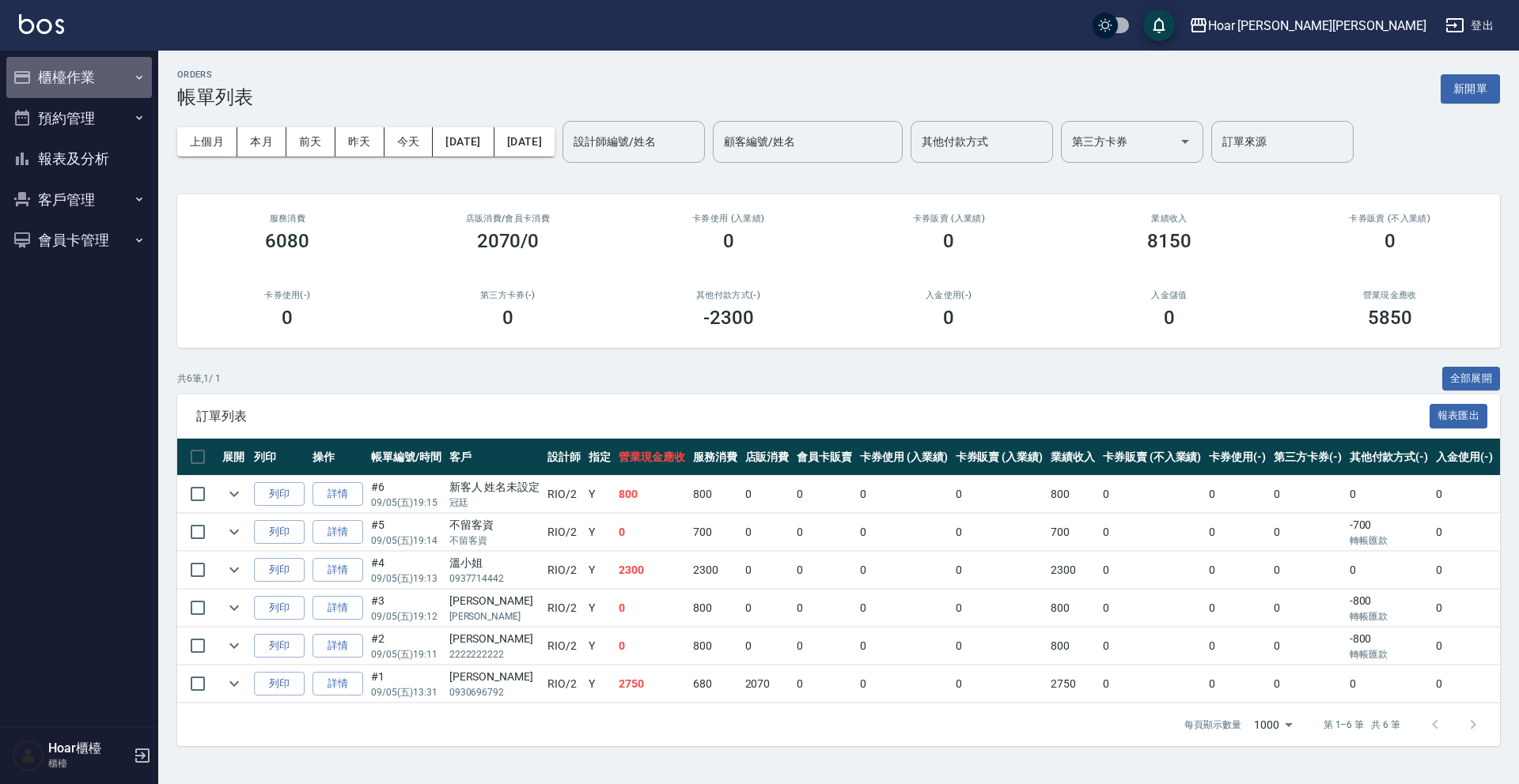
click at [48, 96] on button "櫃檯作業" at bounding box center [79, 77] width 145 height 41
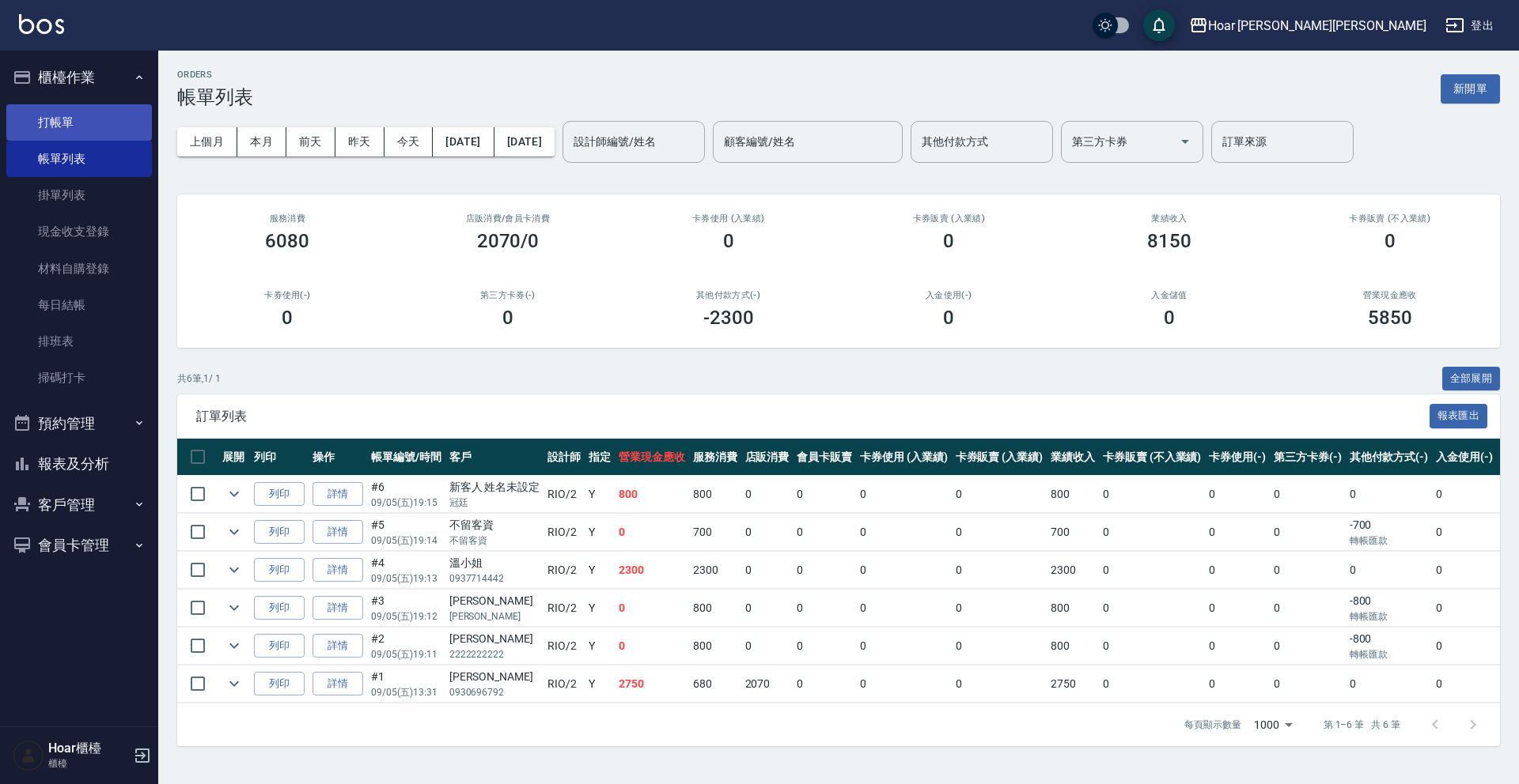
click at [53, 115] on link "打帳單" at bounding box center [79, 122] width 145 height 37
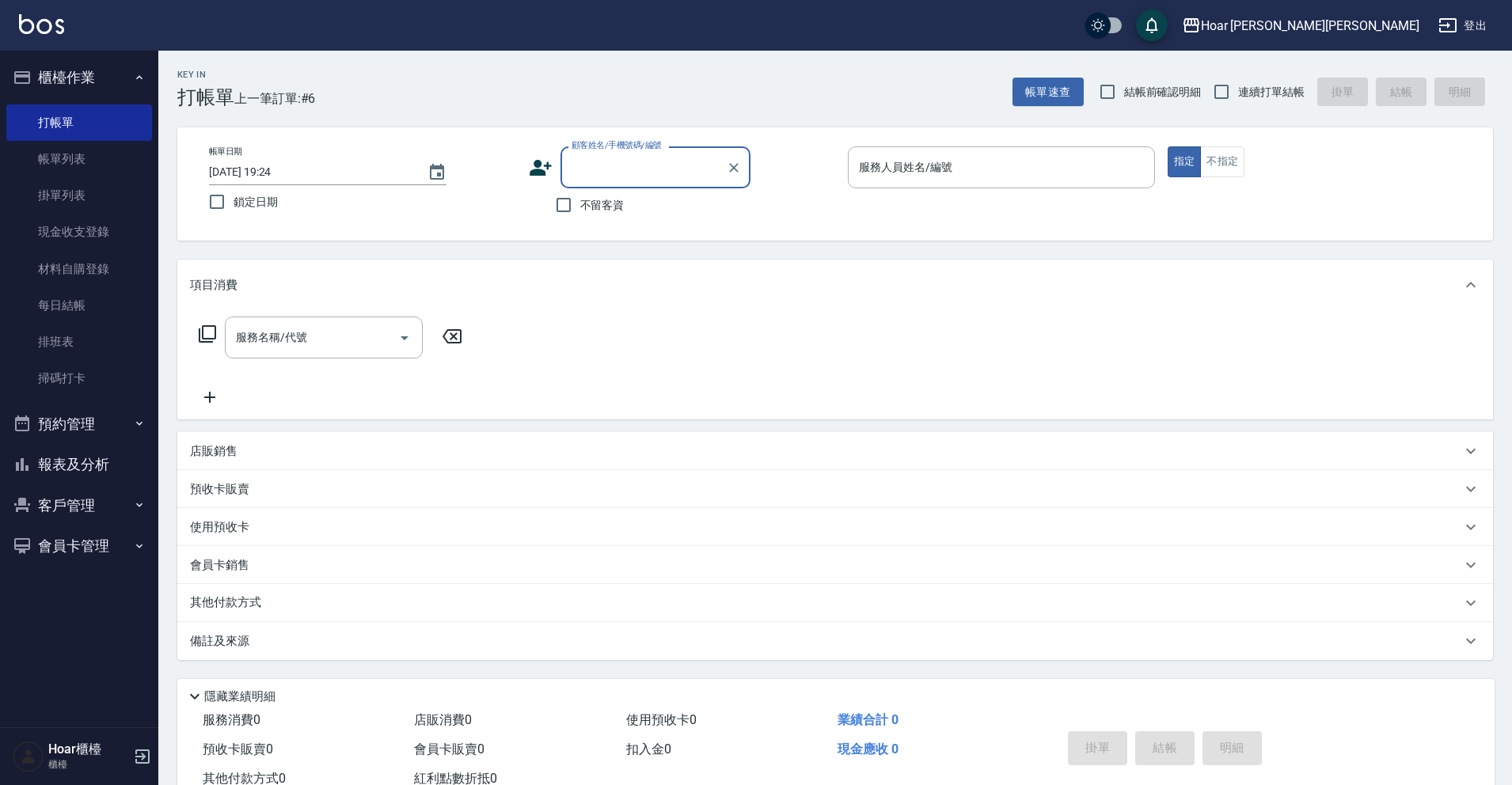
click at [605, 167] on input "顧客姓名/手機號碼/編號" at bounding box center [643, 168] width 152 height 28
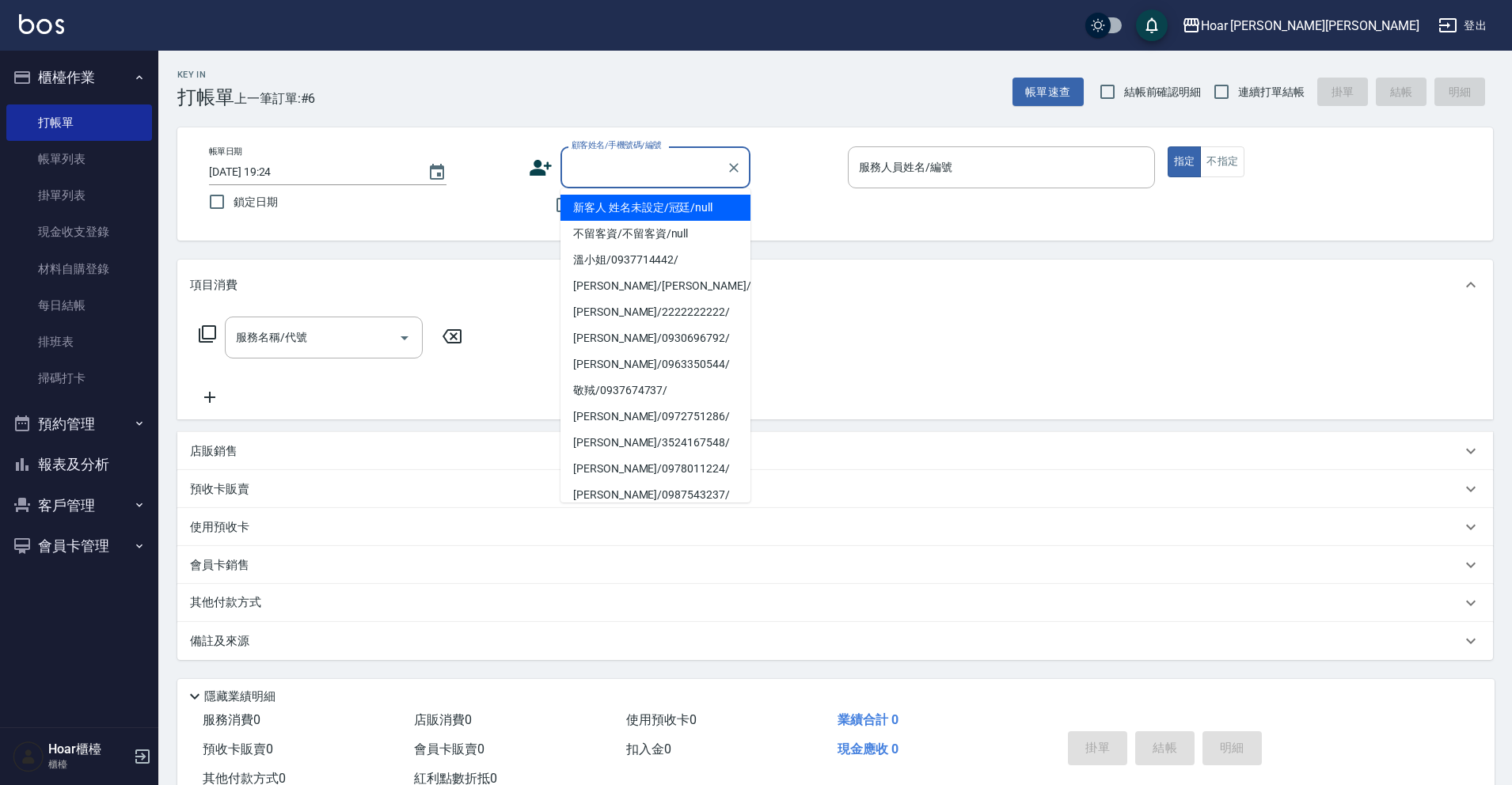
scroll to position [3, 0]
click at [813, 205] on div "顧客姓名/手機號碼/編號 顧客姓名/手機號碼/編號 不留客資" at bounding box center [682, 184] width 307 height 76
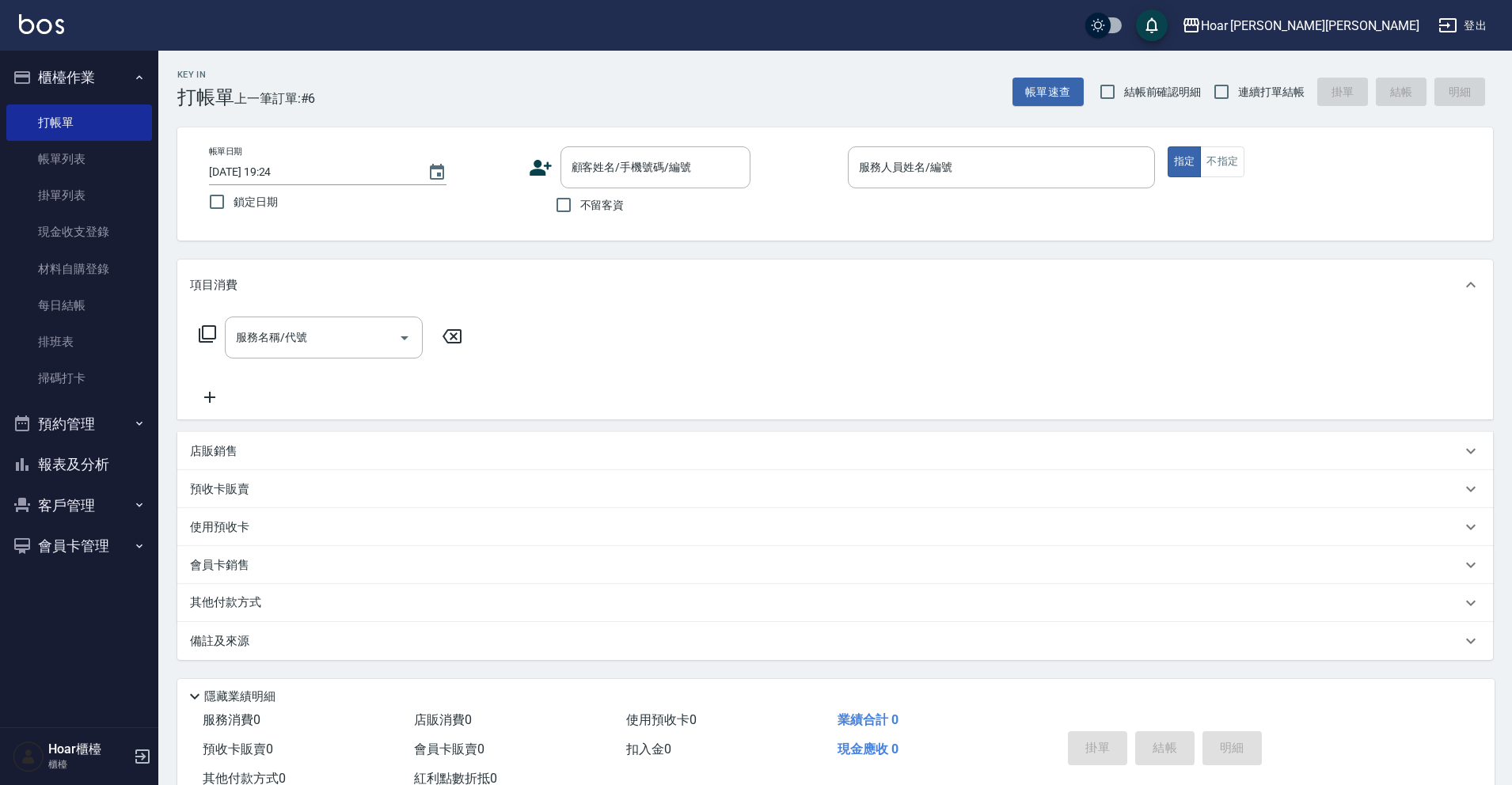
drag, startPoint x: 576, startPoint y: 209, endPoint x: 594, endPoint y: 213, distance: 18.4
click at [580, 211] on label "不留客資" at bounding box center [586, 205] width 77 height 33
click at [580, 211] on input "不留客資" at bounding box center [564, 205] width 33 height 33
checkbox input "true"
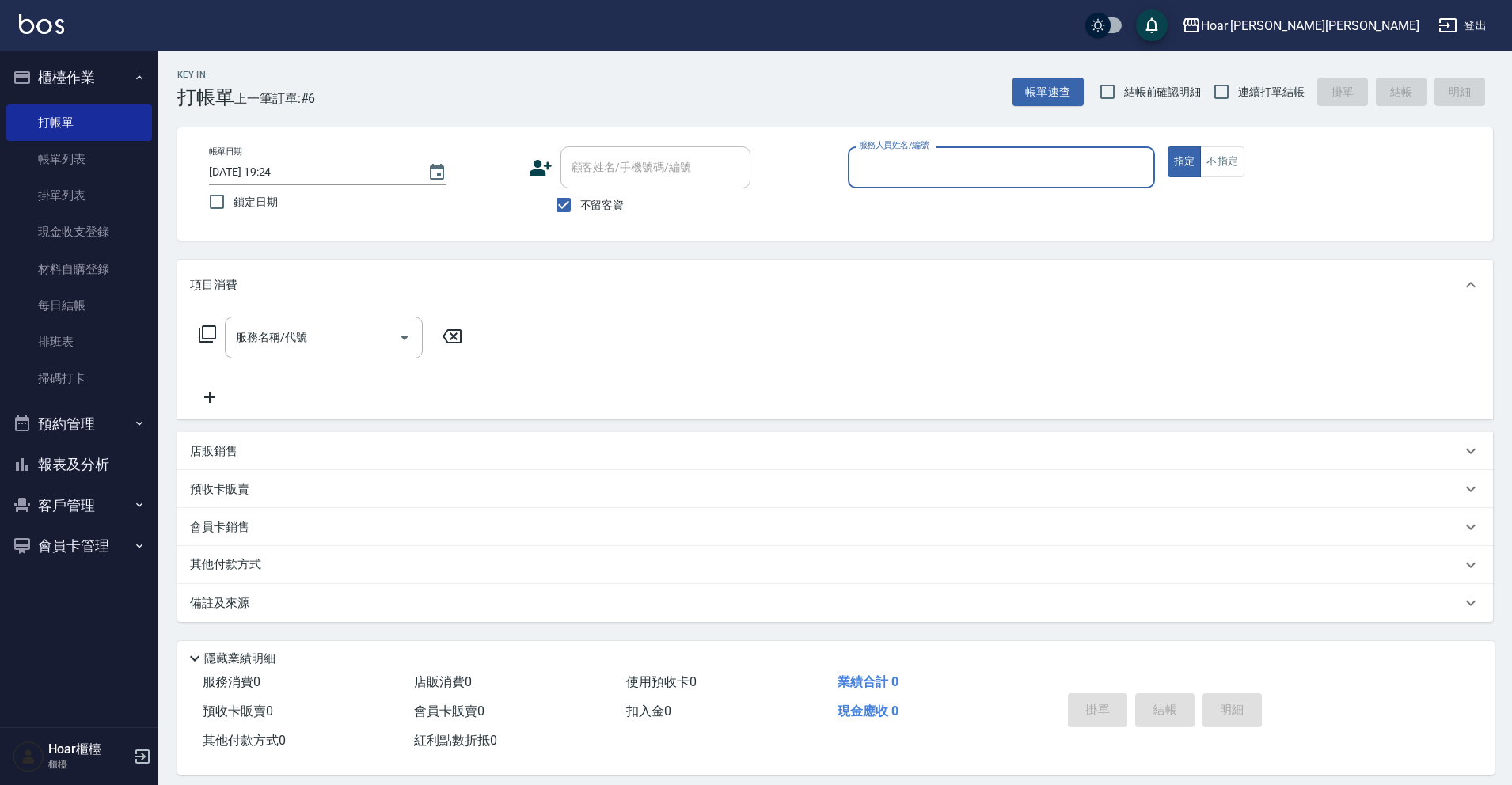
scroll to position [1, 0]
click at [1026, 170] on input "服務人員姓名/編號" at bounding box center [1002, 167] width 293 height 28
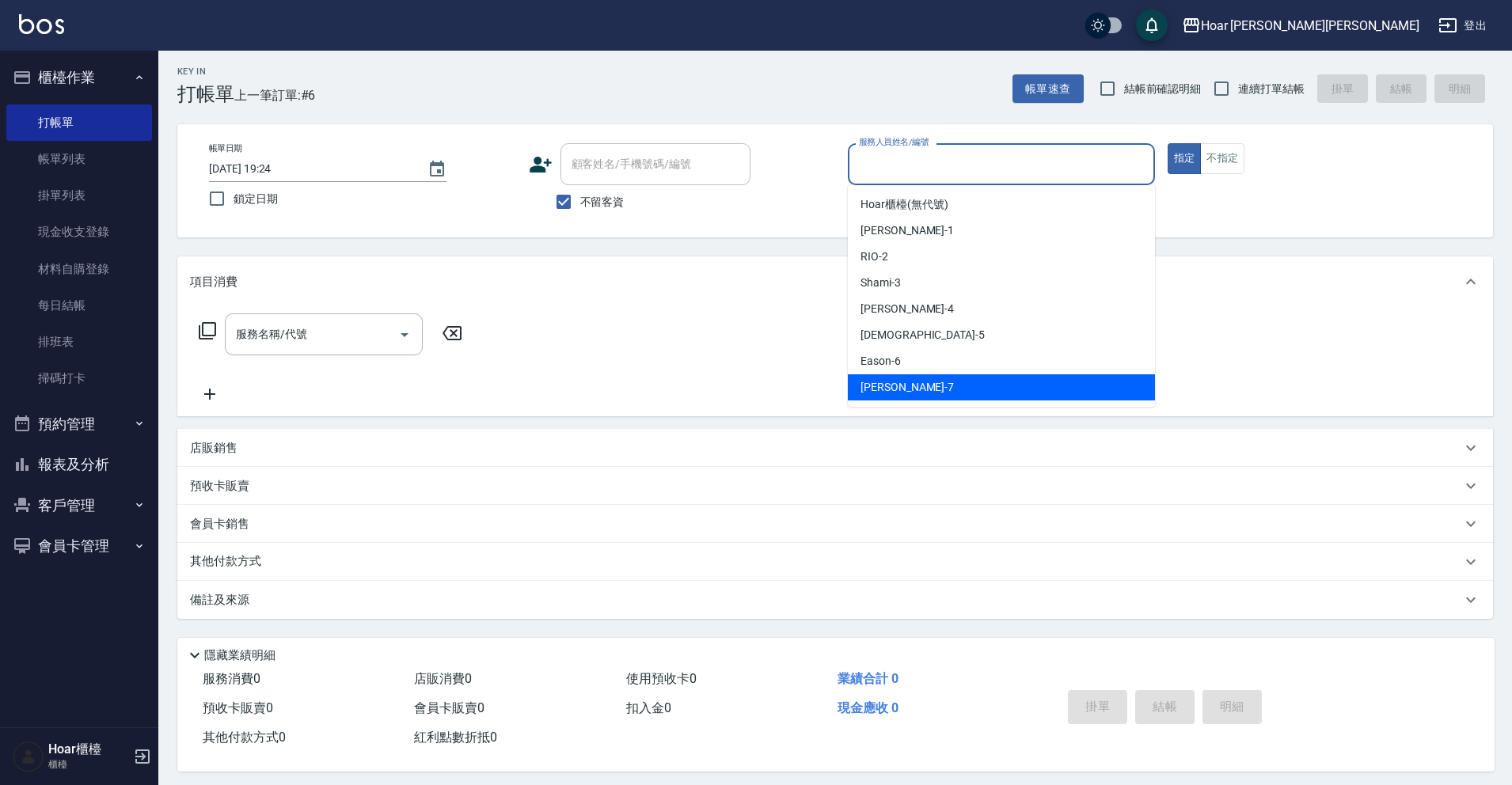
scroll to position [8, 0]
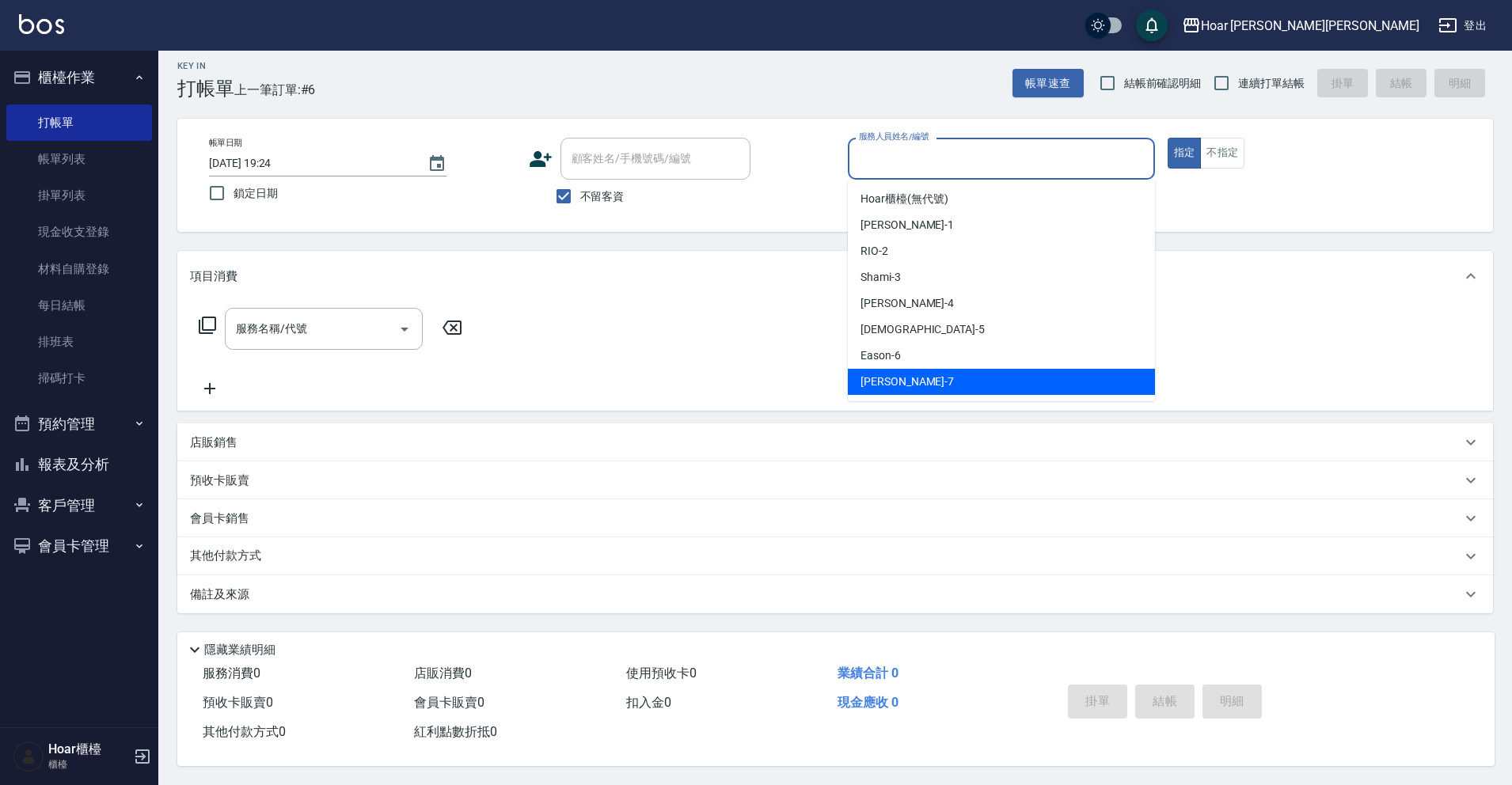
click at [925, 380] on div "[PERSON_NAME] -7" at bounding box center [1001, 381] width 307 height 26
type input "[PERSON_NAME]-7"
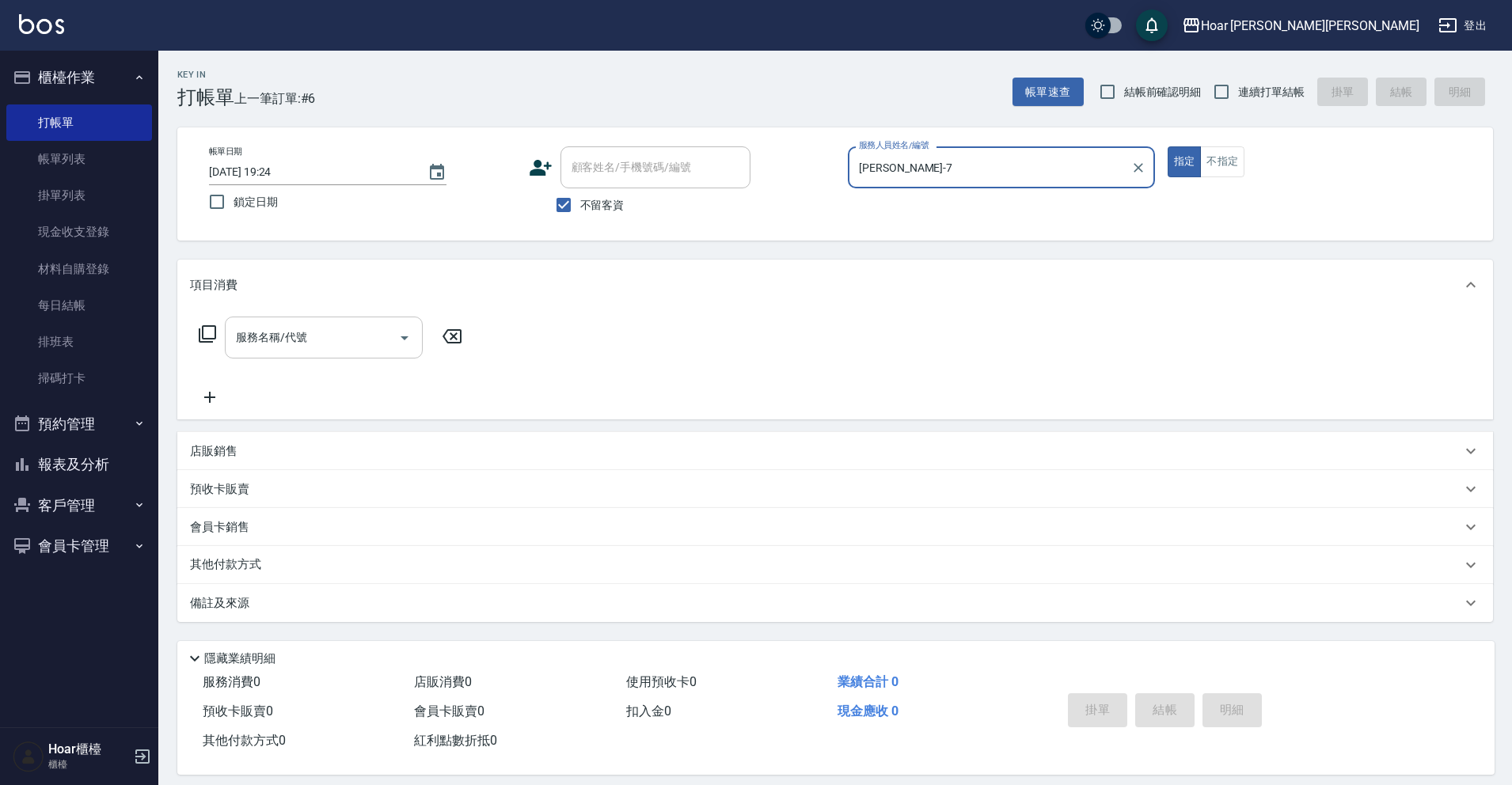
click at [353, 355] on div "服務名稱/代號" at bounding box center [323, 338] width 198 height 42
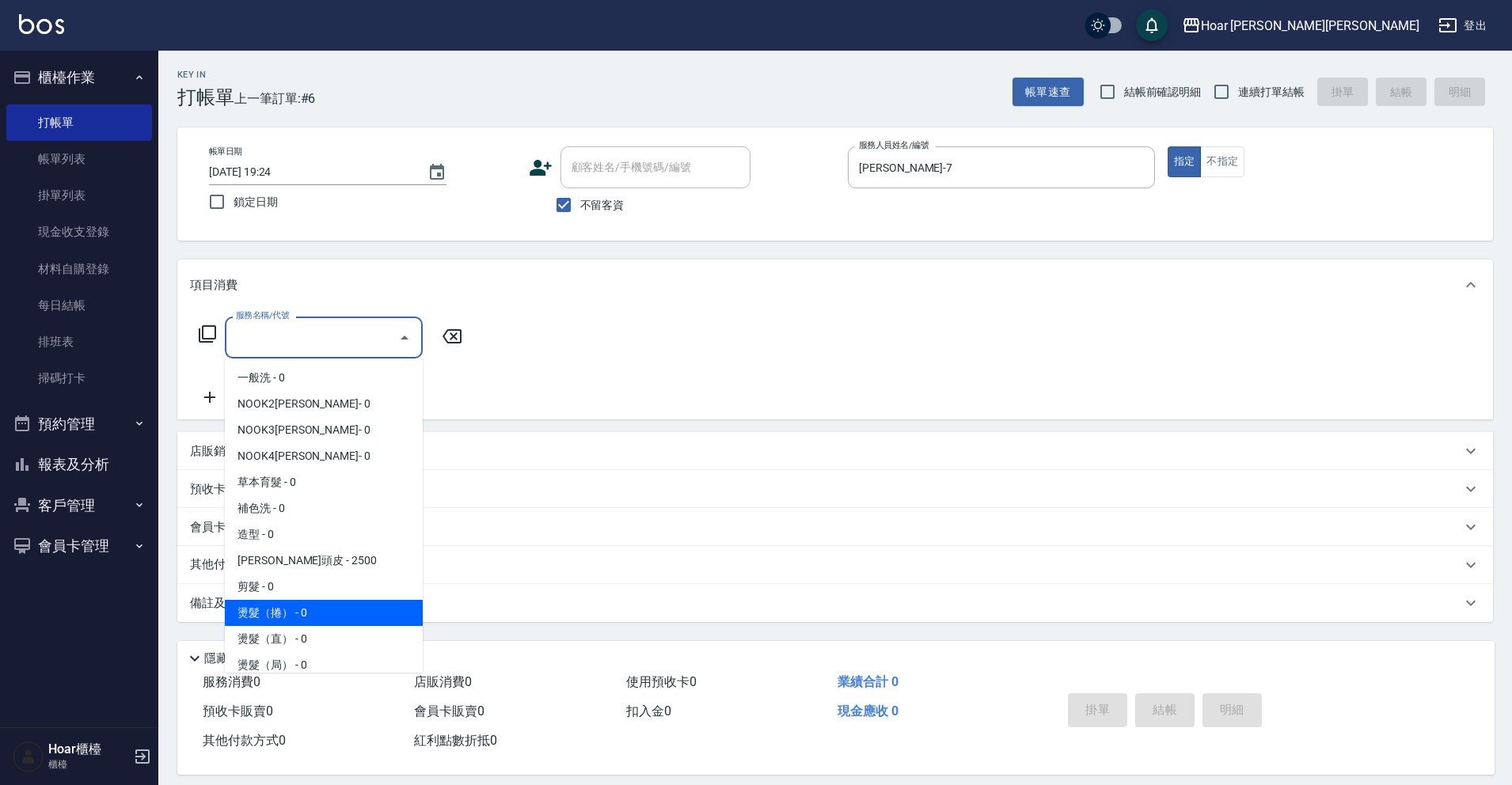
drag, startPoint x: 321, startPoint y: 610, endPoint x: 333, endPoint y: 593, distance: 20.8
click at [322, 610] on span "燙髮（捲） - 0" at bounding box center [323, 613] width 198 height 26
type input "燙髮（捲）(301)"
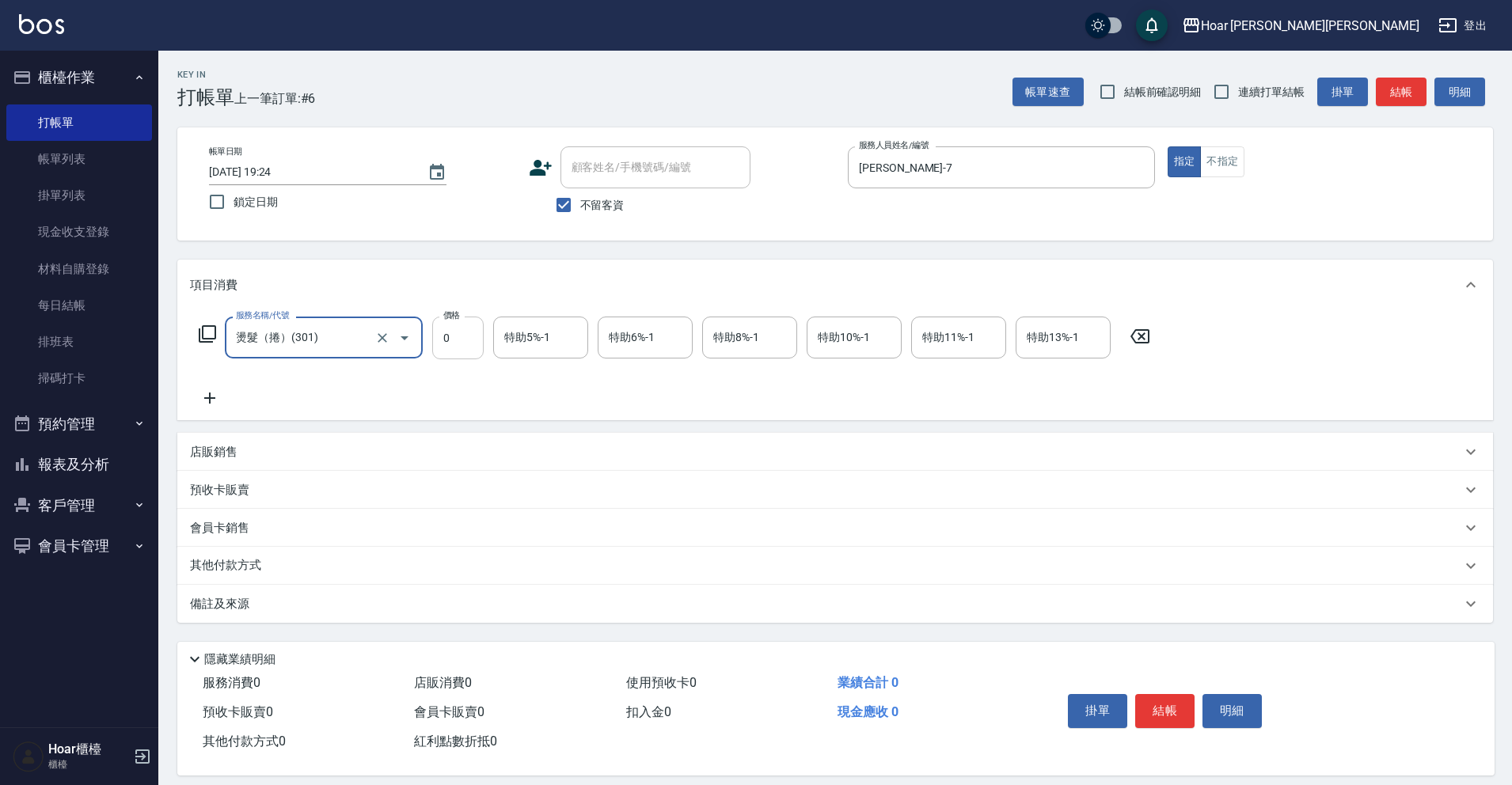
click at [479, 333] on input "0" at bounding box center [458, 338] width 52 height 42
type input "2680"
click at [1170, 709] on button "結帳" at bounding box center [1165, 710] width 59 height 33
